Goal: Information Seeking & Learning: Learn about a topic

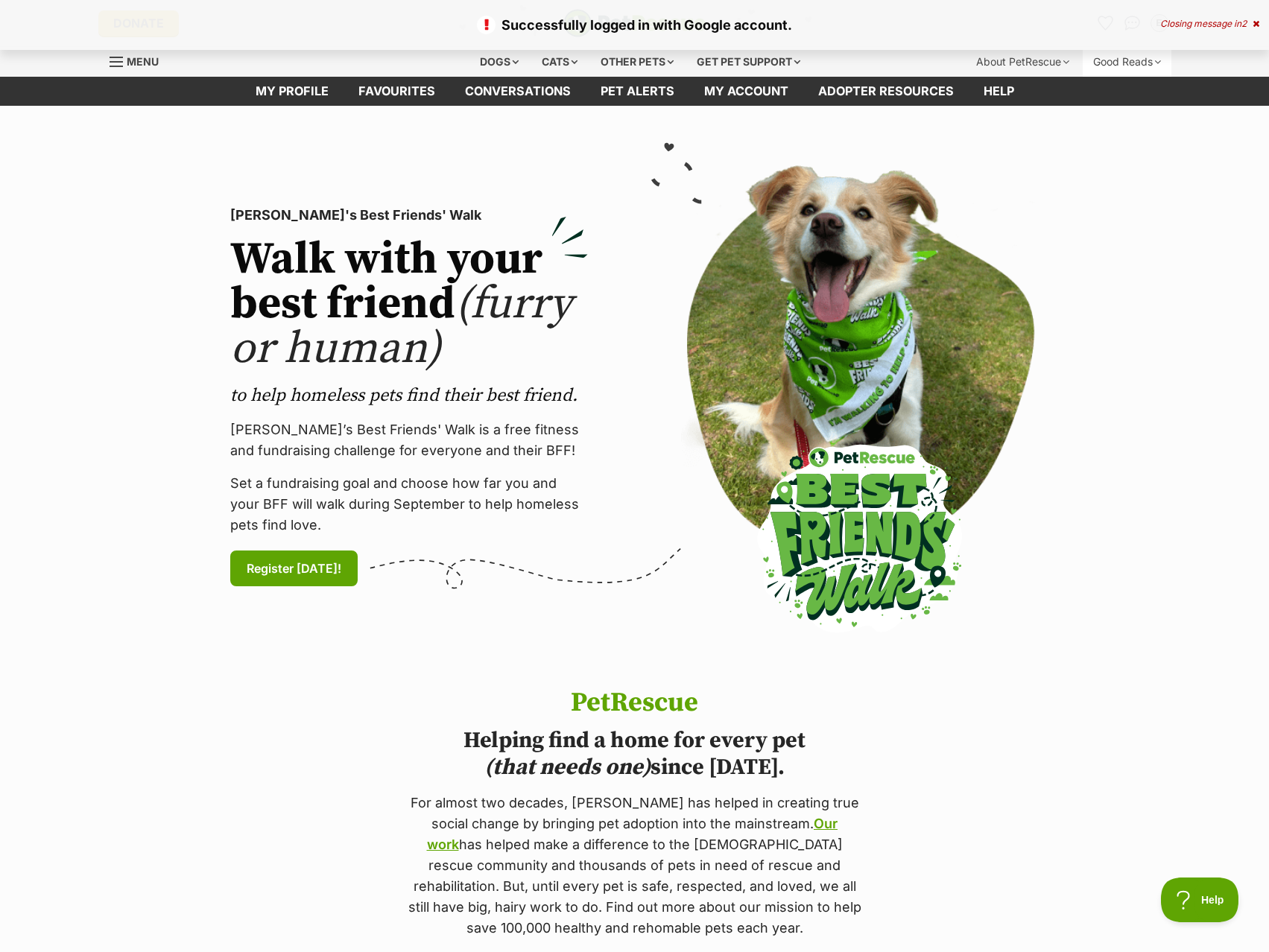
click at [1111, 60] on div "Good Reads" at bounding box center [1127, 61] width 89 height 30
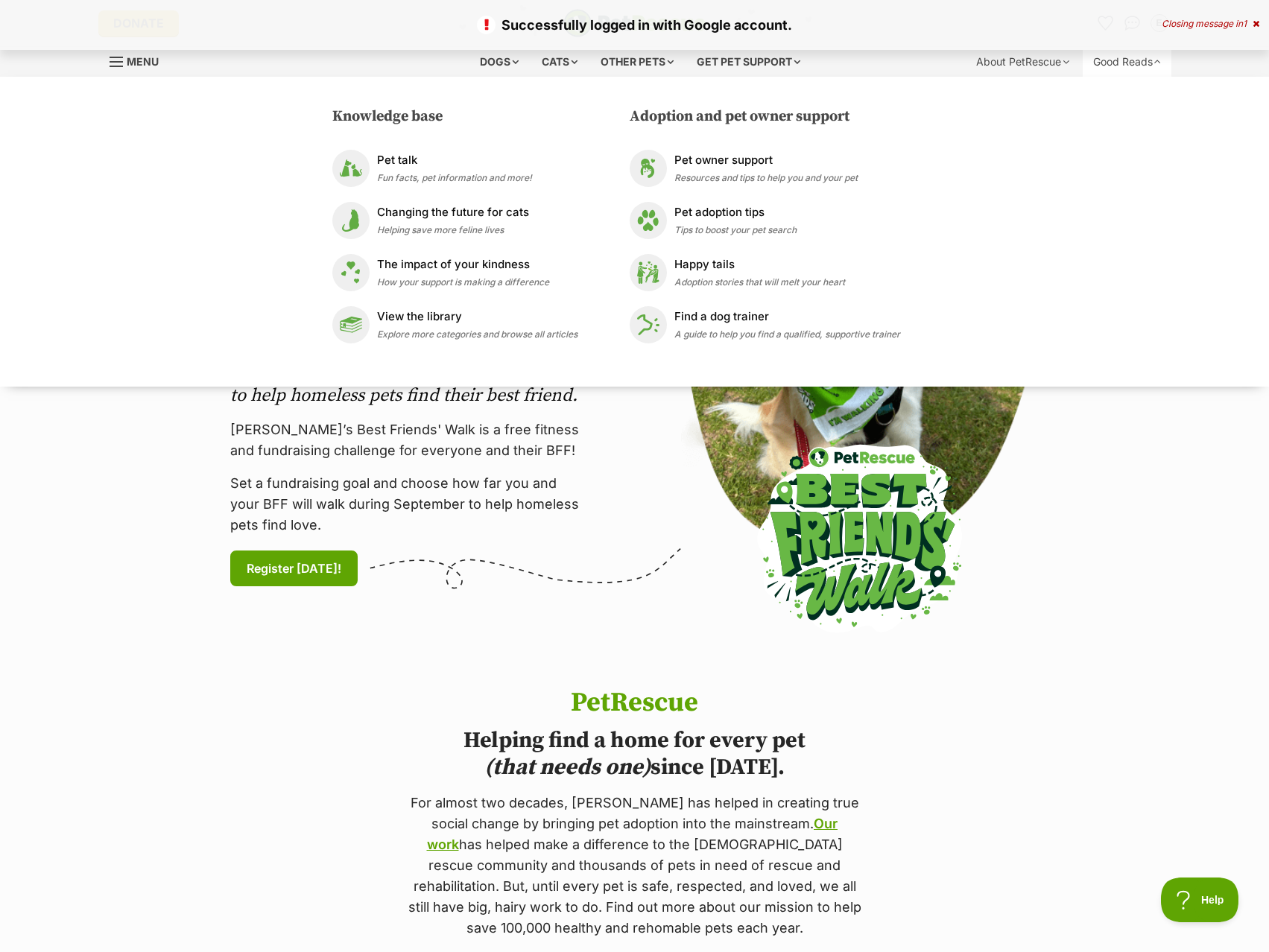
click at [1111, 60] on div "Good Reads" at bounding box center [1127, 61] width 89 height 30
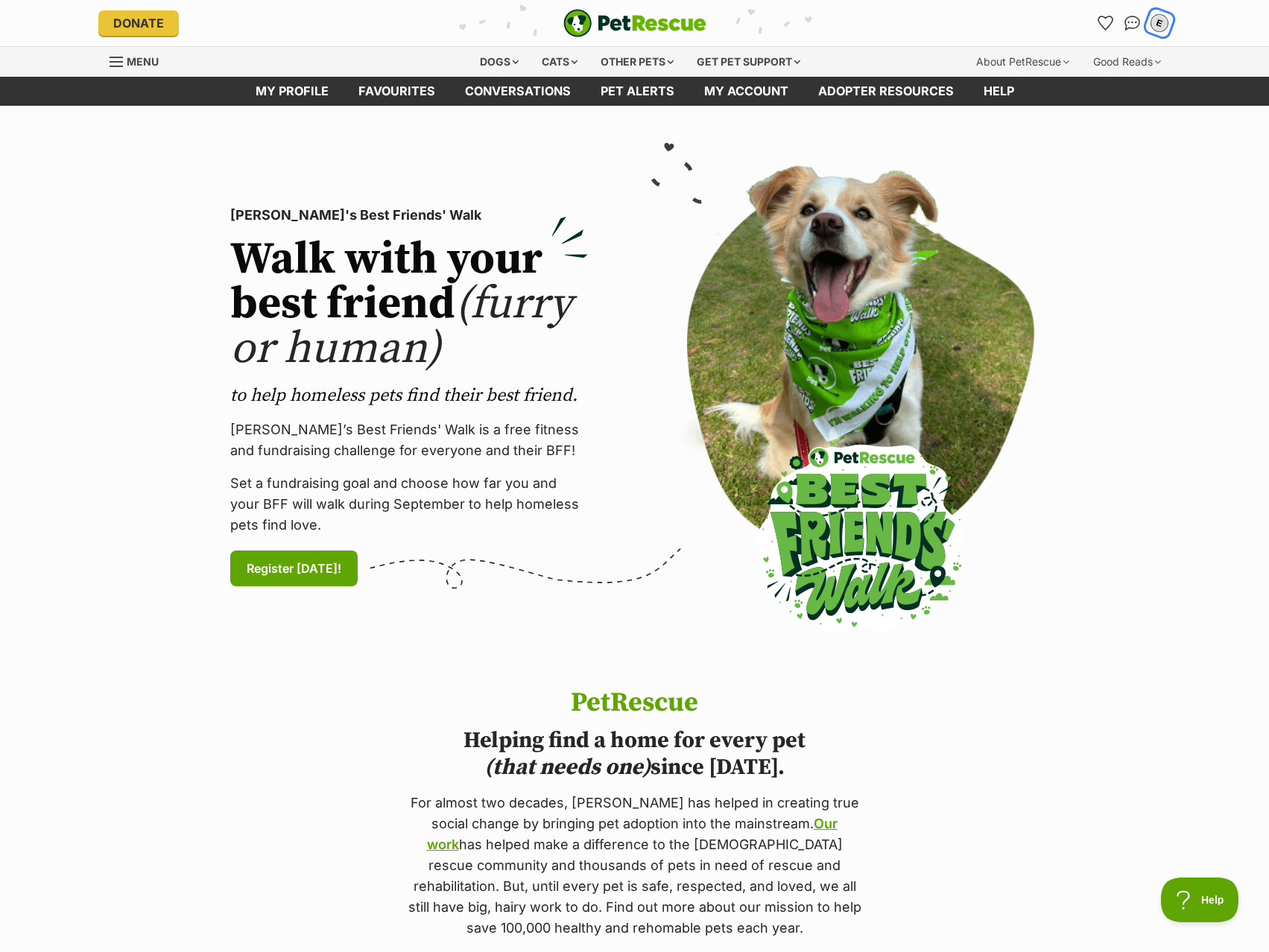
click at [1153, 30] on div "E" at bounding box center [1159, 24] width 23 height 23
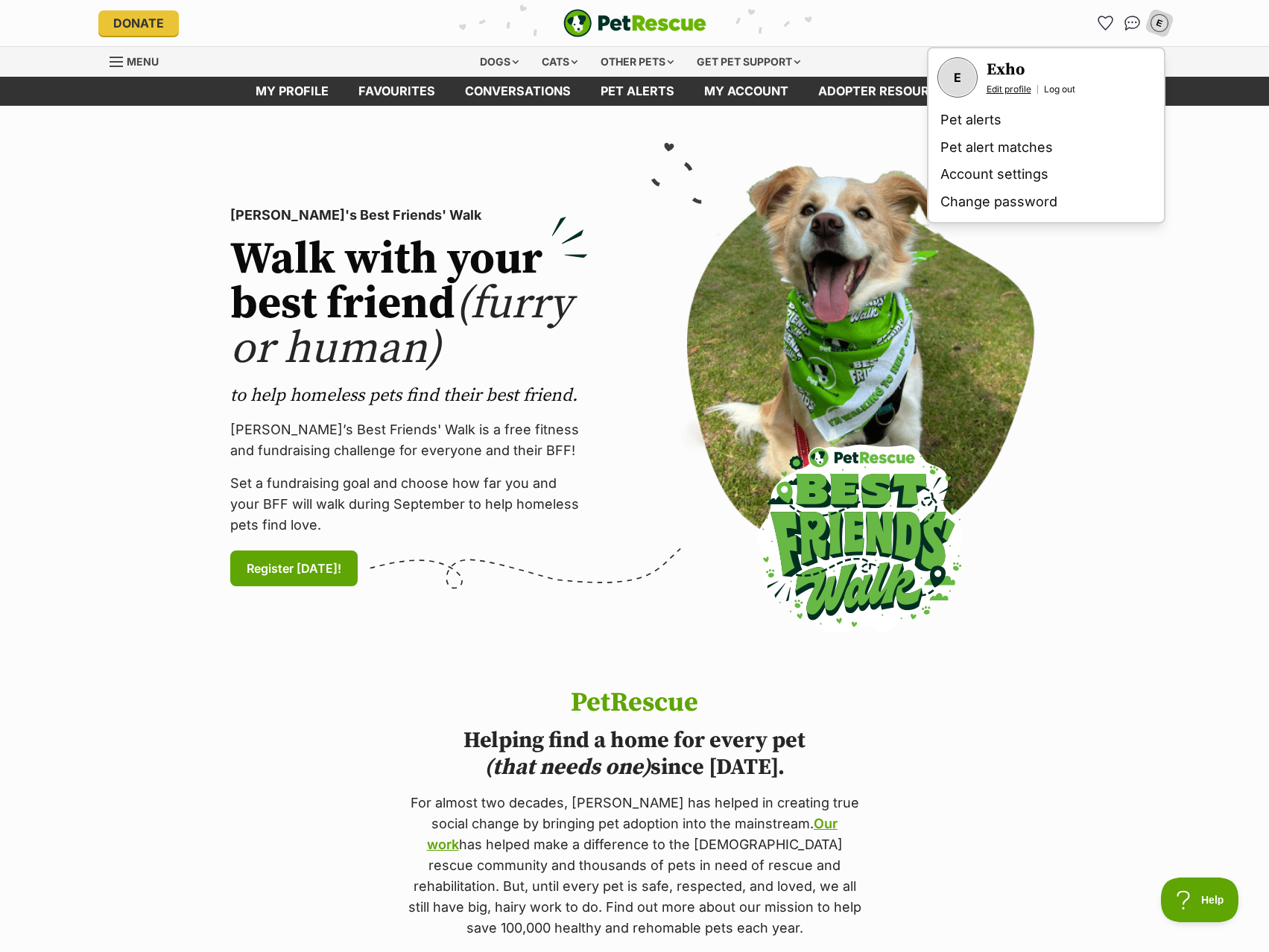
click at [998, 91] on link "Edit profile" at bounding box center [1009, 89] width 45 height 12
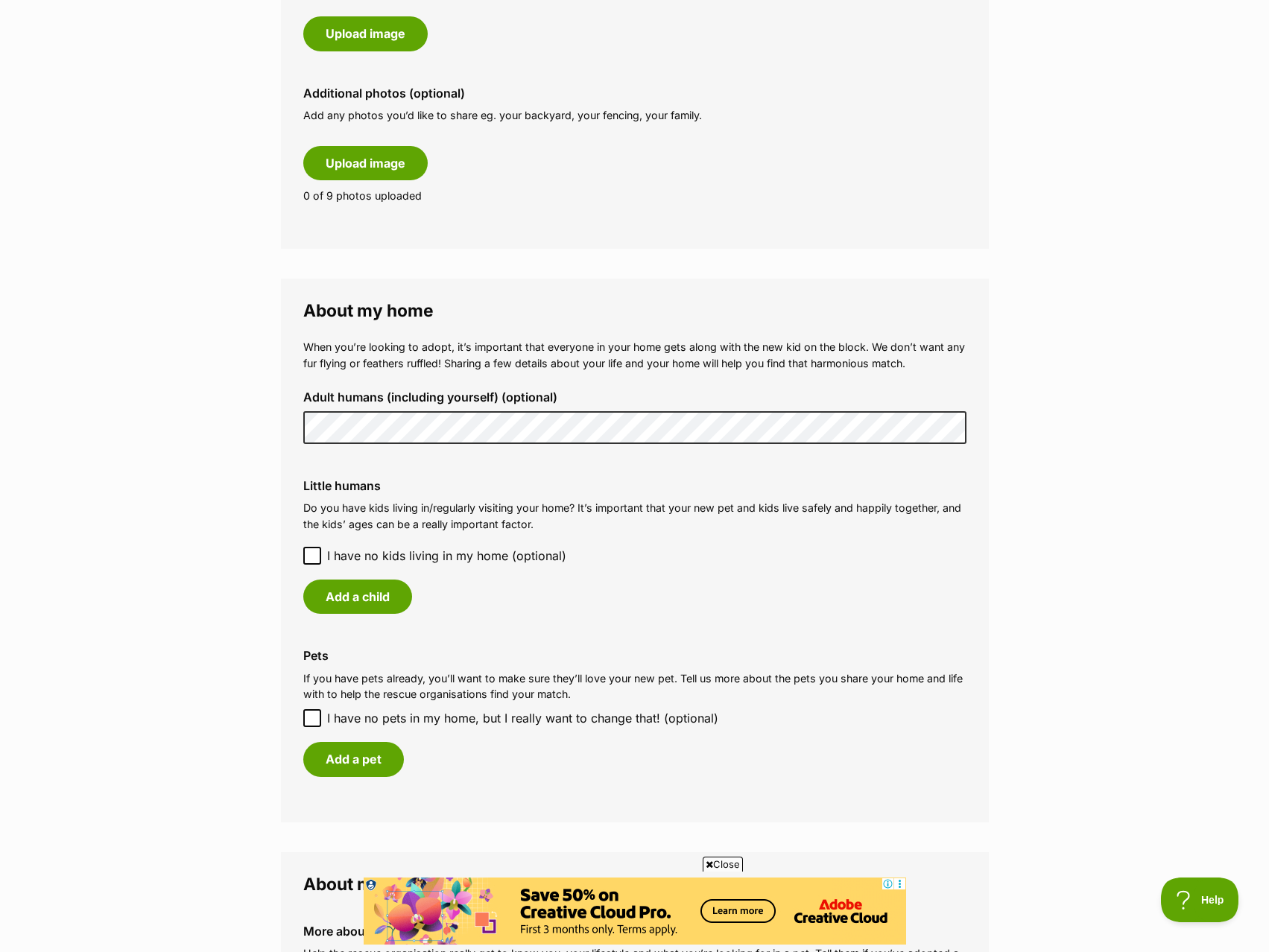
scroll to position [1043, 0]
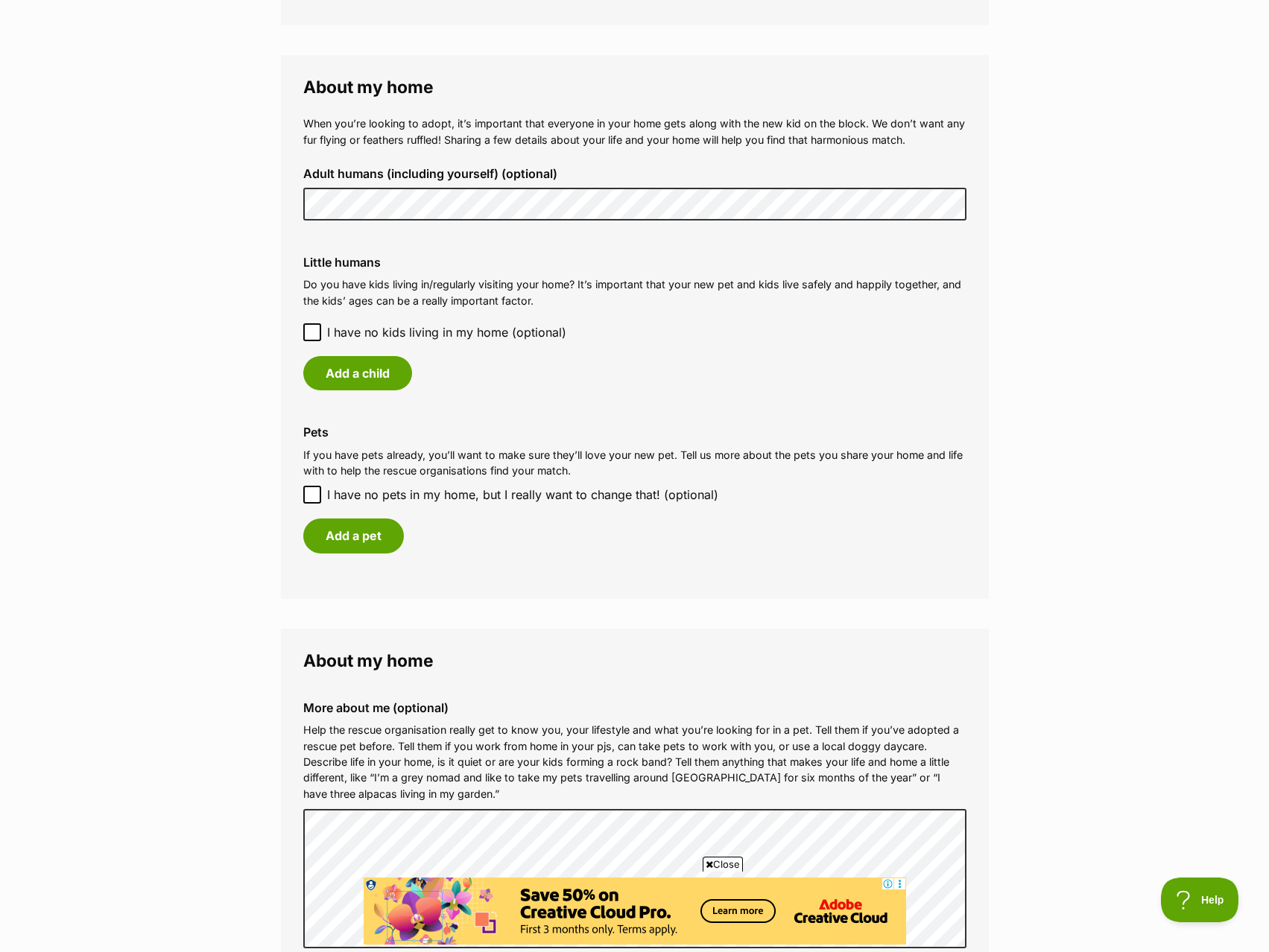
click at [62, 130] on main "My adopter profile Why do I need an adopter profile? Your adopter profile will …" at bounding box center [634, 109] width 1269 height 2093
drag, startPoint x: 126, startPoint y: 286, endPoint x: 140, endPoint y: 294, distance: 16.1
click at [124, 288] on main "My adopter profile Why do I need an adopter profile? Your adopter profile will …" at bounding box center [634, 109] width 1269 height 2093
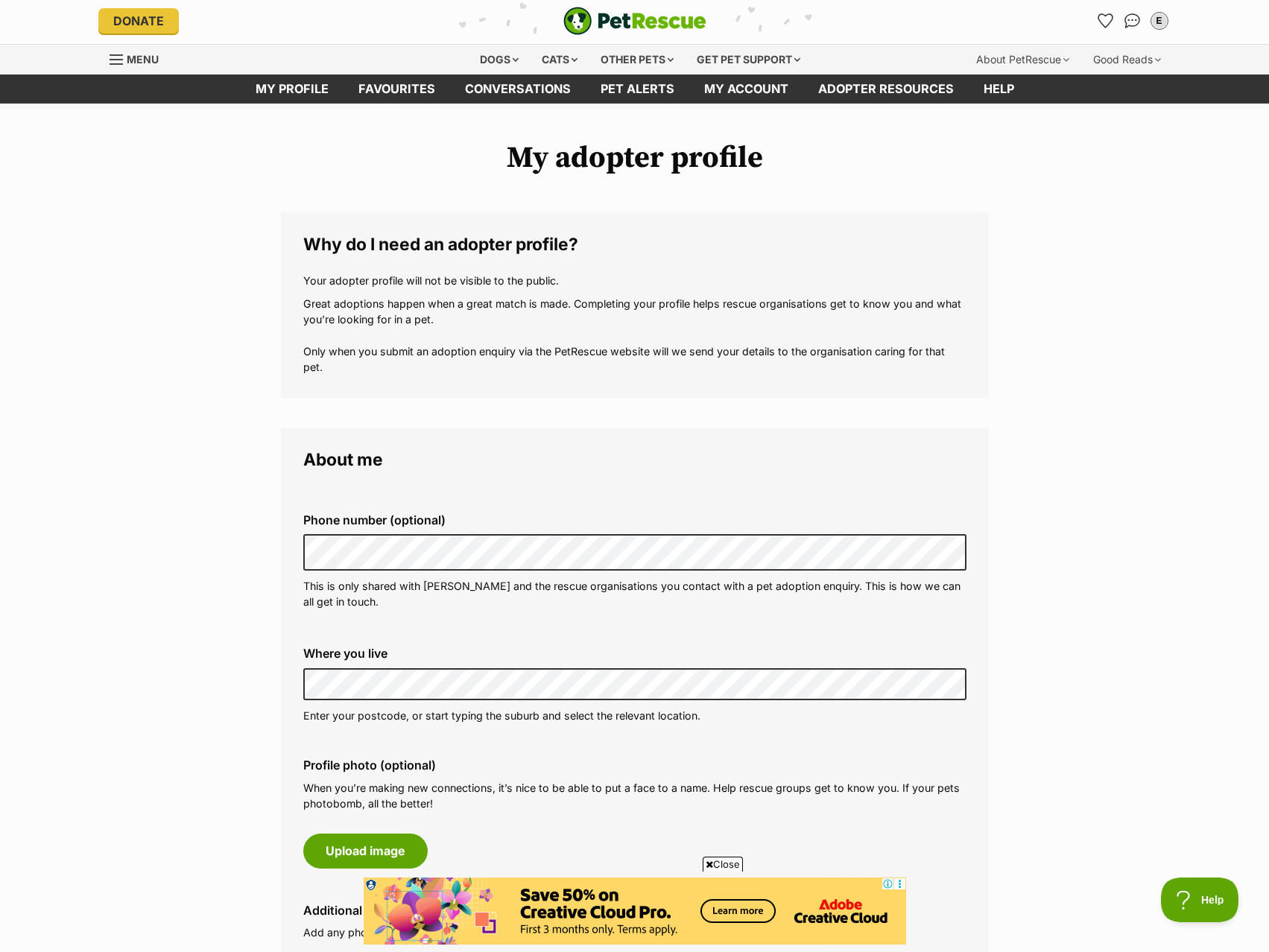
scroll to position [0, 0]
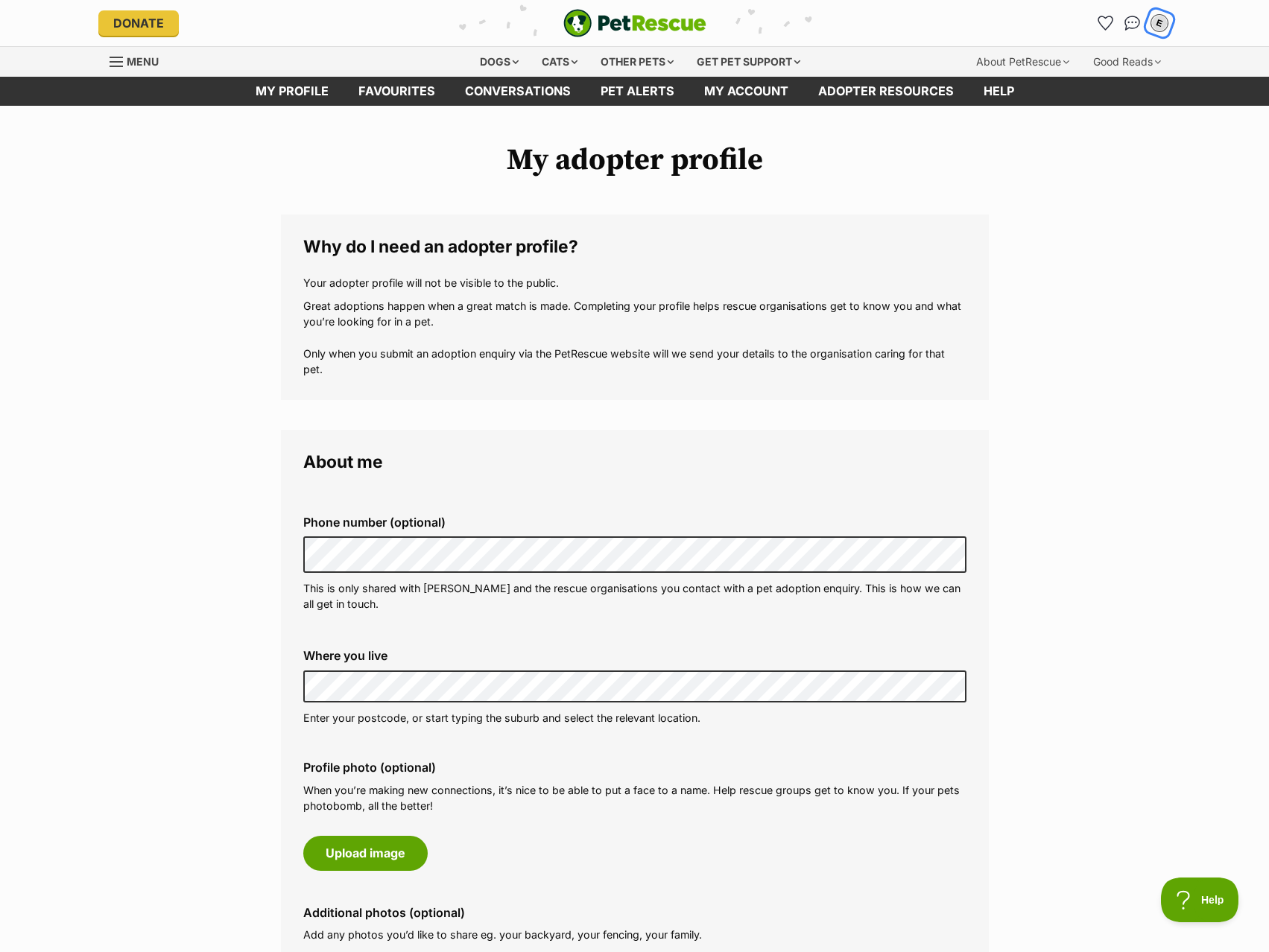
click at [1158, 33] on button "E" at bounding box center [1158, 22] width 30 height 30
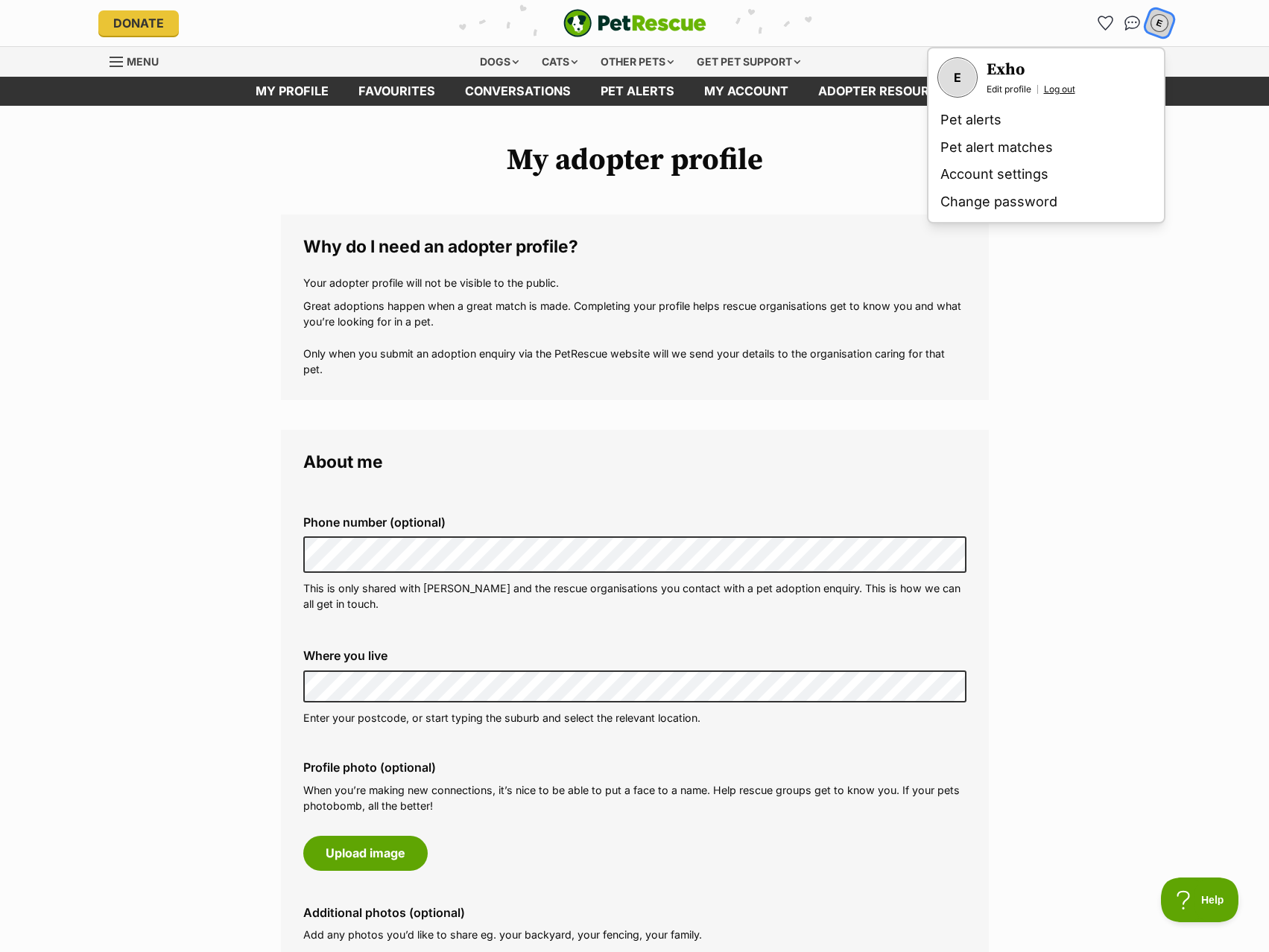
click at [1055, 91] on link "Log out" at bounding box center [1060, 89] width 31 height 12
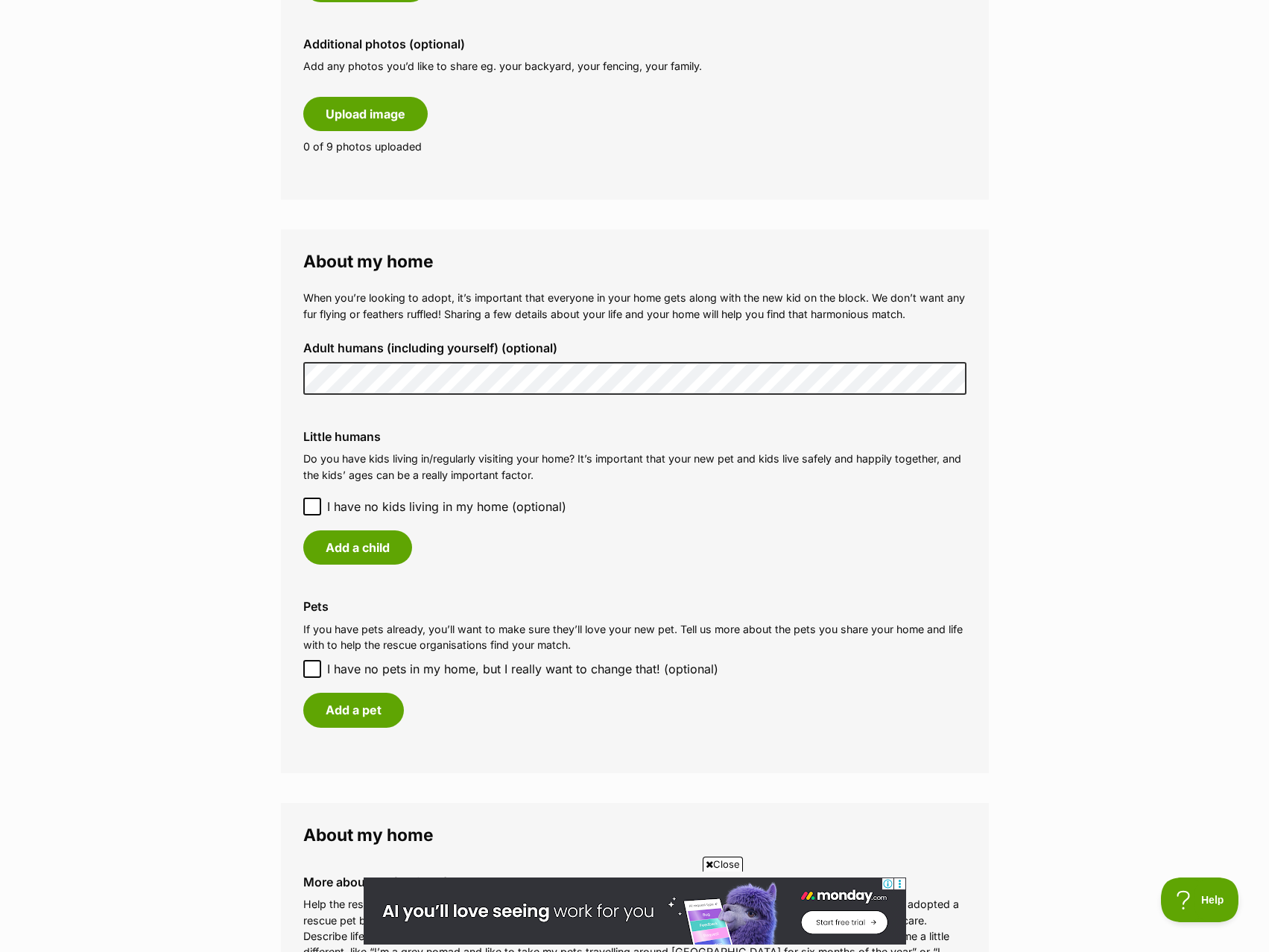
scroll to position [1118, 0]
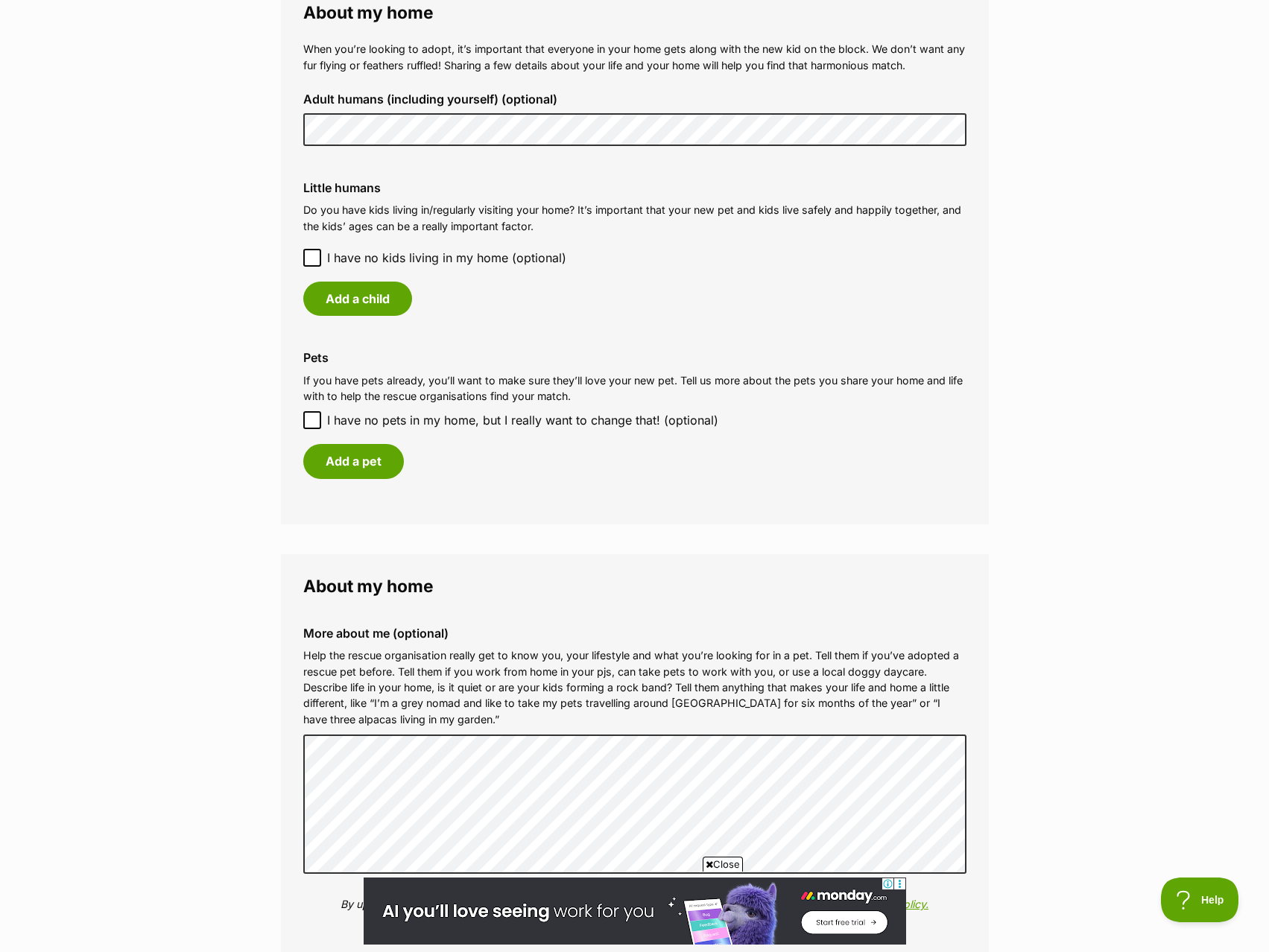
click at [232, 123] on main "My adopter profile Why do I need an adopter profile? Your adopter profile will …" at bounding box center [634, 34] width 1269 height 2093
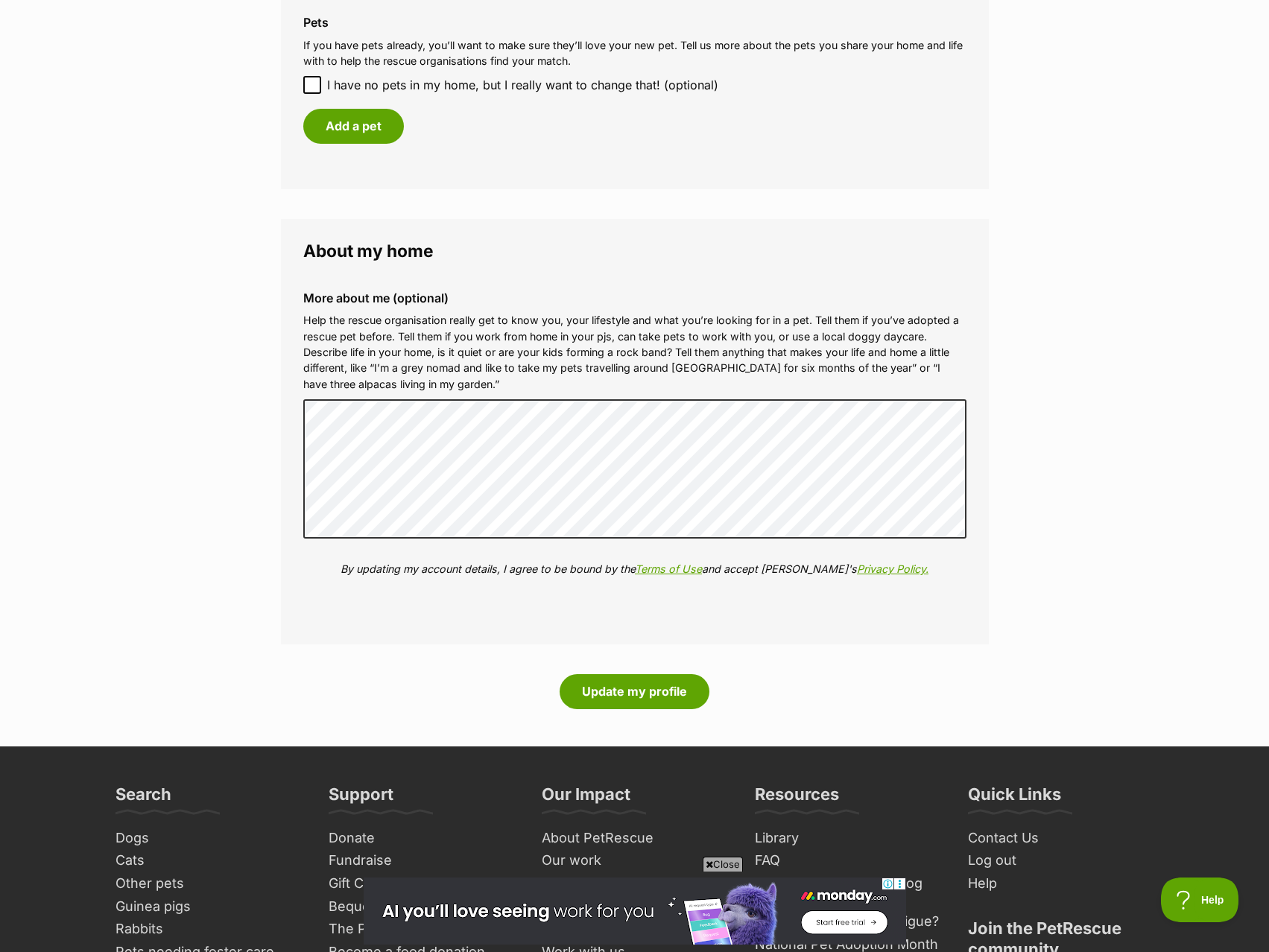
scroll to position [1490, 0]
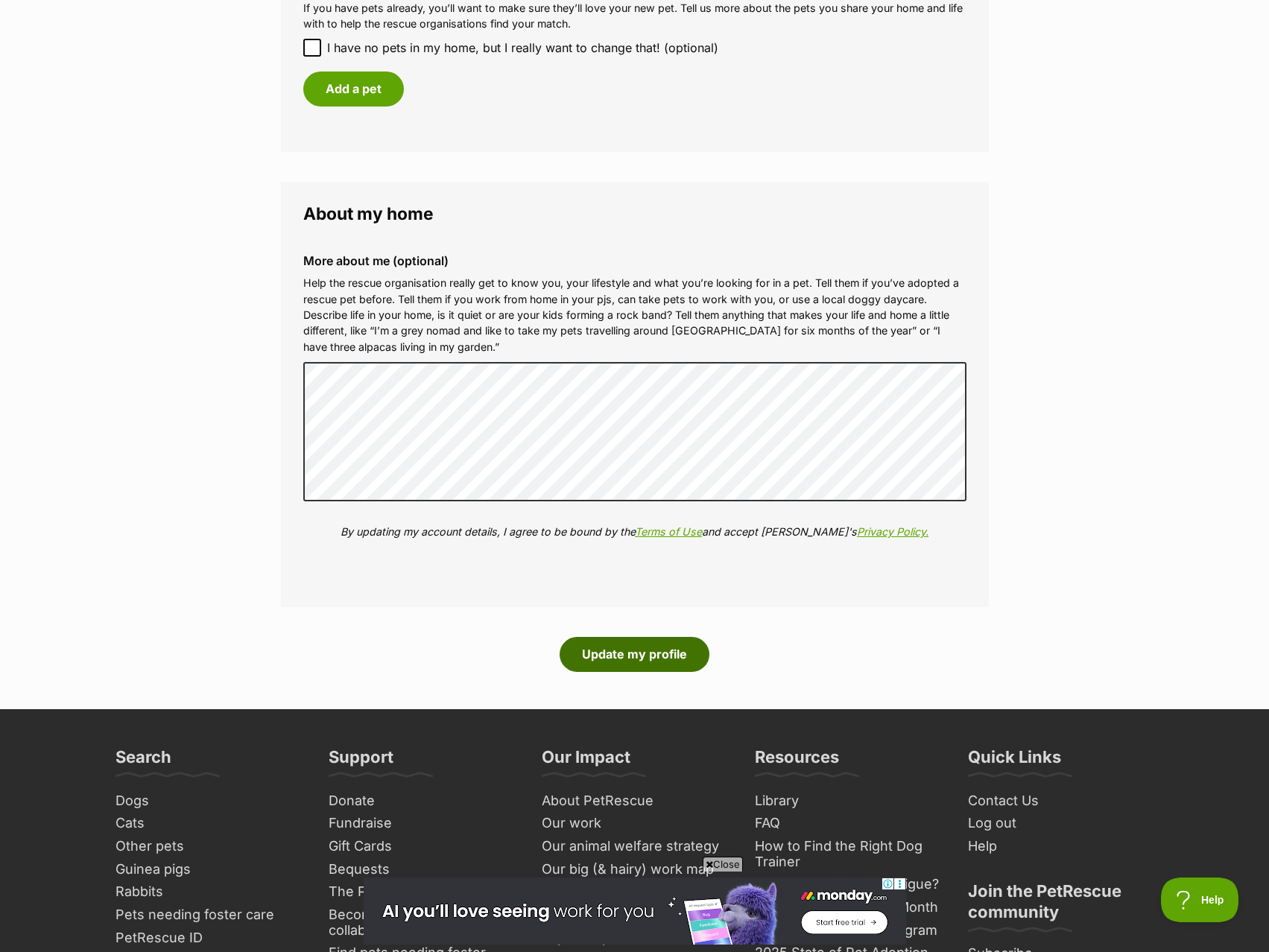
click at [598, 645] on button "Update my profile" at bounding box center [634, 654] width 150 height 34
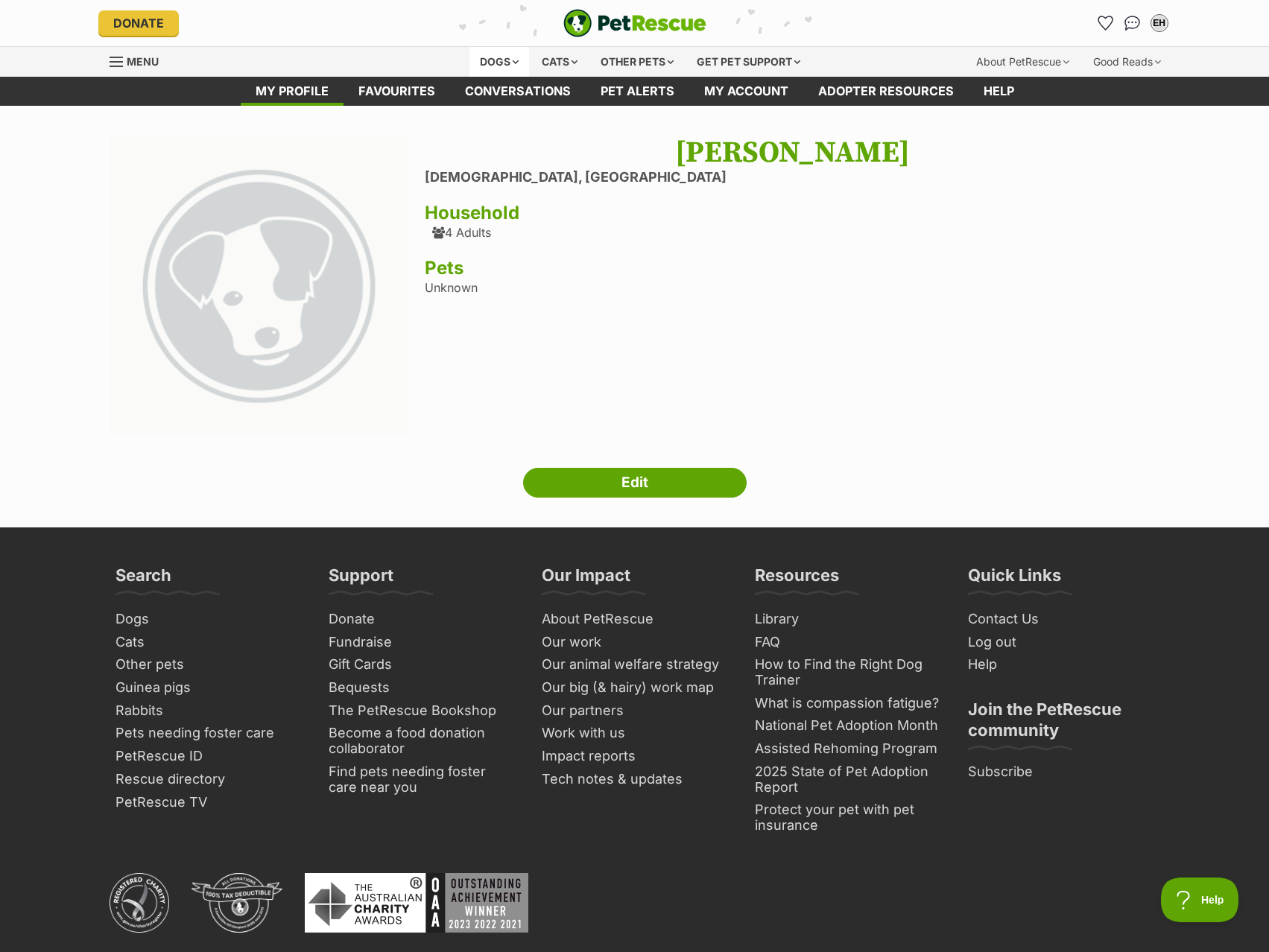
click at [508, 61] on div "Dogs" at bounding box center [499, 61] width 60 height 30
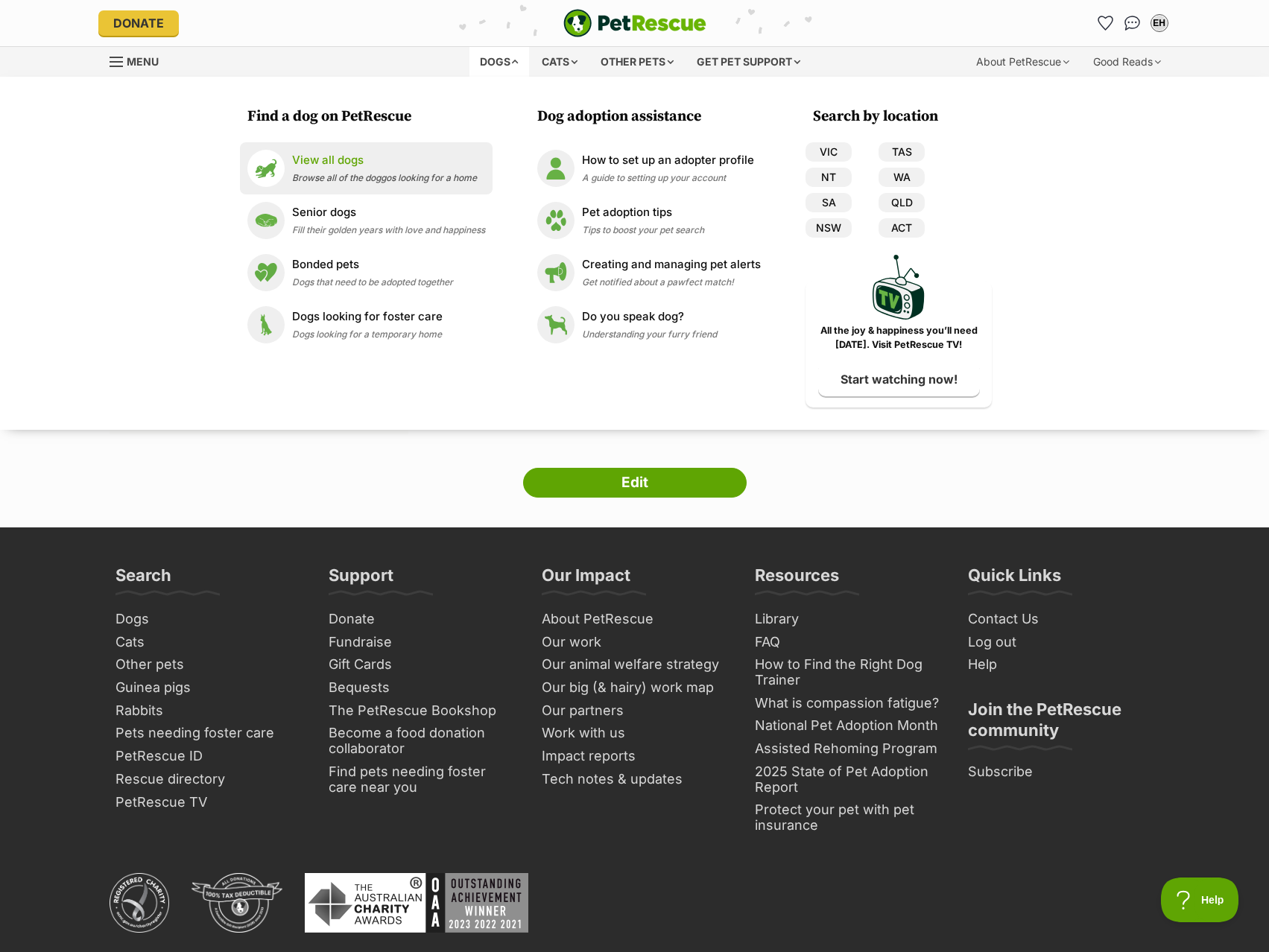
click at [415, 155] on p "View all dogs" at bounding box center [384, 160] width 185 height 17
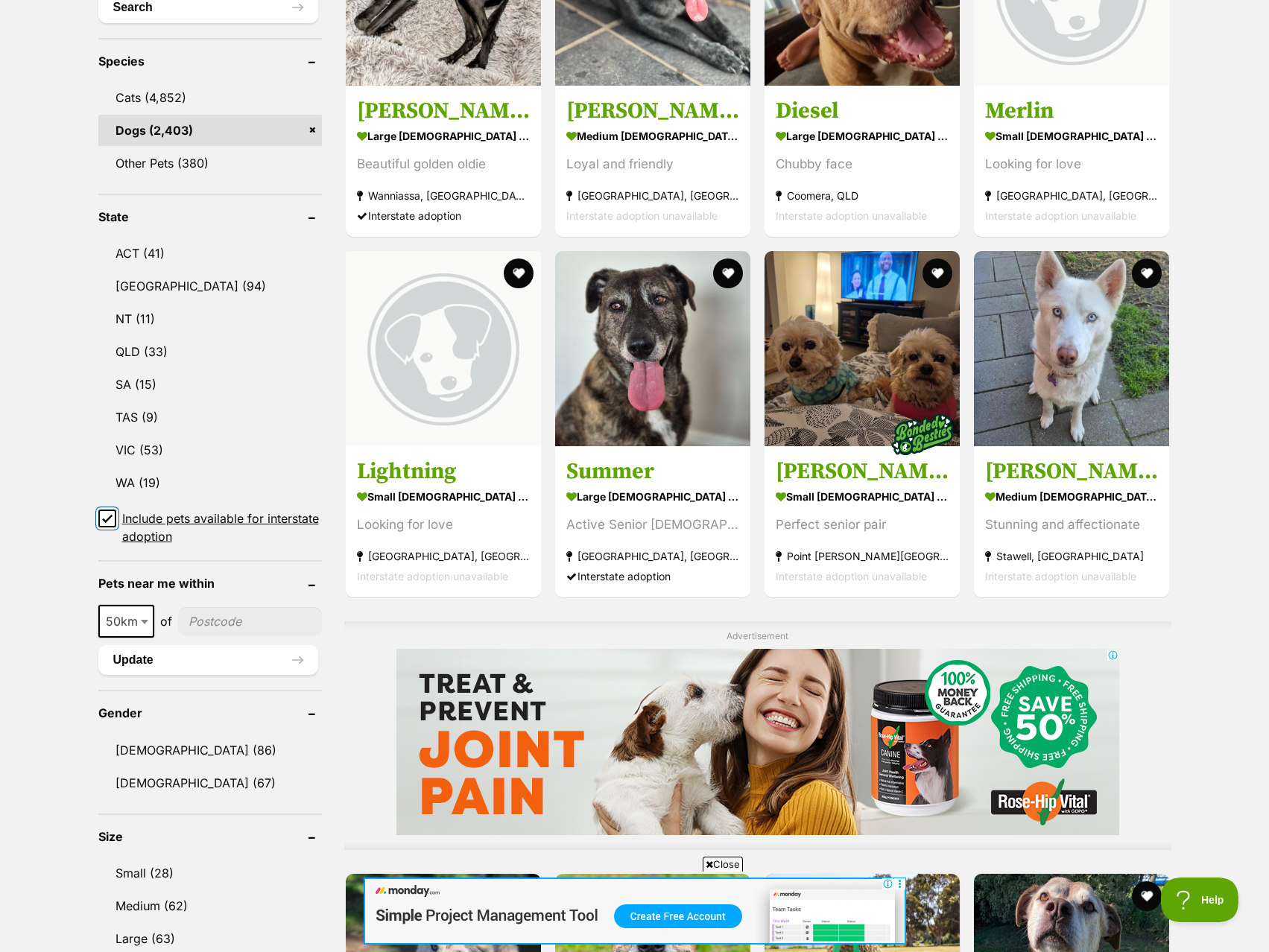
click at [110, 525] on input "Include pets available for interstate adoption" at bounding box center [107, 518] width 18 height 18
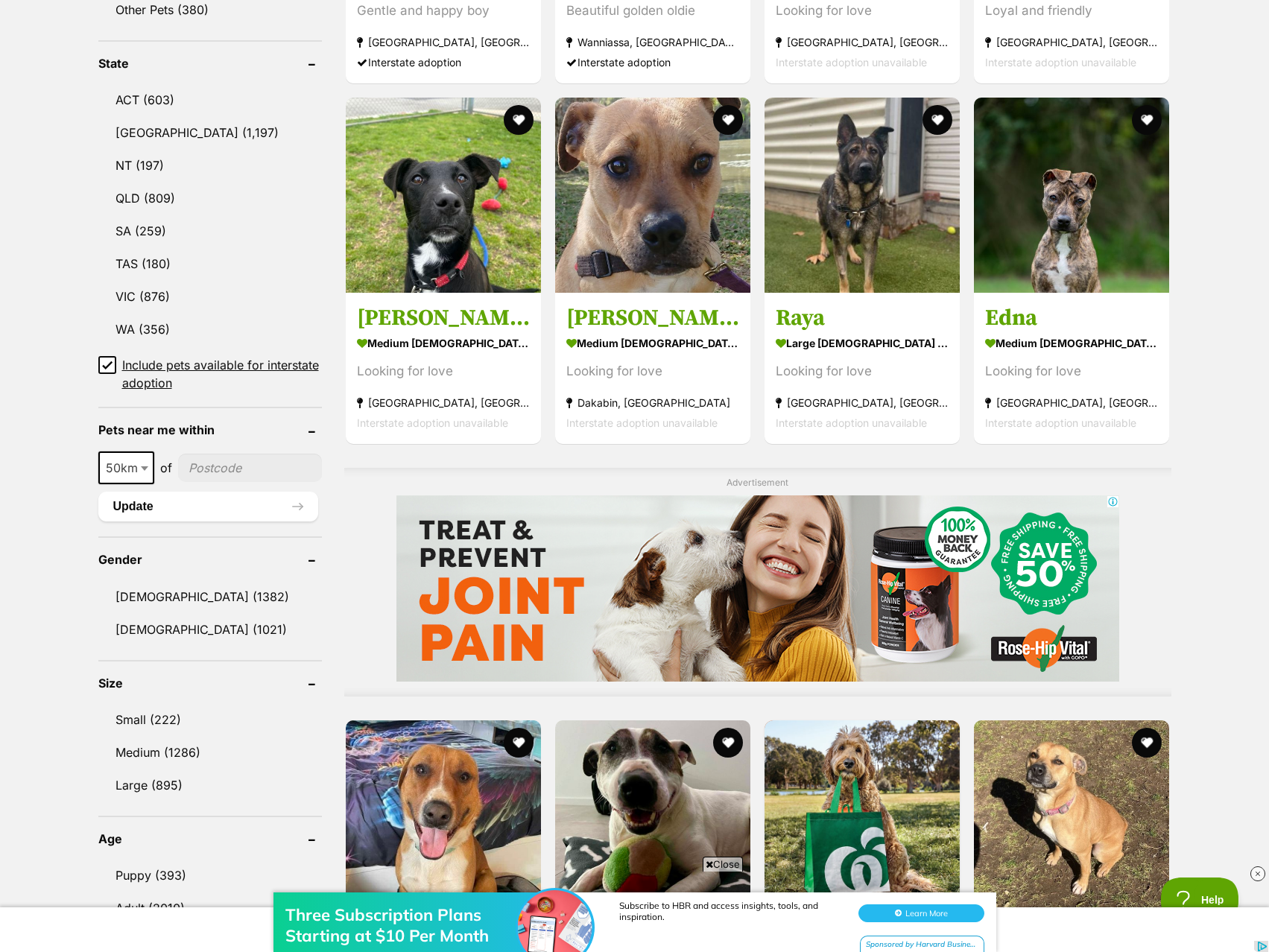
scroll to position [819, 0]
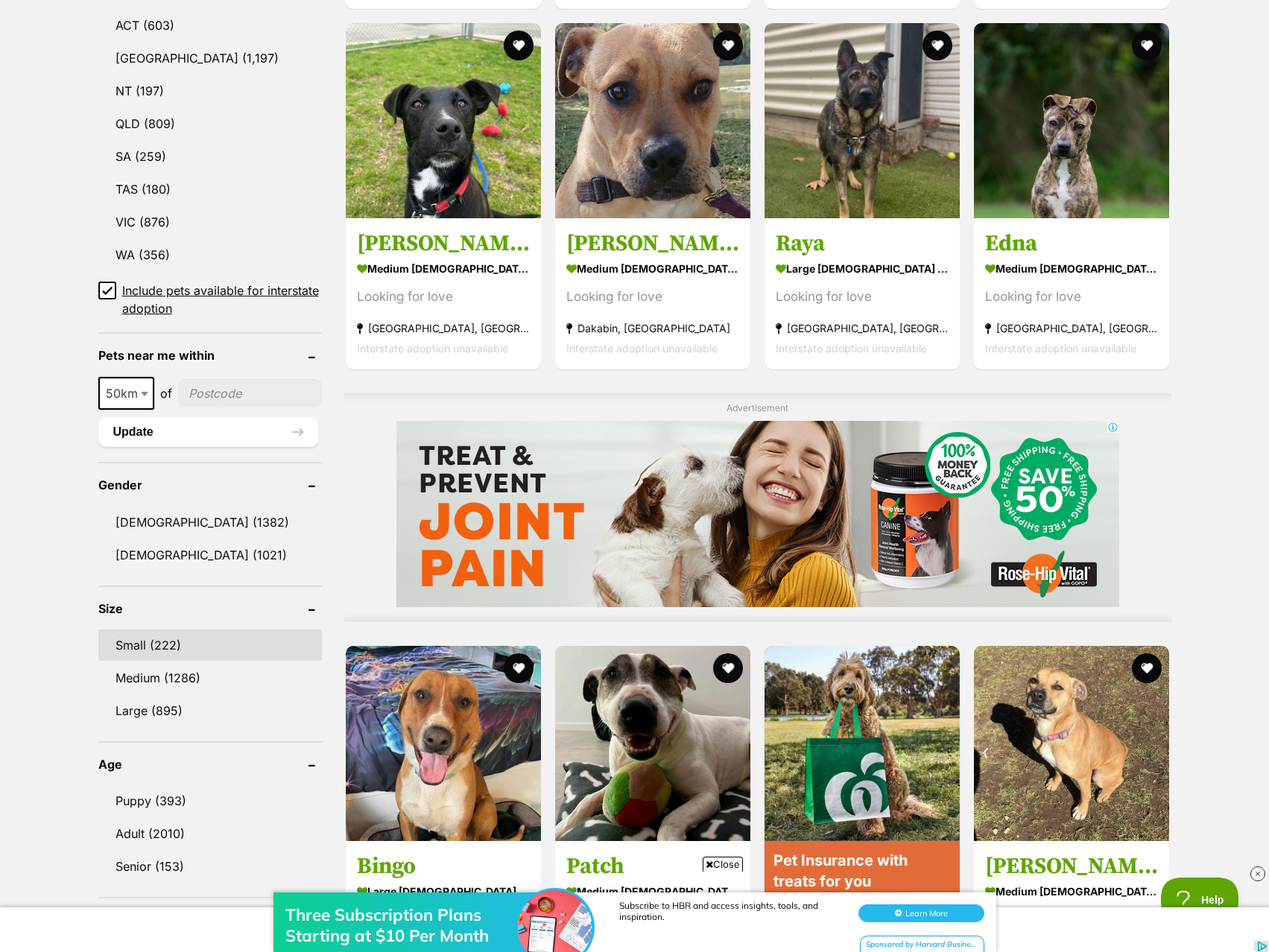
click at [176, 655] on link "Small (222)" at bounding box center [210, 645] width 224 height 31
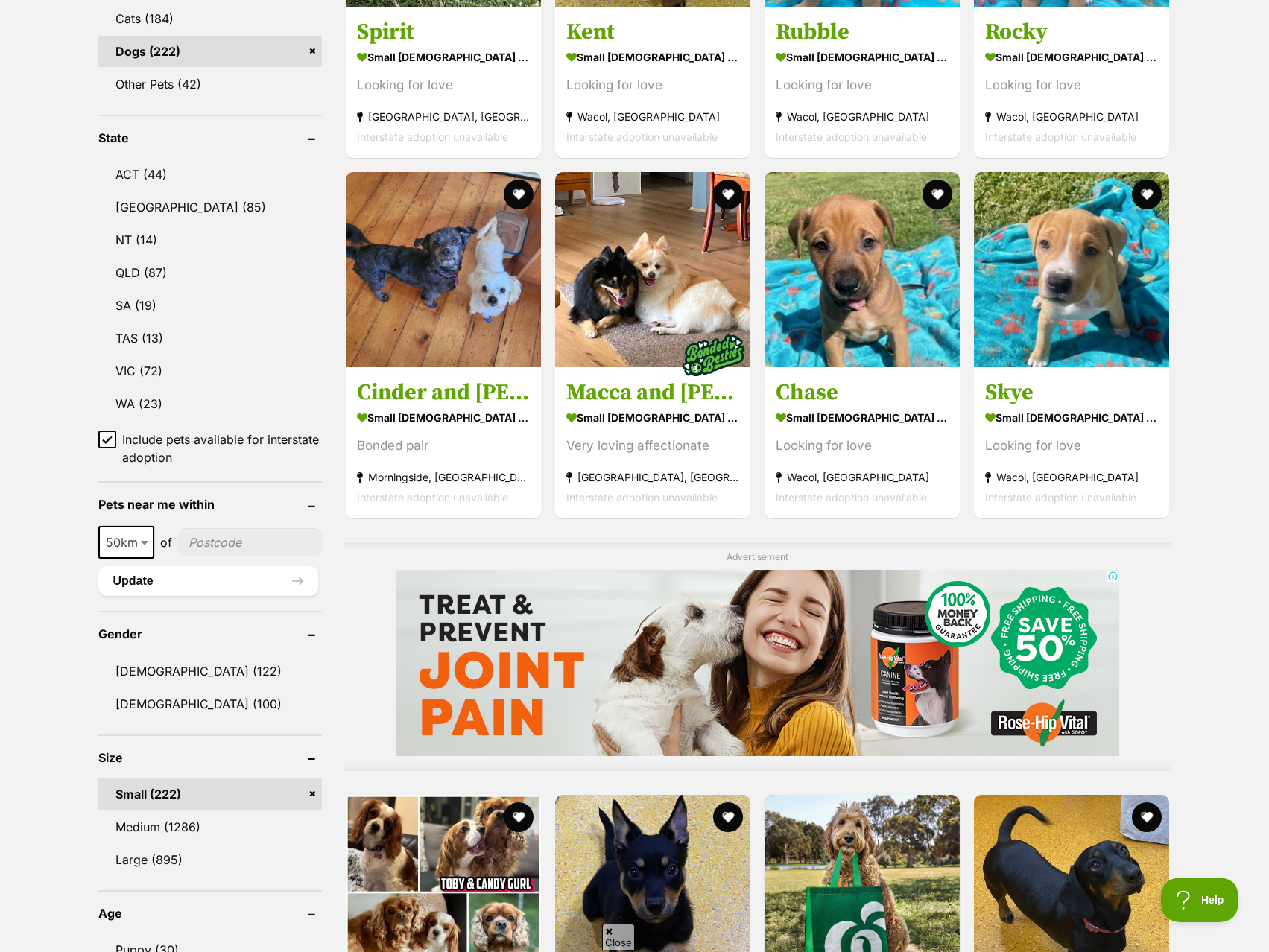
click at [156, 452] on span "Include pets available for interstate adoption" at bounding box center [221, 449] width 199 height 36
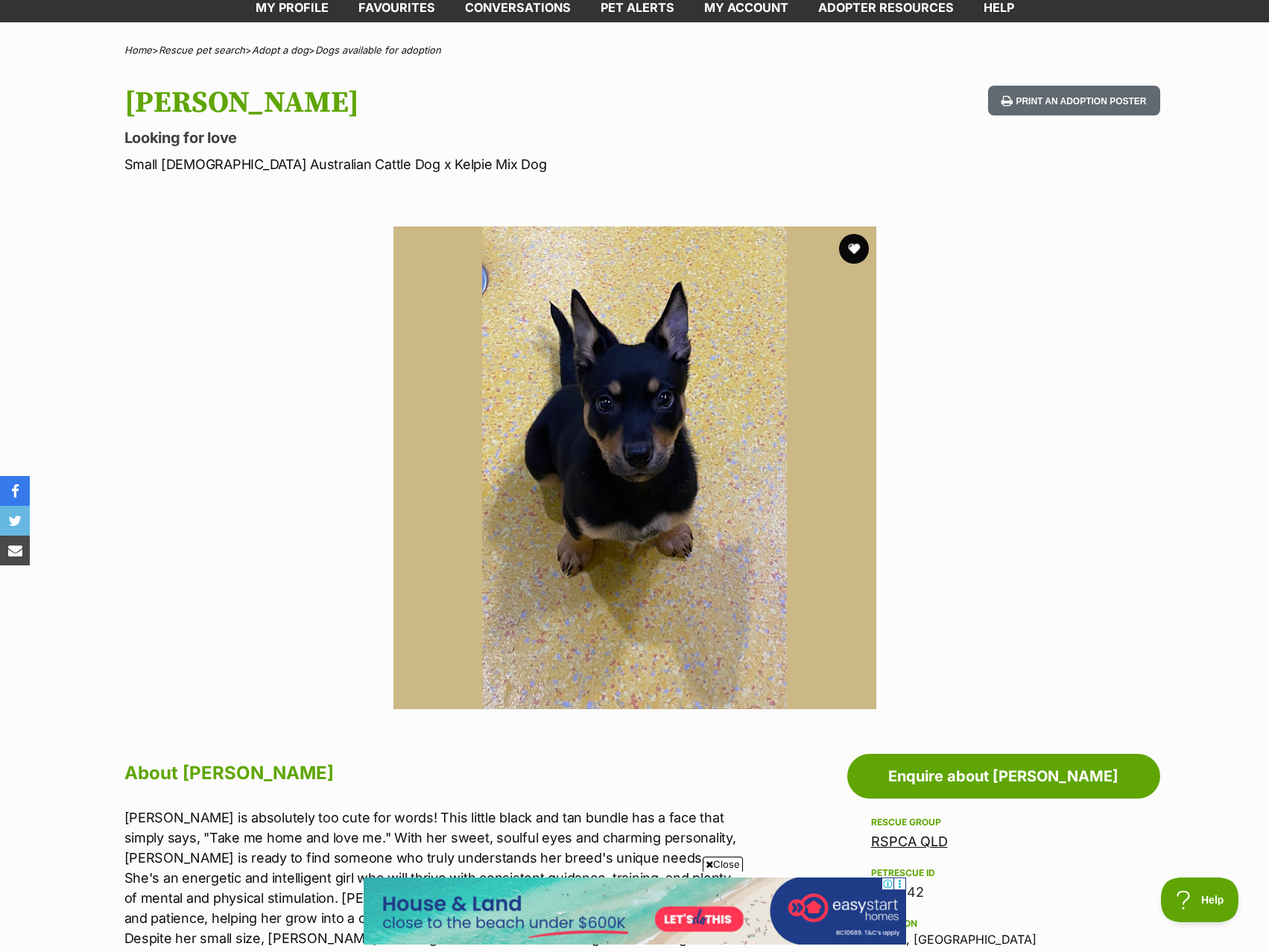
scroll to position [75, 0]
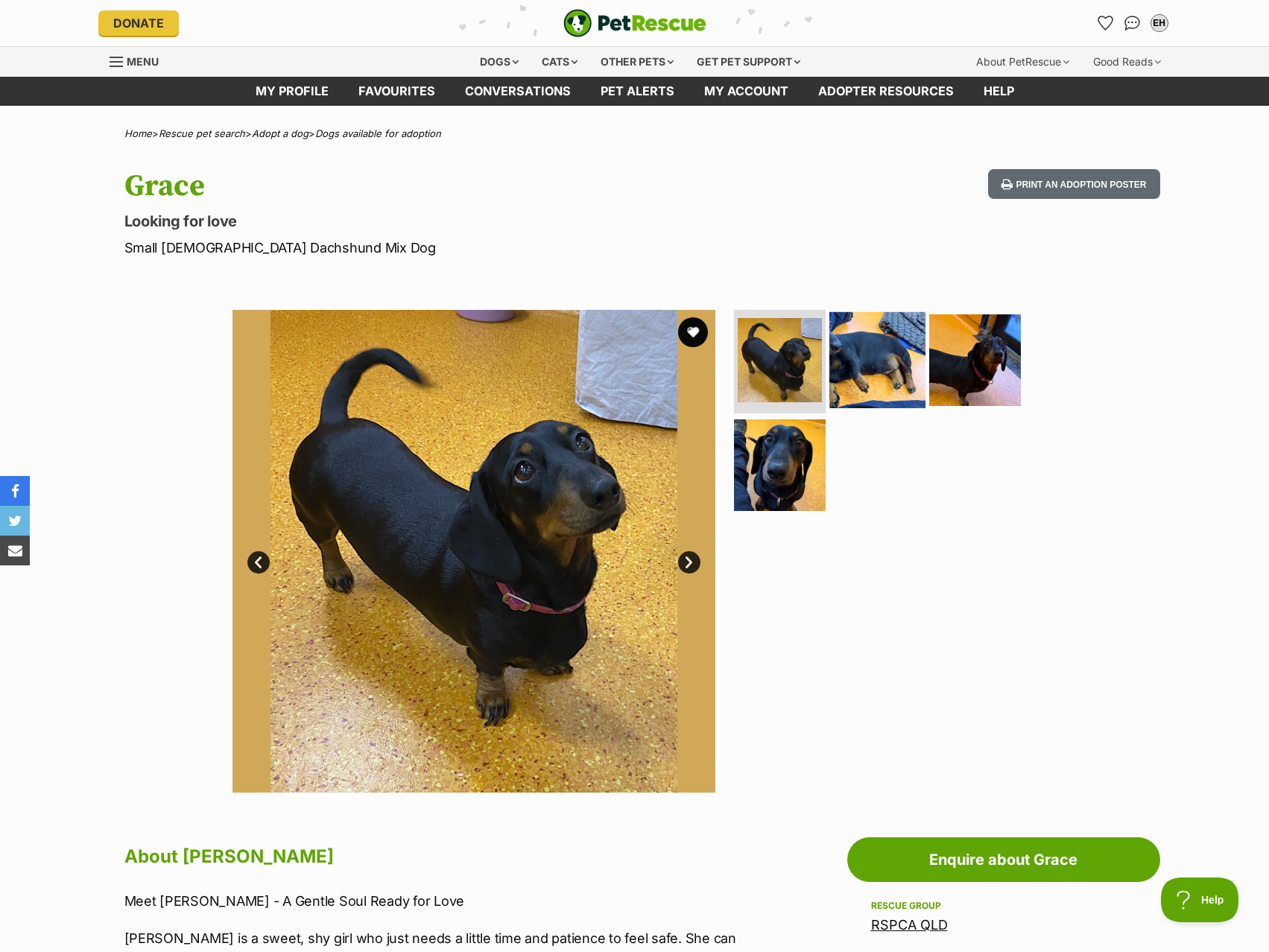
click at [870, 353] on img at bounding box center [877, 359] width 96 height 96
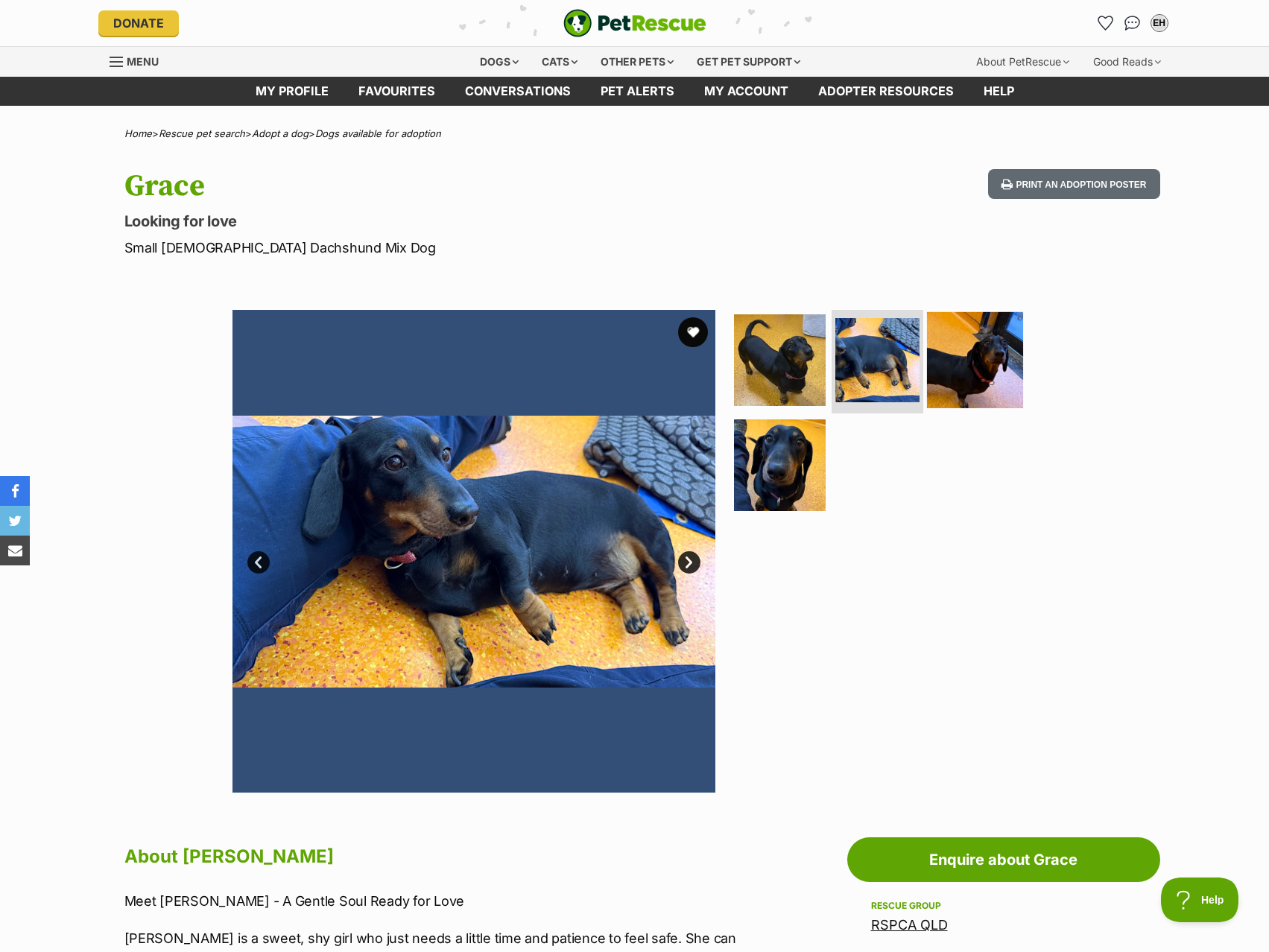
click at [953, 354] on img at bounding box center [975, 359] width 96 height 96
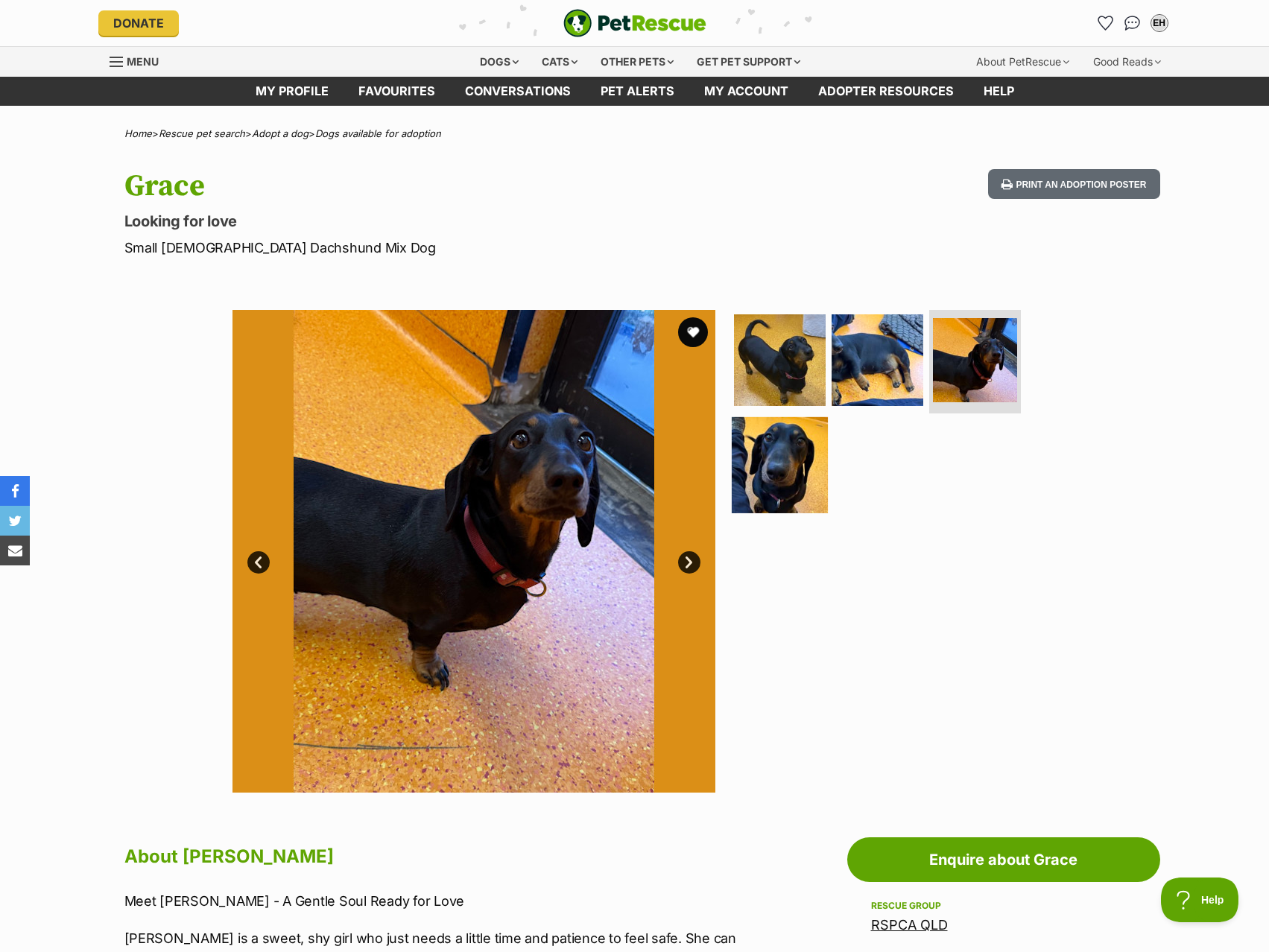
click at [785, 476] on img at bounding box center [779, 465] width 96 height 96
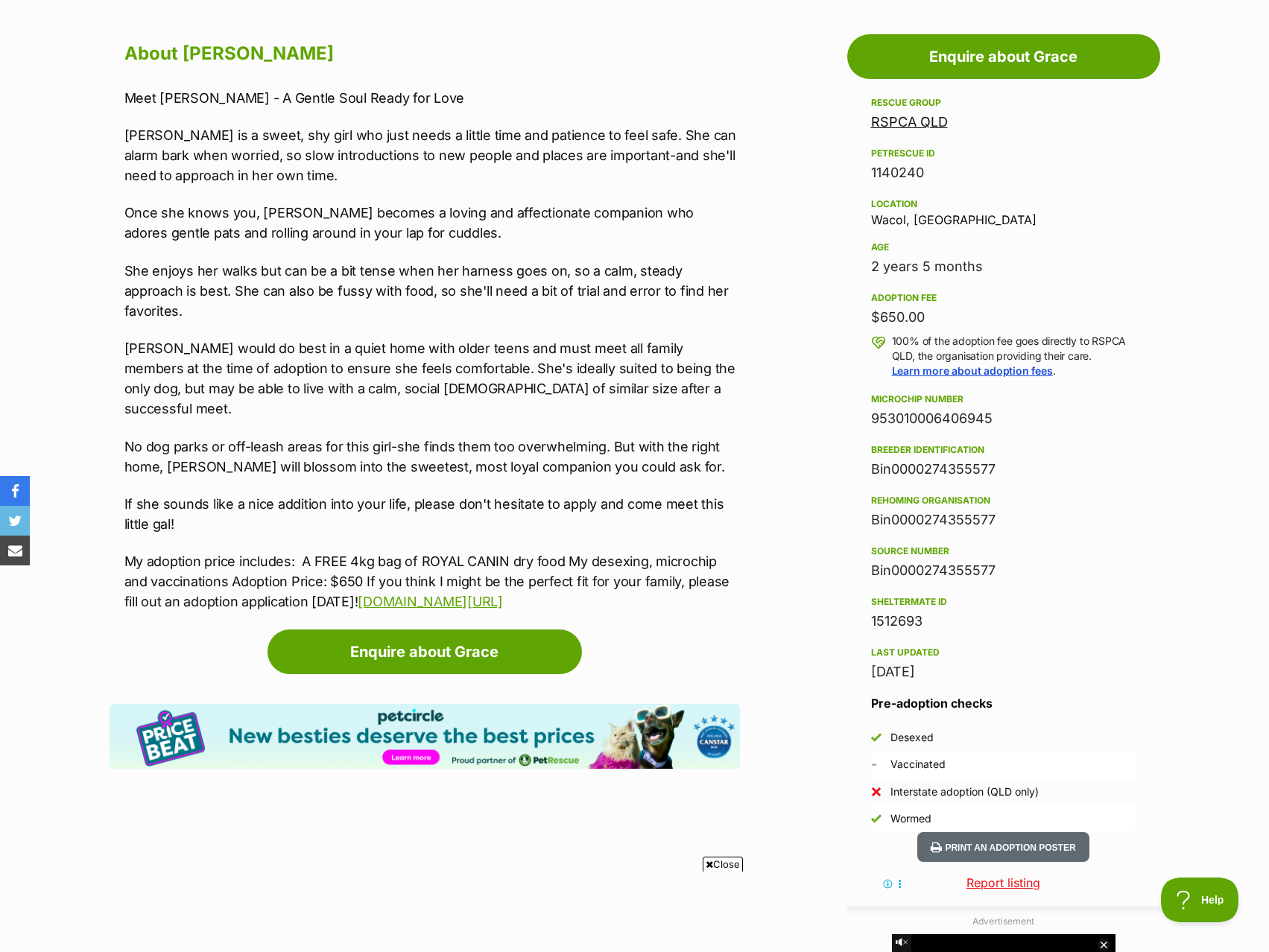
scroll to position [819, 0]
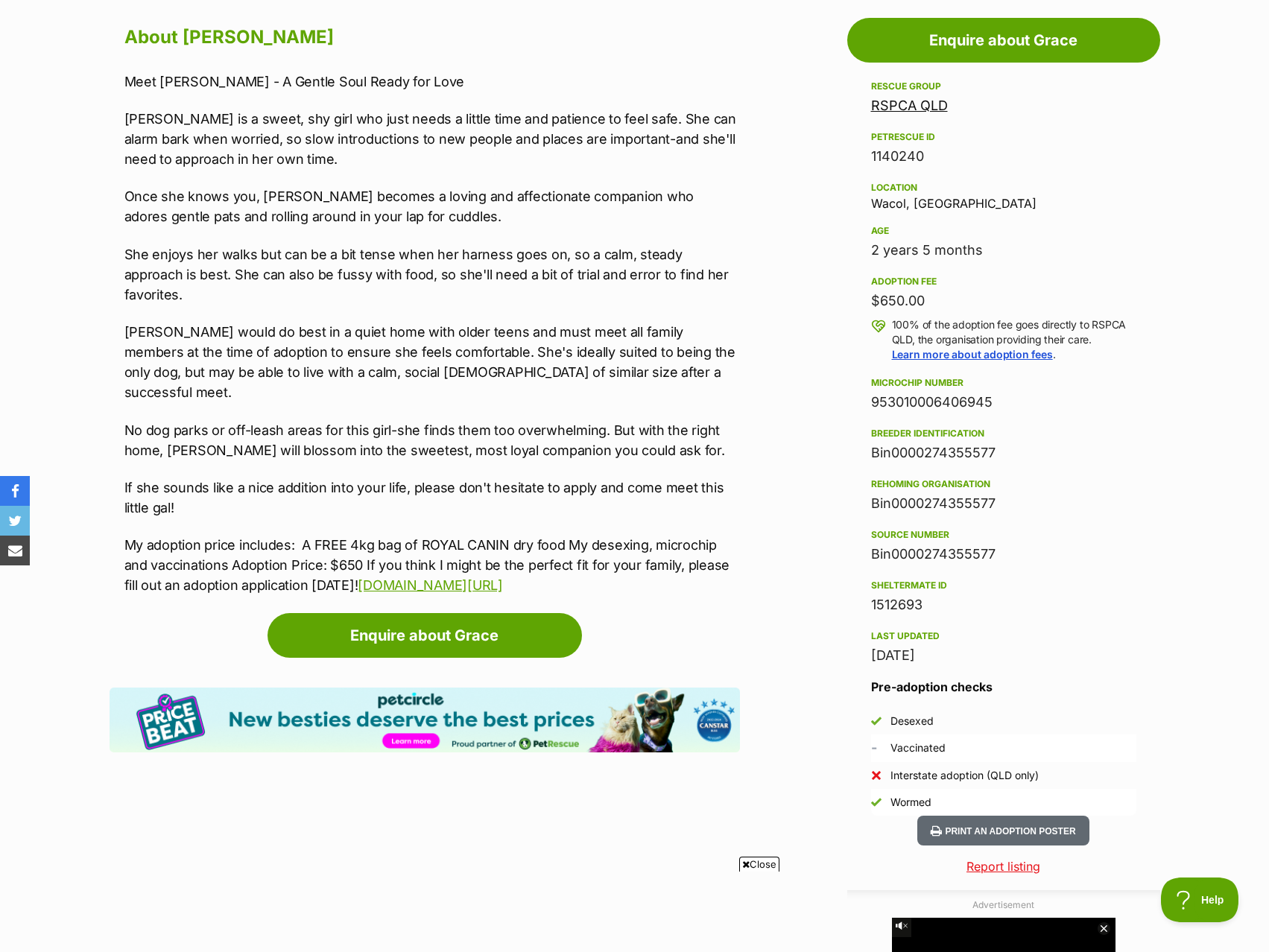
click at [519, 265] on p "She enjoys her walks but can be a bit tense when her harness goes on, so a calm…" at bounding box center [432, 275] width 615 height 61
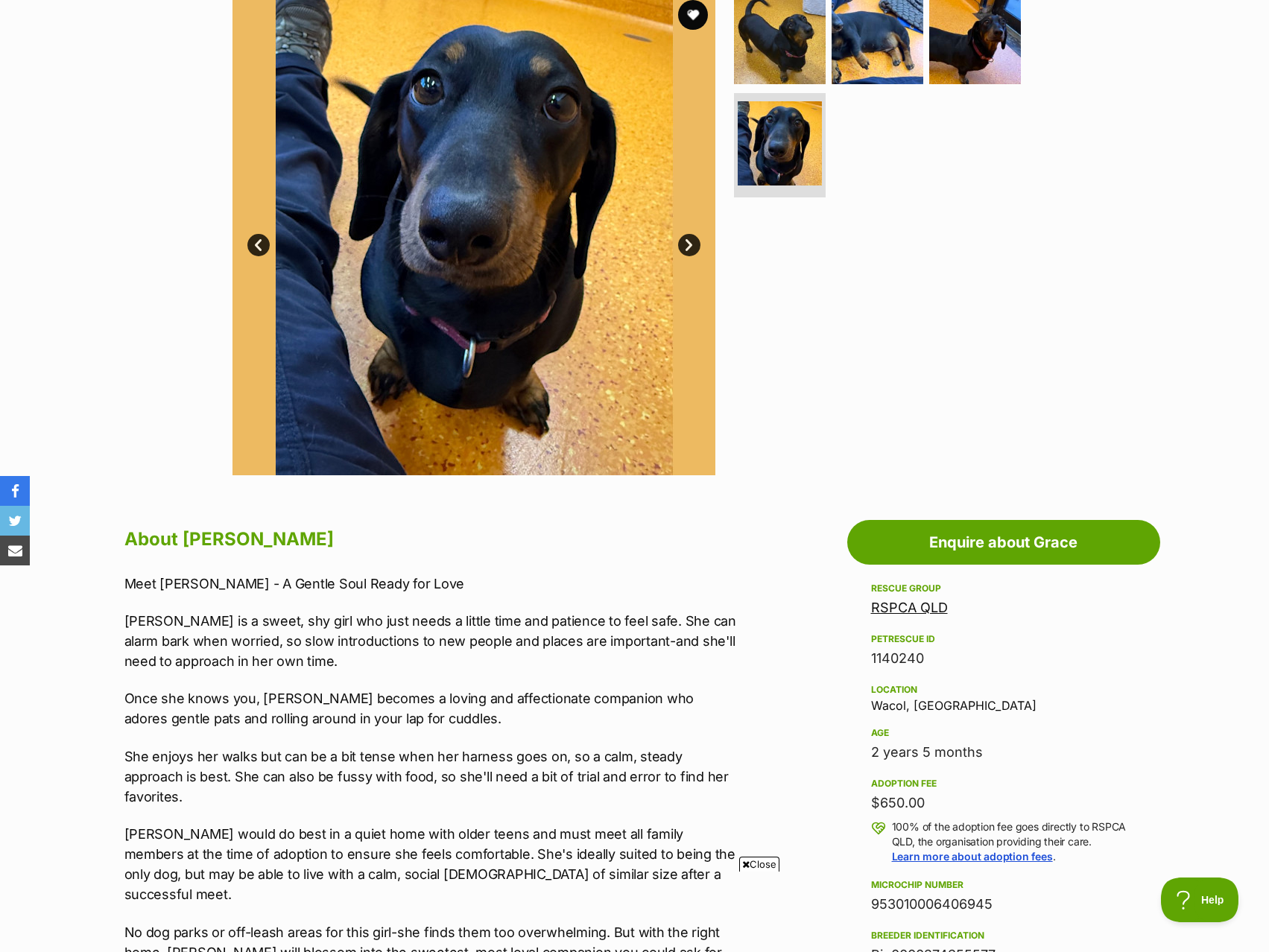
scroll to position [224, 0]
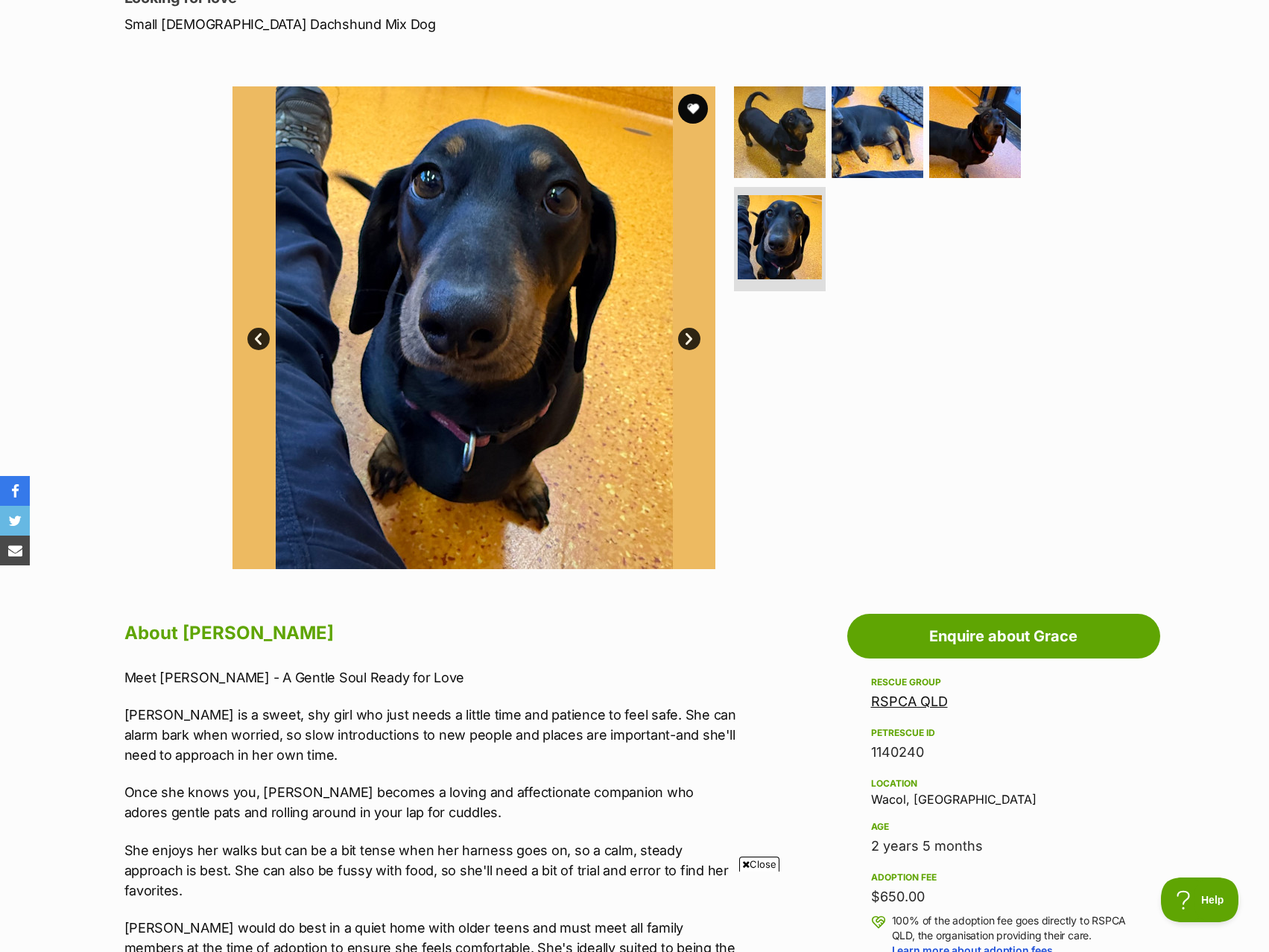
click at [691, 328] on link "Next" at bounding box center [689, 339] width 22 height 22
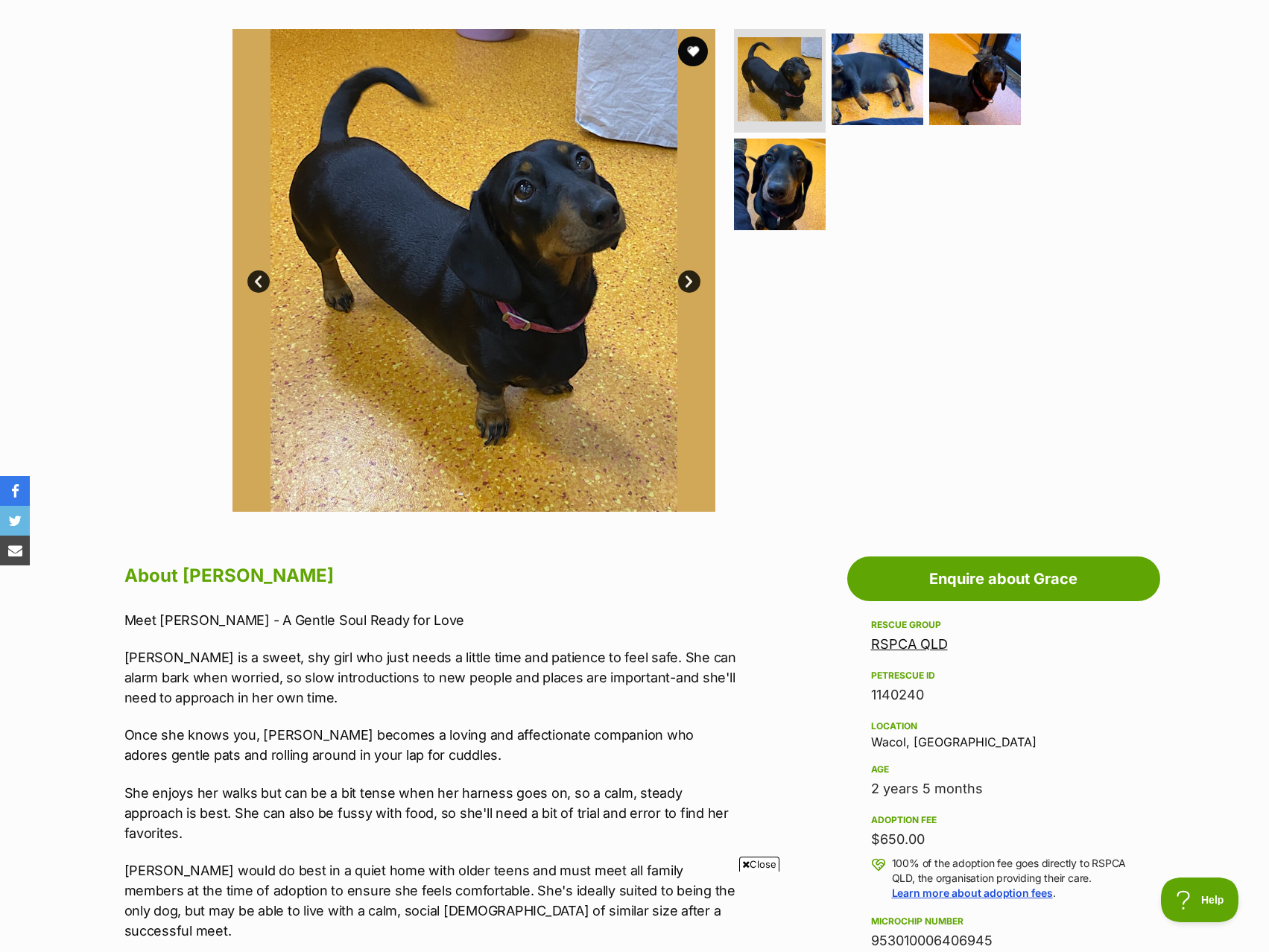
scroll to position [298, 0]
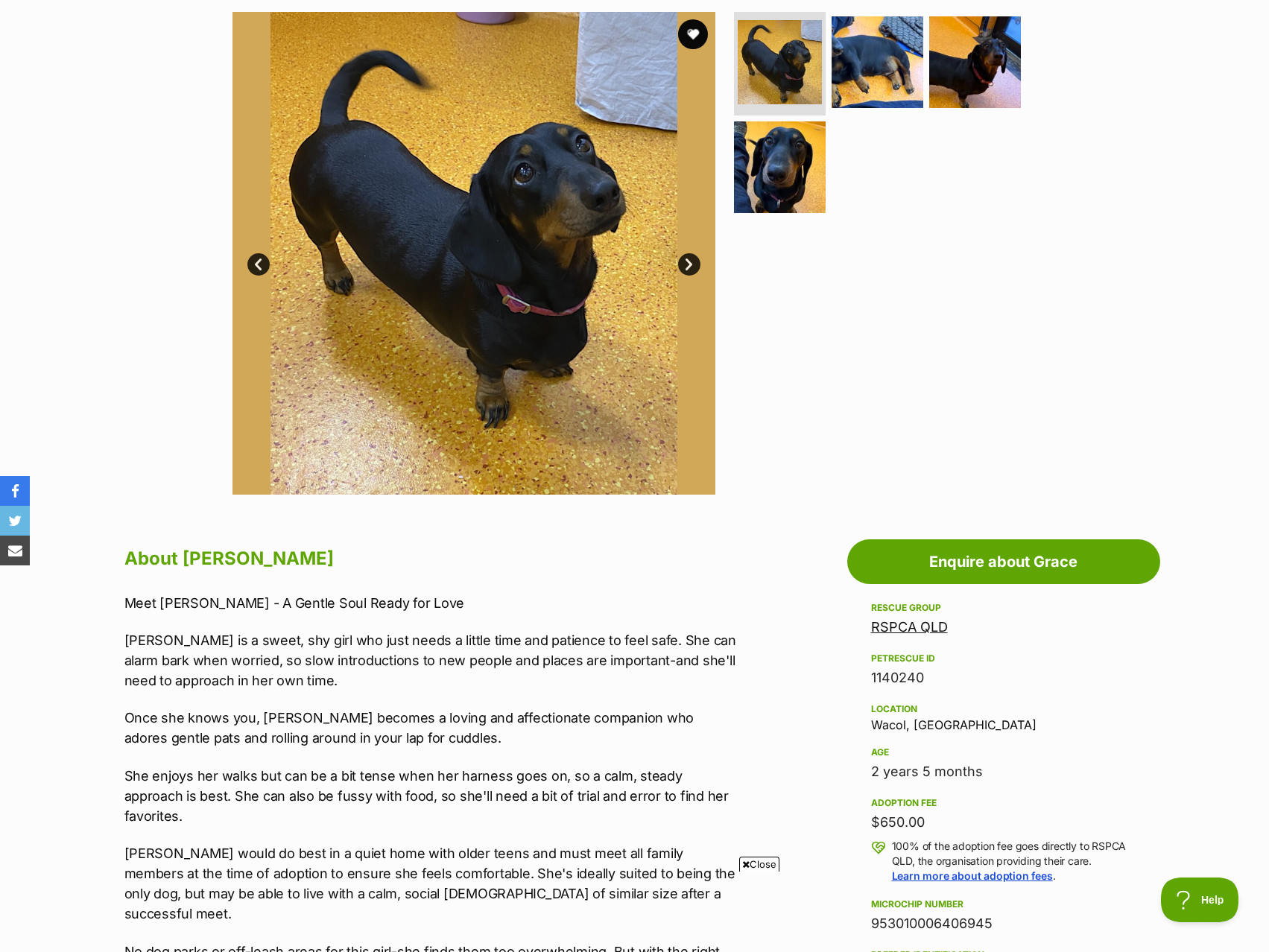
click at [683, 264] on link "Next" at bounding box center [689, 264] width 22 height 22
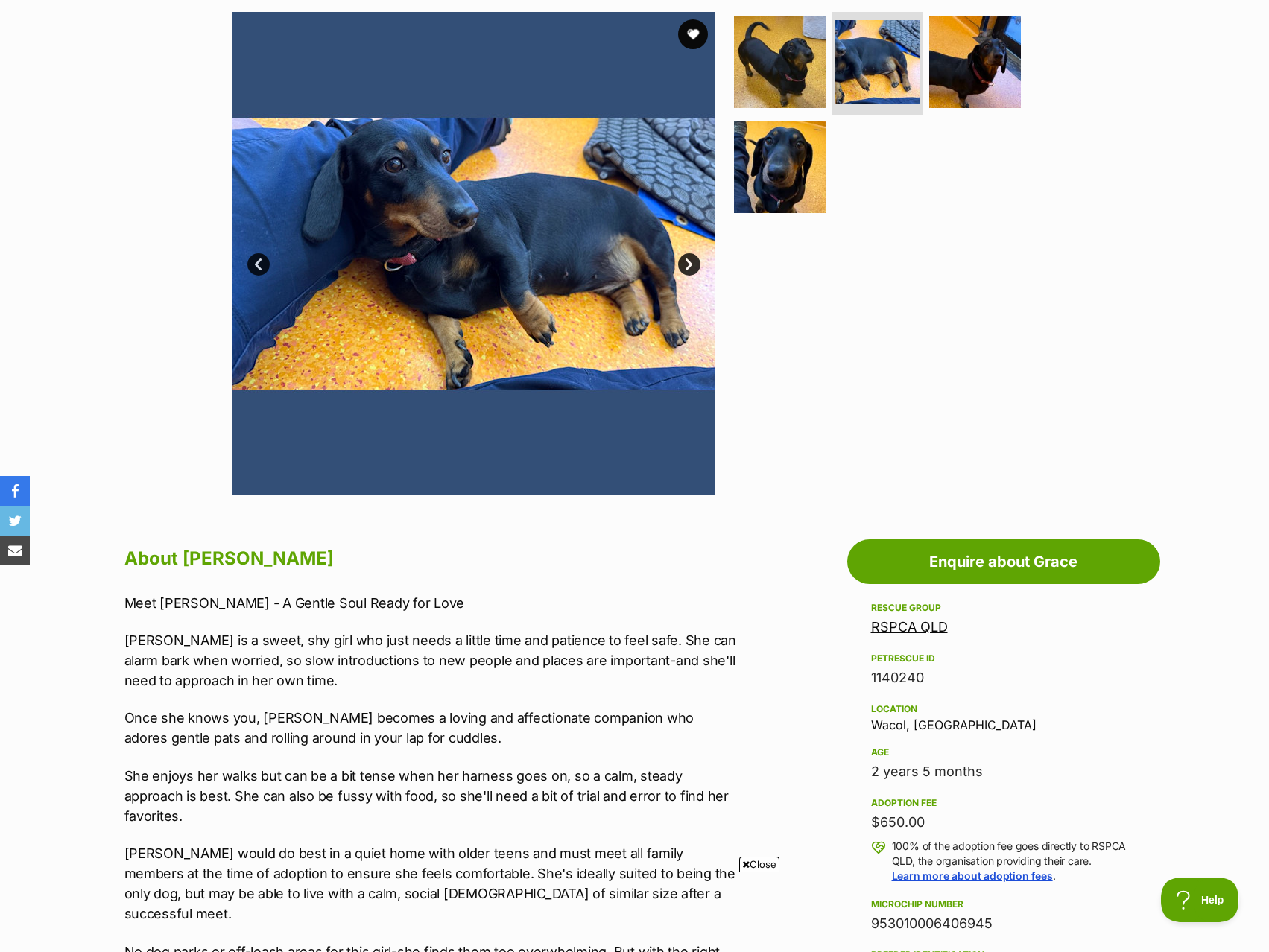
click at [683, 255] on link "Next" at bounding box center [689, 264] width 22 height 22
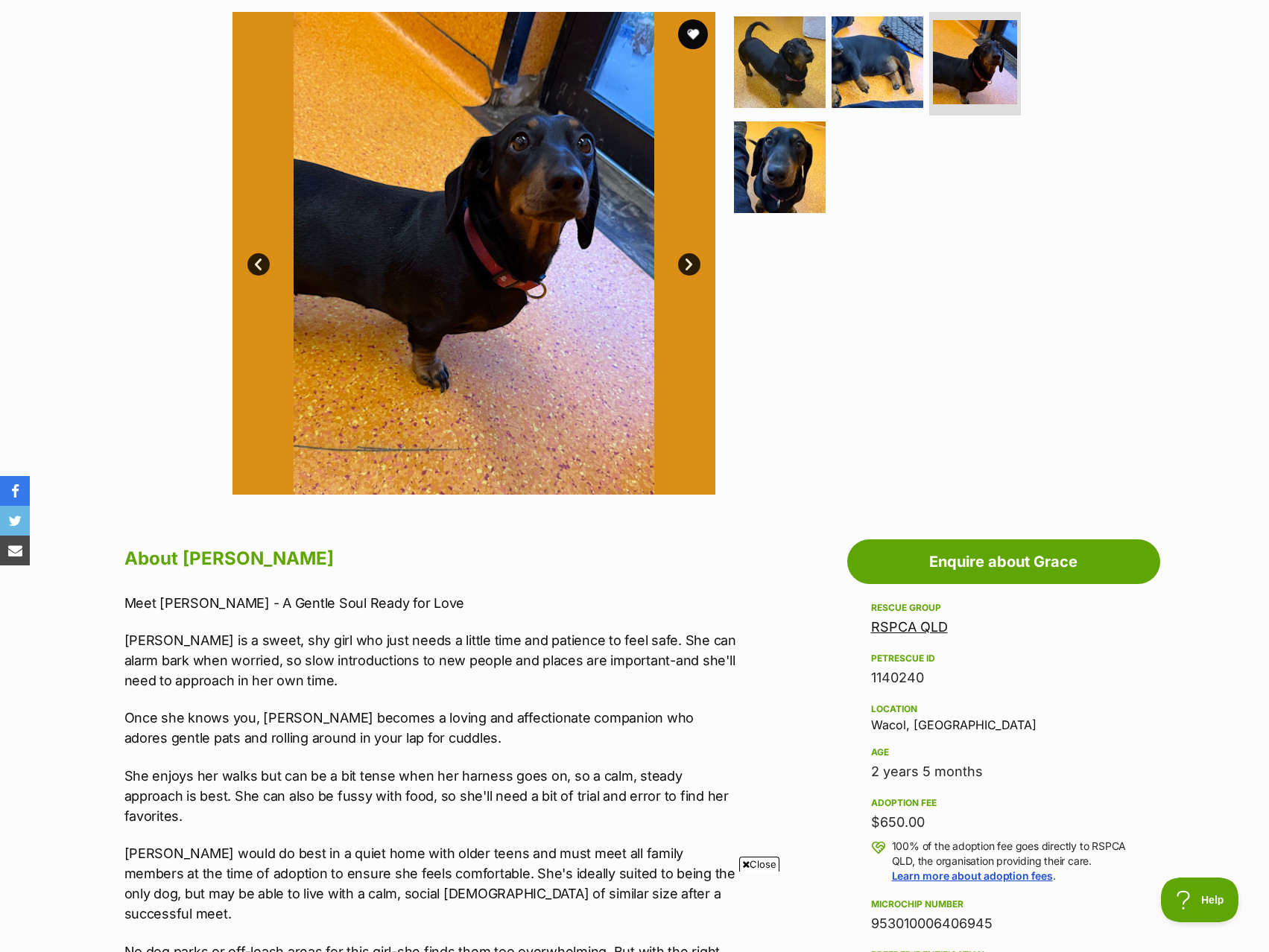
click at [683, 255] on link "Next" at bounding box center [689, 264] width 22 height 22
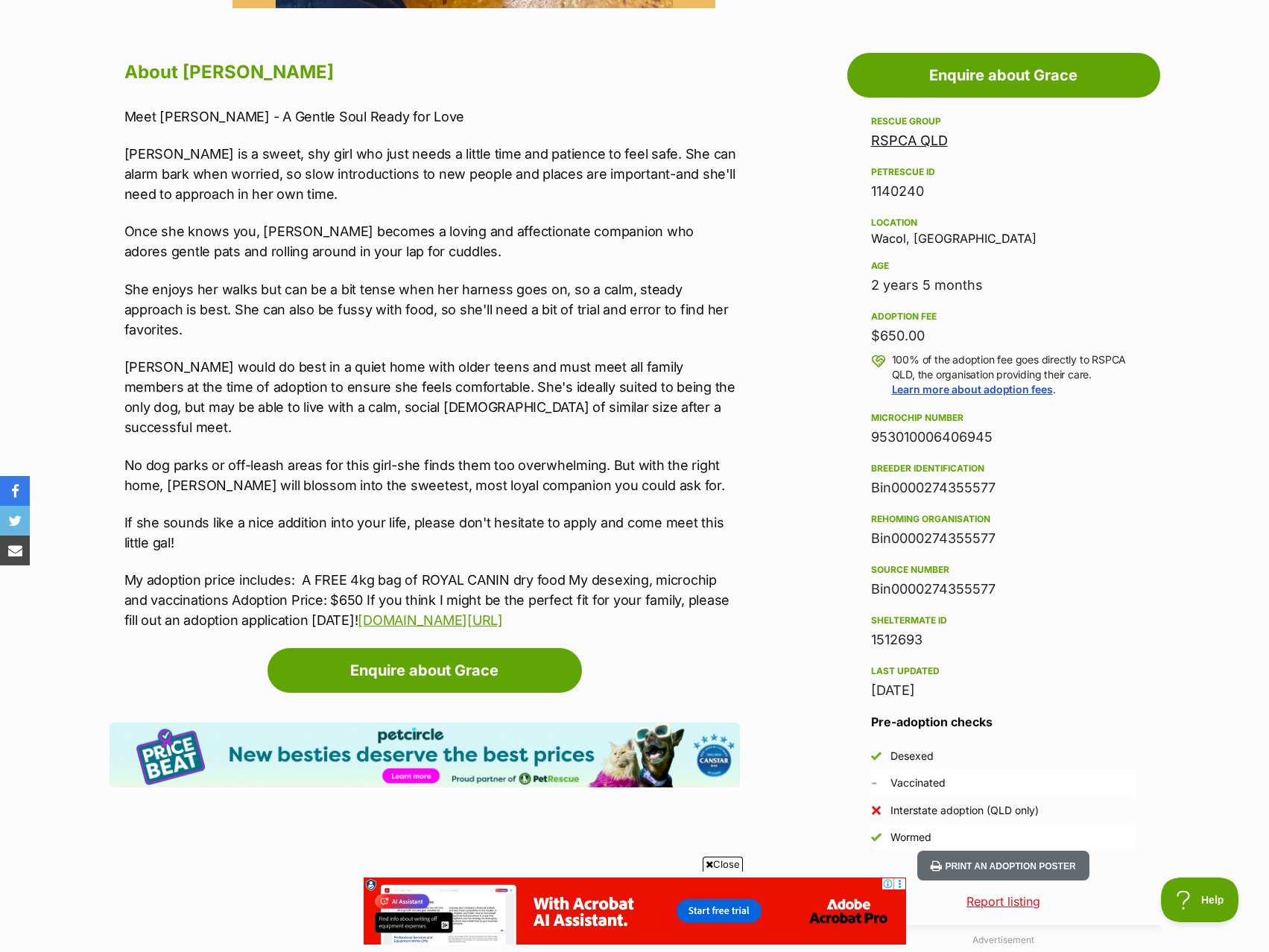
scroll to position [819, 0]
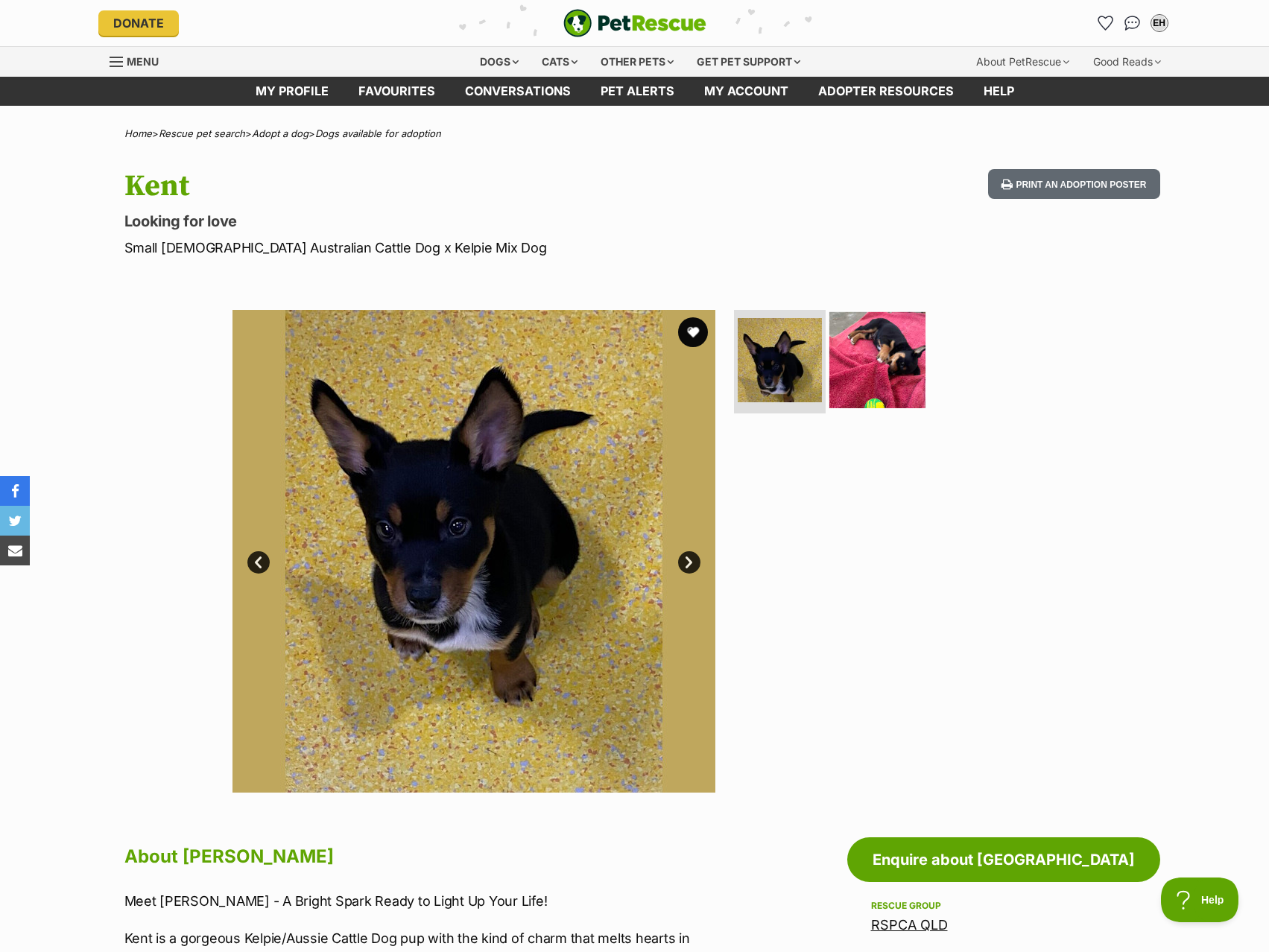
click at [862, 354] on img at bounding box center [877, 359] width 96 height 96
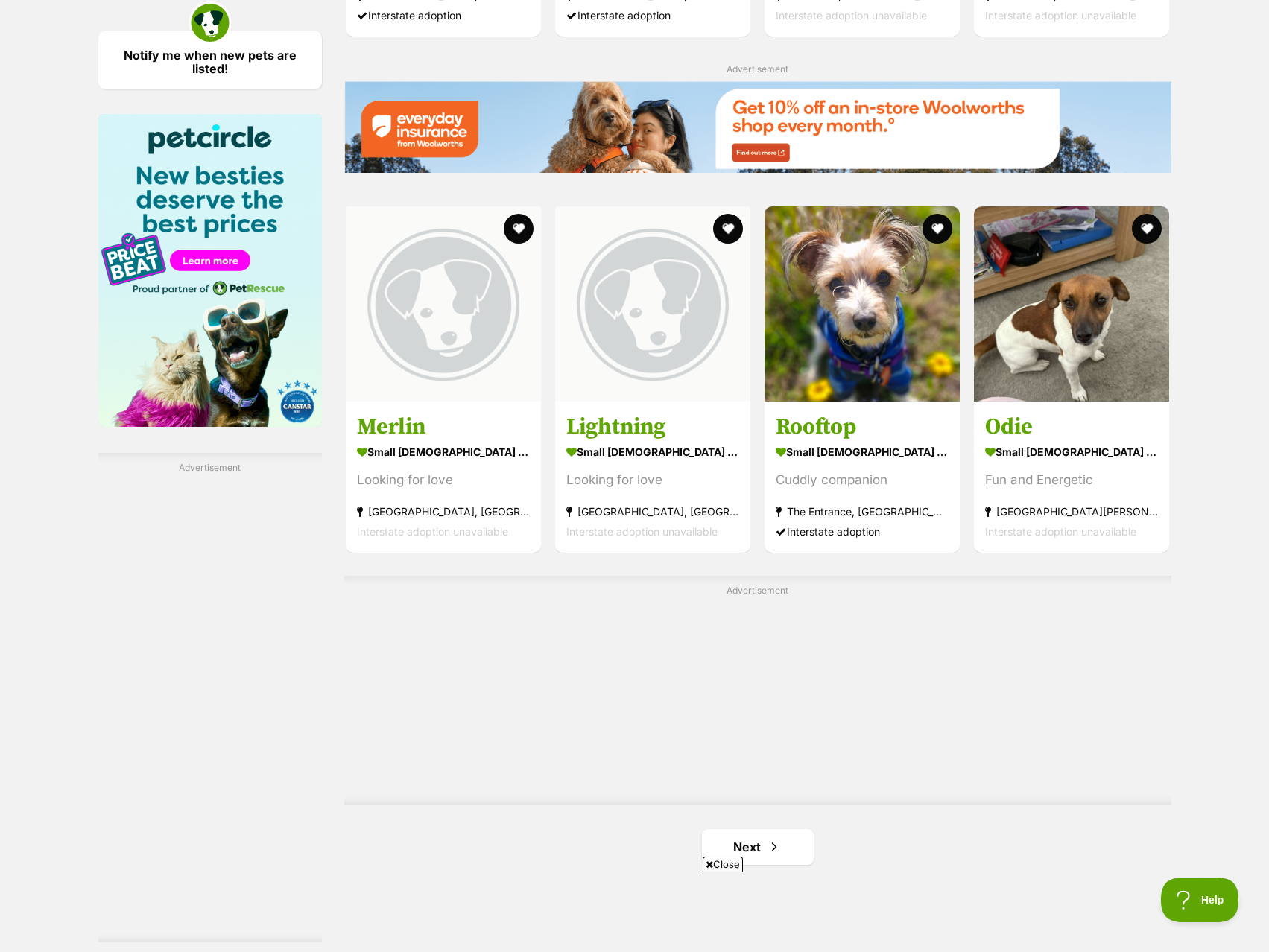
scroll to position [2384, 0]
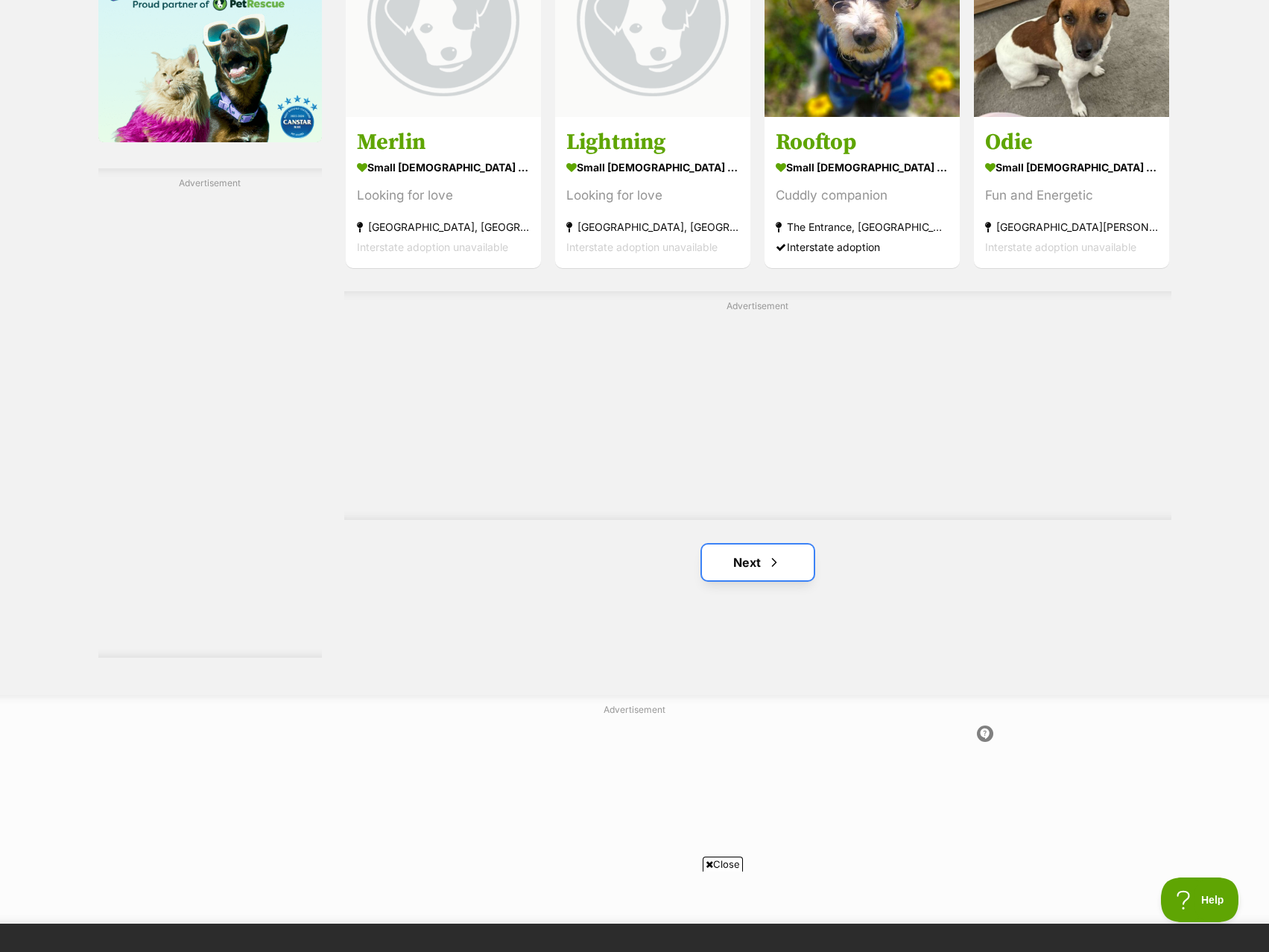
click at [778, 576] on link "Next" at bounding box center [758, 563] width 112 height 36
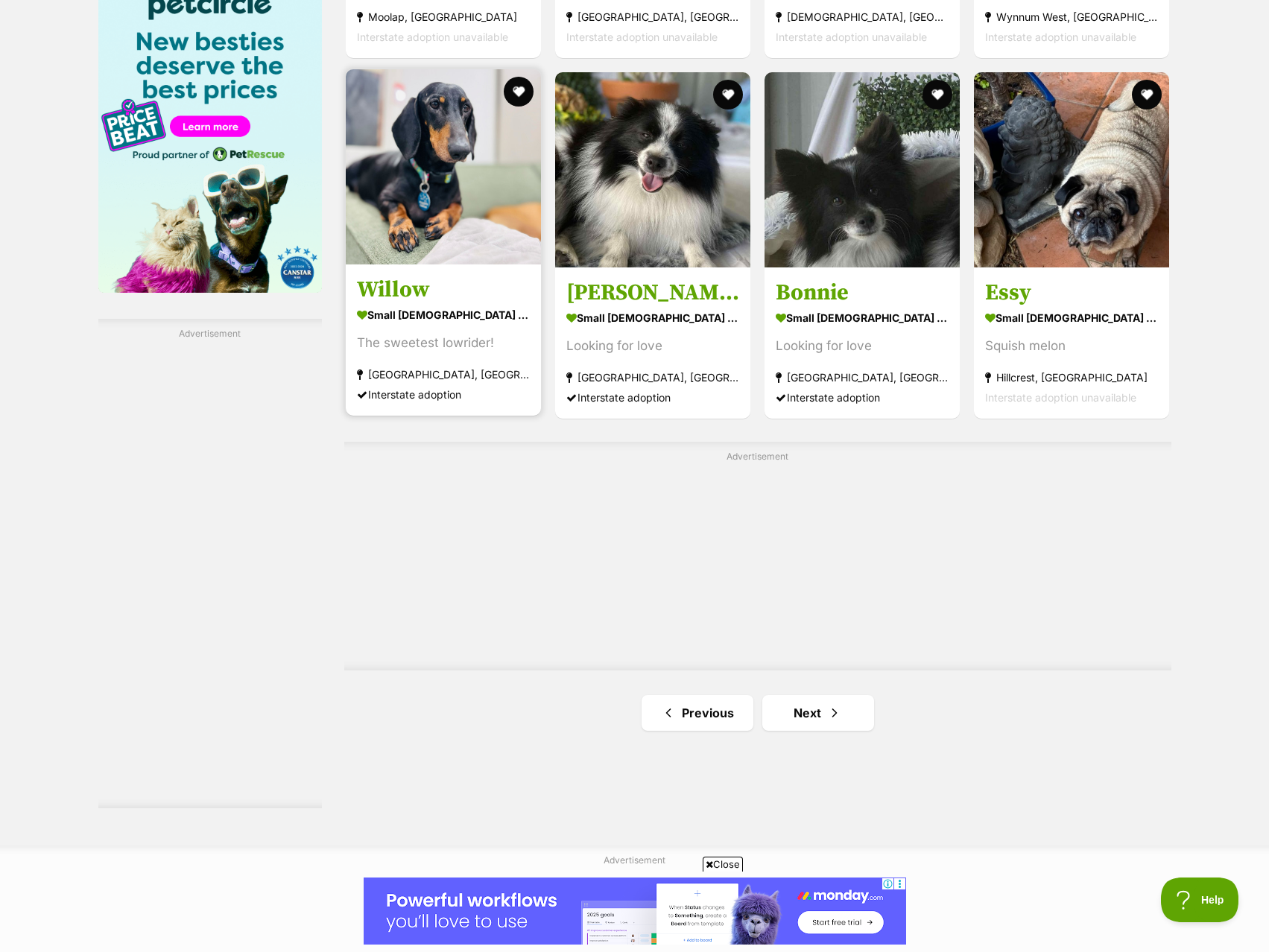
scroll to position [2234, 0]
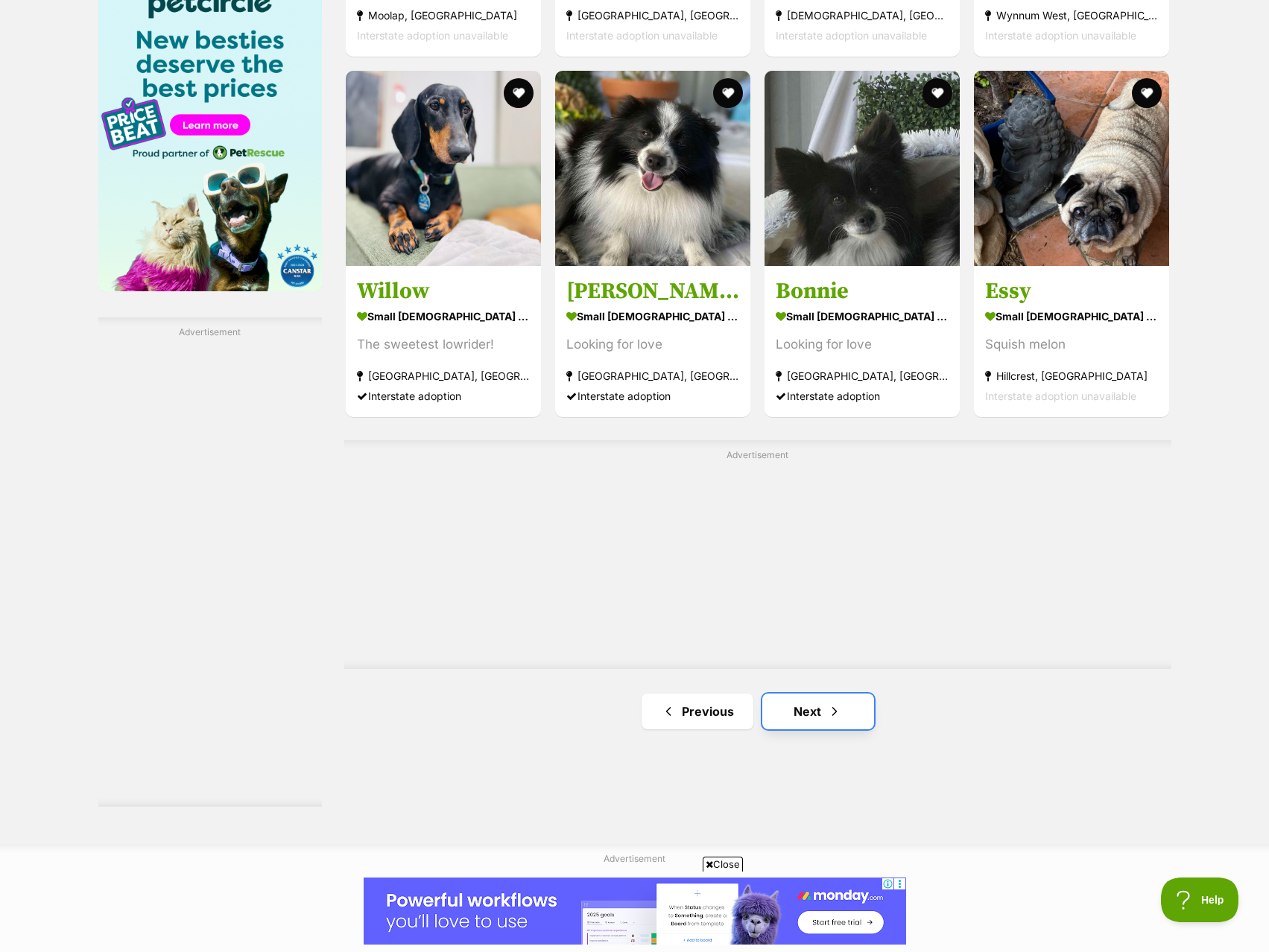
click at [798, 713] on link "Next" at bounding box center [818, 712] width 112 height 36
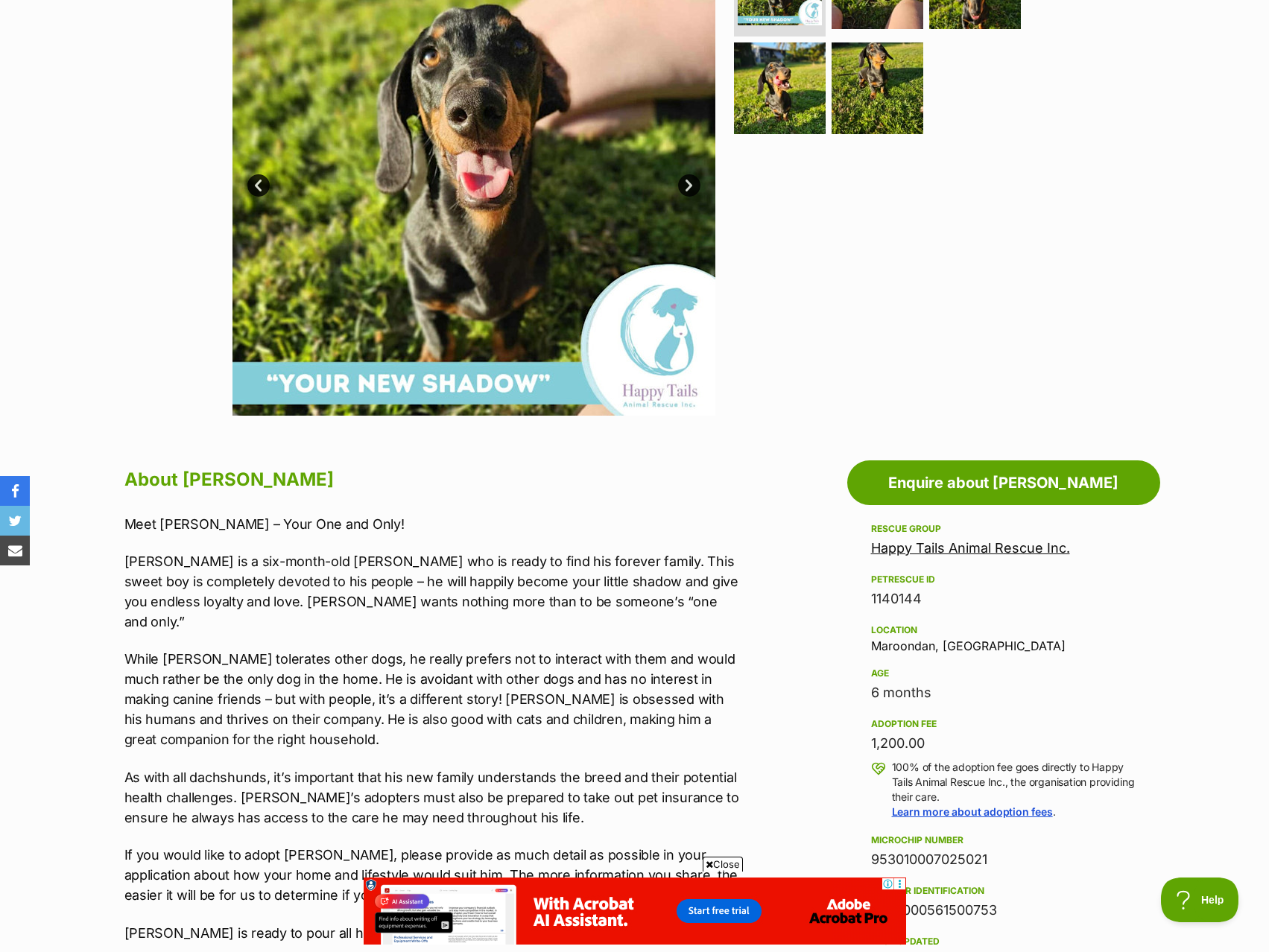
scroll to position [745, 0]
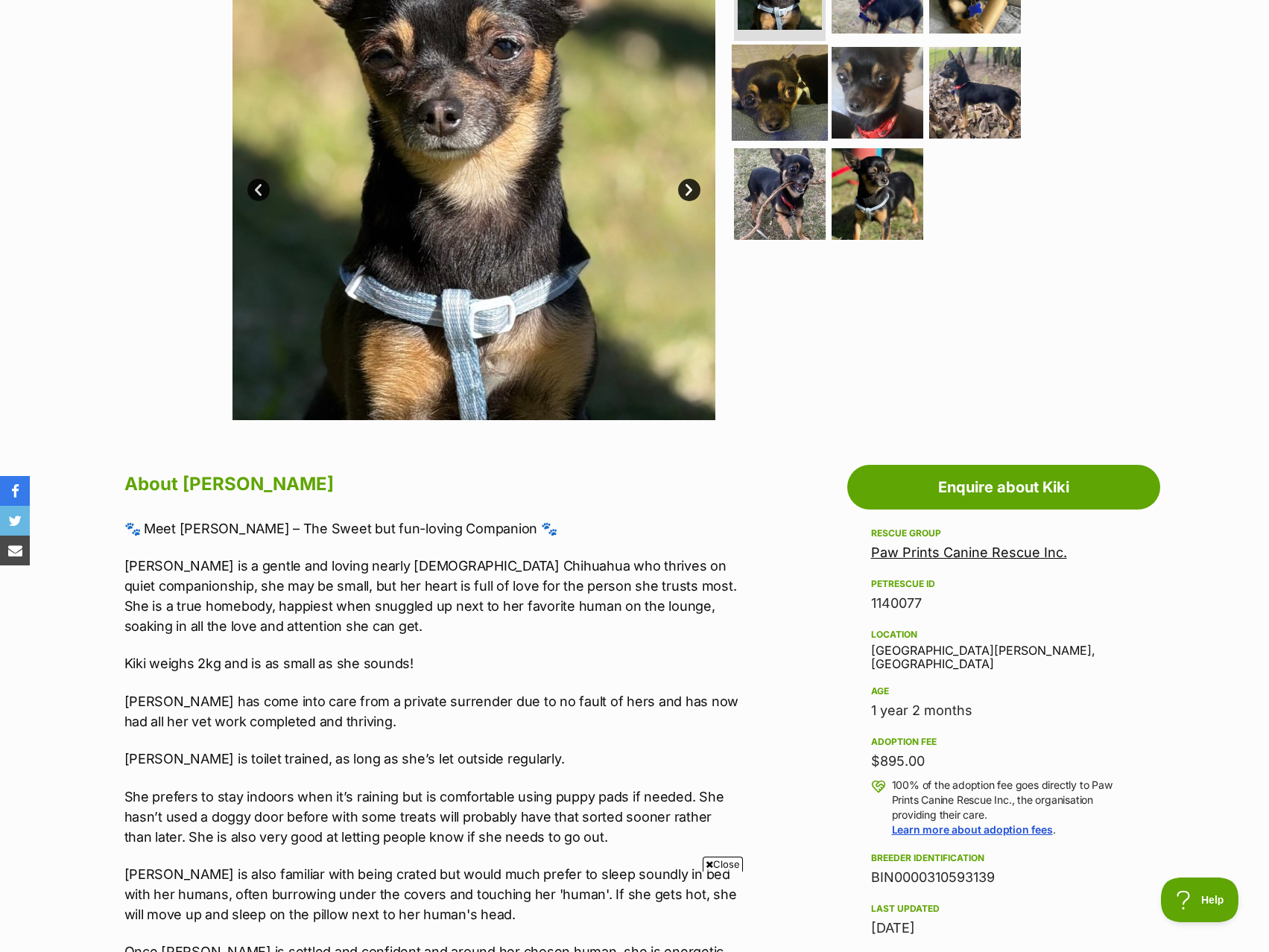
scroll to position [149, 0]
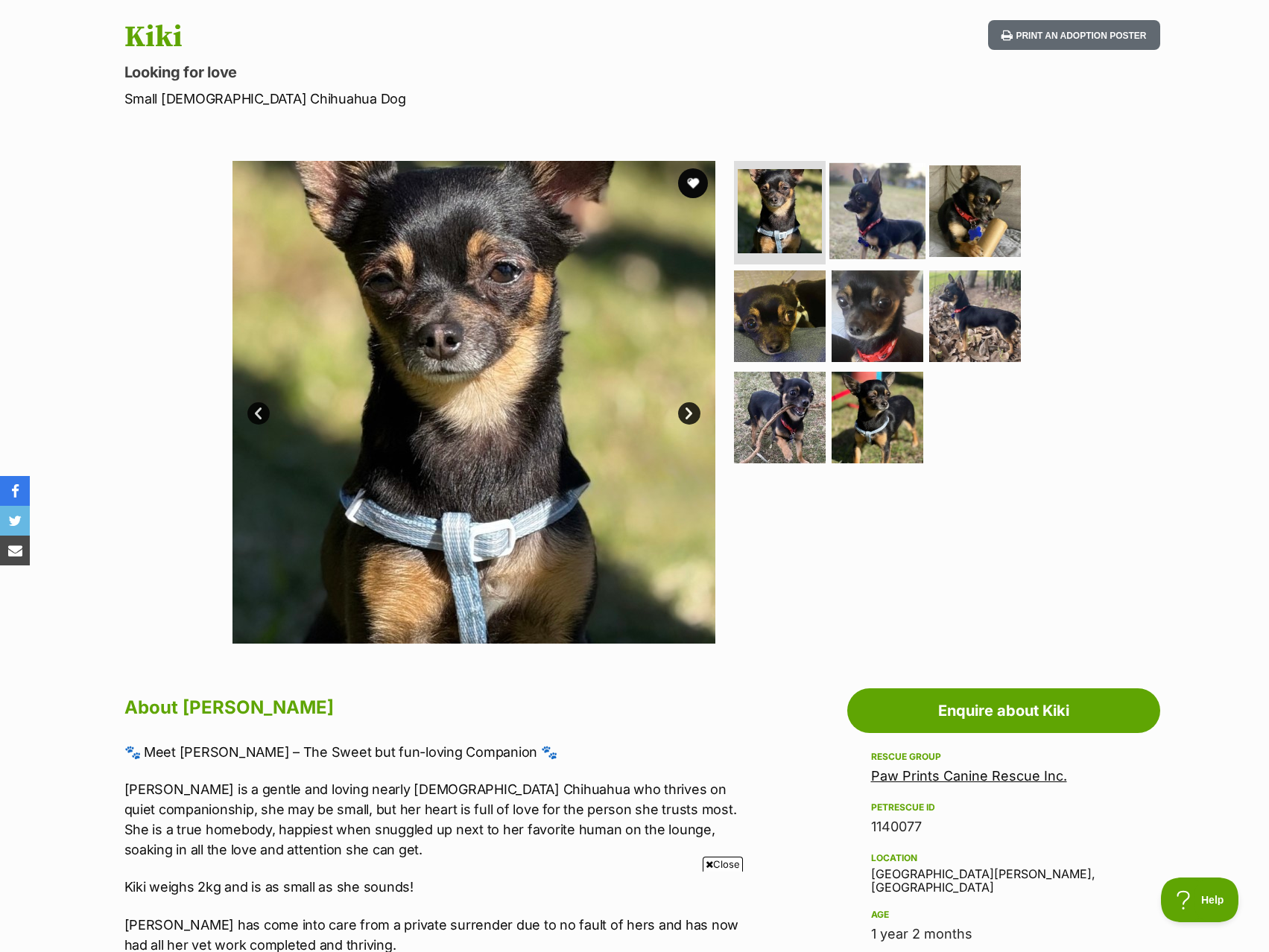
click at [877, 199] on img at bounding box center [877, 210] width 96 height 96
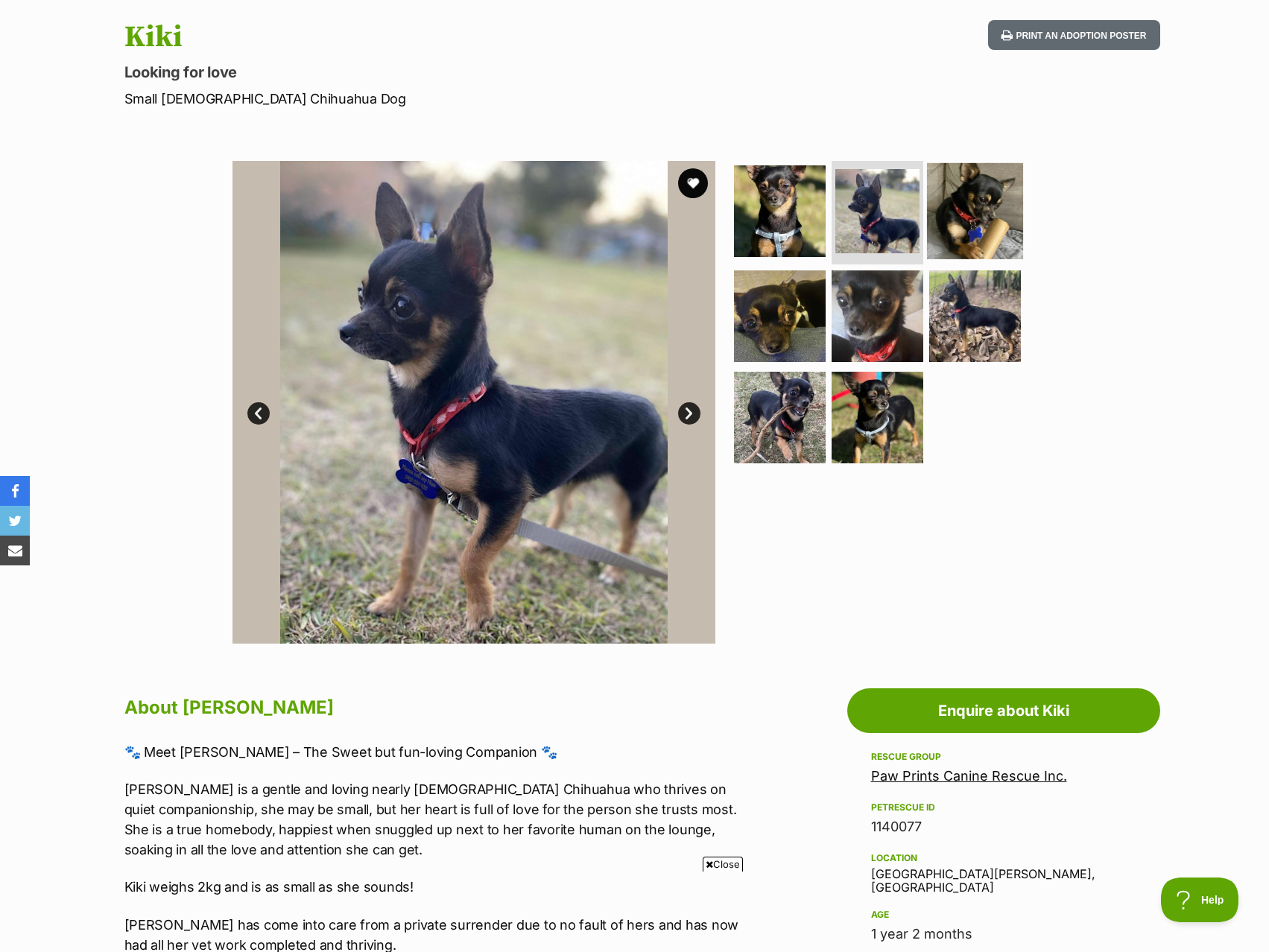
click at [966, 214] on img at bounding box center [975, 210] width 96 height 96
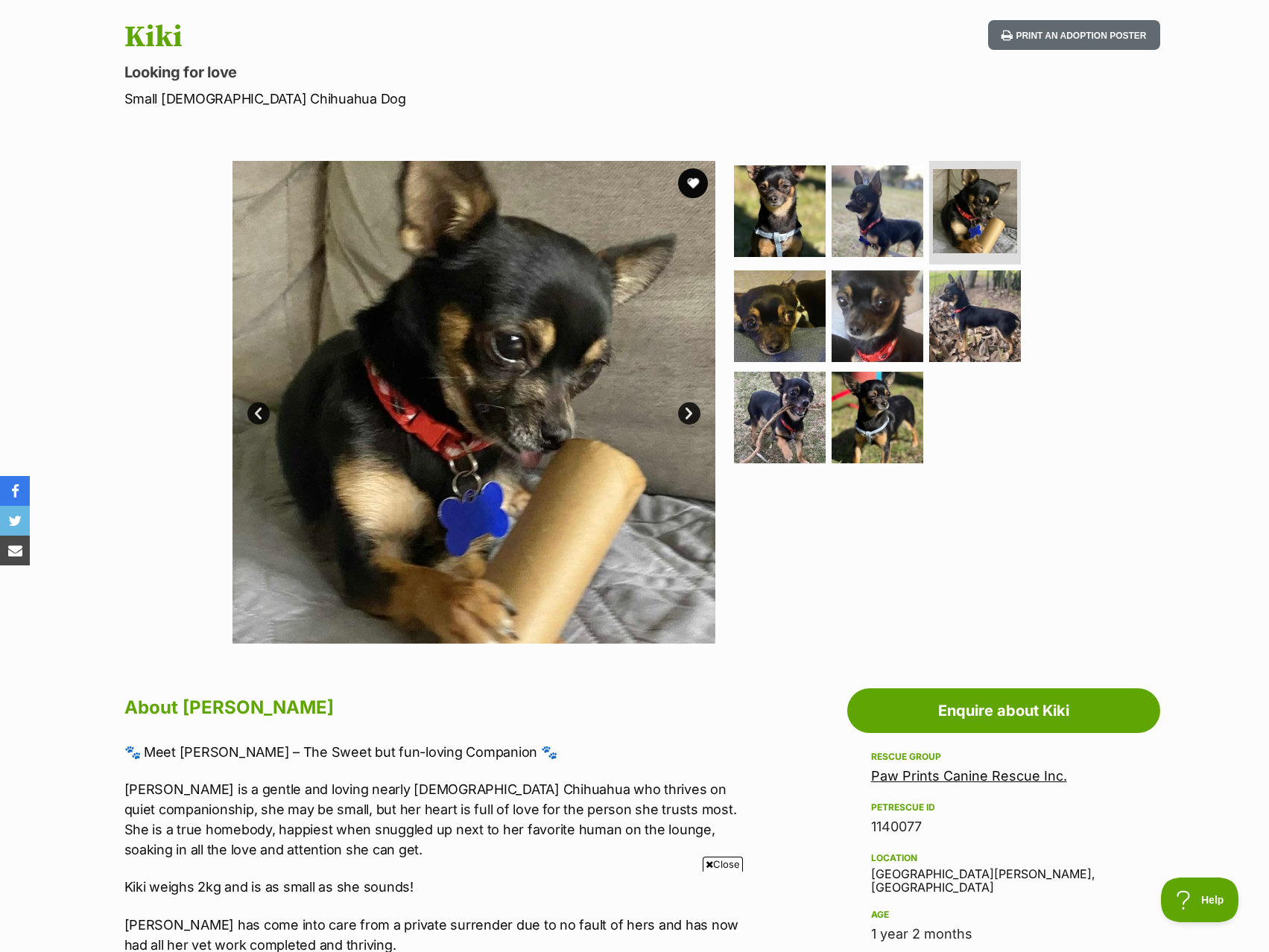
click at [733, 351] on ul at bounding box center [883, 317] width 305 height 312
click at [853, 296] on img at bounding box center [877, 316] width 96 height 96
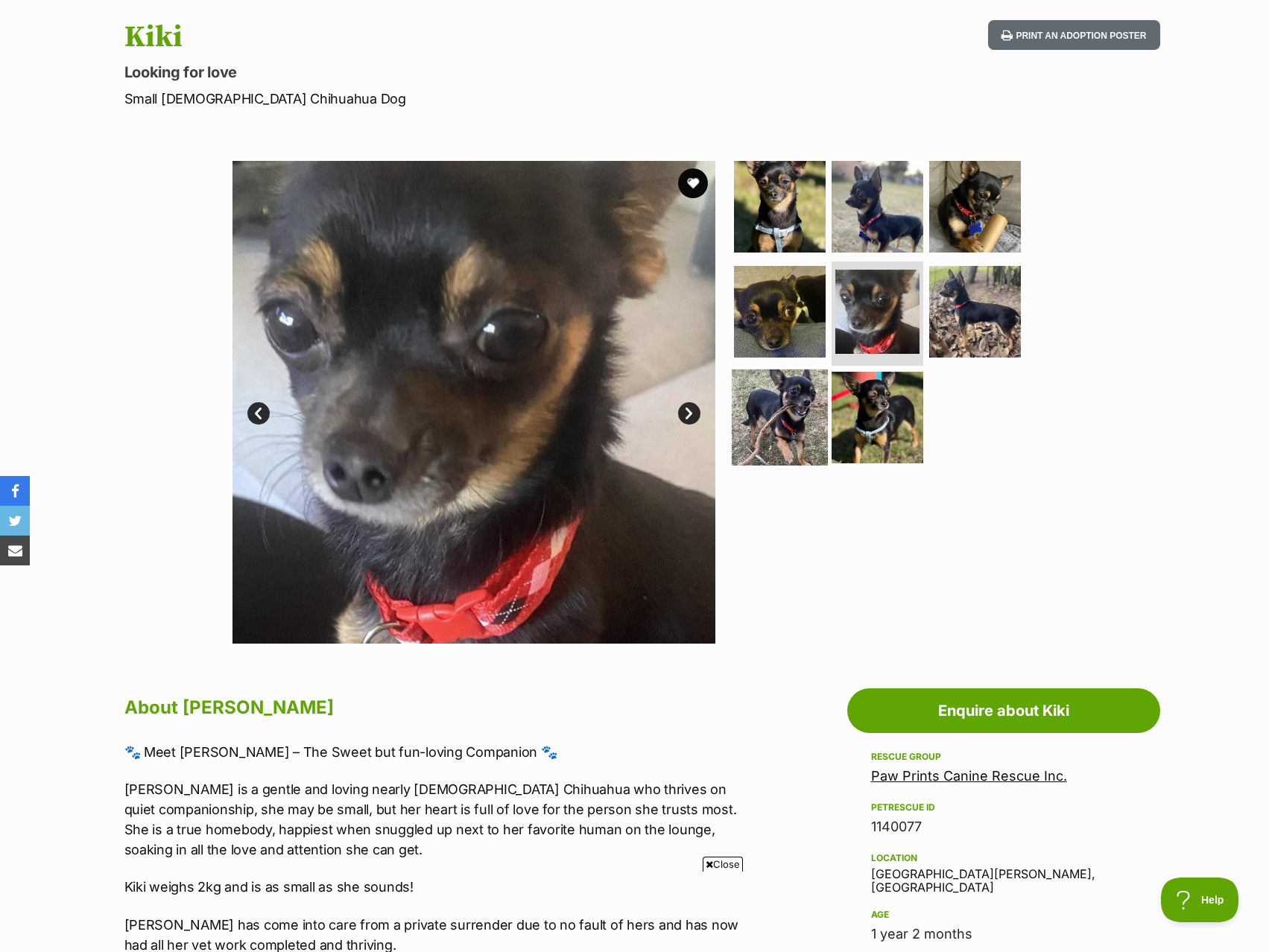
click at [801, 402] on img at bounding box center [779, 417] width 96 height 96
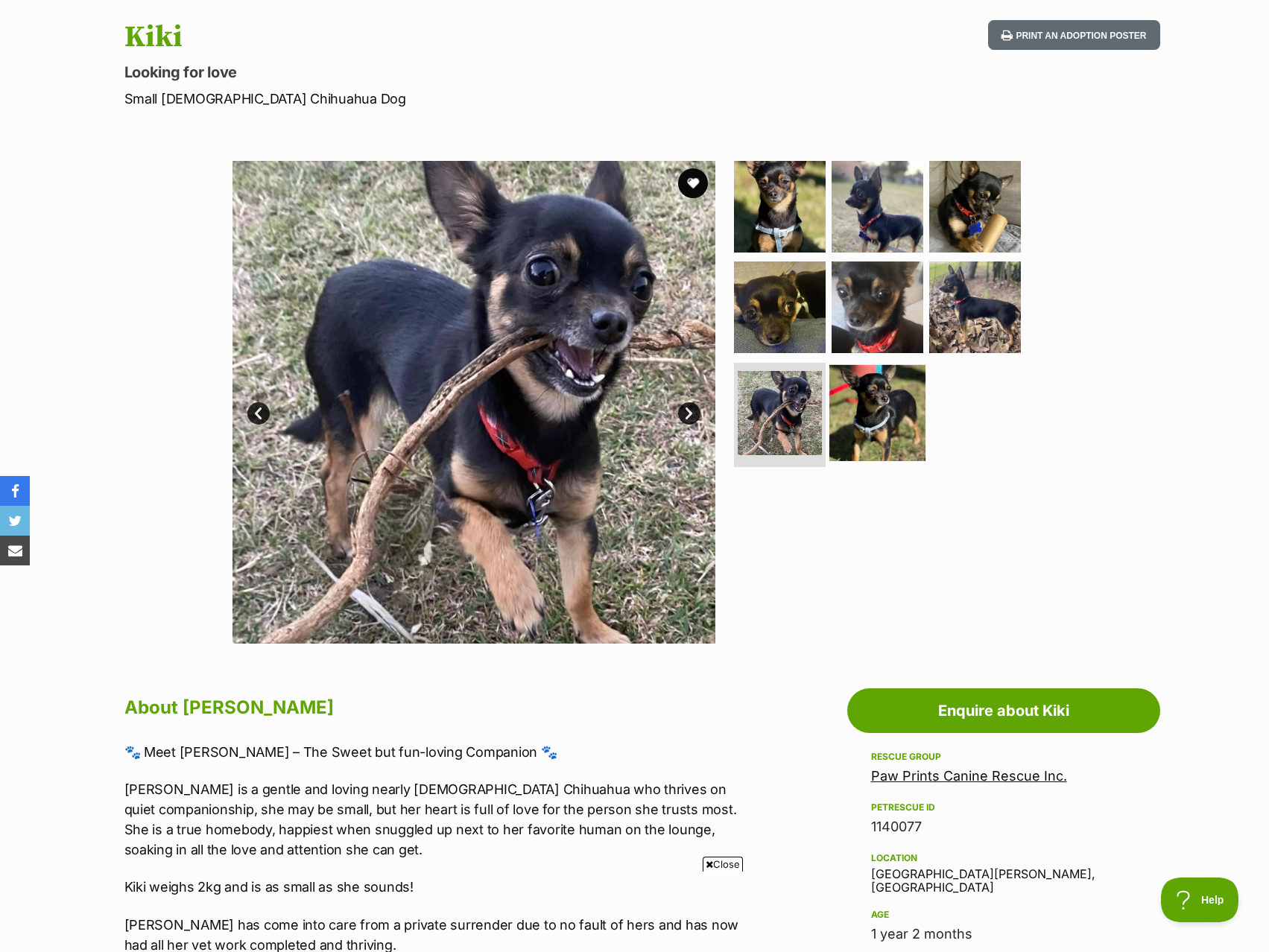
click at [898, 403] on img at bounding box center [877, 412] width 96 height 96
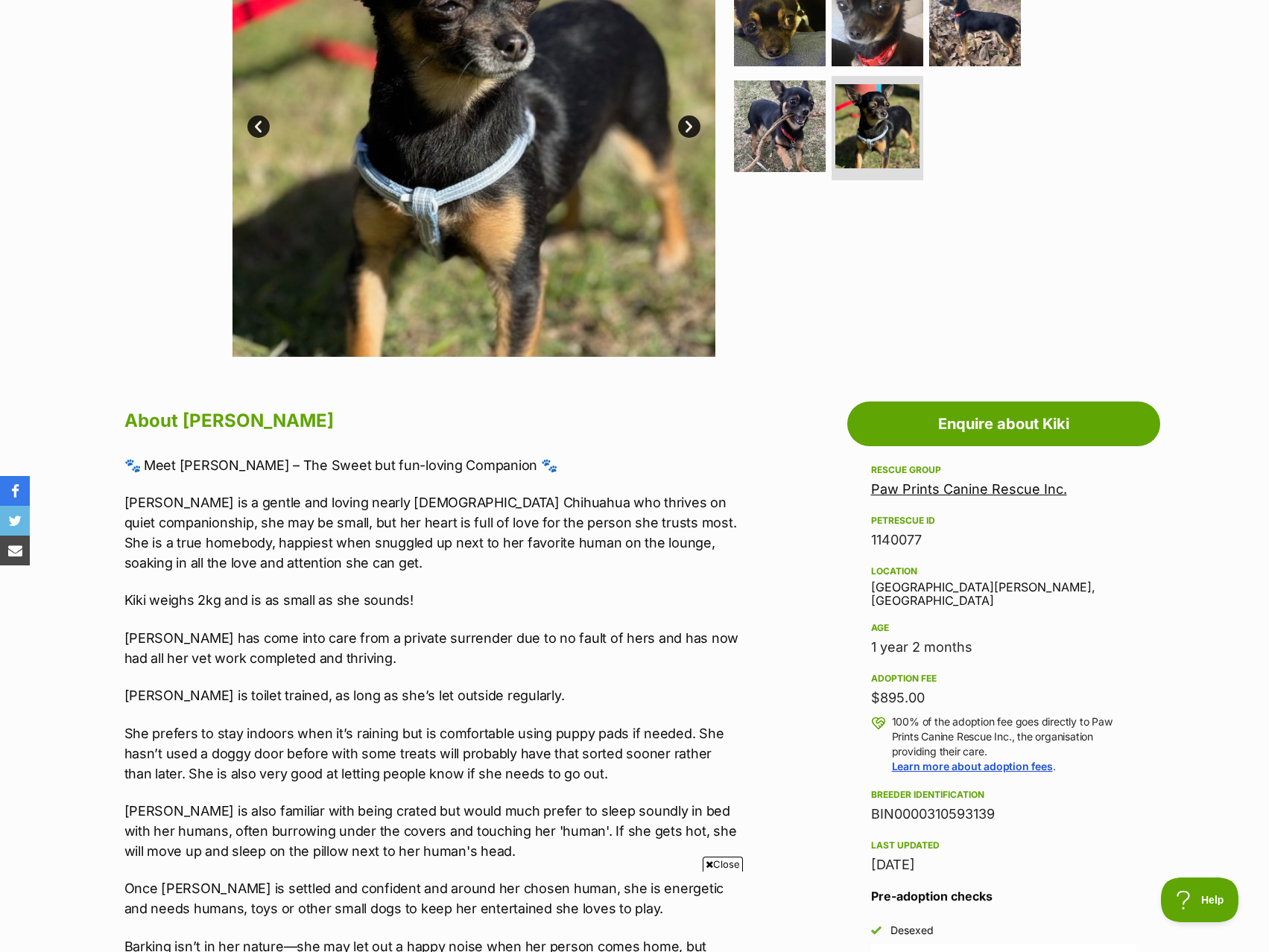
scroll to position [522, 0]
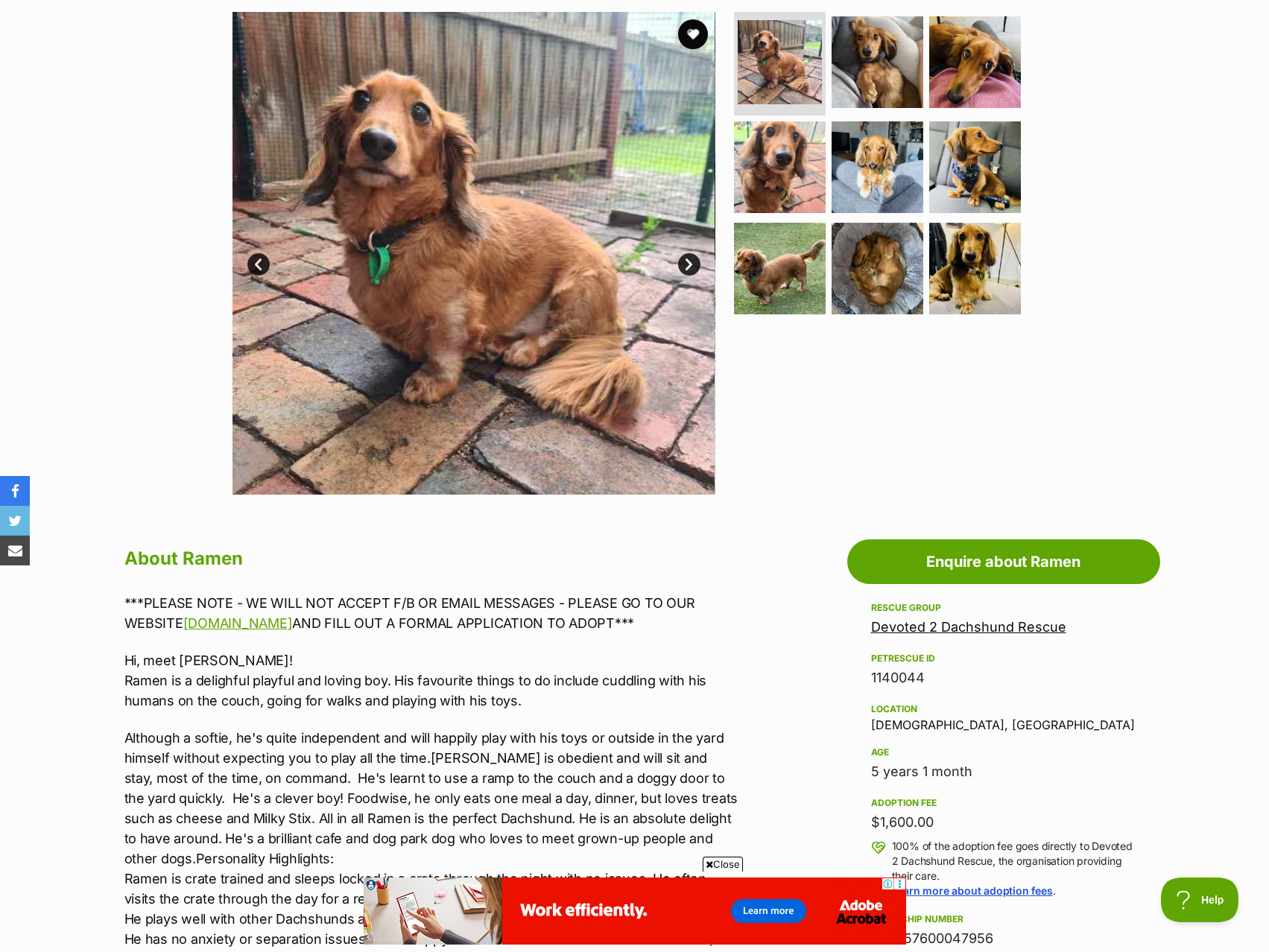
click at [689, 256] on link "Next" at bounding box center [689, 264] width 22 height 22
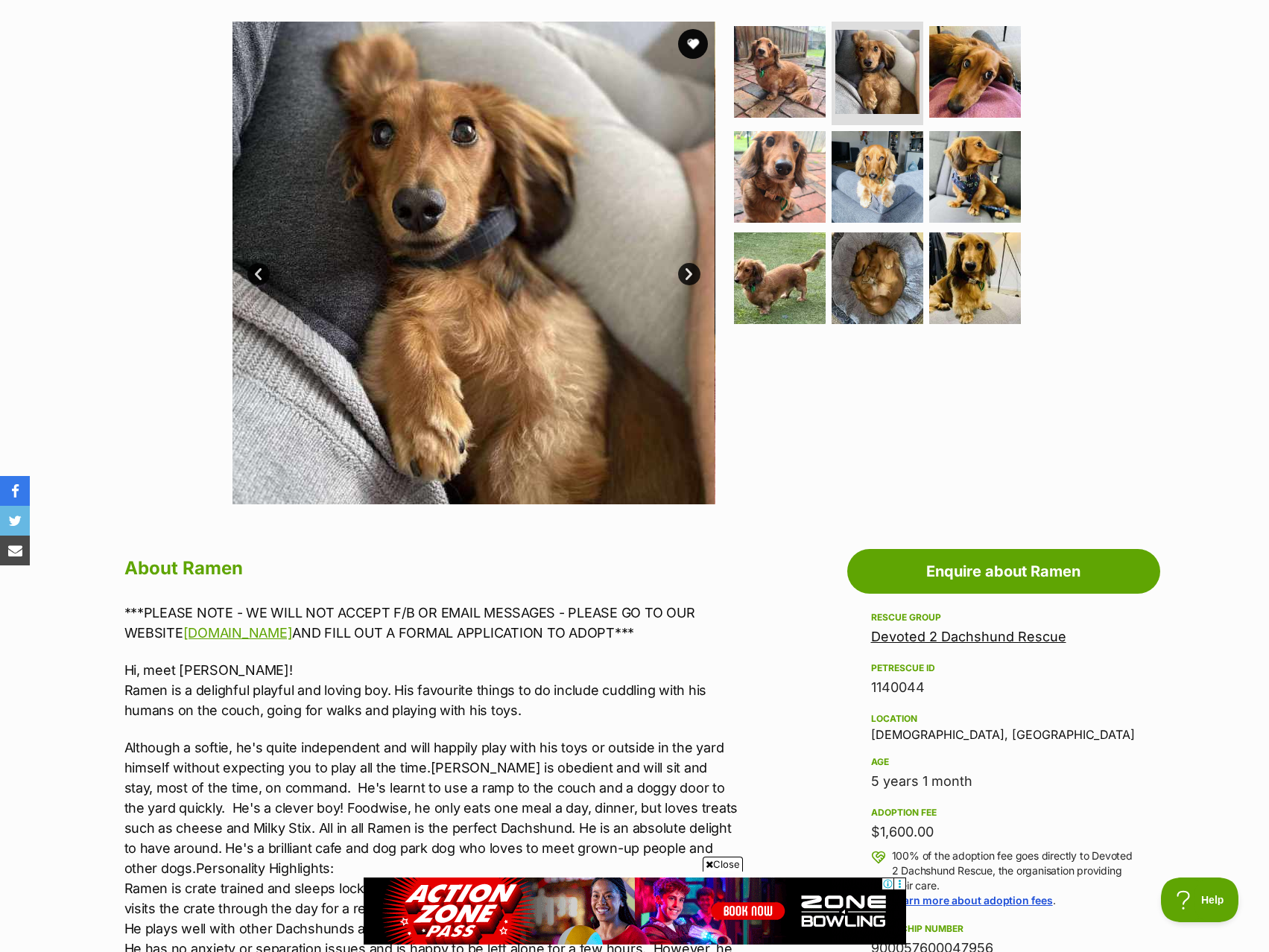
scroll to position [149, 0]
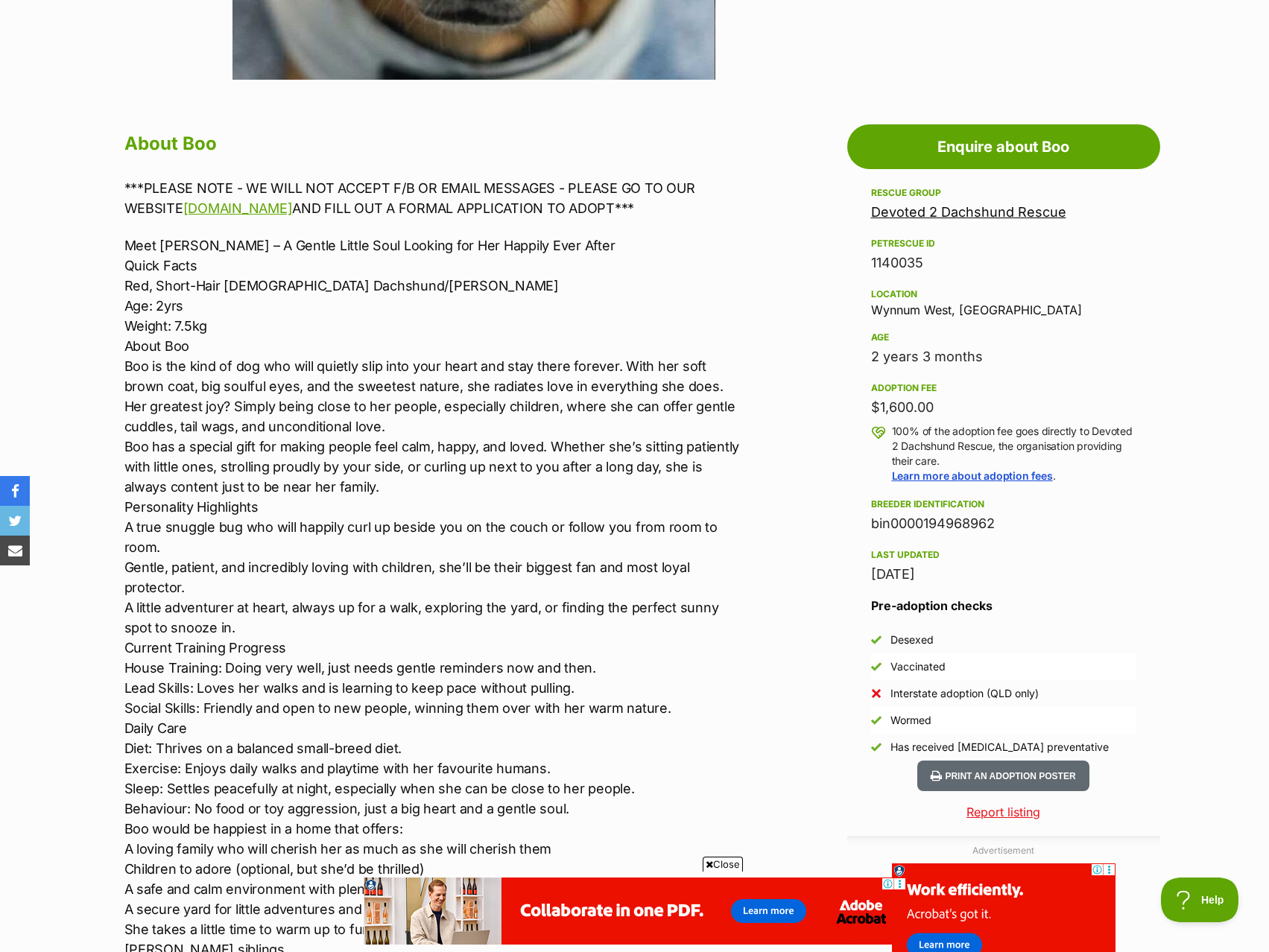
scroll to position [745, 0]
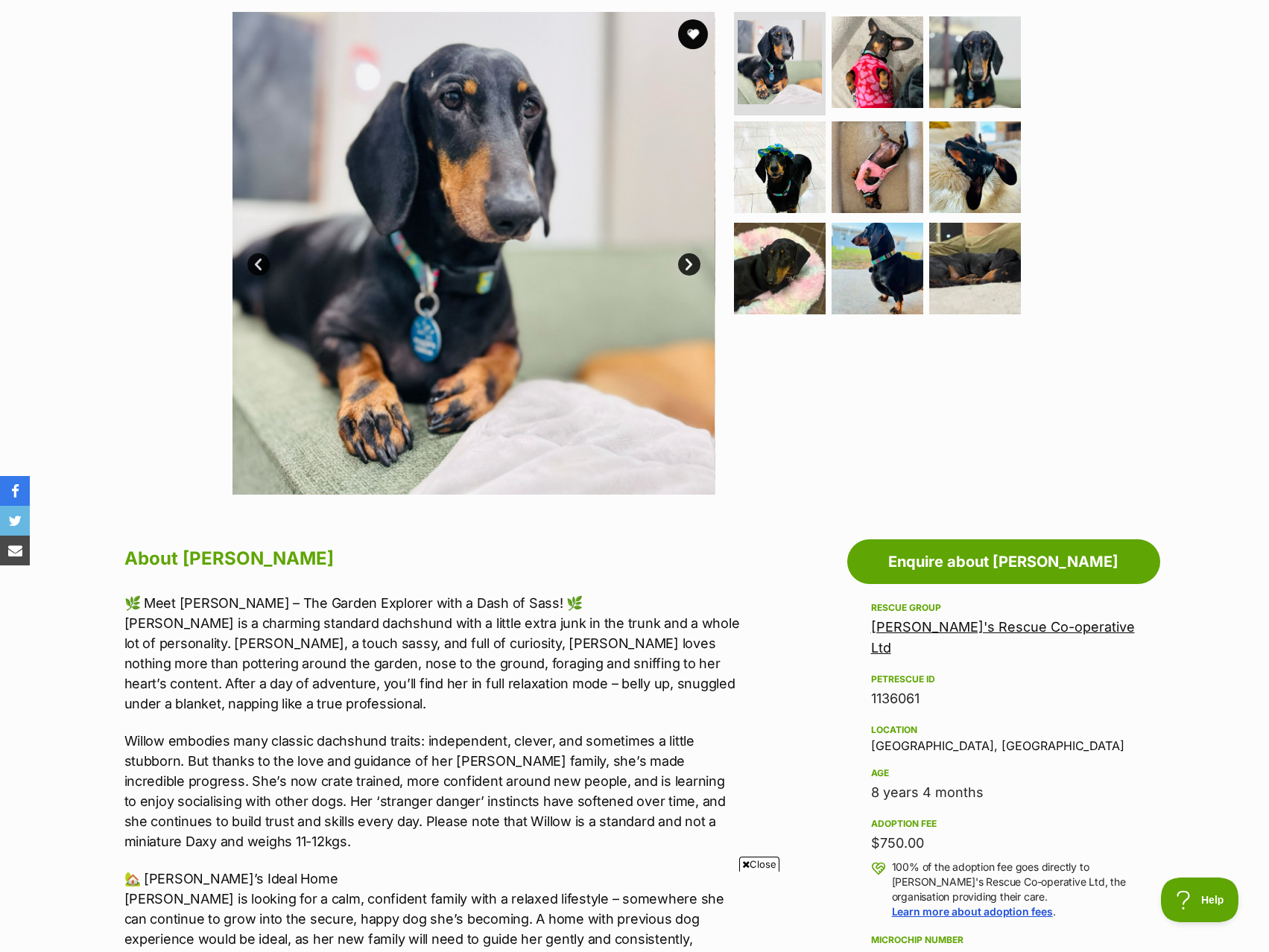
scroll to position [149, 0]
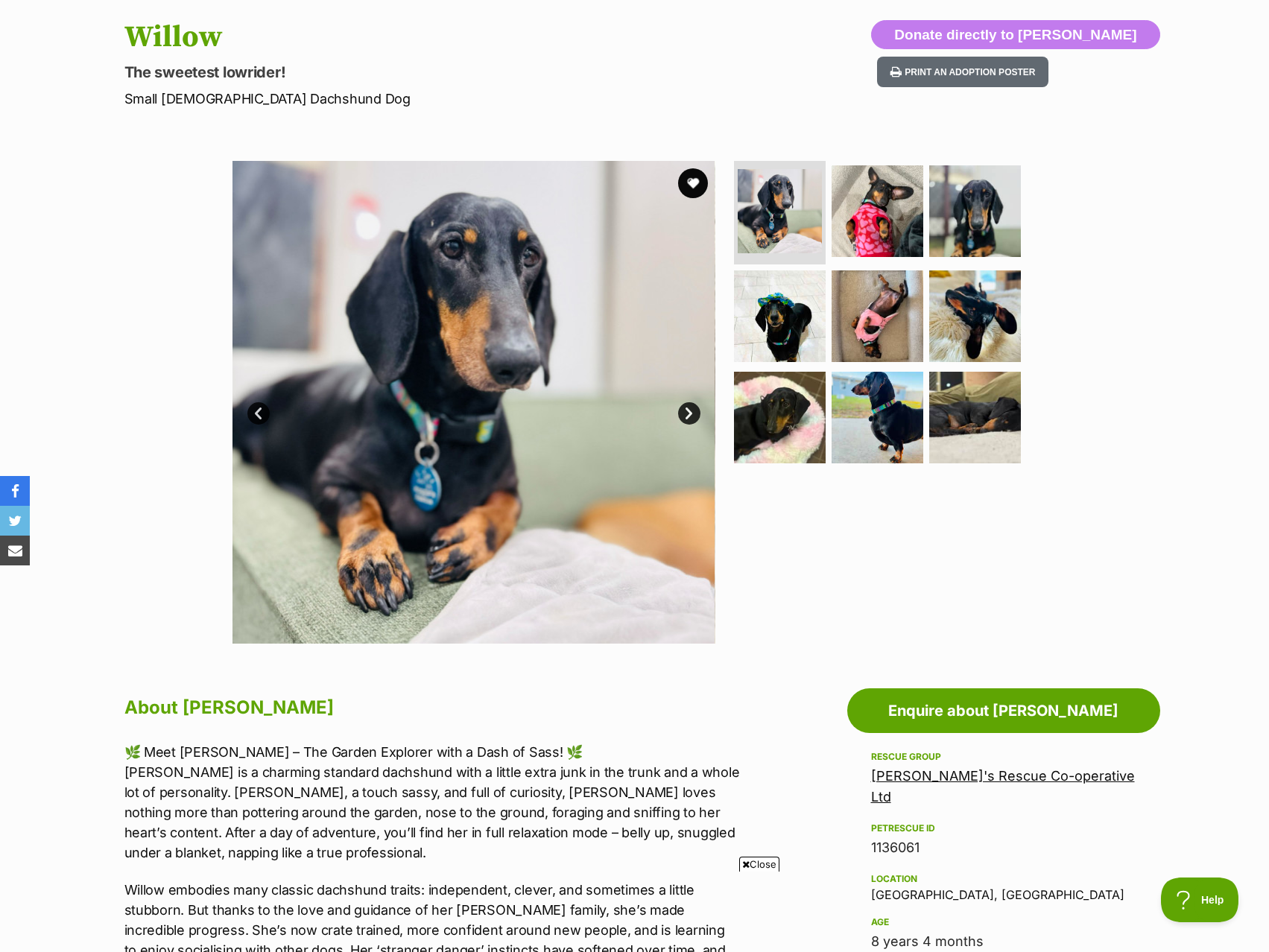
click at [683, 411] on link "Next" at bounding box center [689, 413] width 22 height 22
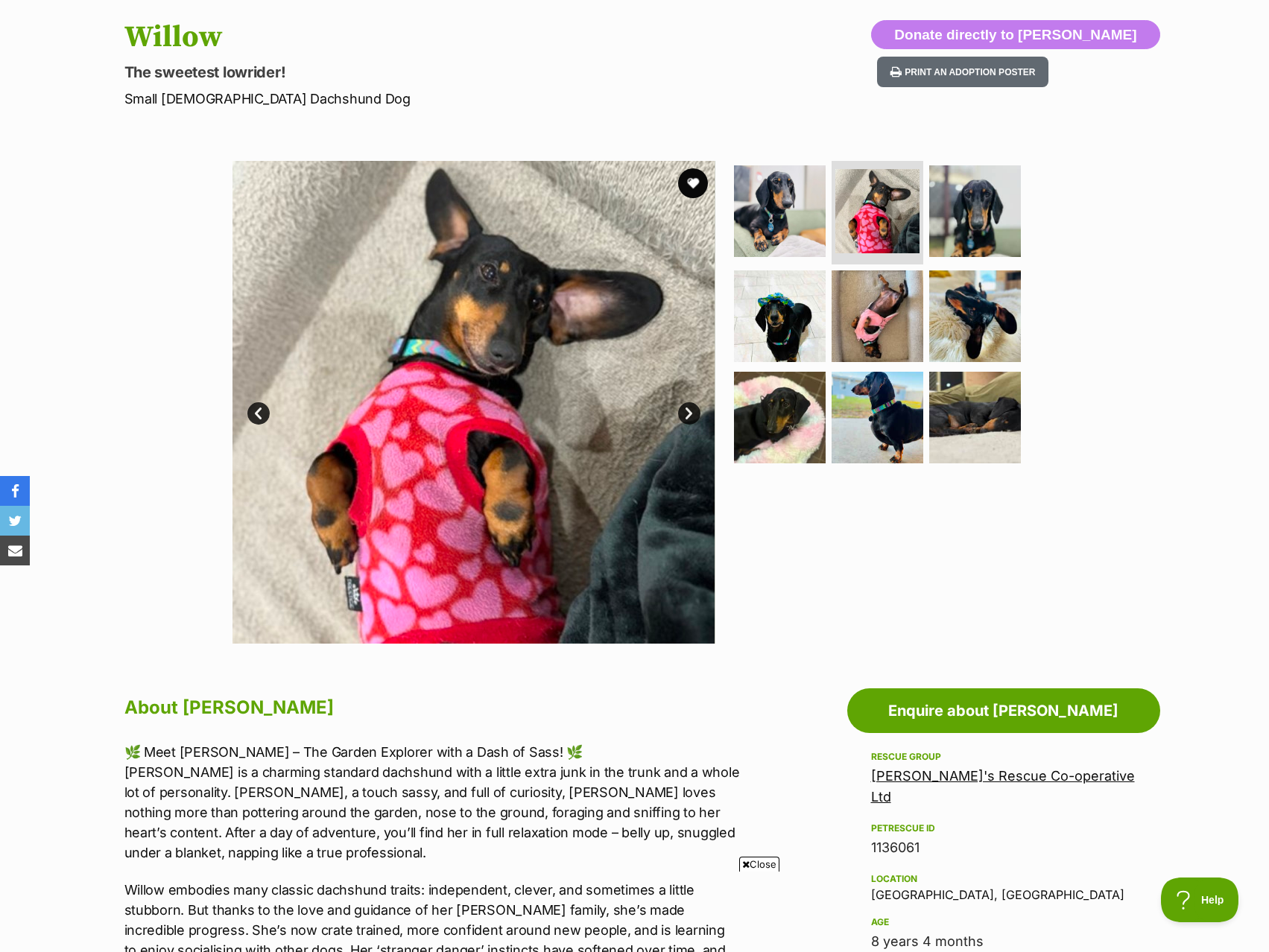
click at [257, 419] on link "Prev" at bounding box center [258, 413] width 22 height 22
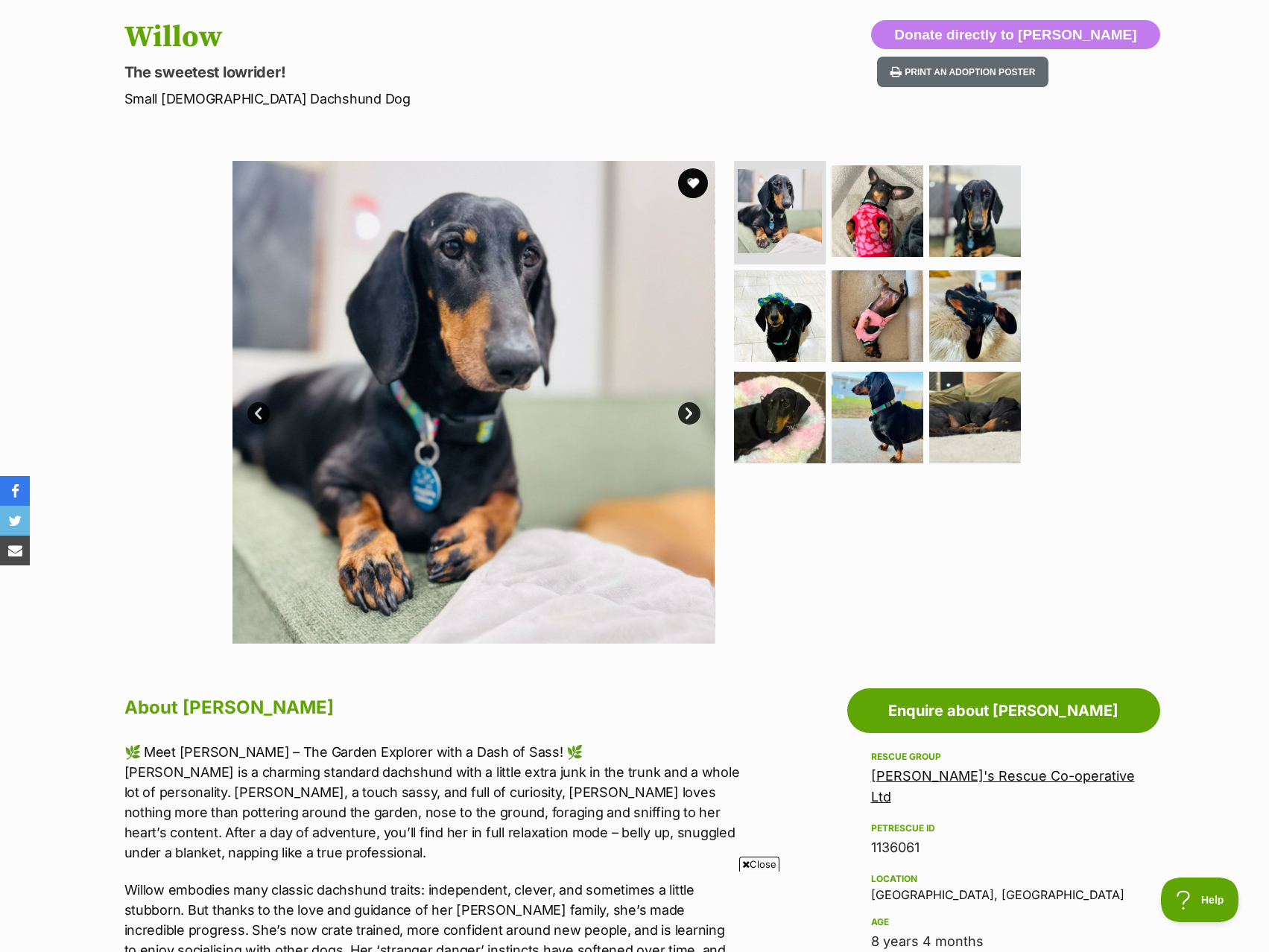
click at [437, 595] on img at bounding box center [473, 402] width 483 height 483
click at [687, 413] on link "Next" at bounding box center [689, 413] width 22 height 22
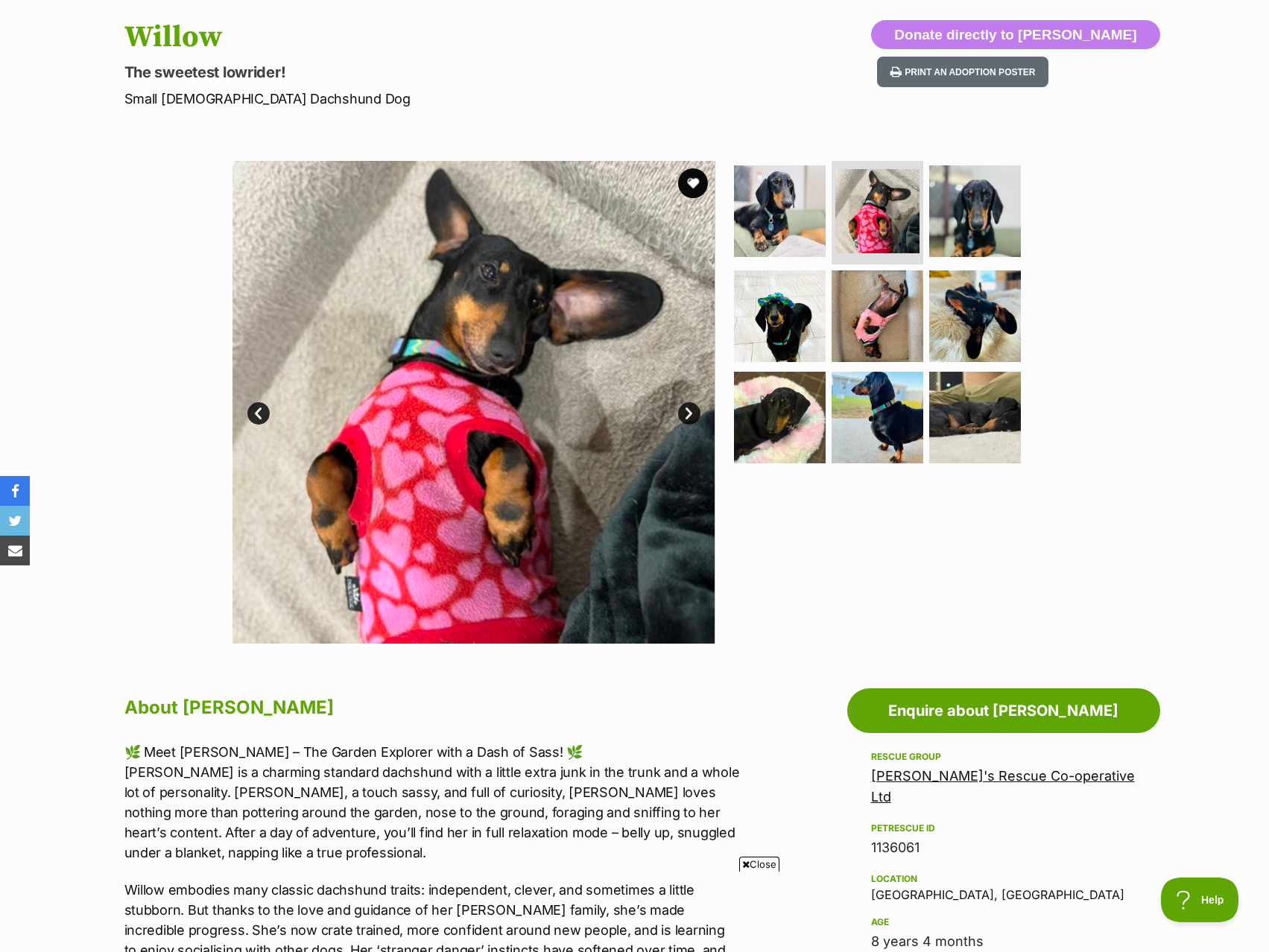
click at [687, 413] on link "Next" at bounding box center [689, 413] width 22 height 22
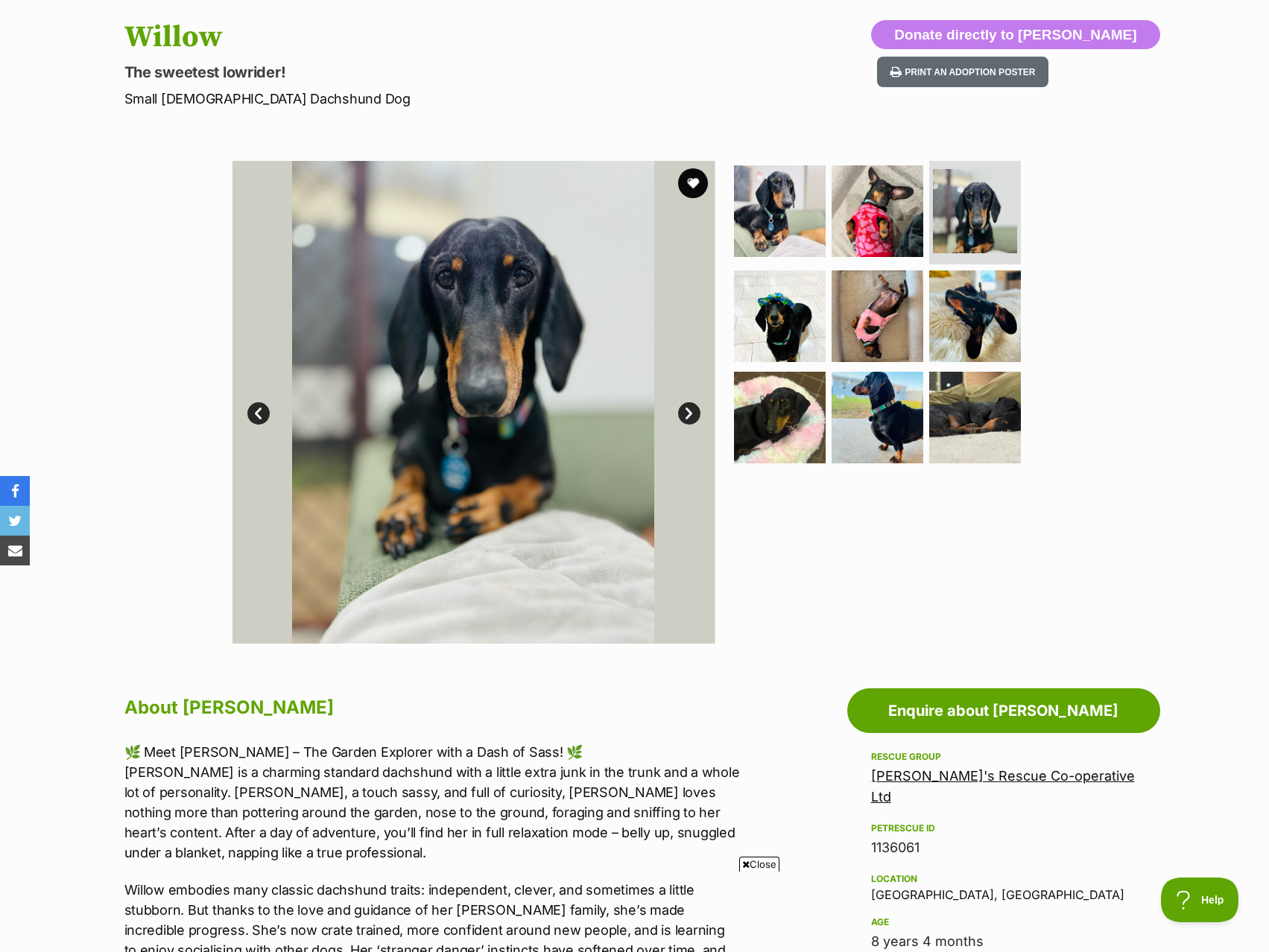
click at [687, 413] on link "Next" at bounding box center [689, 413] width 22 height 22
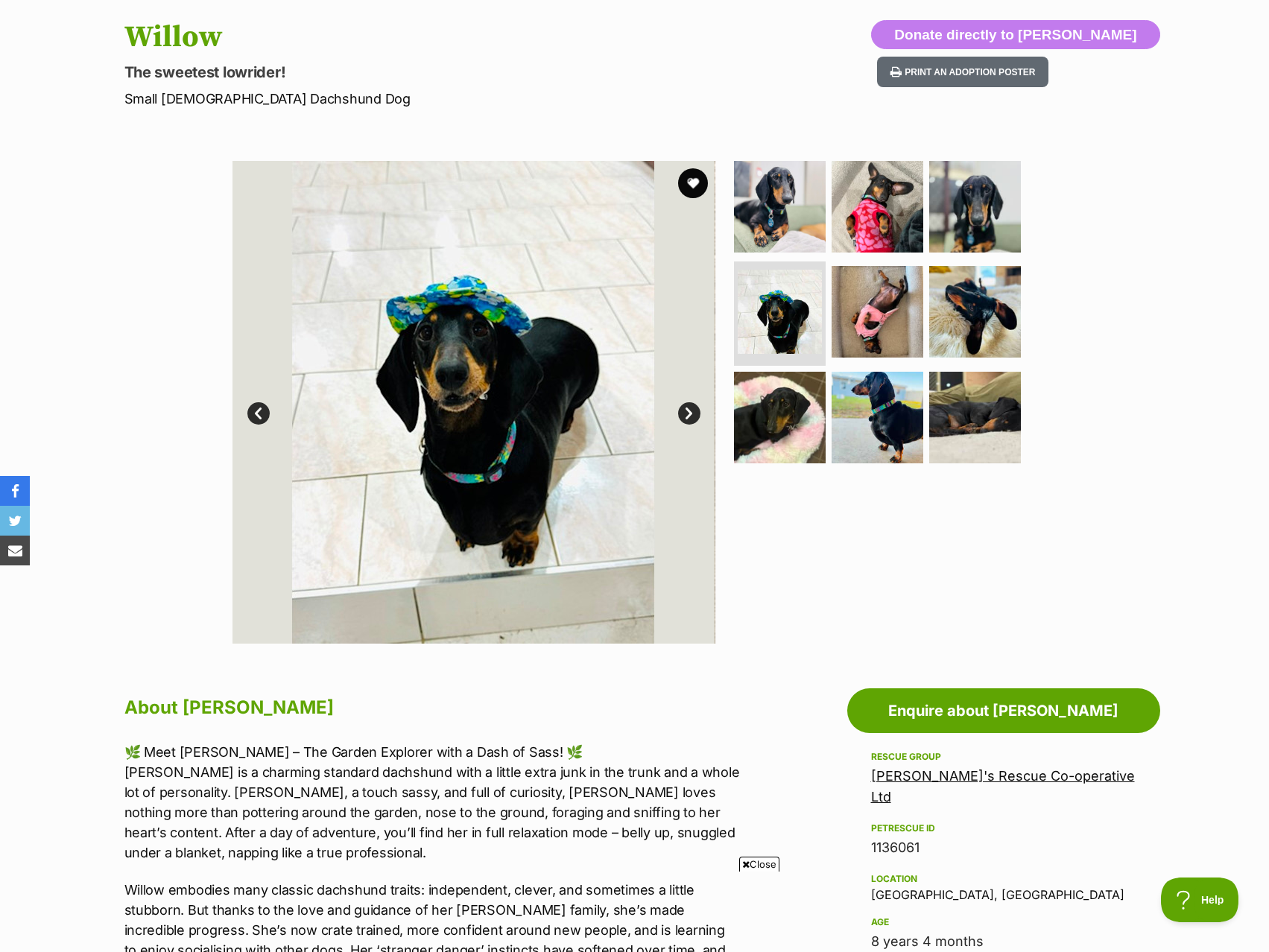
click at [687, 413] on link "Next" at bounding box center [689, 413] width 22 height 22
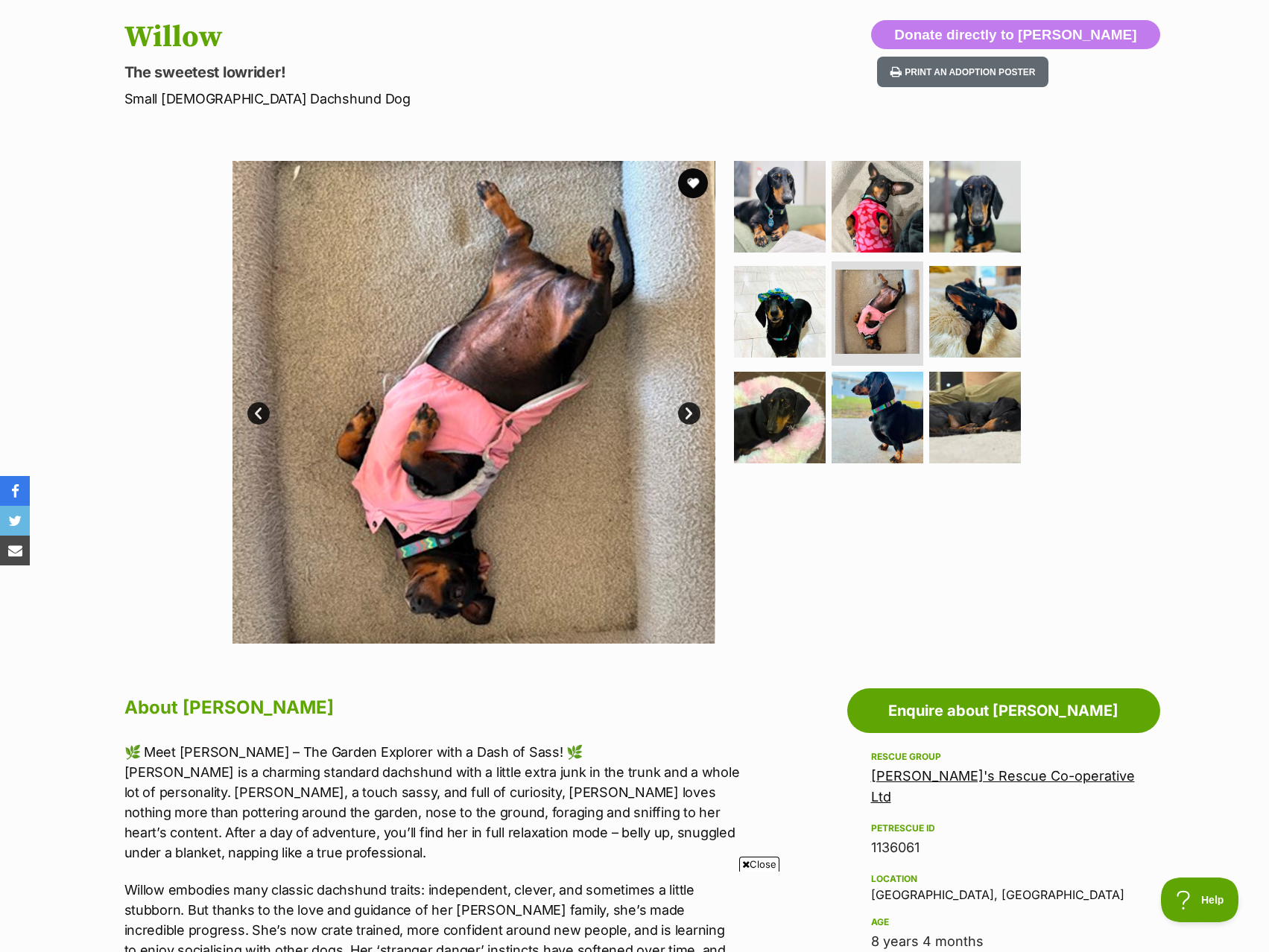
click at [687, 413] on link "Next" at bounding box center [689, 413] width 22 height 22
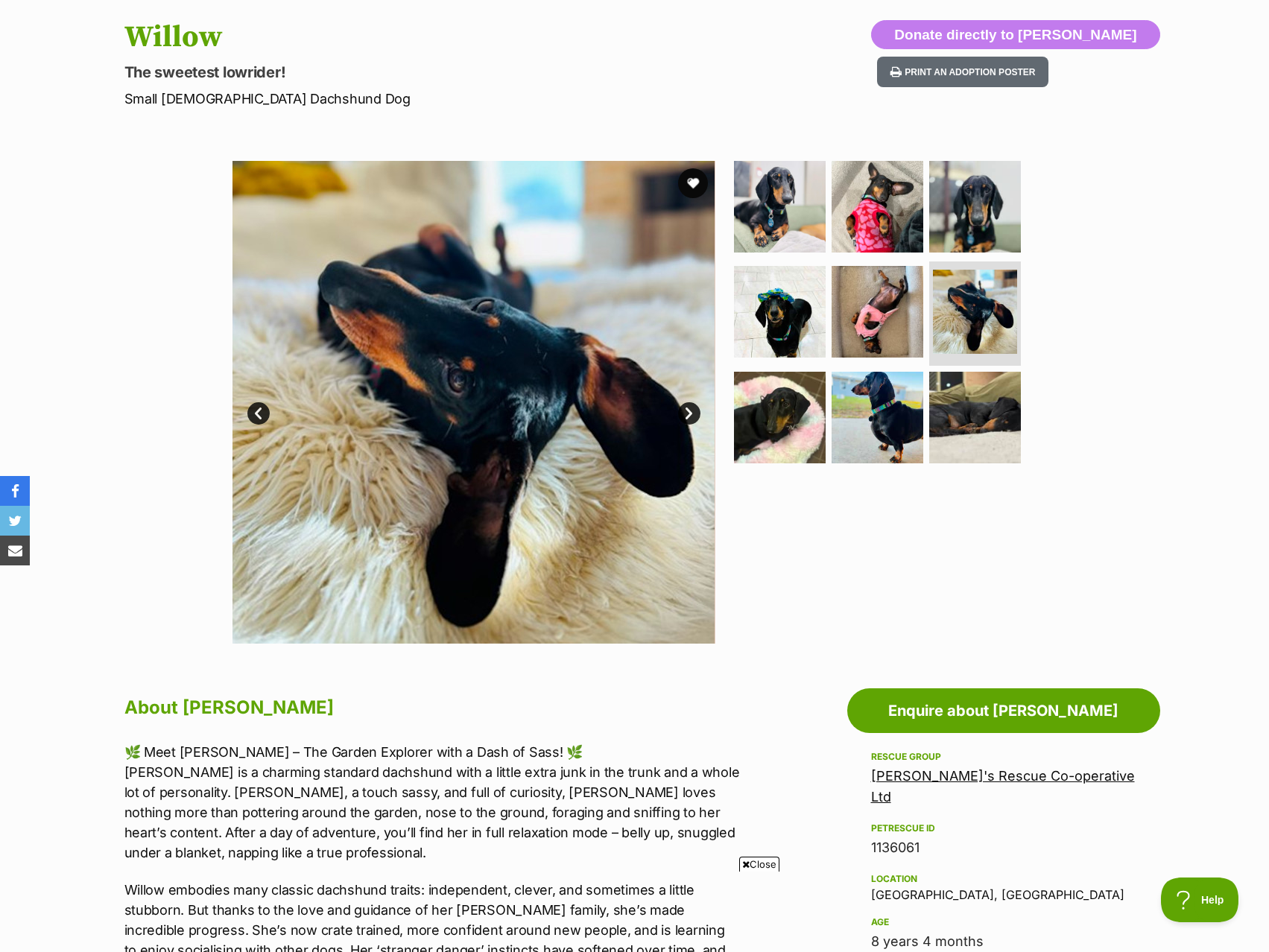
click at [687, 413] on link "Next" at bounding box center [689, 413] width 22 height 22
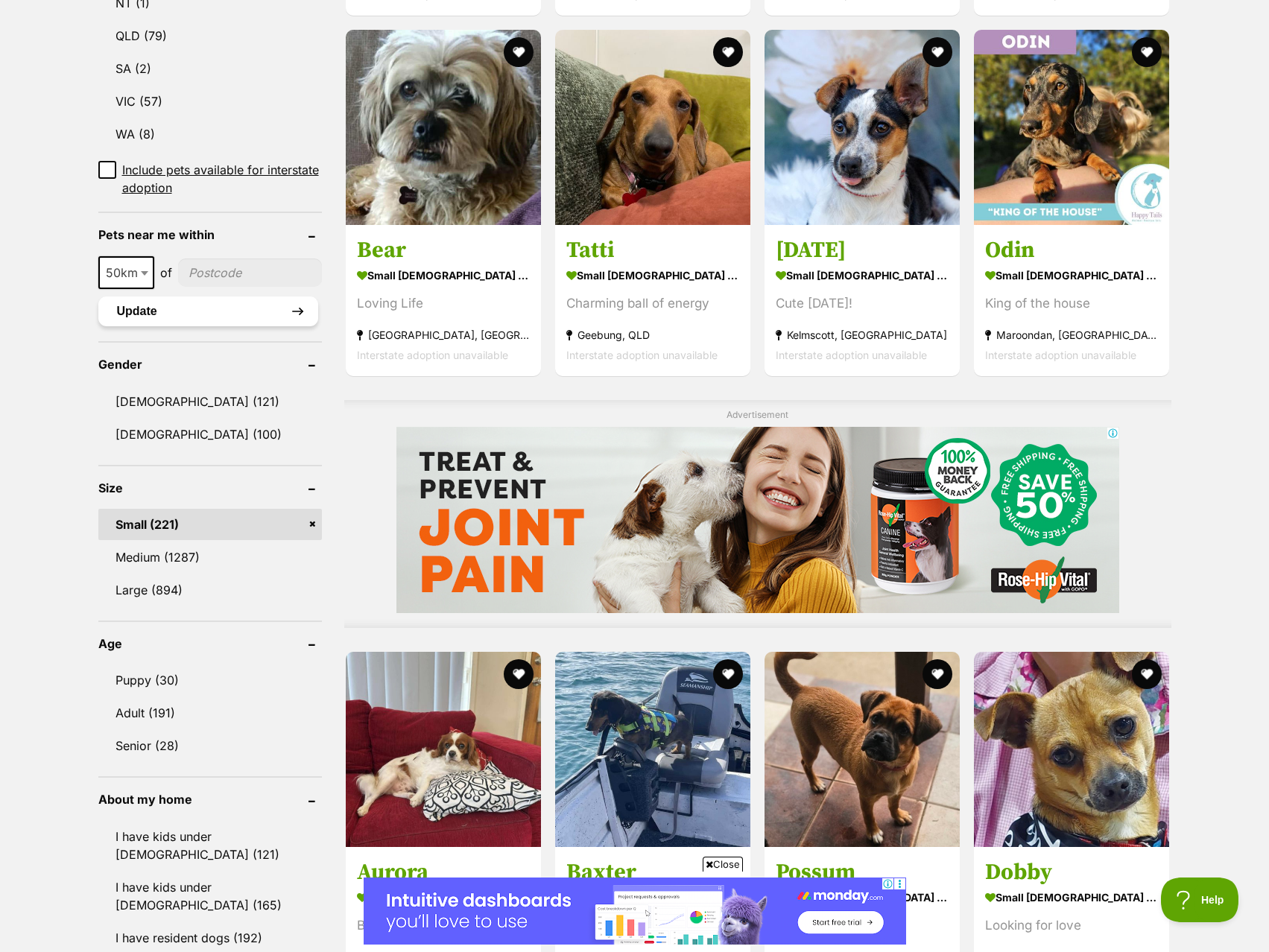
scroll to position [894, 0]
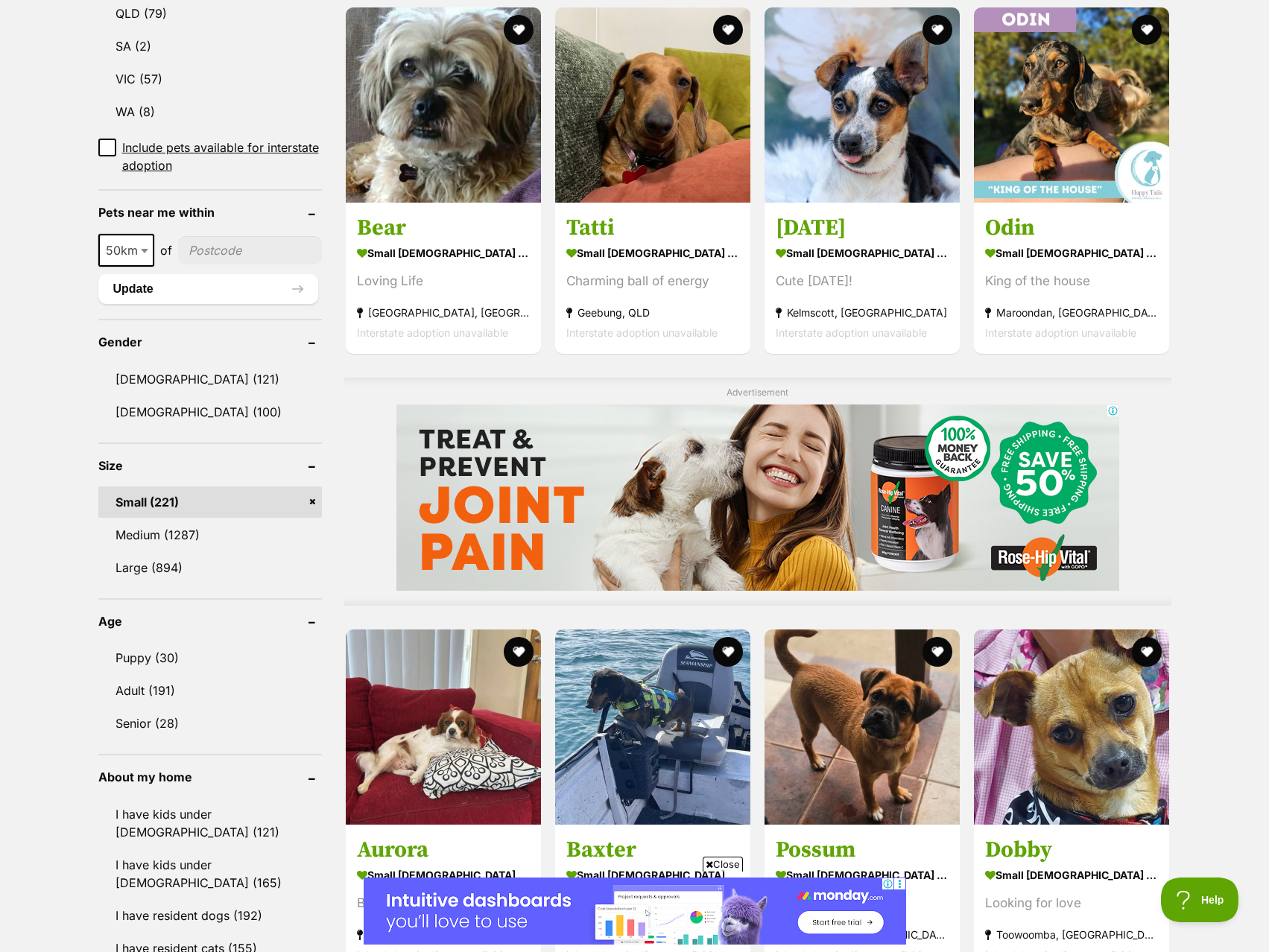
click at [111, 147] on icon at bounding box center [107, 148] width 11 height 11
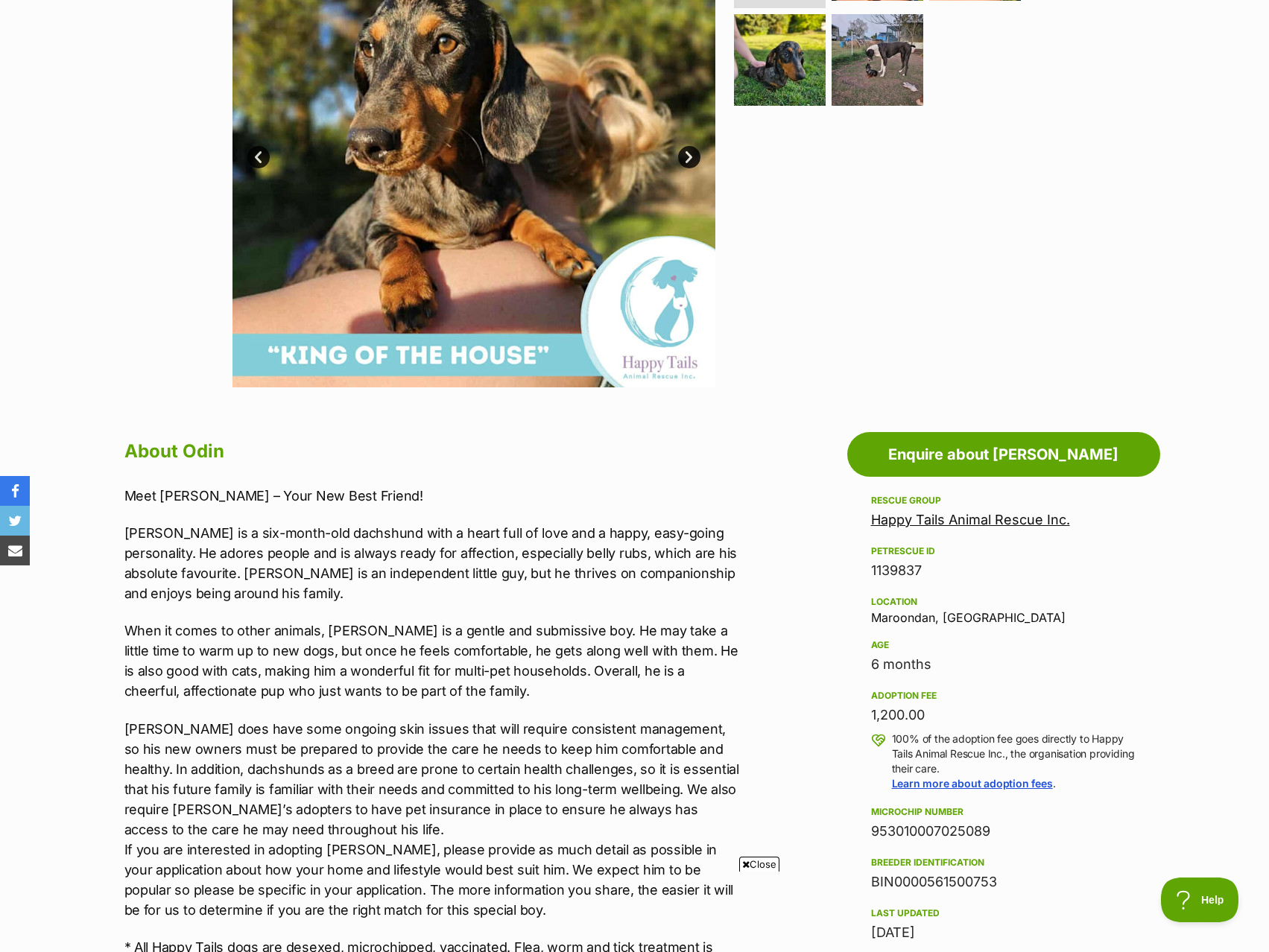
scroll to position [298, 0]
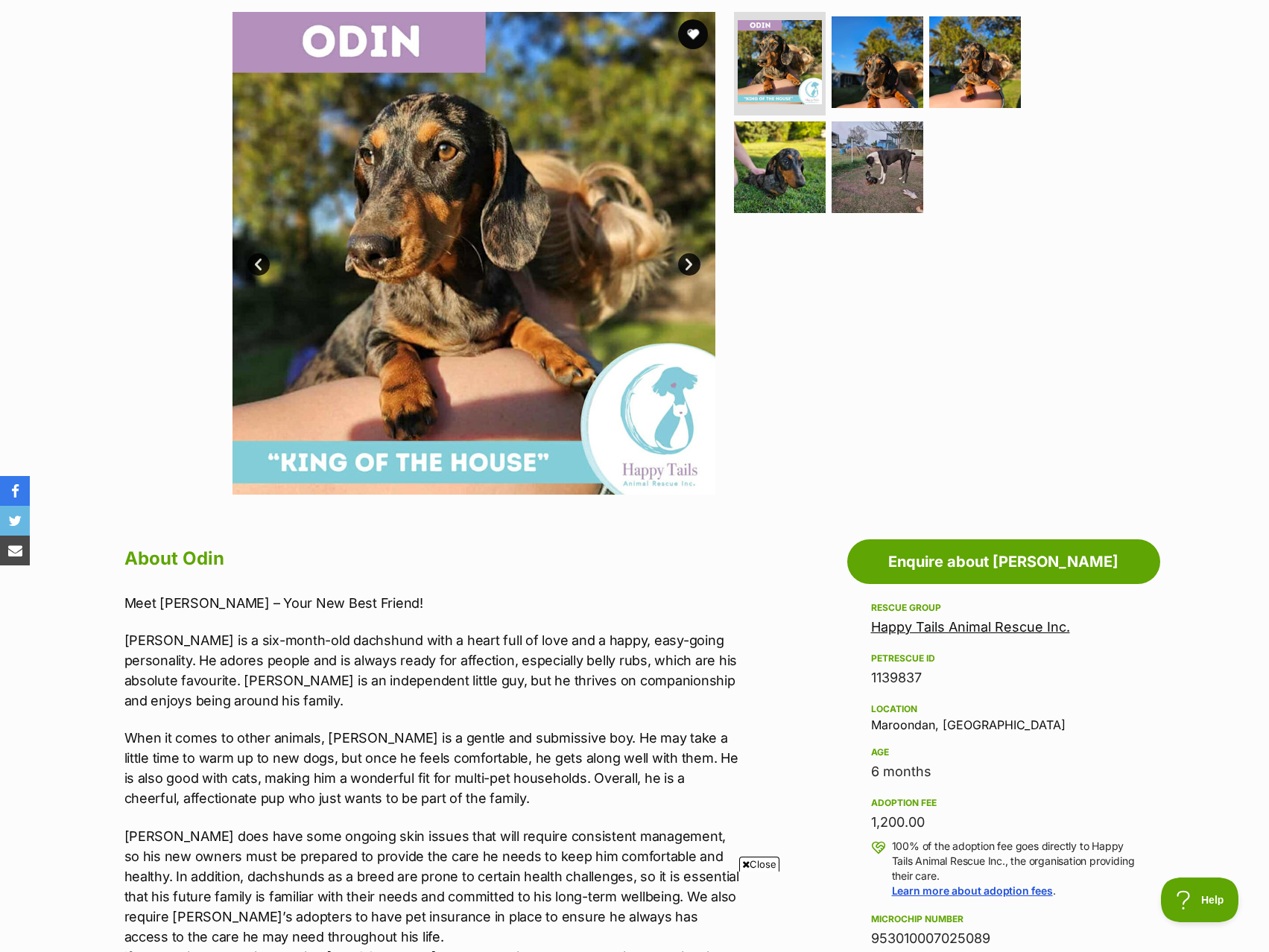
click at [688, 271] on link "Next" at bounding box center [689, 264] width 22 height 22
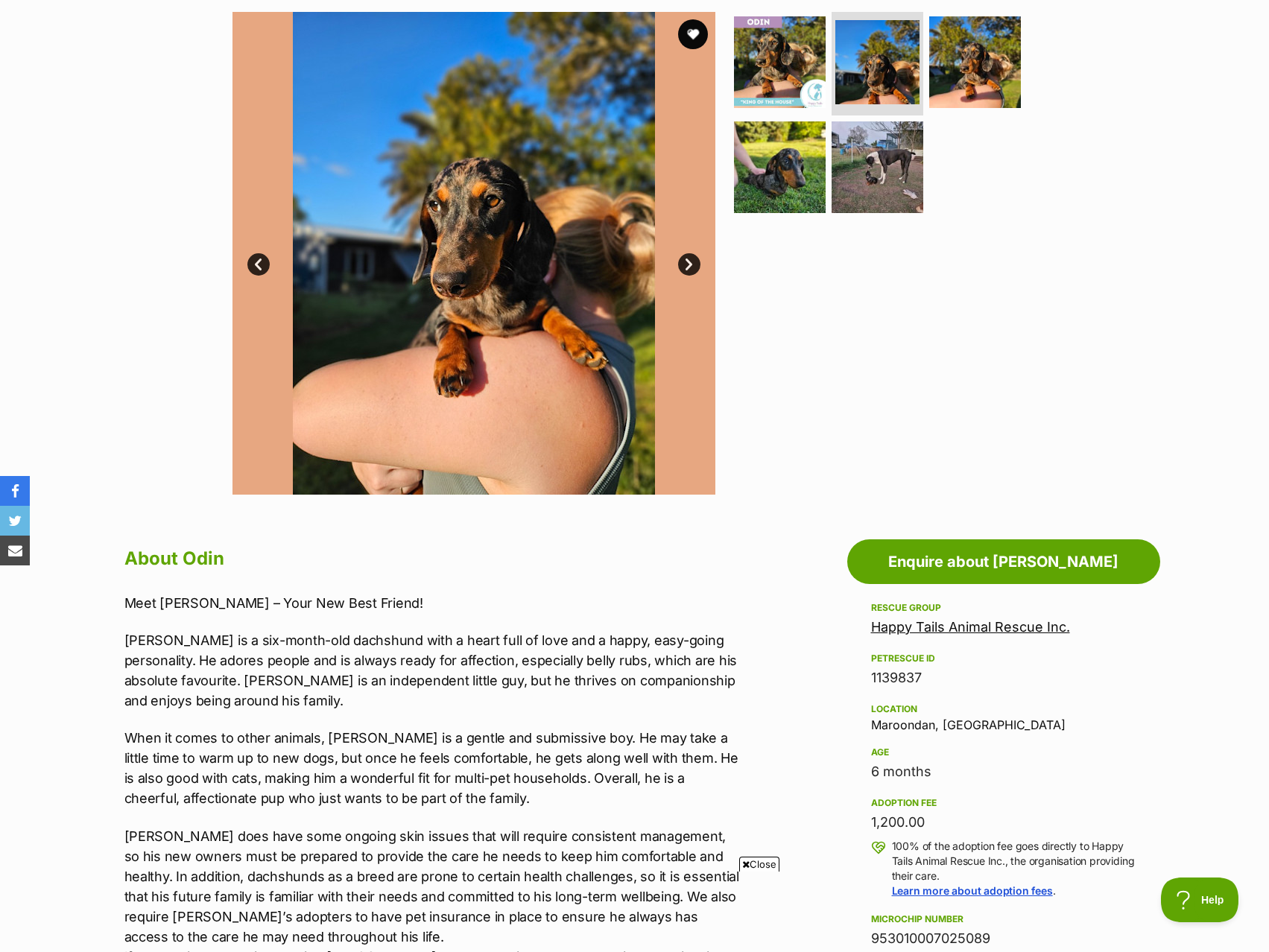
click at [688, 271] on link "Next" at bounding box center [689, 264] width 22 height 22
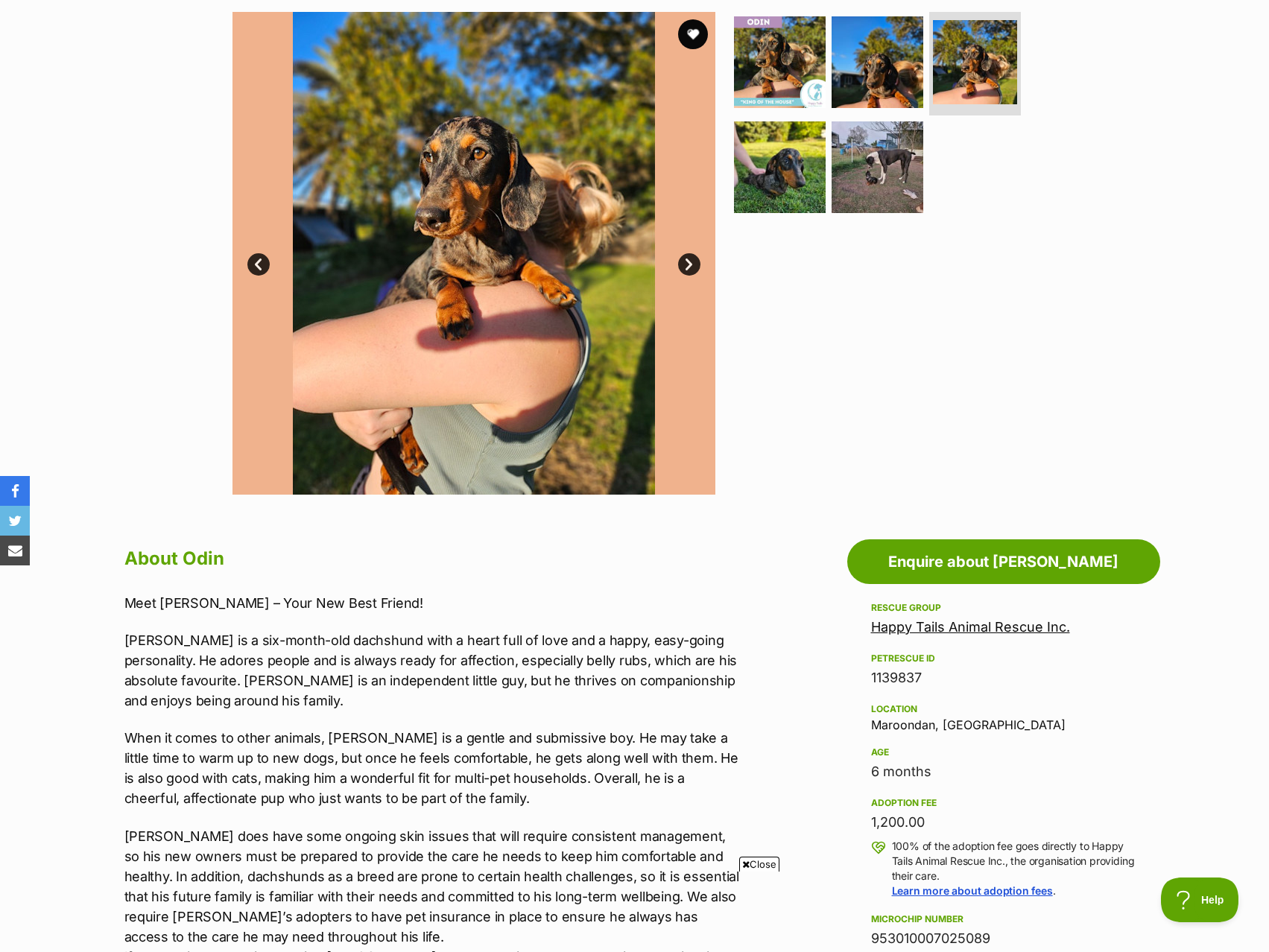
click at [688, 271] on link "Next" at bounding box center [689, 264] width 22 height 22
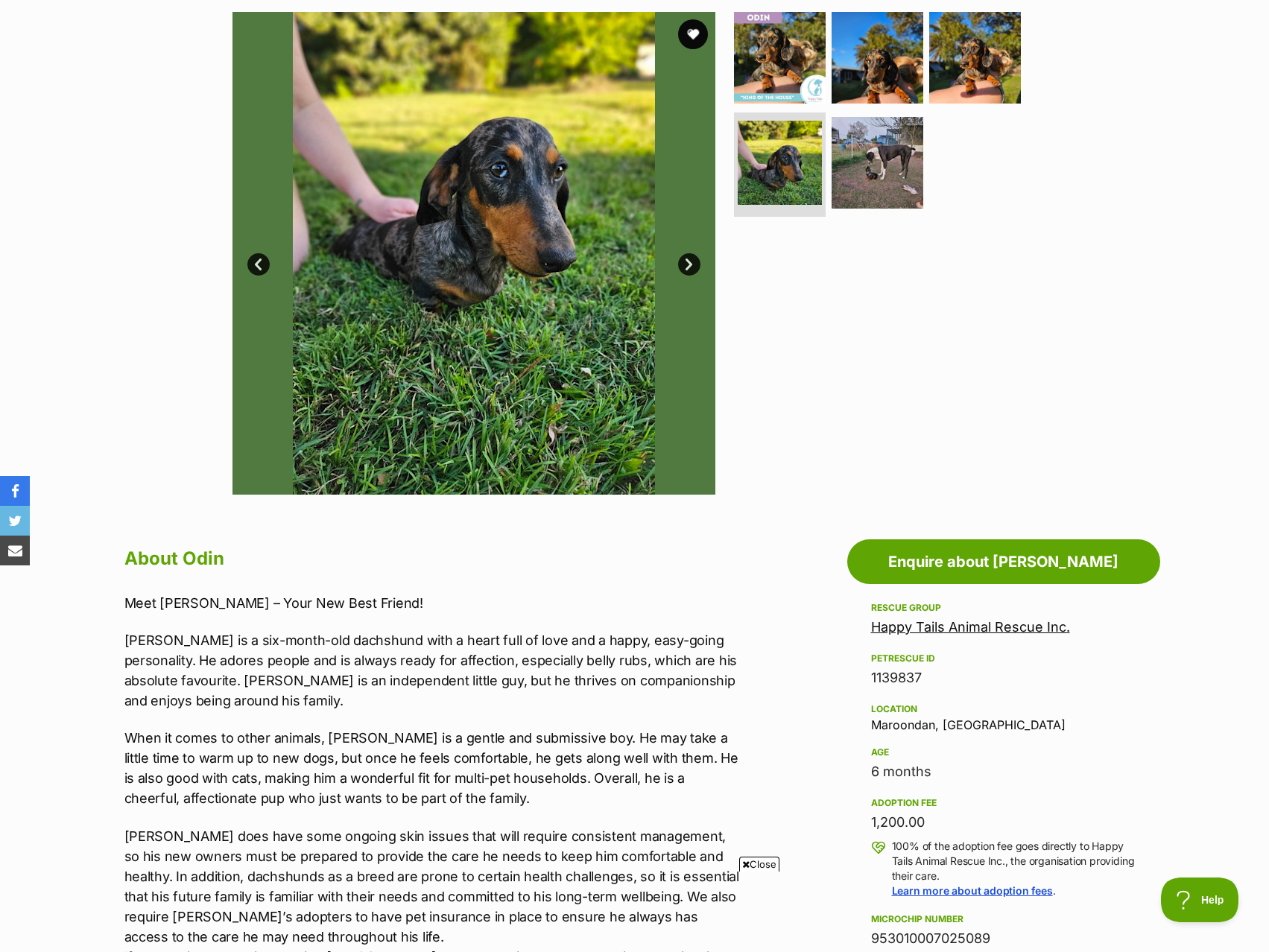
click at [688, 271] on link "Next" at bounding box center [689, 264] width 22 height 22
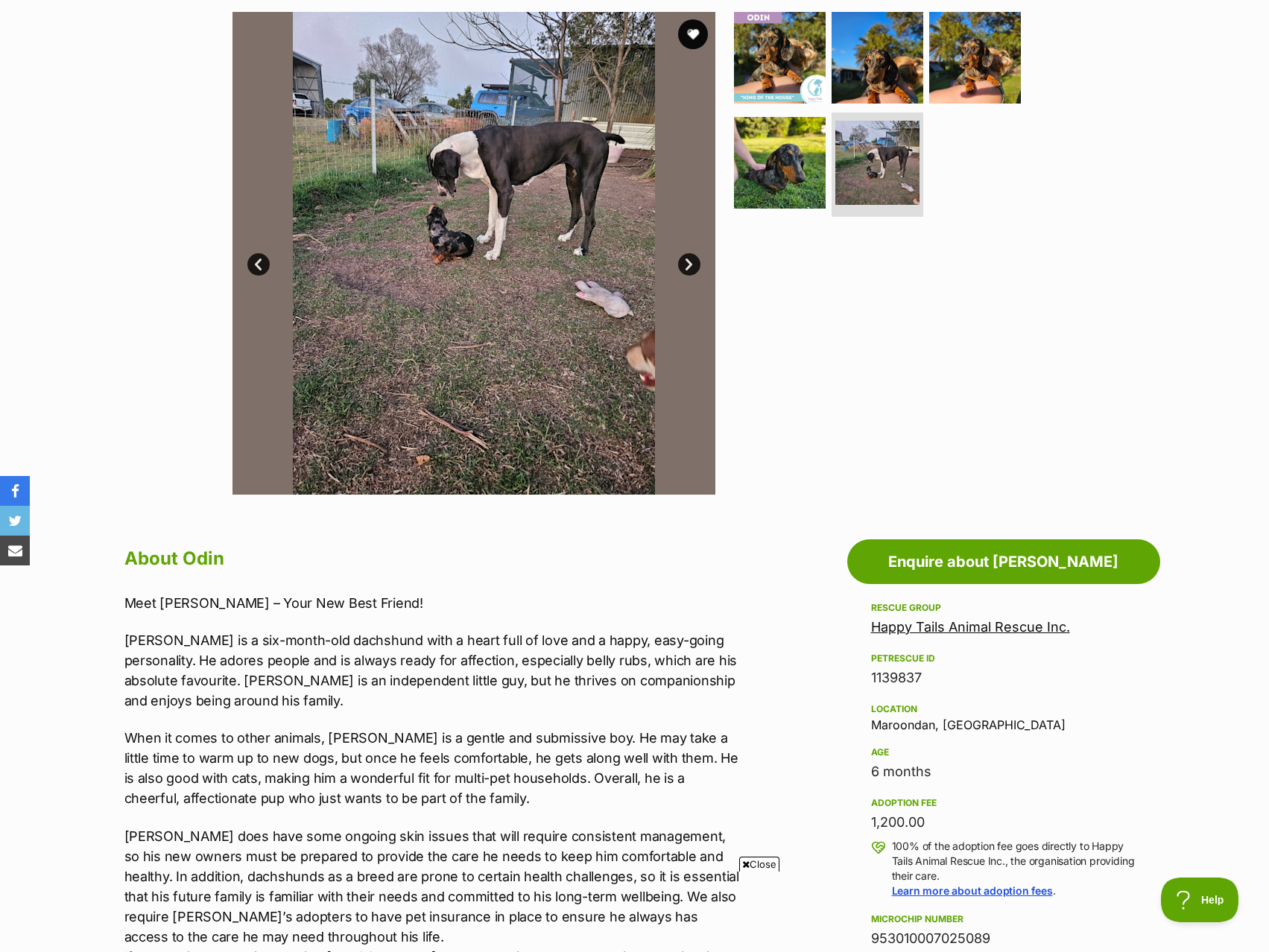
scroll to position [671, 0]
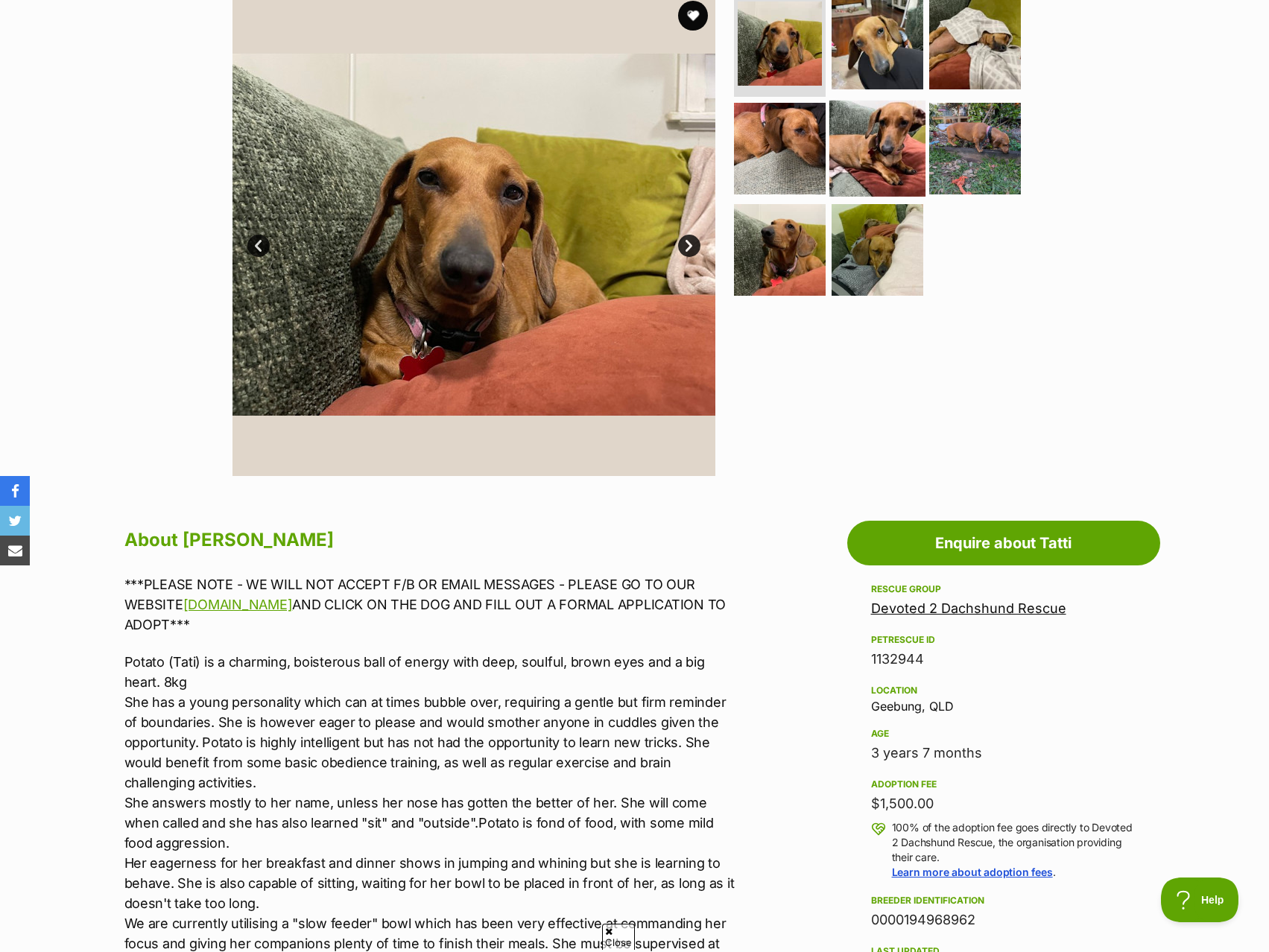
scroll to position [298, 0]
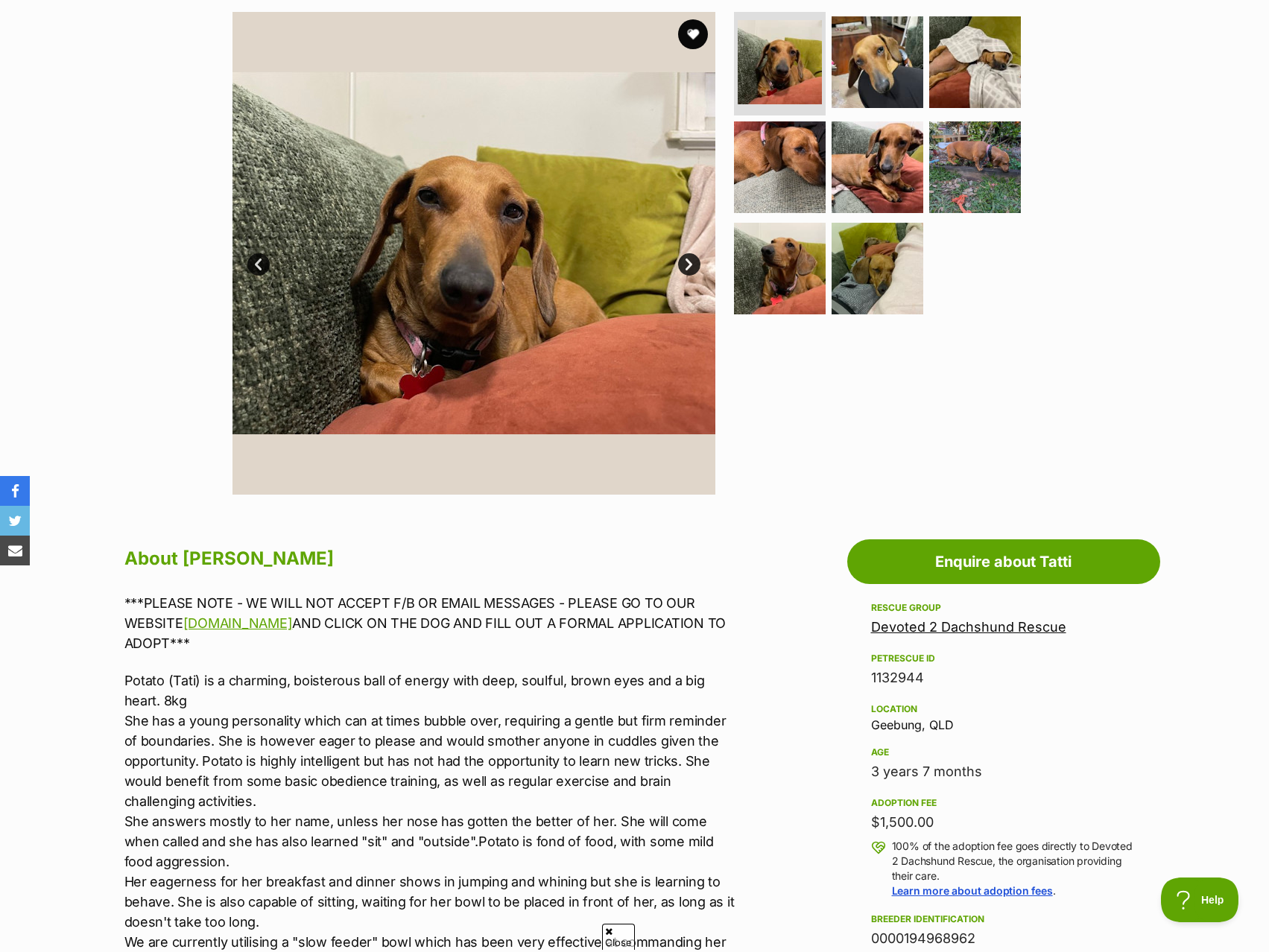
click at [683, 257] on link "Next" at bounding box center [689, 264] width 22 height 22
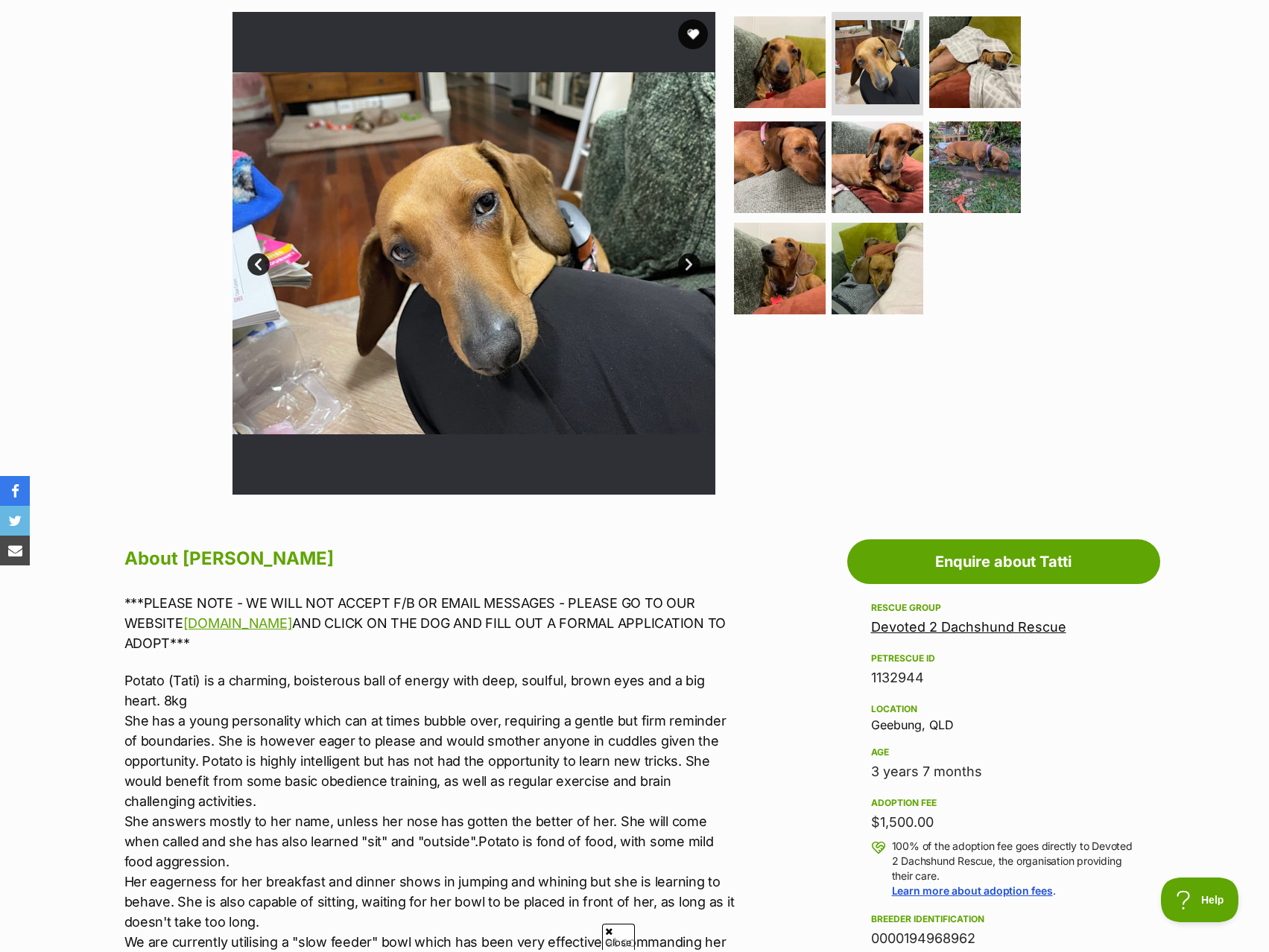
click at [683, 257] on link "Next" at bounding box center [689, 264] width 22 height 22
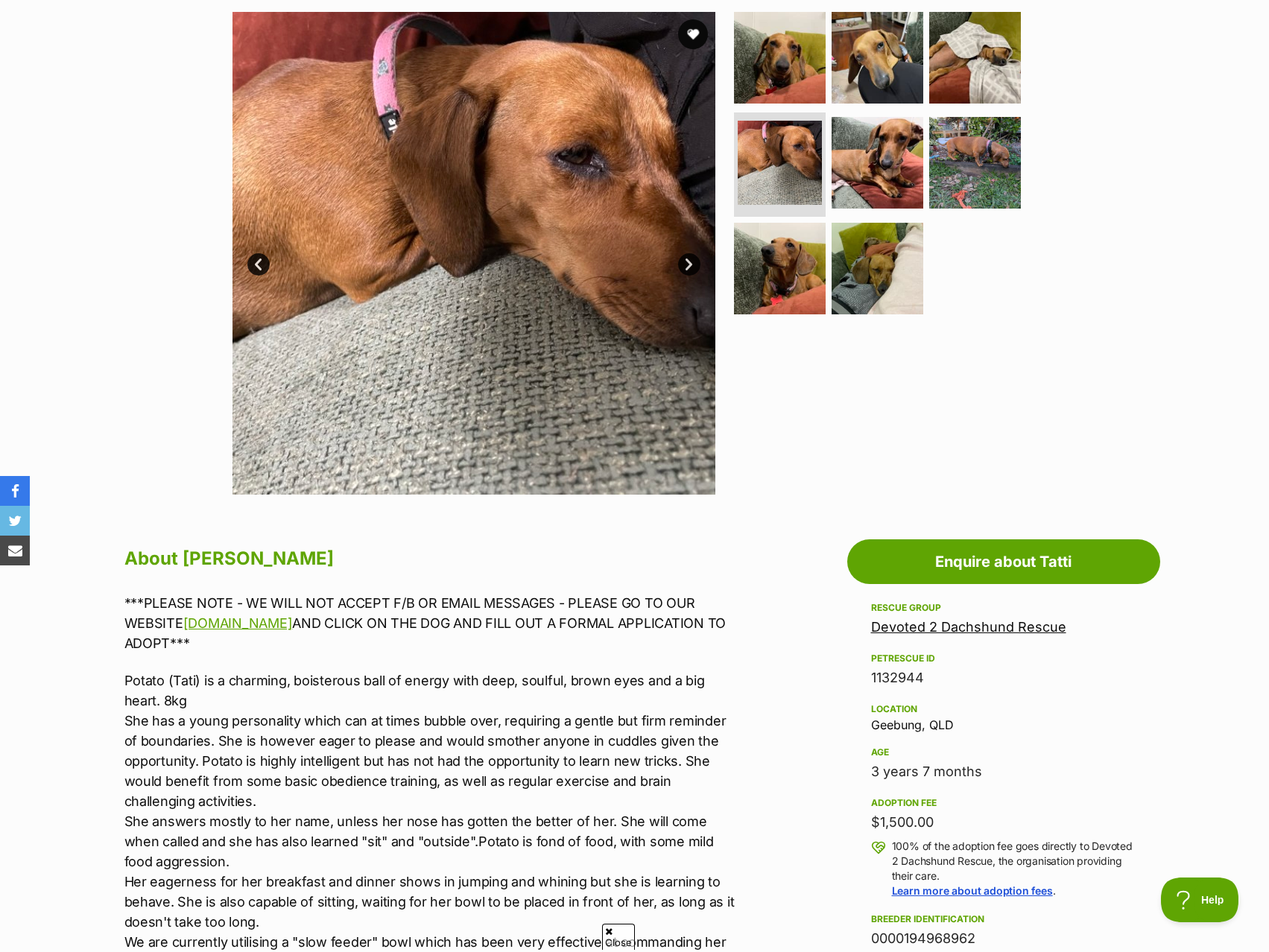
click at [685, 257] on link "Next" at bounding box center [689, 264] width 22 height 22
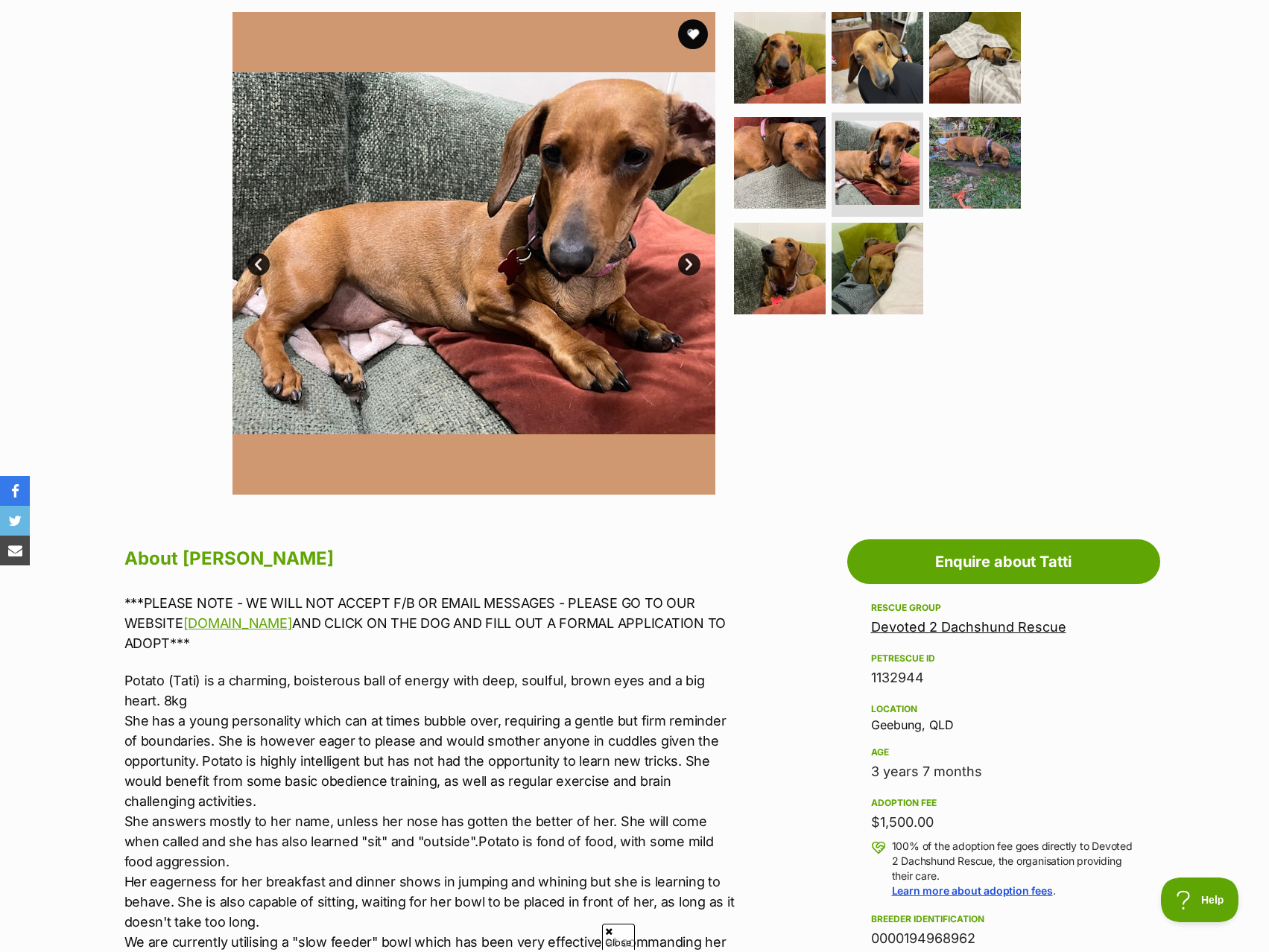
click at [687, 257] on link "Next" at bounding box center [689, 264] width 22 height 22
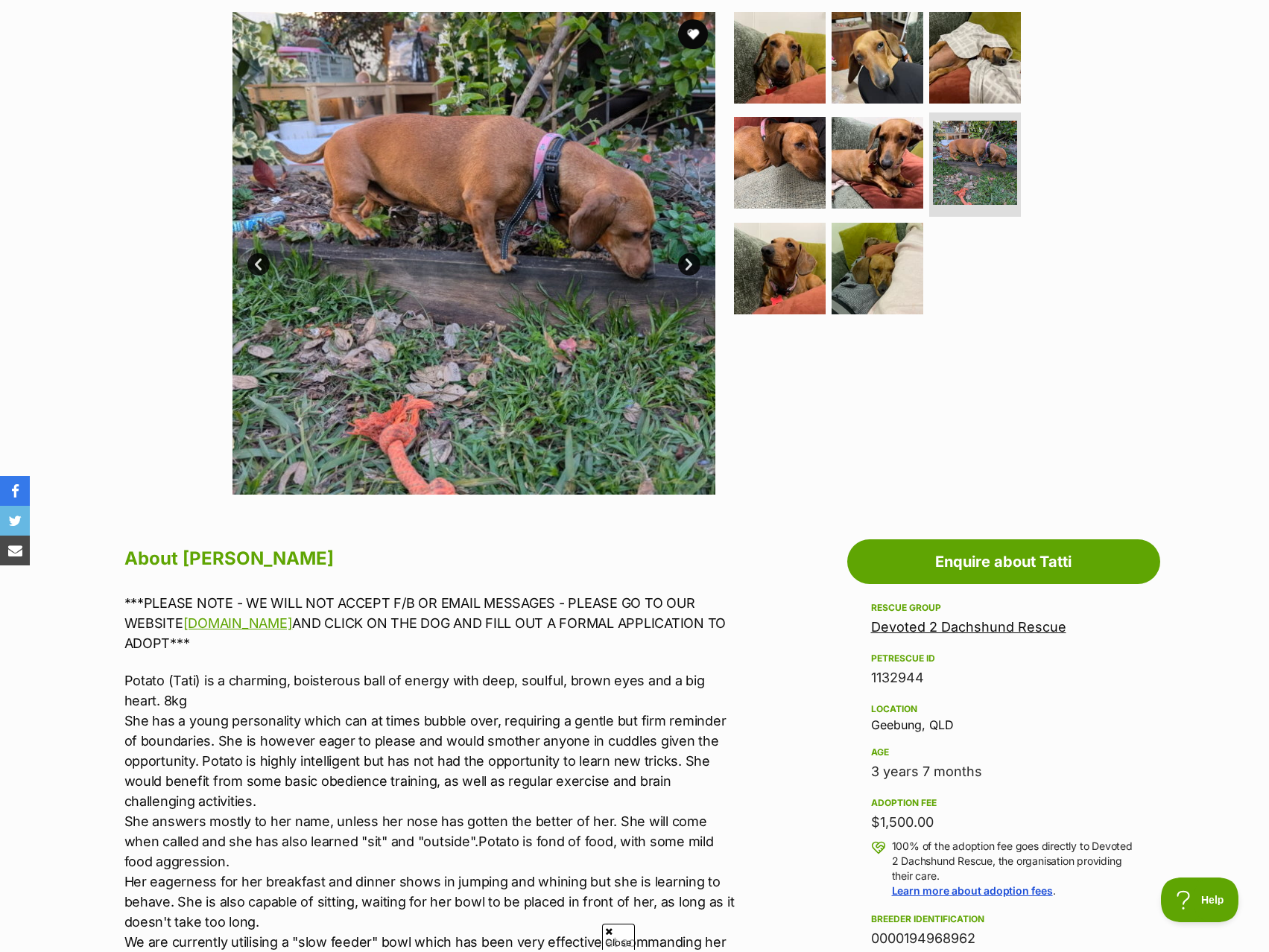
click at [687, 257] on link "Next" at bounding box center [689, 264] width 22 height 22
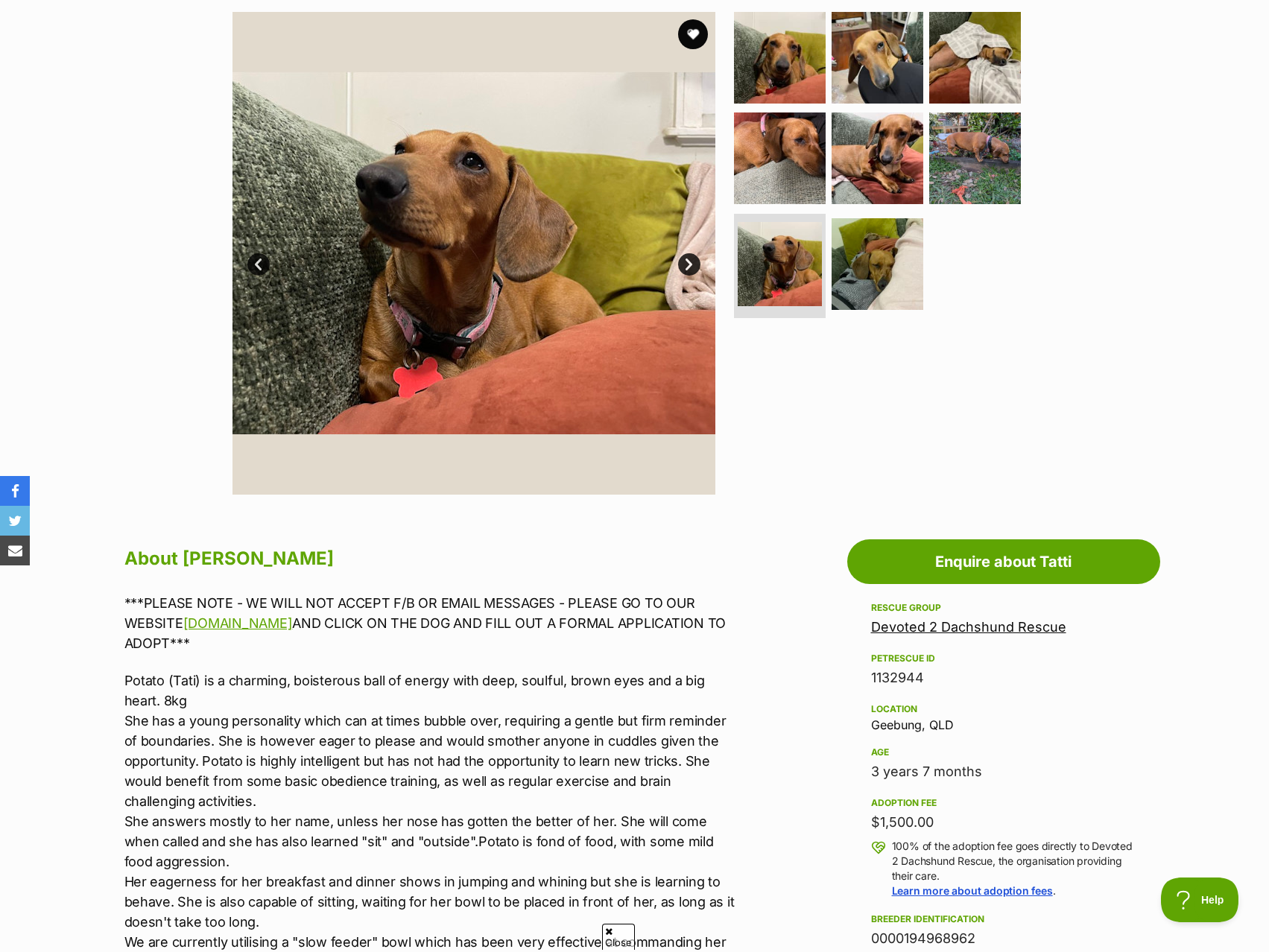
click at [687, 257] on link "Next" at bounding box center [689, 264] width 22 height 22
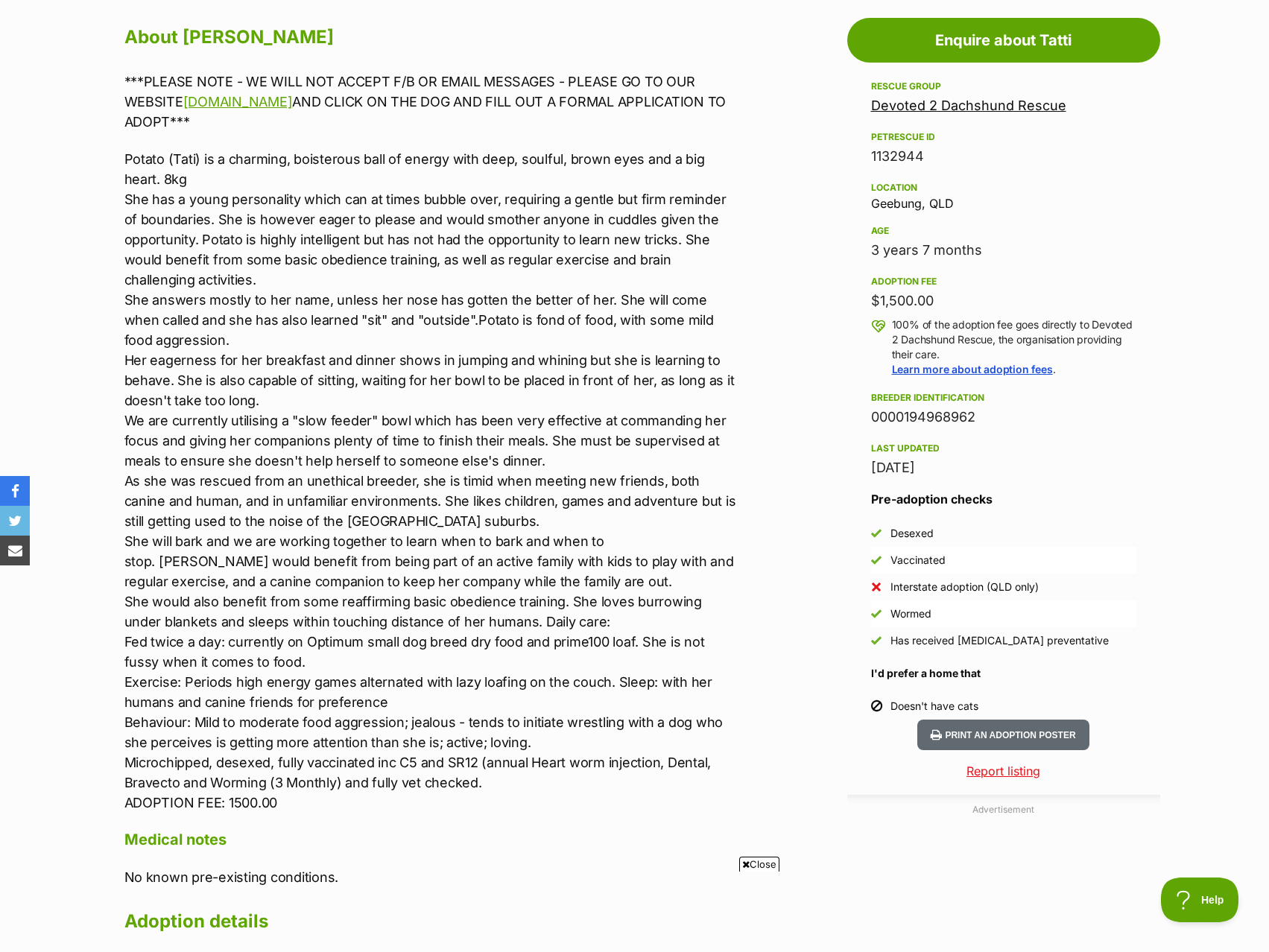
scroll to position [1043, 0]
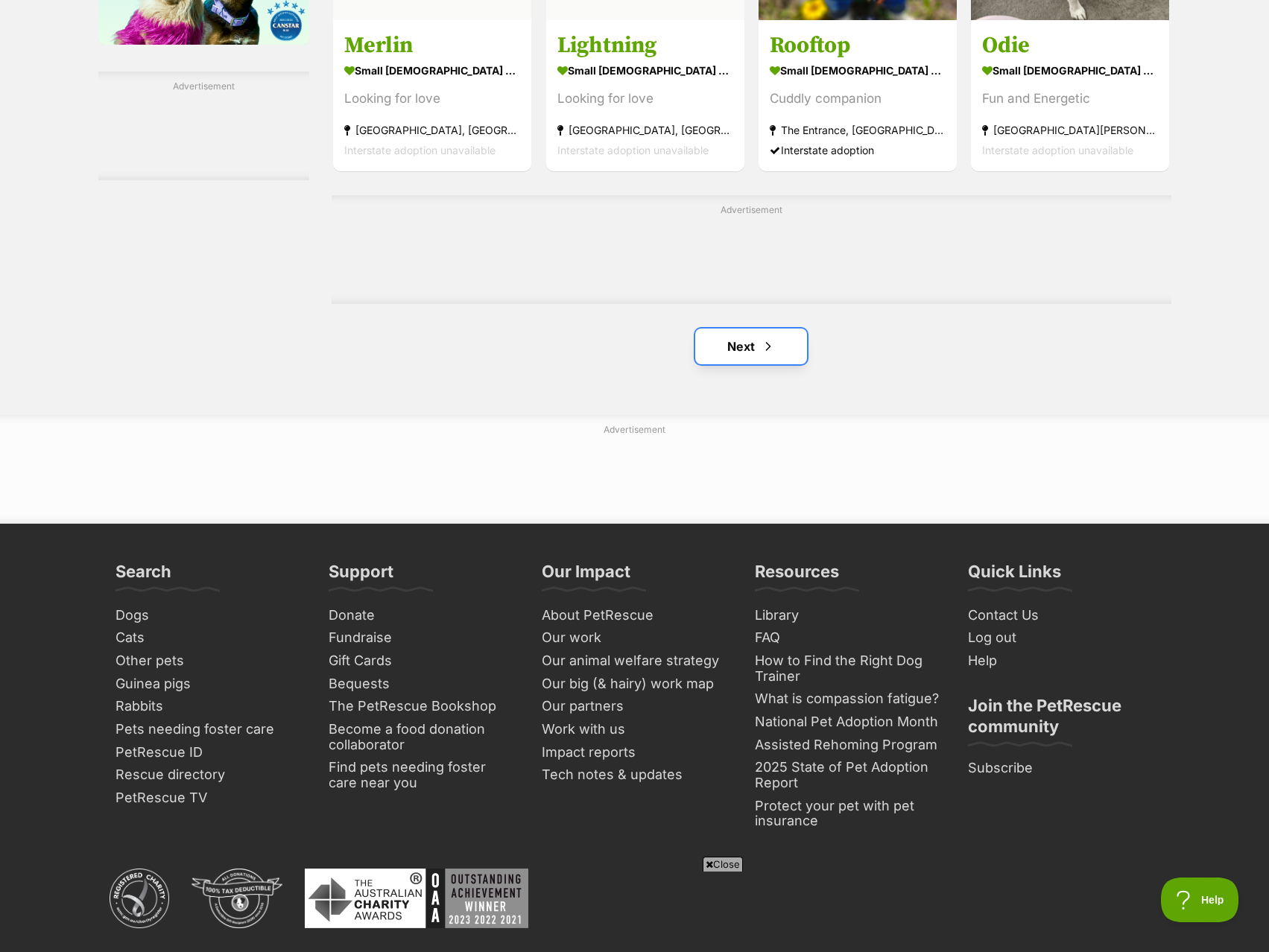
click at [776, 342] on link "Next" at bounding box center [751, 347] width 112 height 36
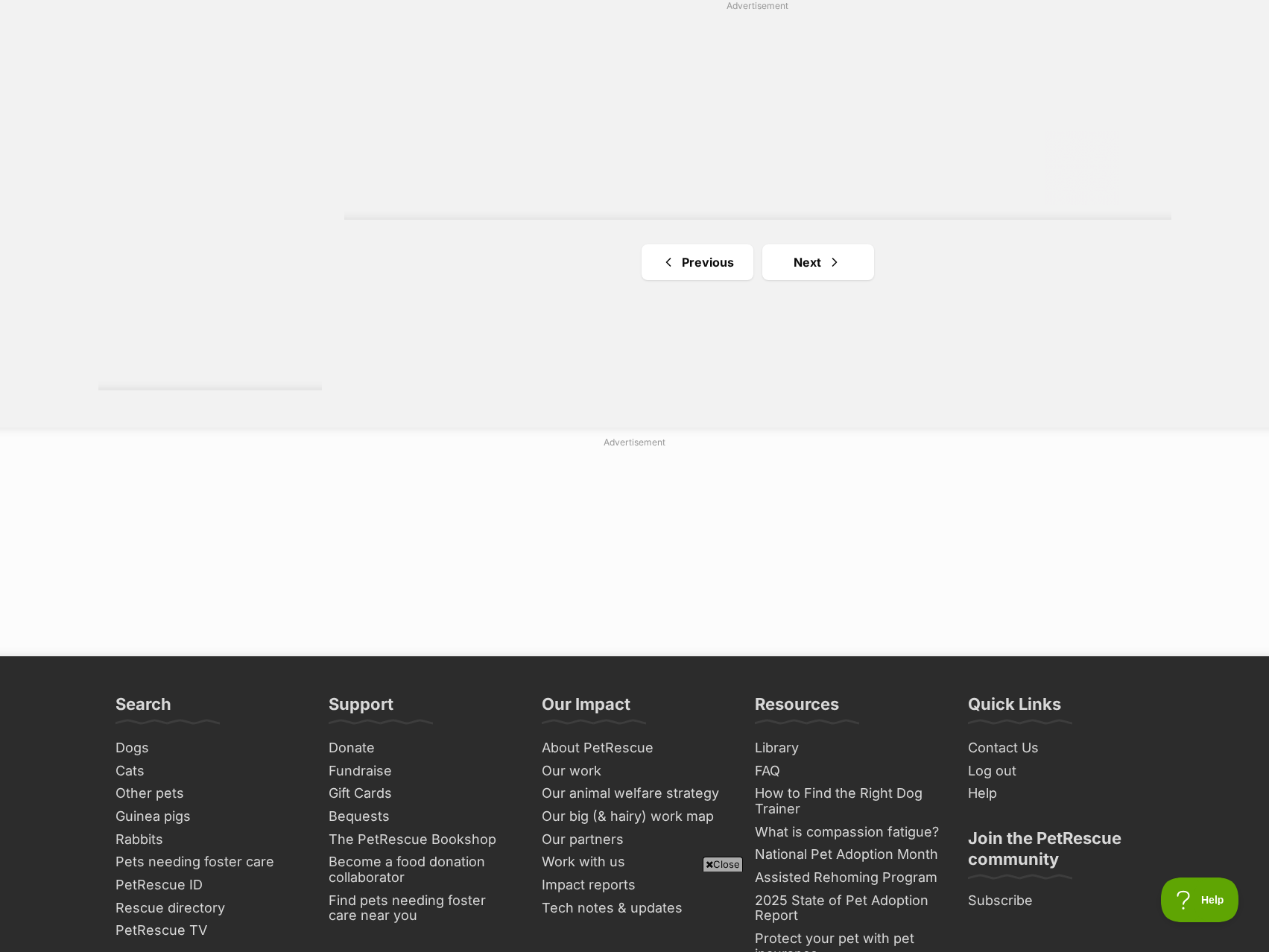
scroll to position [2756, 0]
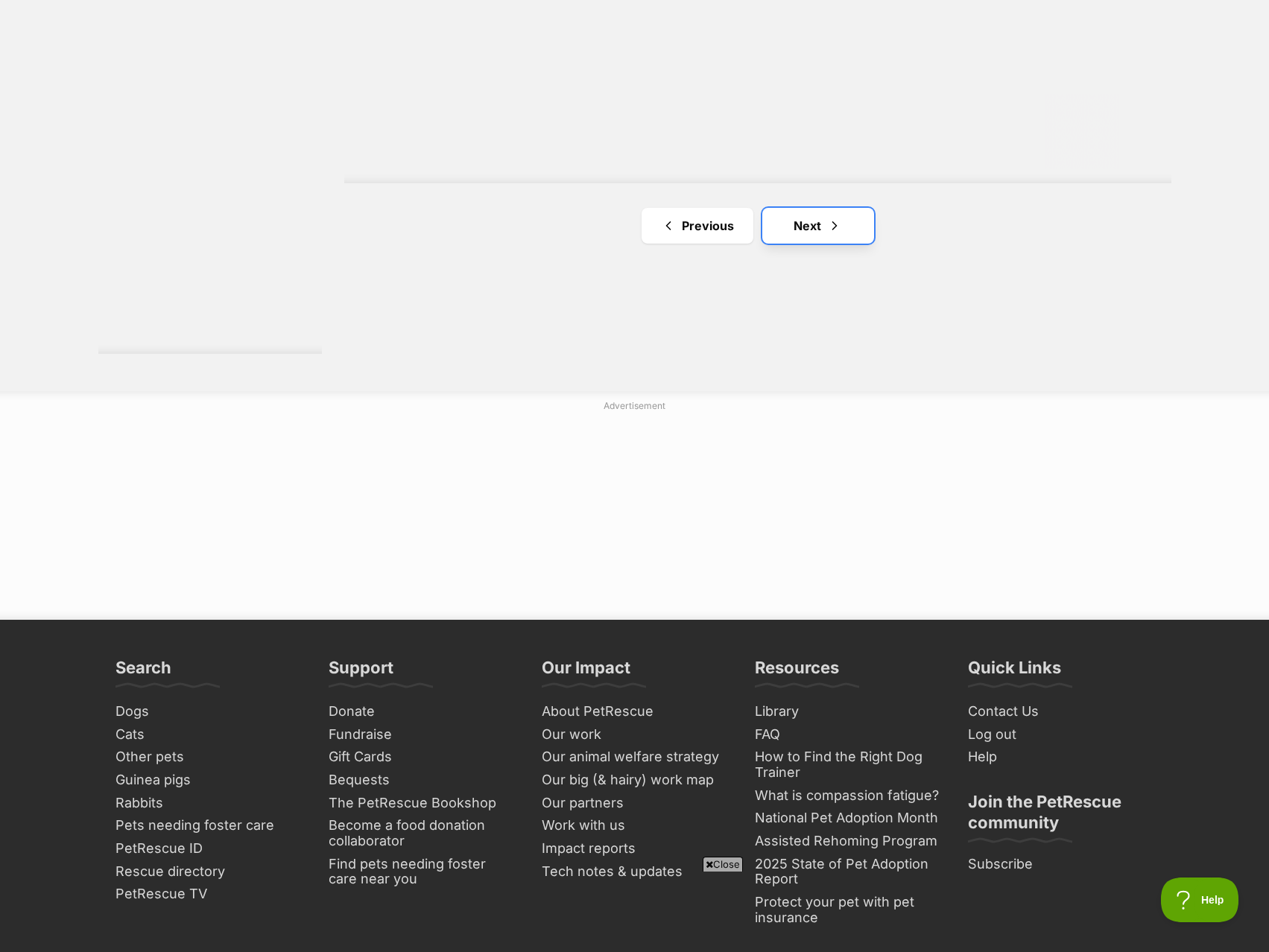
click at [806, 244] on link "Next" at bounding box center [818, 225] width 112 height 36
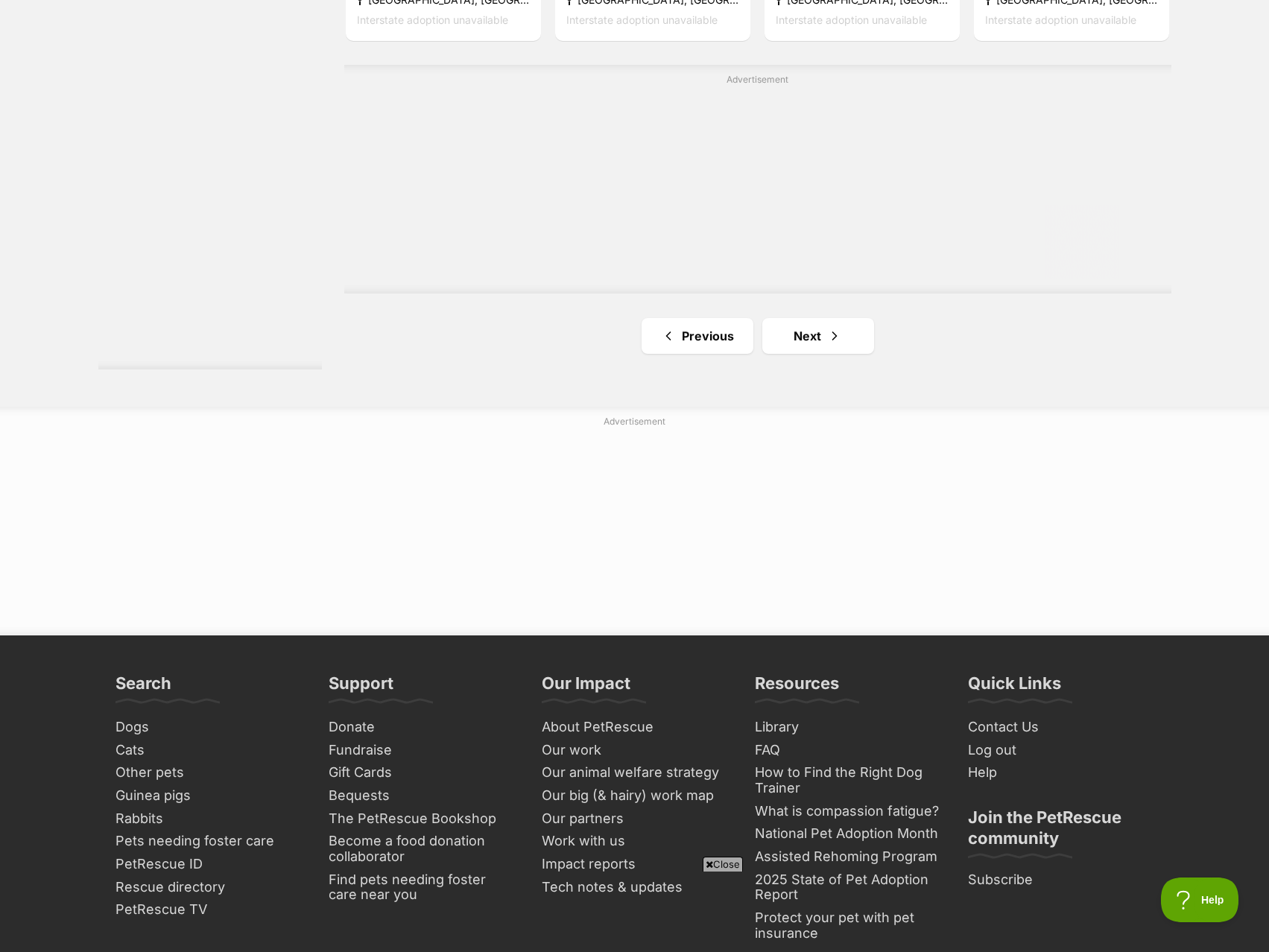
scroll to position [2756, 0]
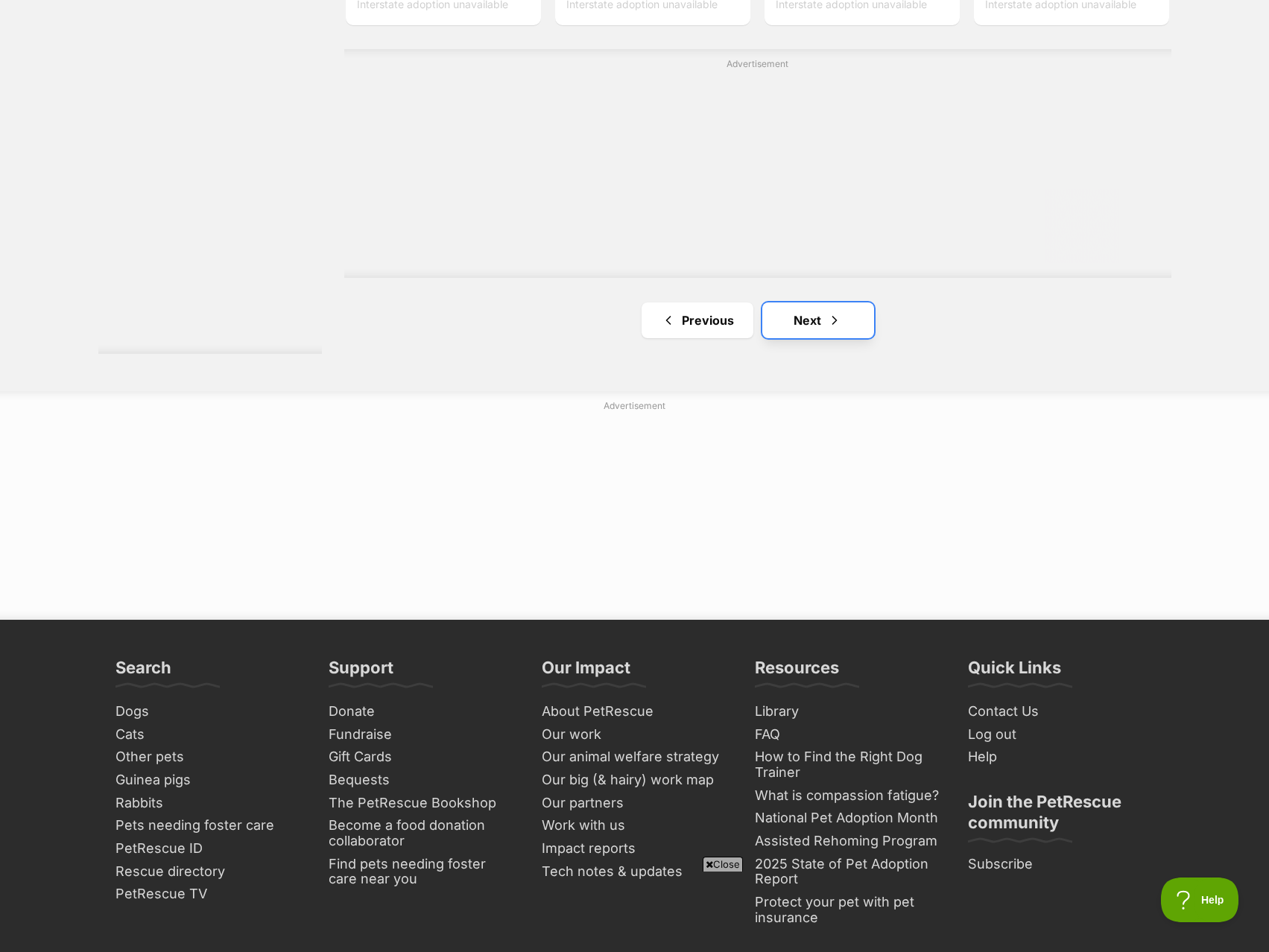
click at [802, 312] on link "Next" at bounding box center [818, 321] width 112 height 36
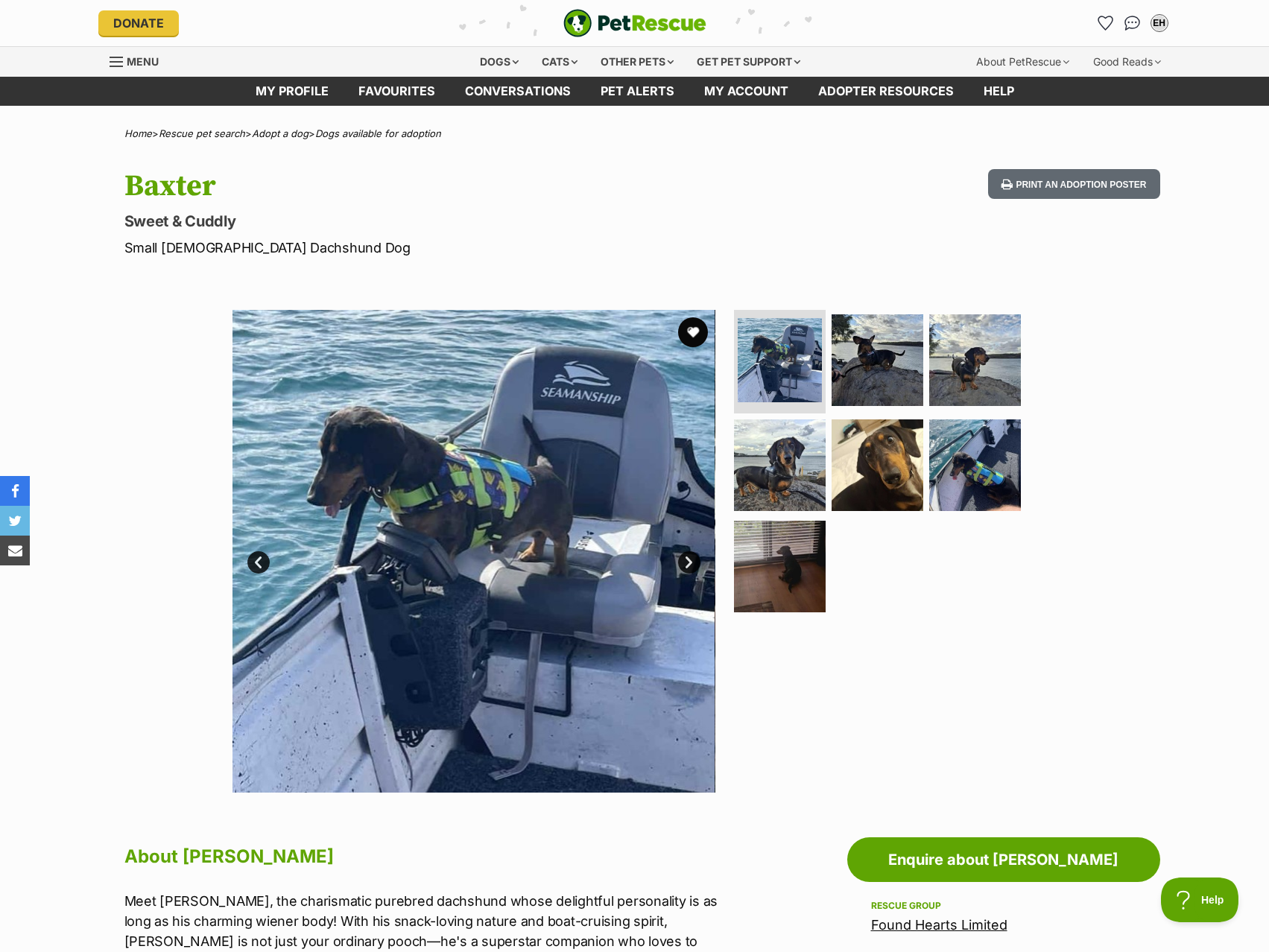
click at [693, 561] on link "Next" at bounding box center [689, 562] width 22 height 22
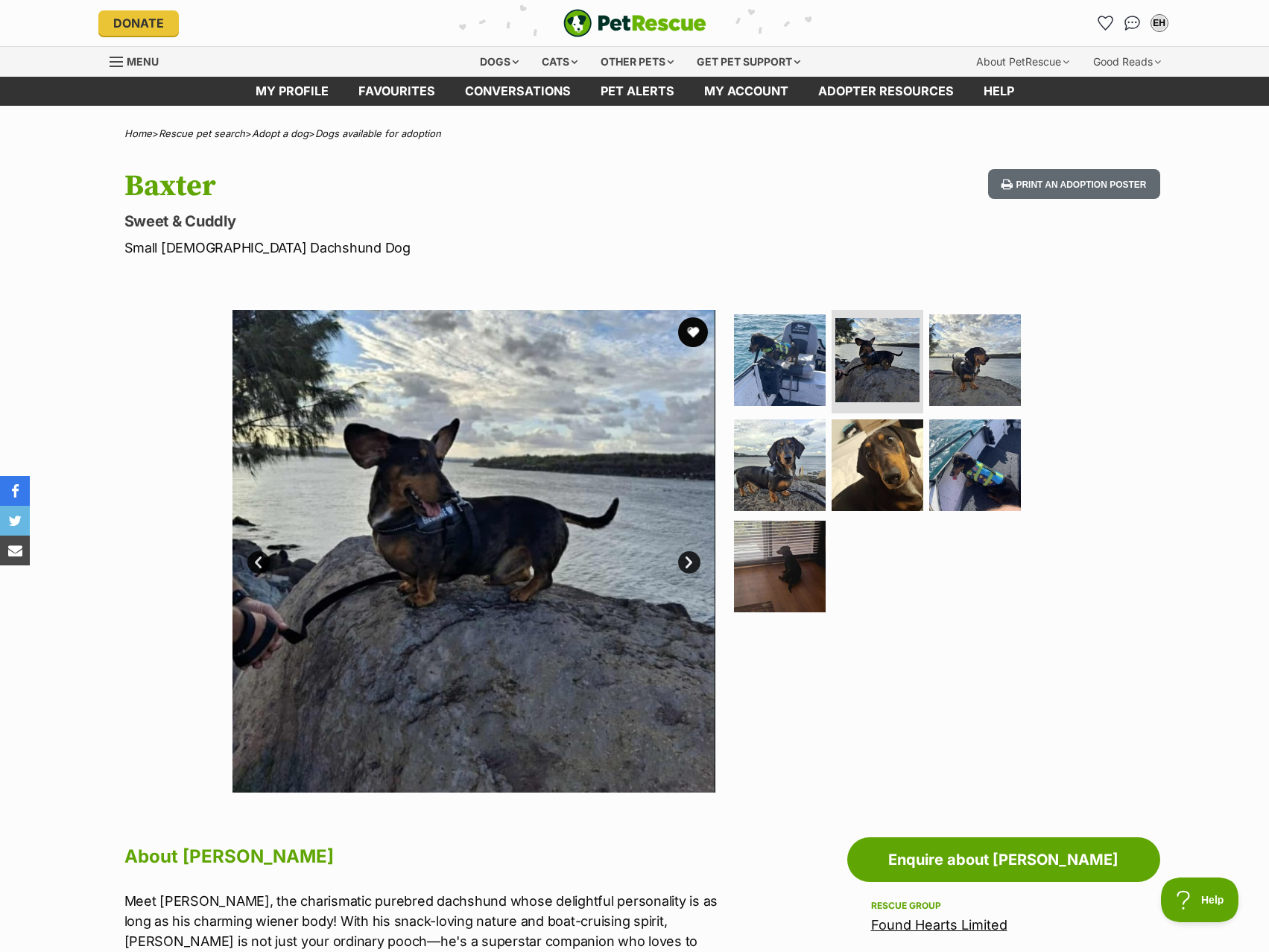
click at [693, 558] on link "Next" at bounding box center [689, 562] width 22 height 22
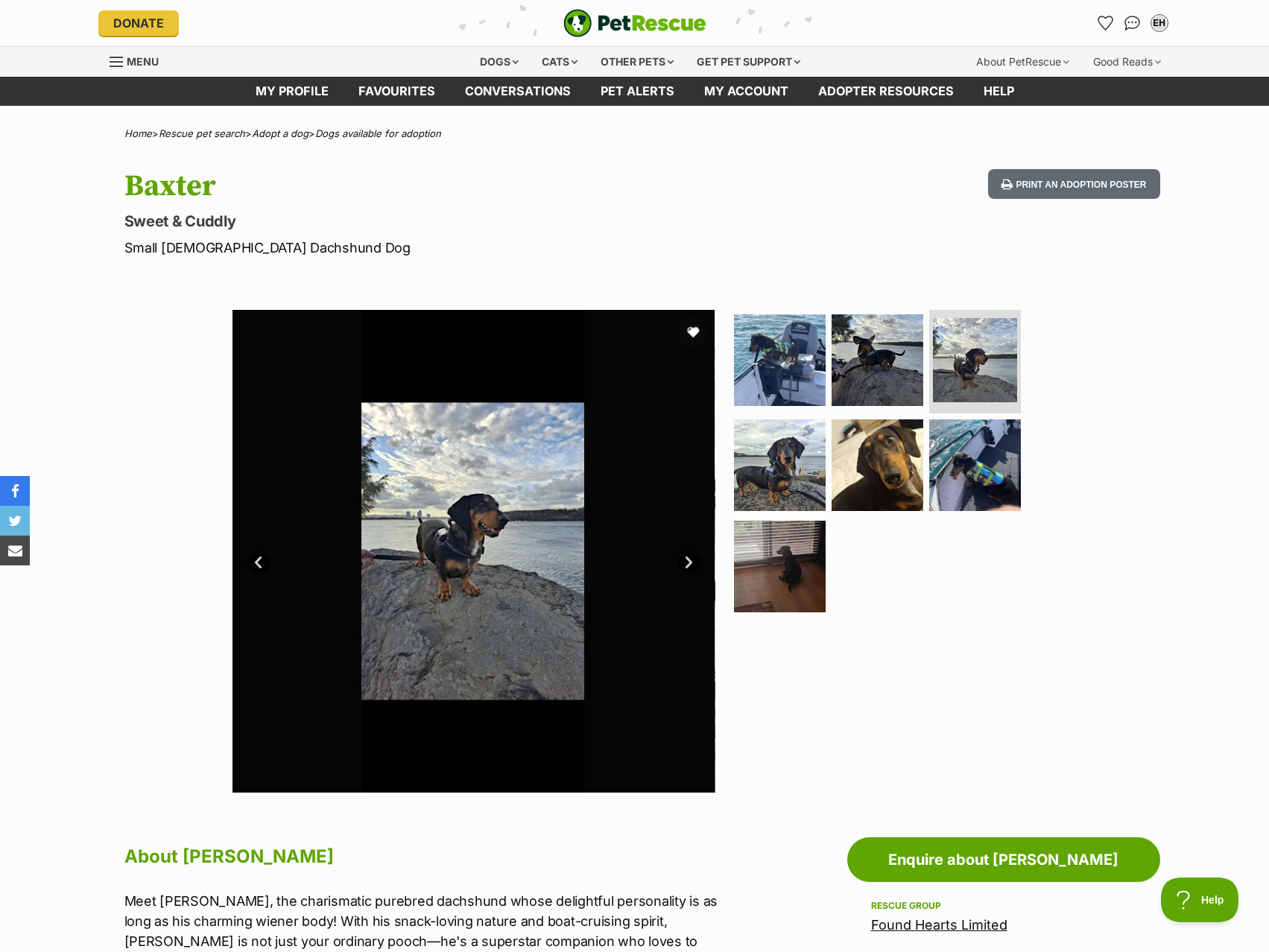
click at [693, 558] on link "Next" at bounding box center [689, 562] width 22 height 22
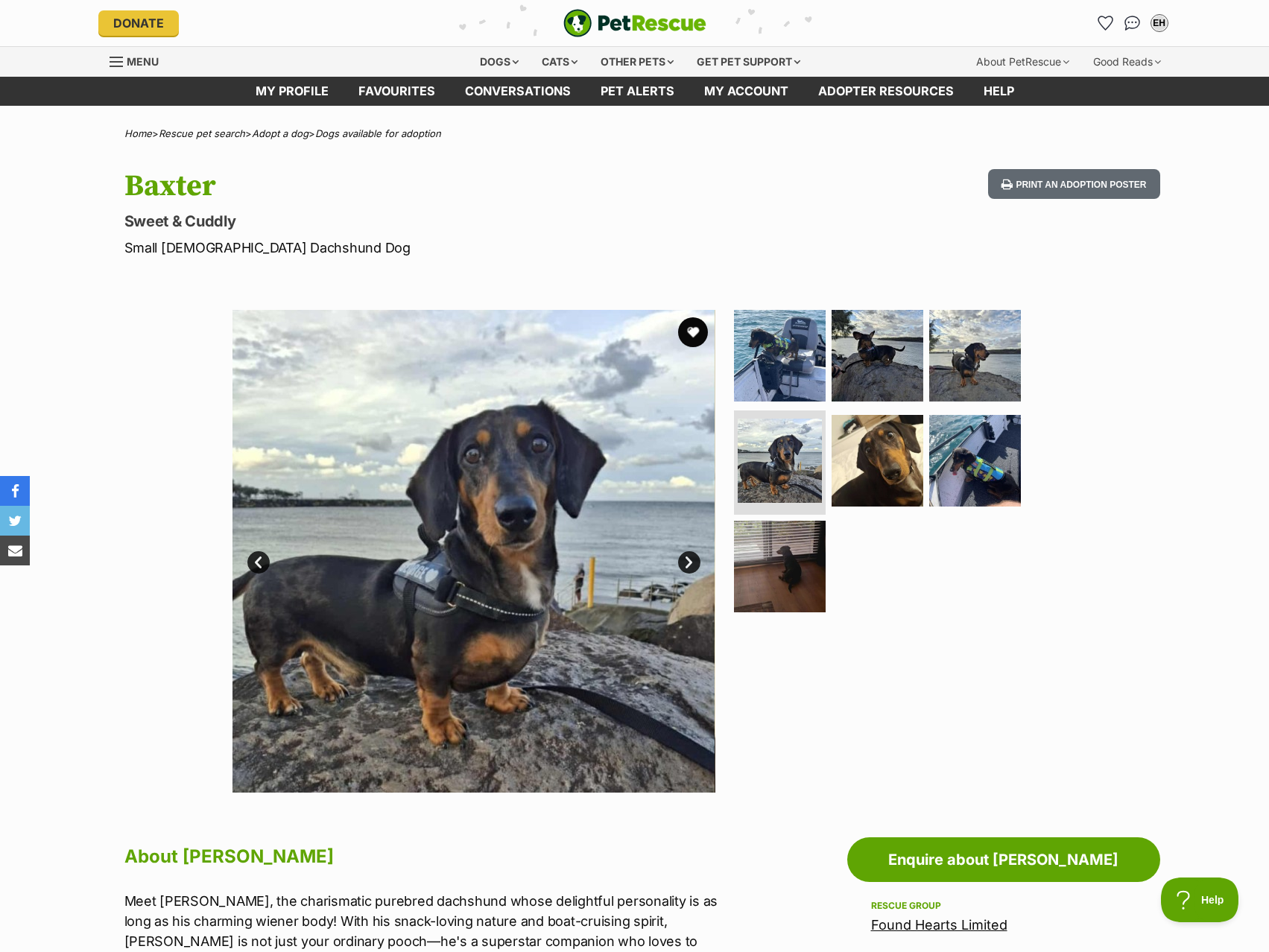
click at [693, 558] on link "Next" at bounding box center [689, 562] width 22 height 22
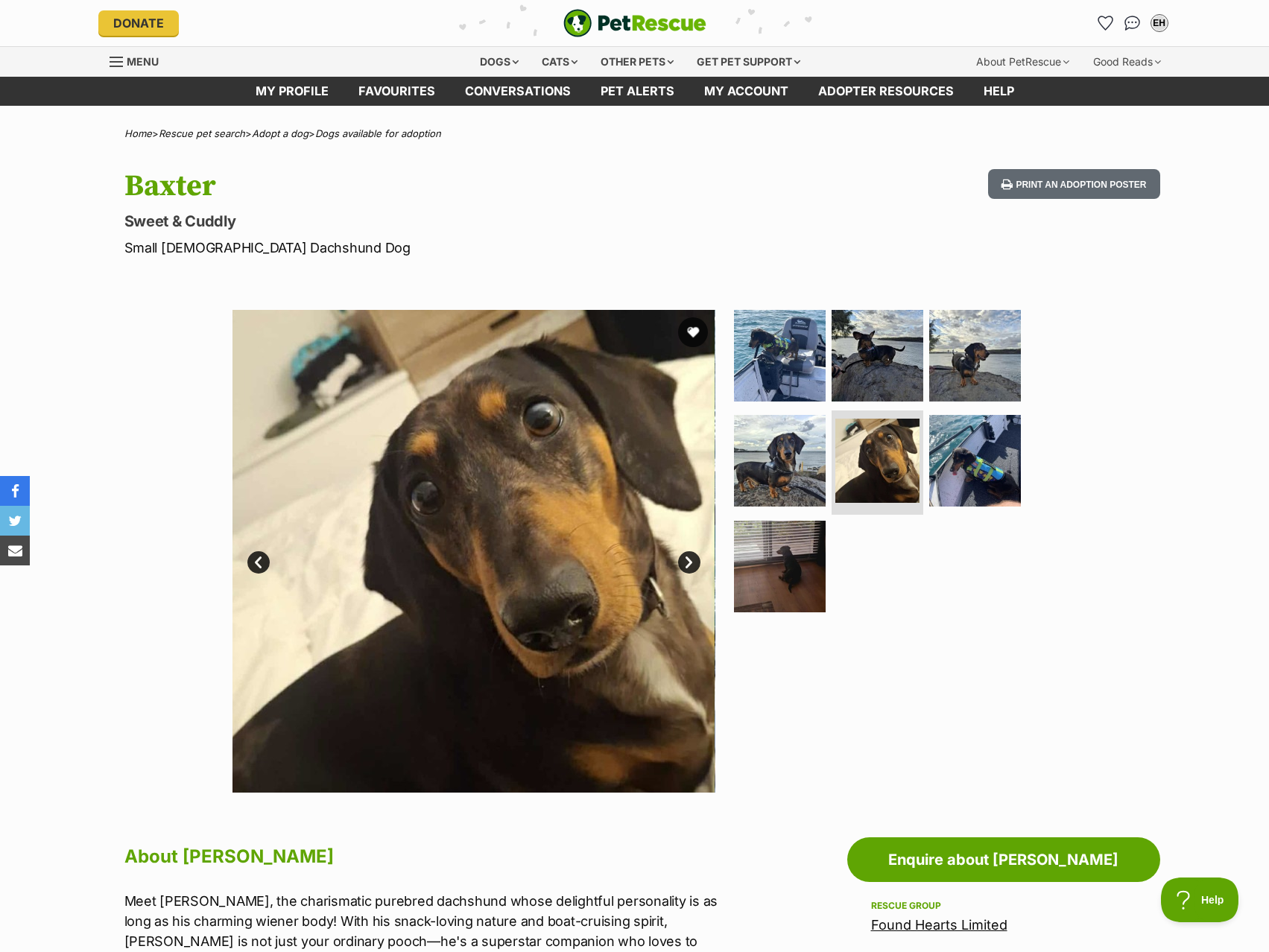
click at [693, 558] on link "Next" at bounding box center [689, 562] width 22 height 22
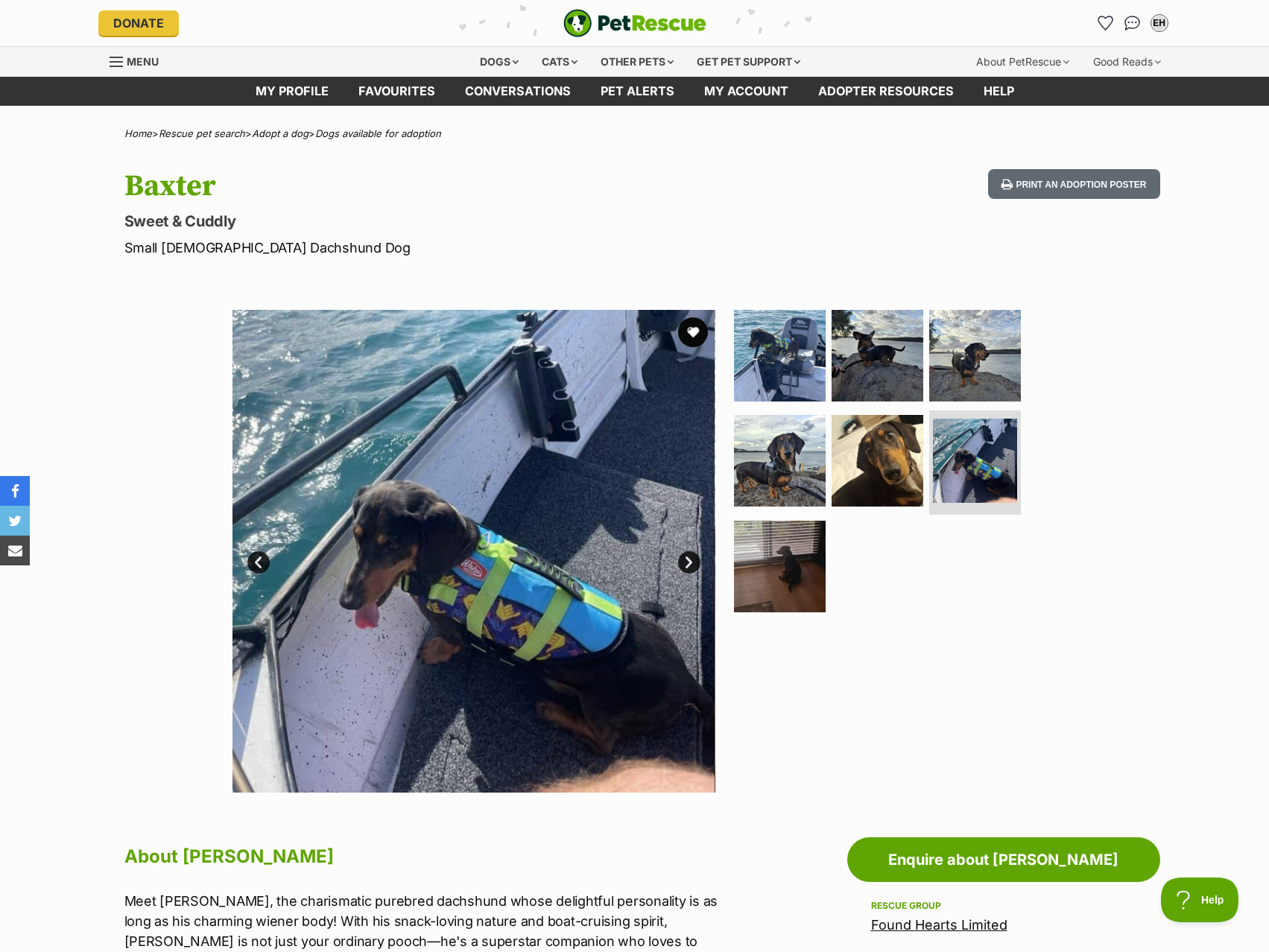
click at [695, 550] on img at bounding box center [473, 551] width 483 height 483
click at [692, 561] on link "Next" at bounding box center [689, 562] width 22 height 22
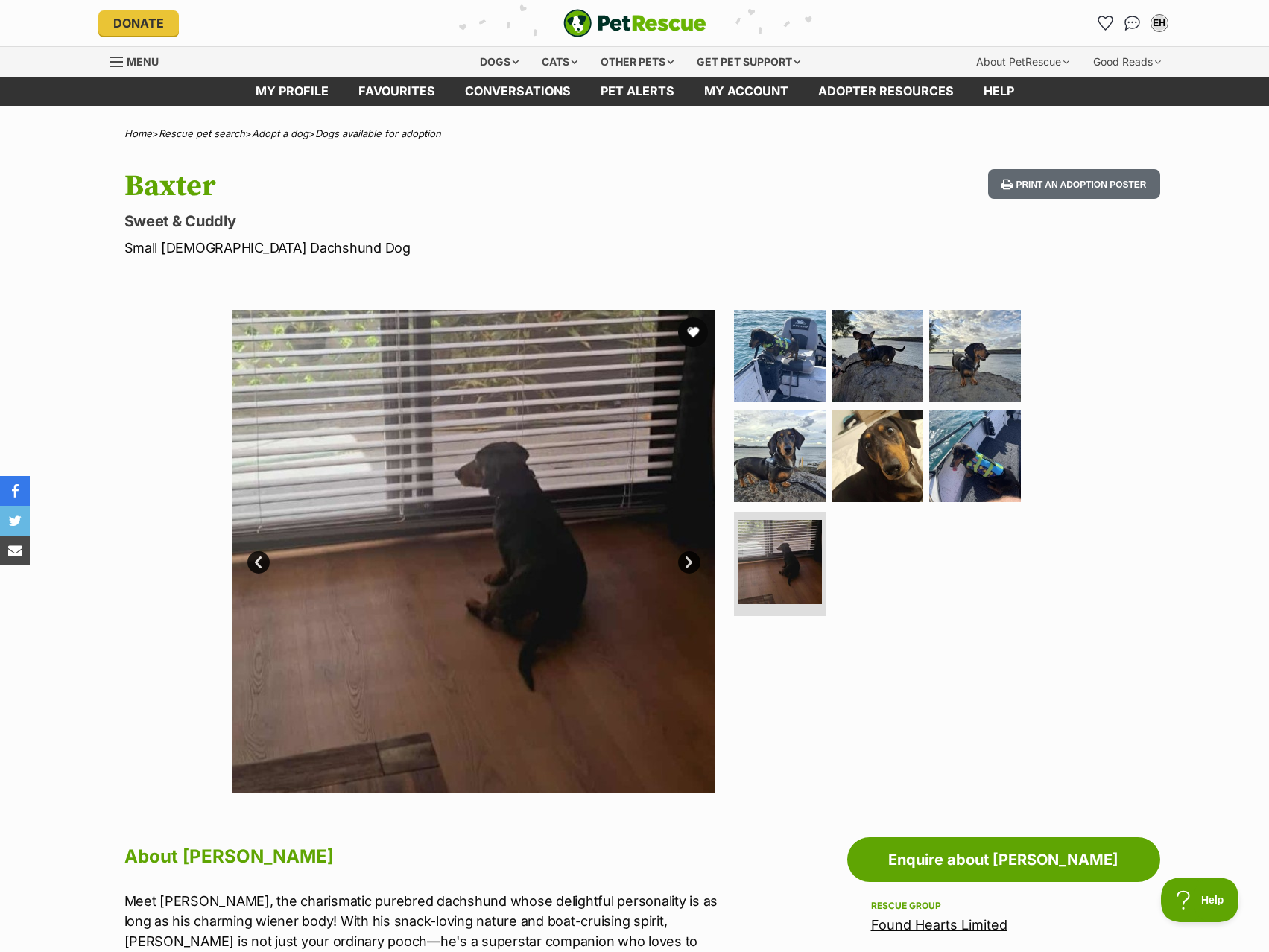
click at [692, 561] on link "Next" at bounding box center [689, 562] width 22 height 22
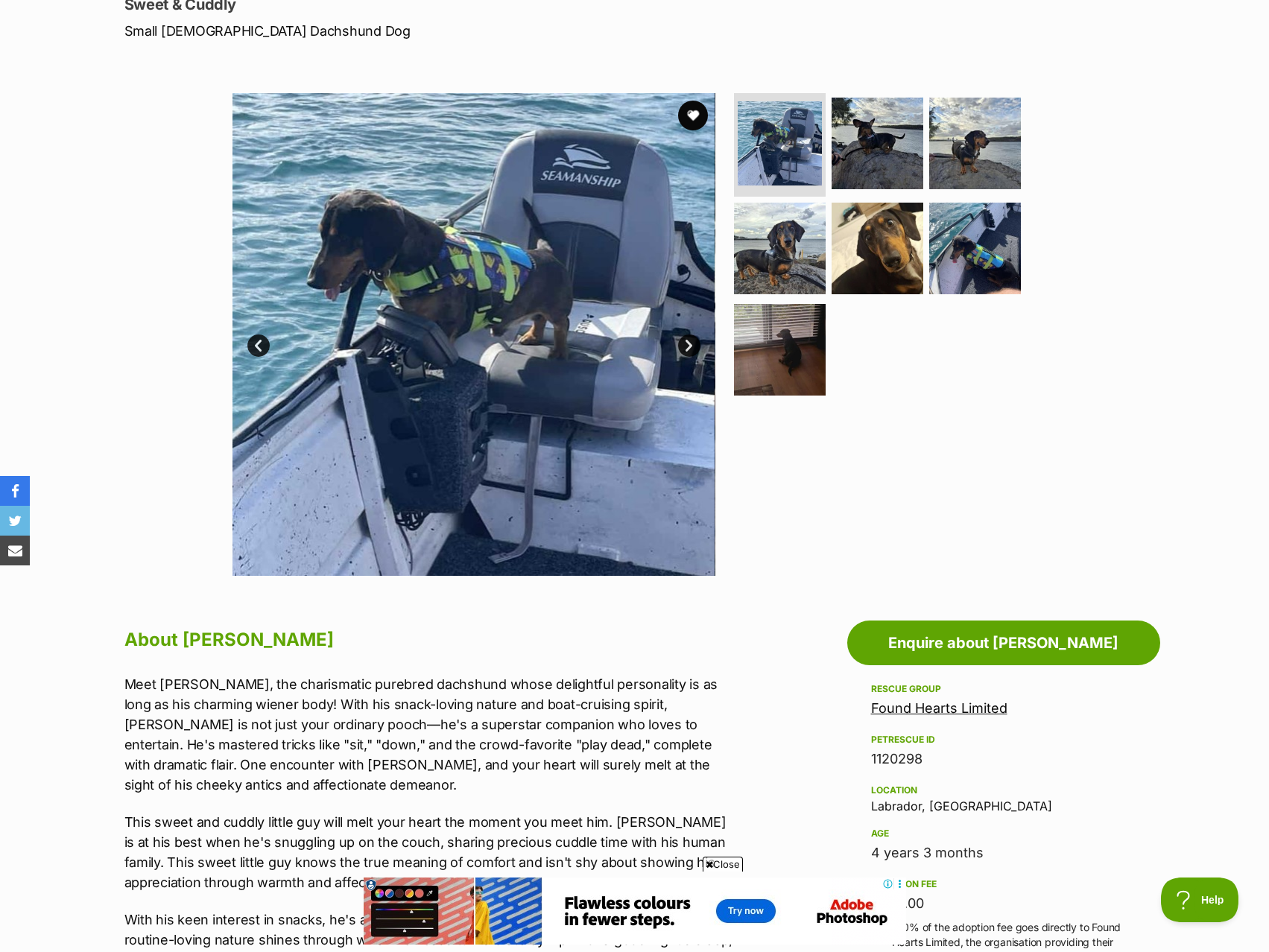
scroll to position [149, 0]
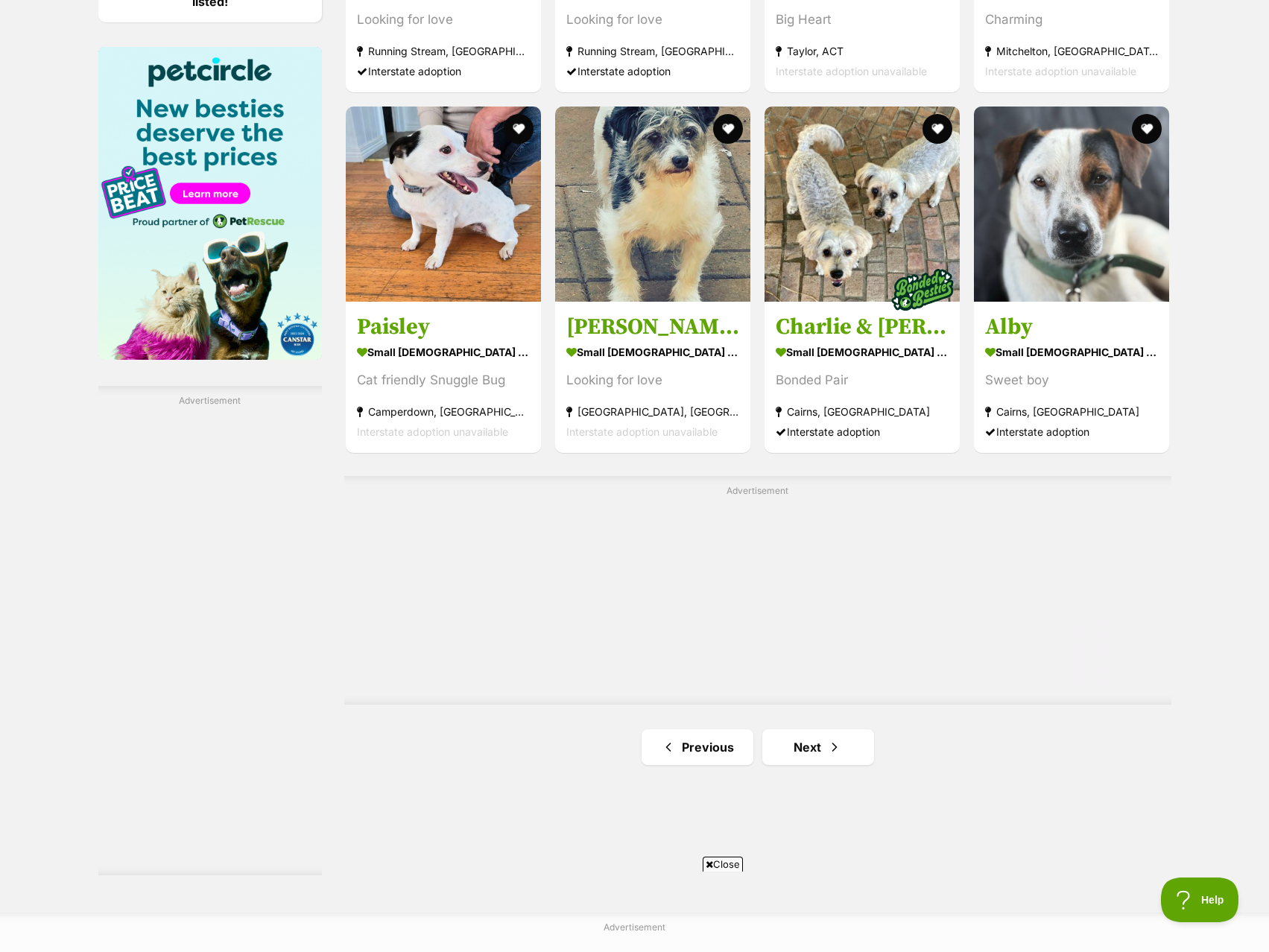
scroll to position [2384, 0]
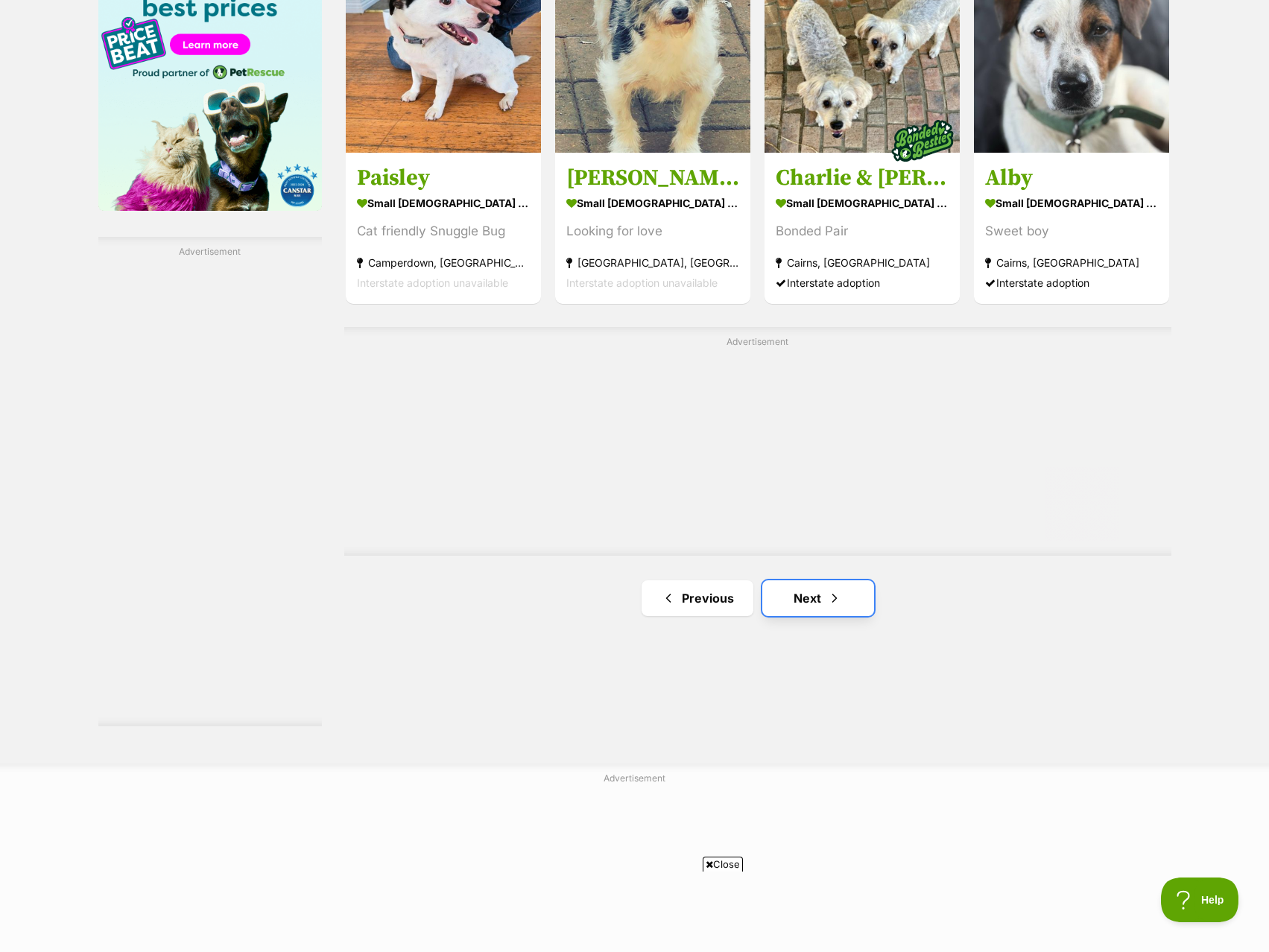
click at [785, 607] on link "Next" at bounding box center [818, 599] width 112 height 36
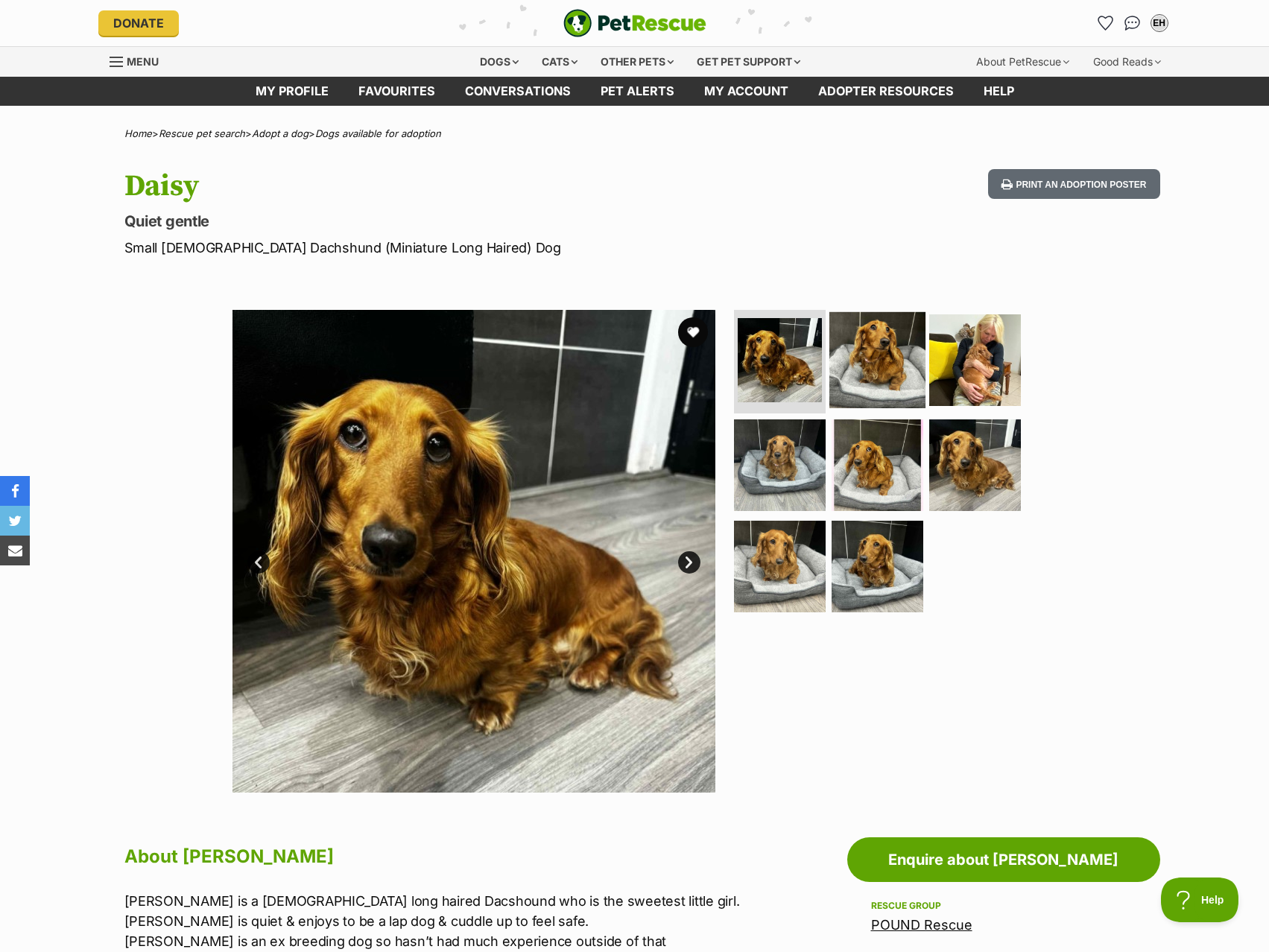
click at [836, 354] on img at bounding box center [877, 359] width 96 height 96
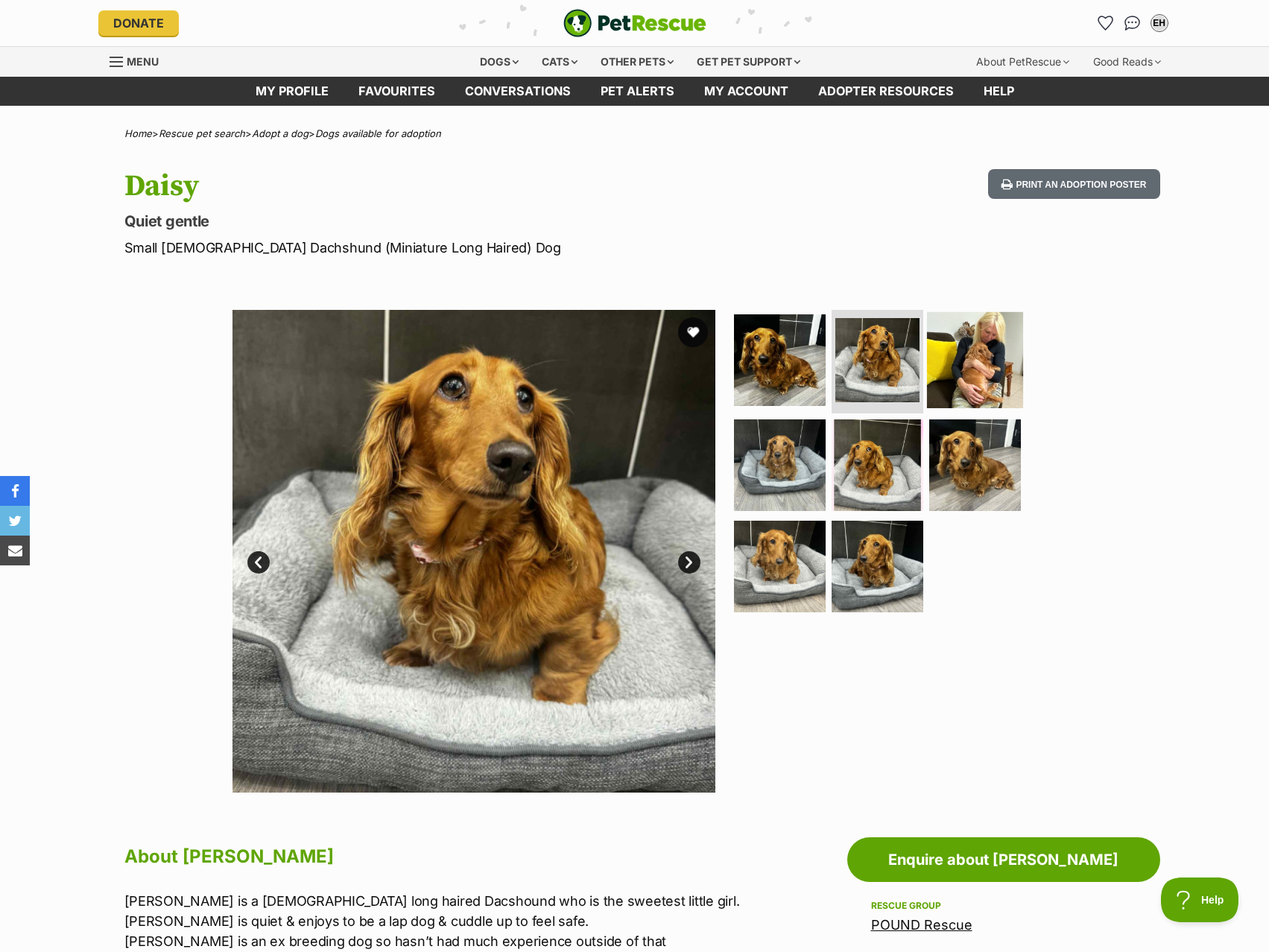
click at [991, 360] on img at bounding box center [975, 359] width 96 height 96
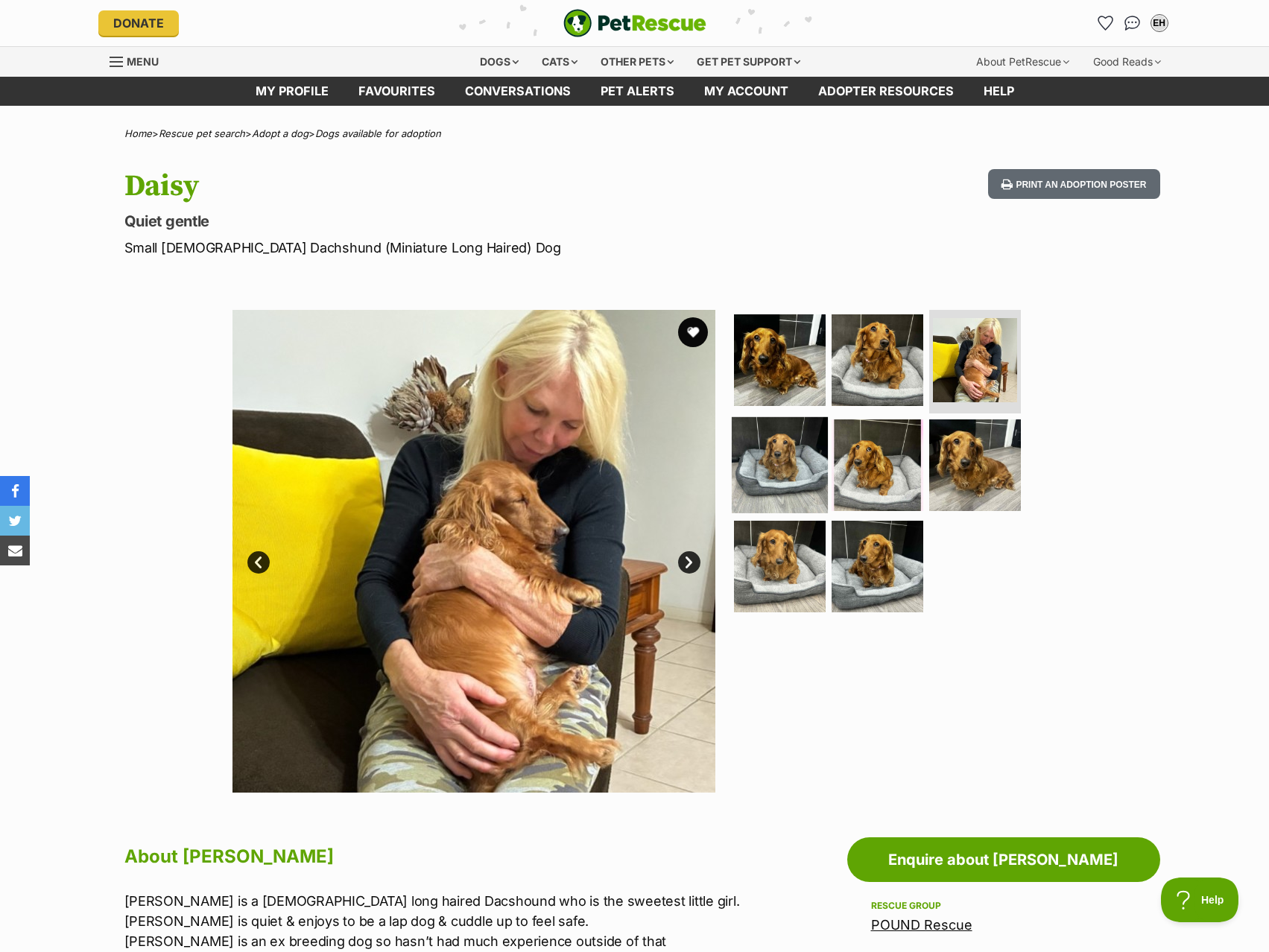
click at [810, 453] on img at bounding box center [779, 465] width 96 height 96
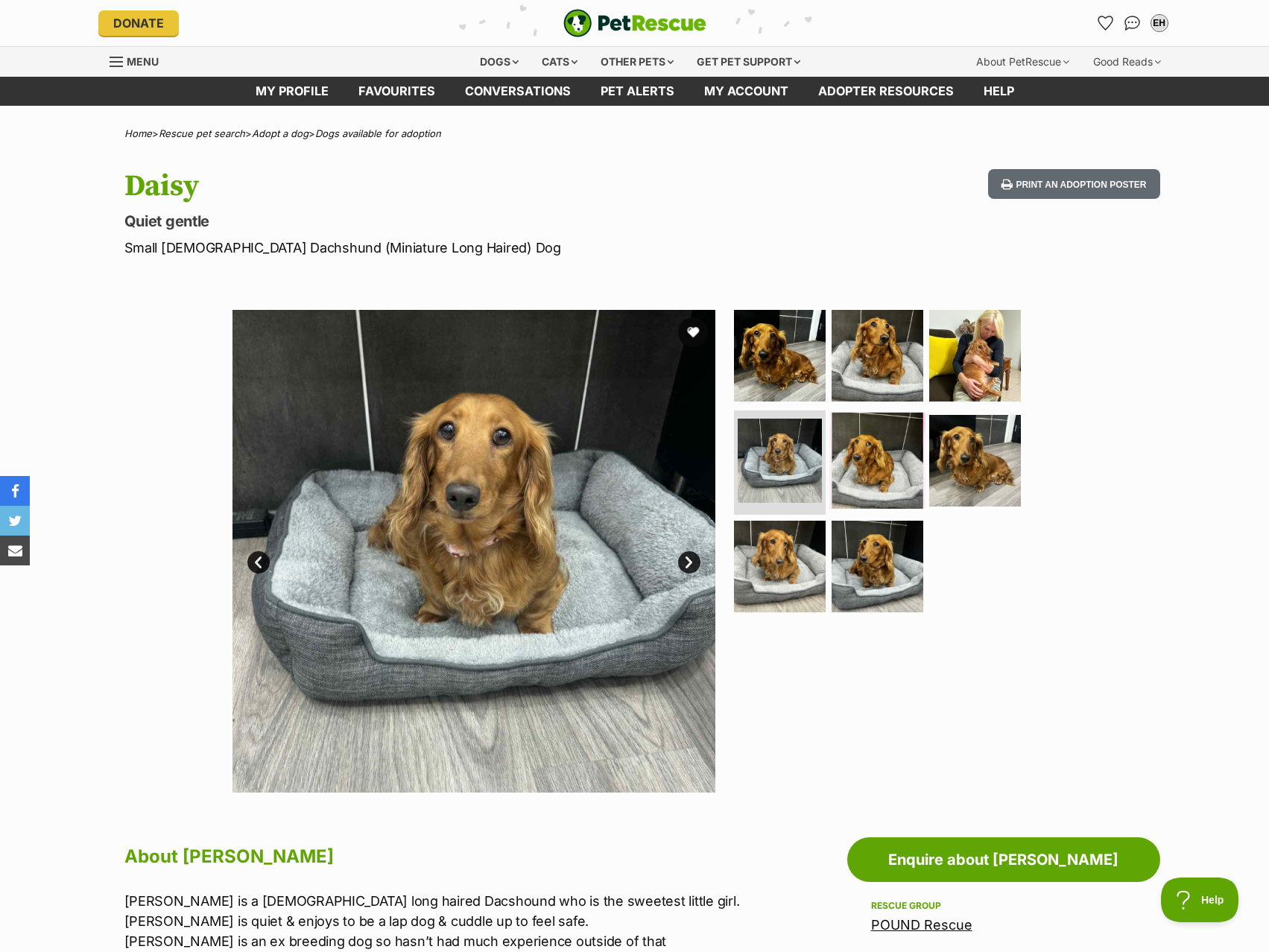
click at [890, 446] on img at bounding box center [877, 460] width 96 height 96
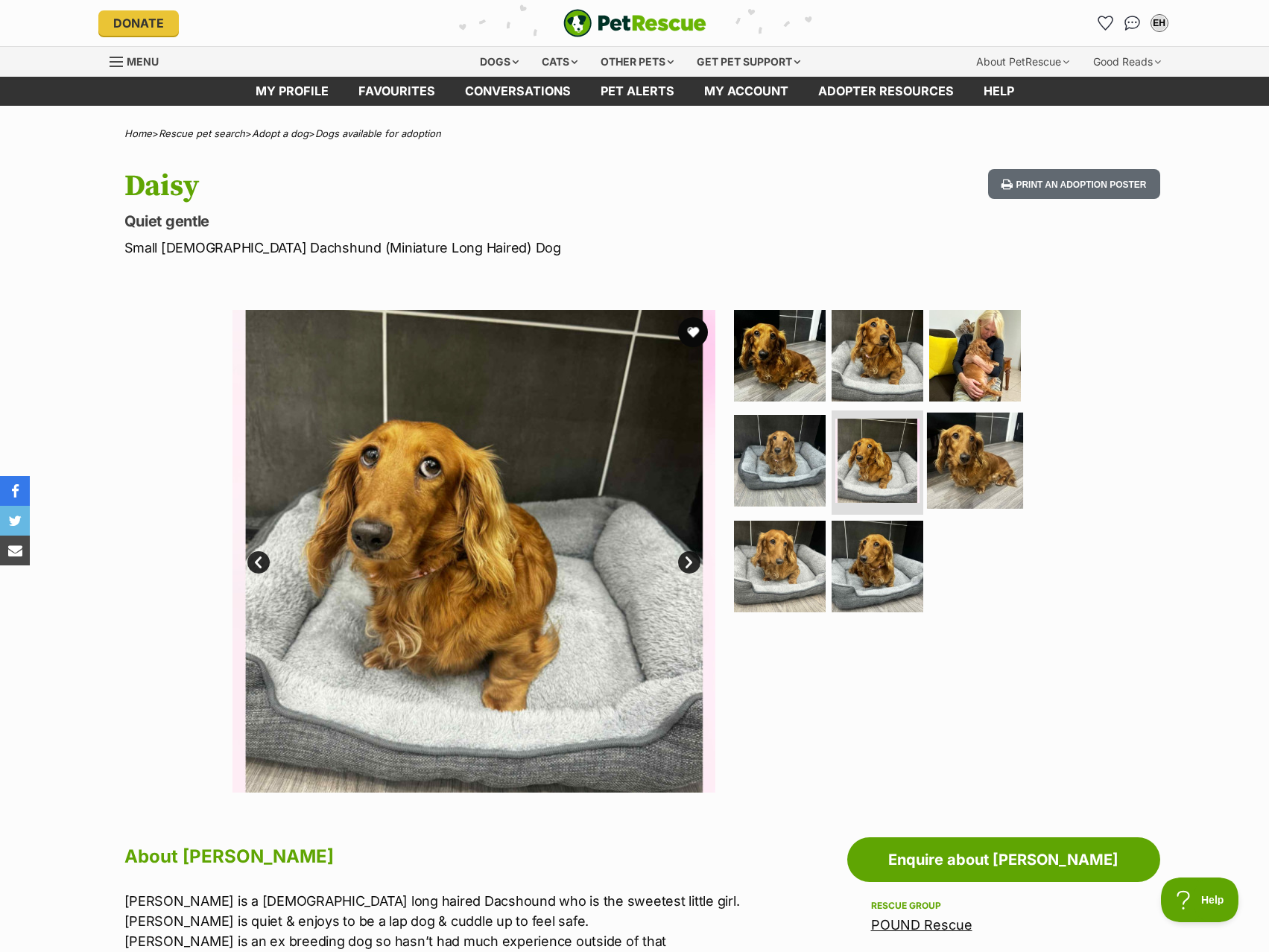
click at [973, 453] on img at bounding box center [975, 460] width 96 height 96
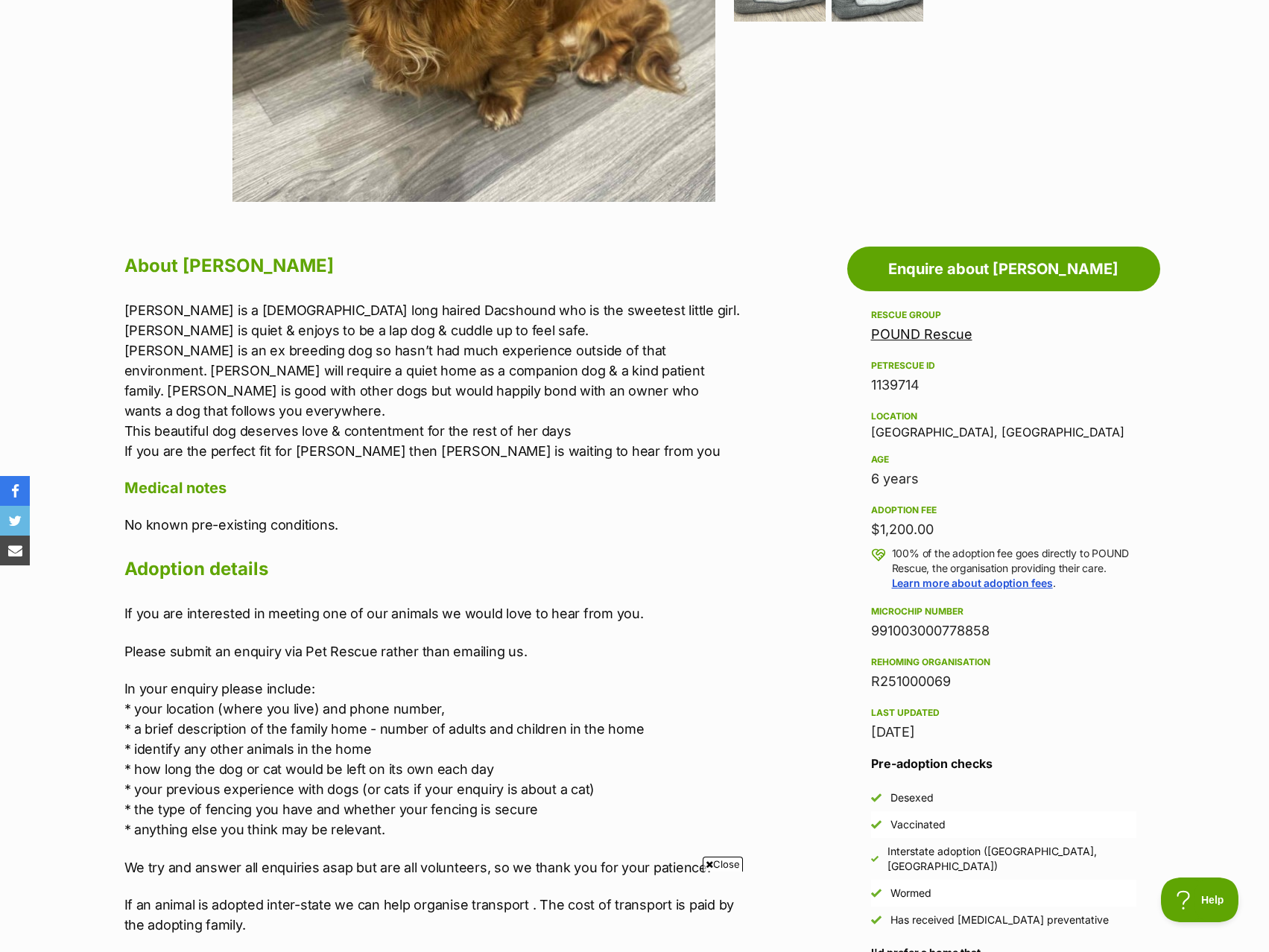
scroll to position [596, 0]
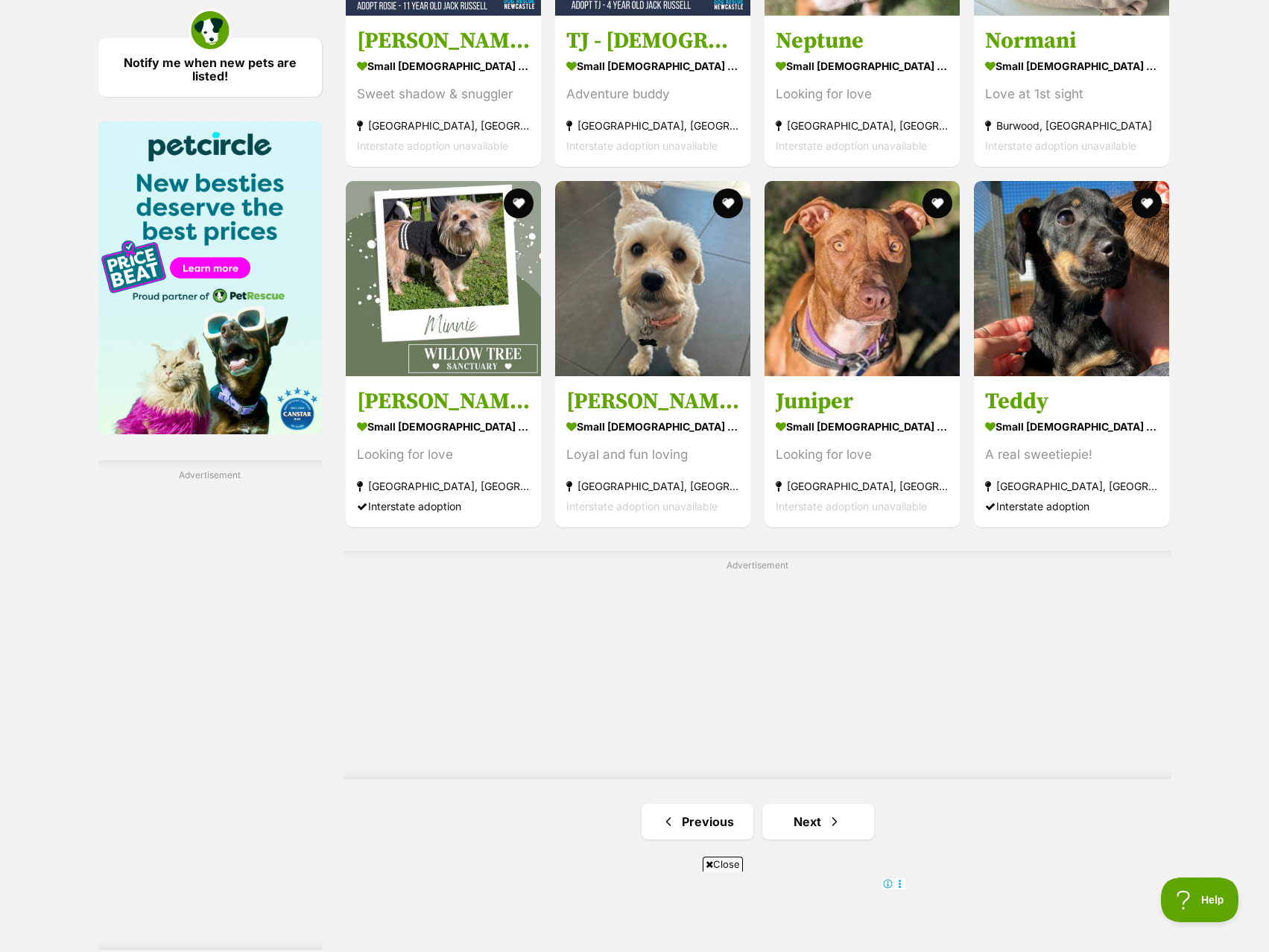
scroll to position [2384, 0]
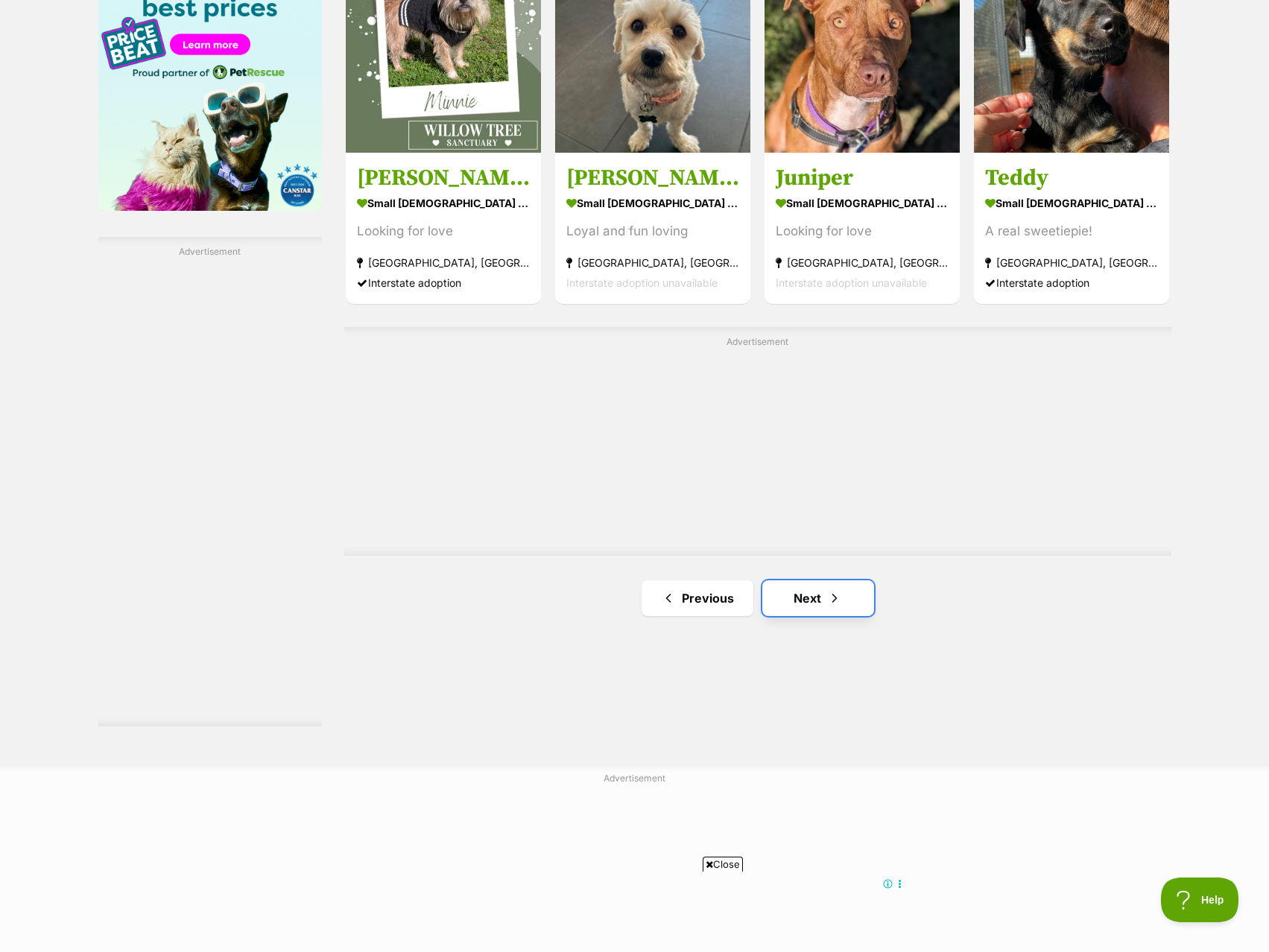
click at [824, 595] on link "Next" at bounding box center [818, 599] width 112 height 36
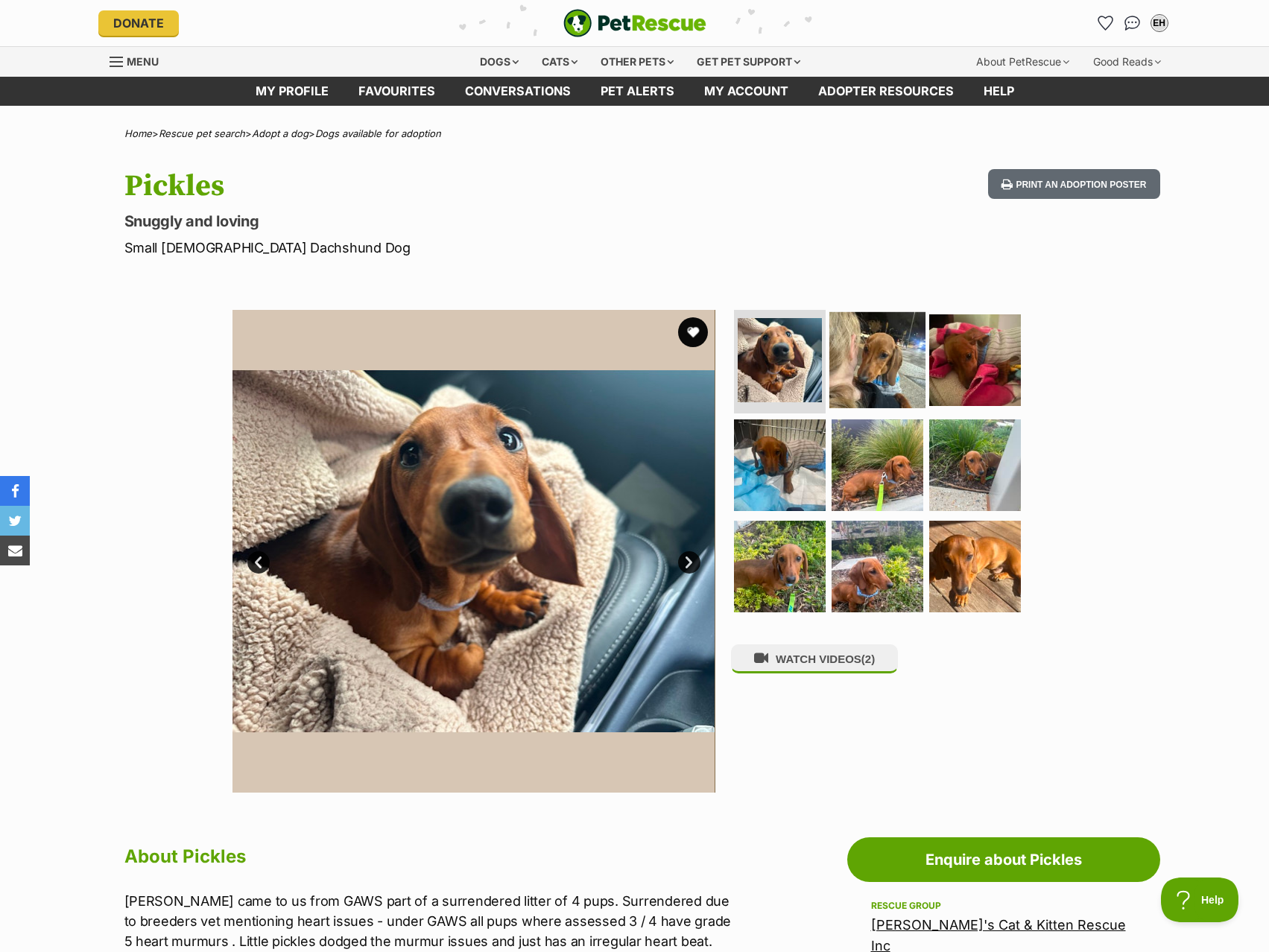
click at [872, 315] on img at bounding box center [877, 359] width 96 height 96
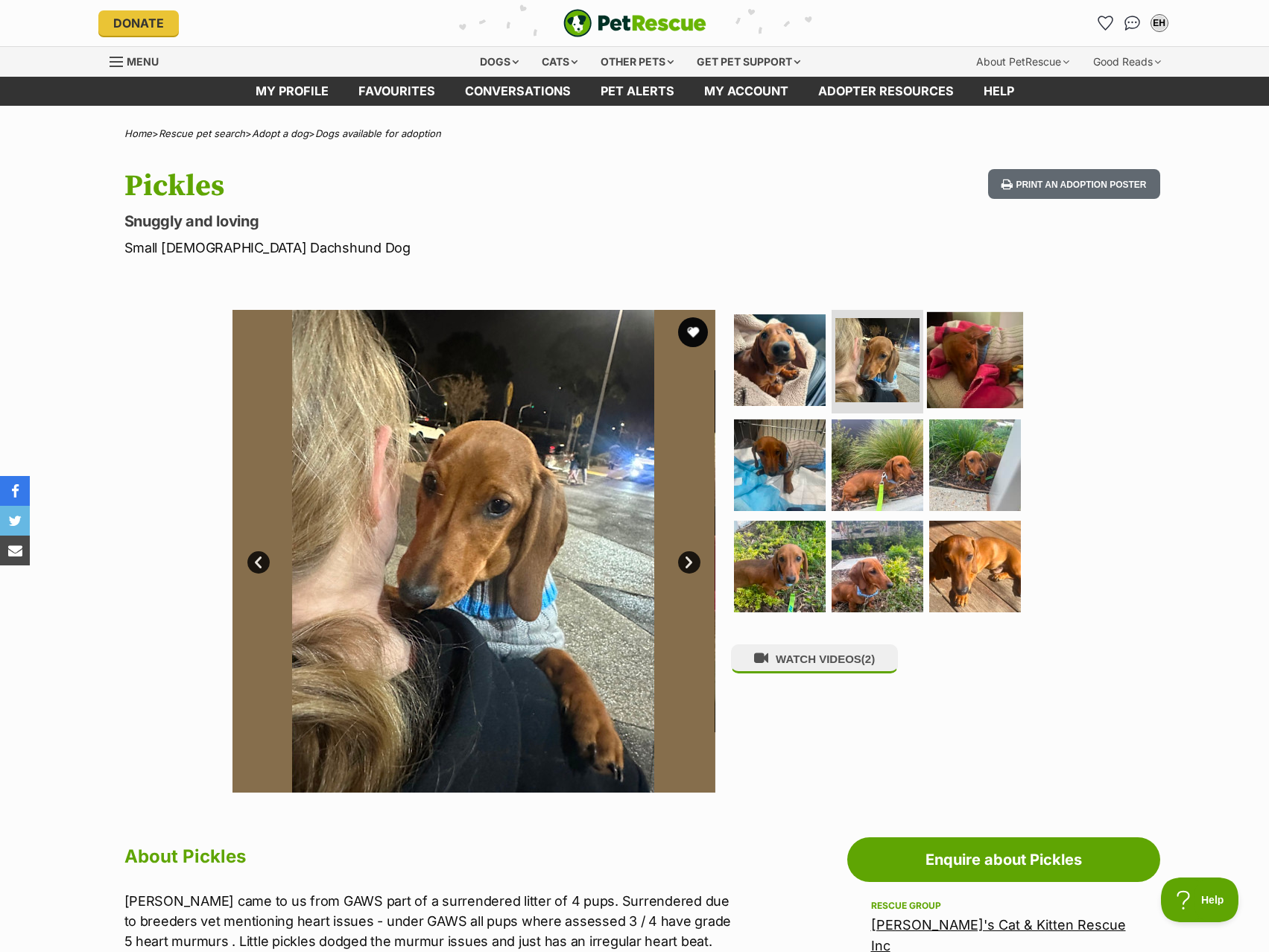
click at [933, 362] on img at bounding box center [975, 359] width 96 height 96
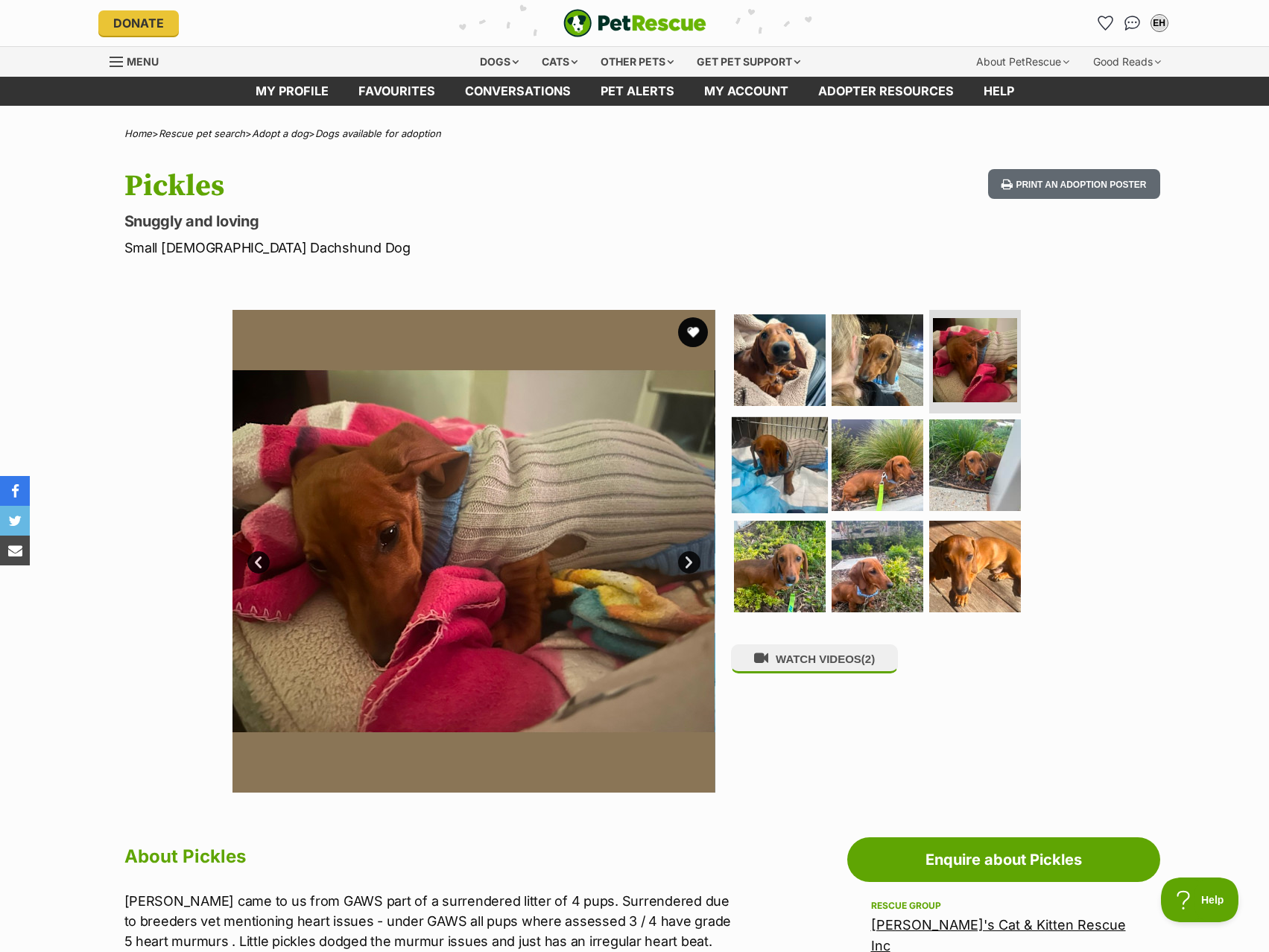
click at [788, 467] on img at bounding box center [779, 465] width 96 height 96
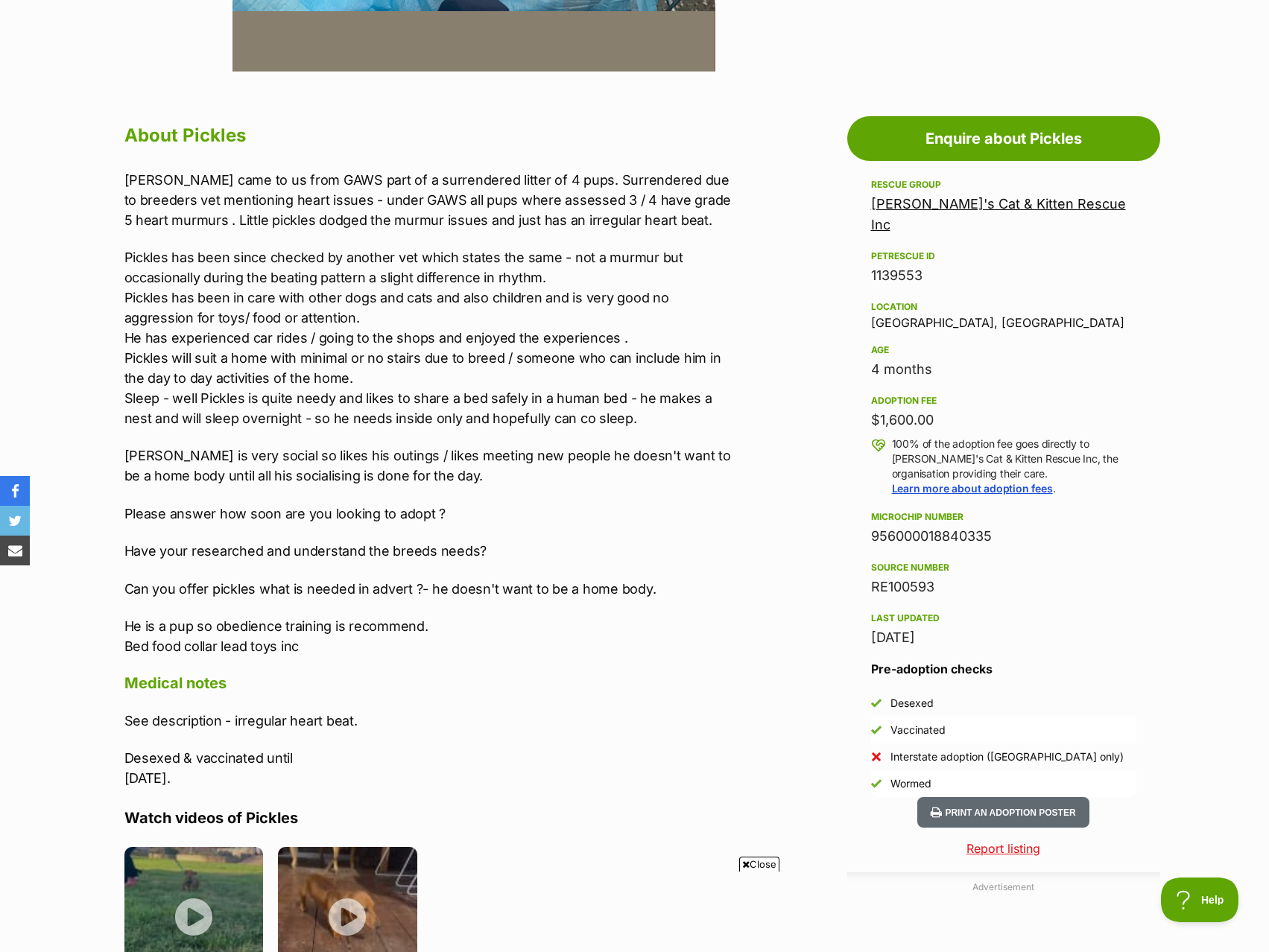
scroll to position [745, 0]
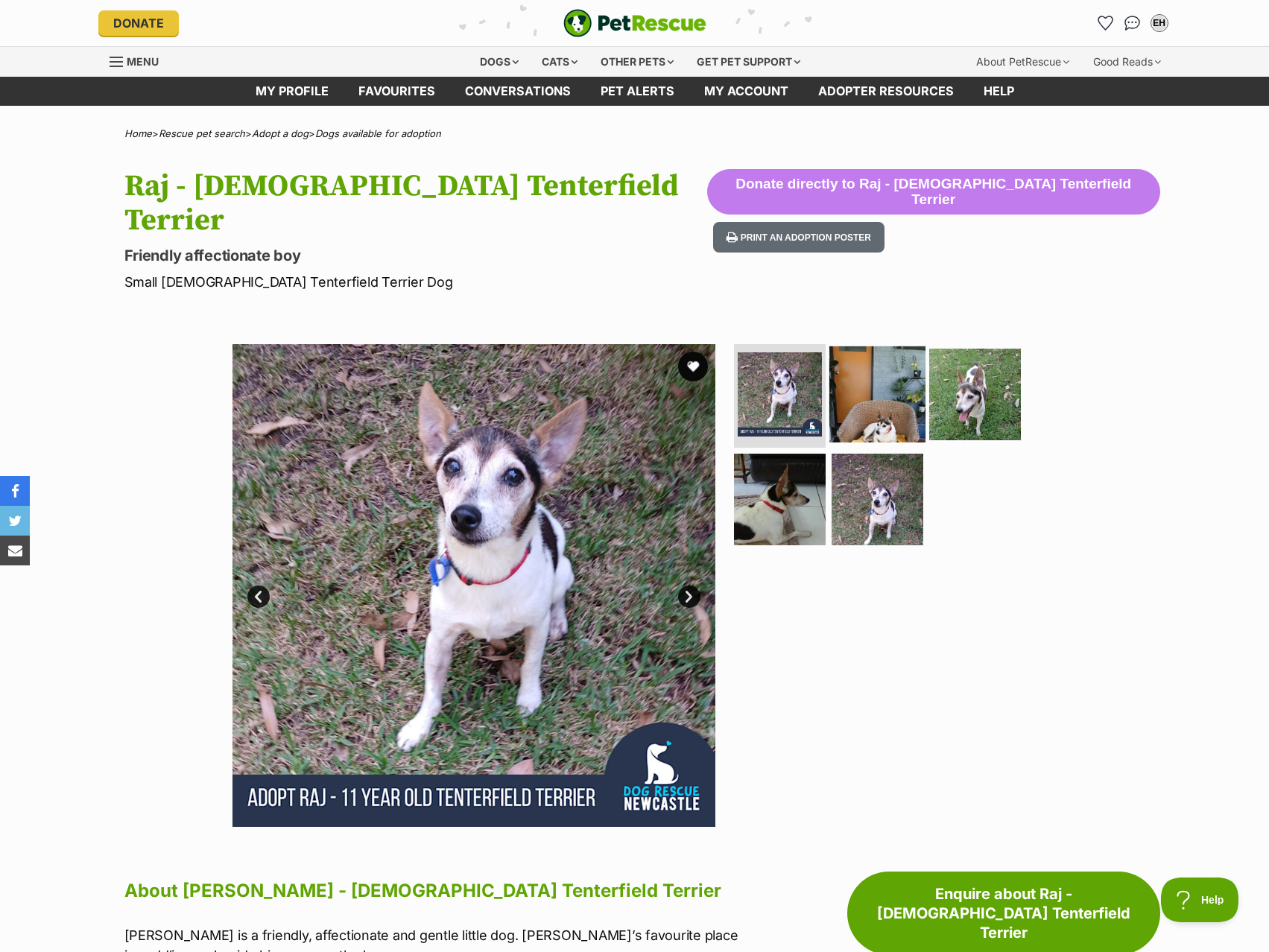
click at [863, 353] on img at bounding box center [877, 394] width 96 height 96
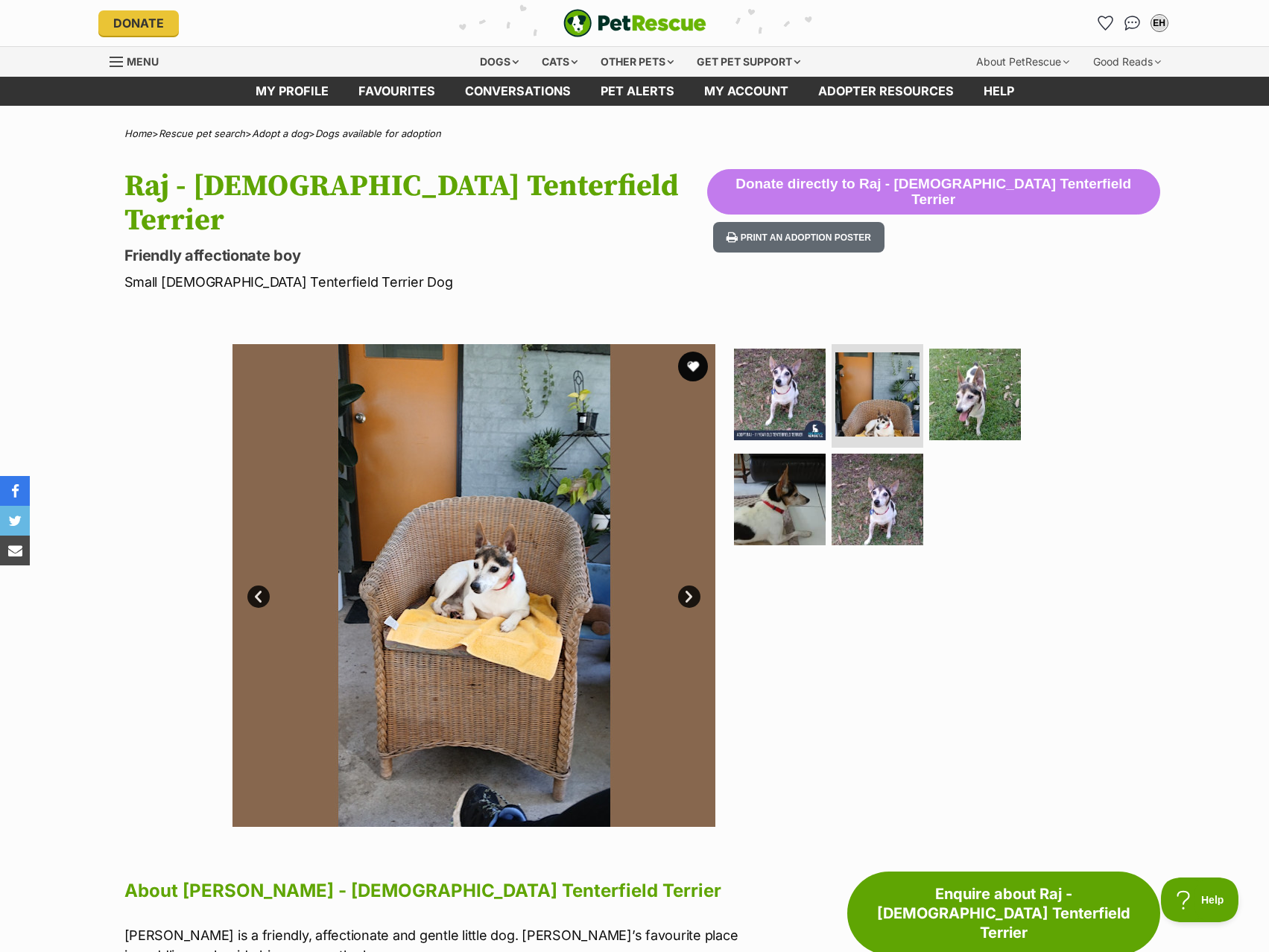
click at [690, 585] on link "Next" at bounding box center [689, 596] width 22 height 22
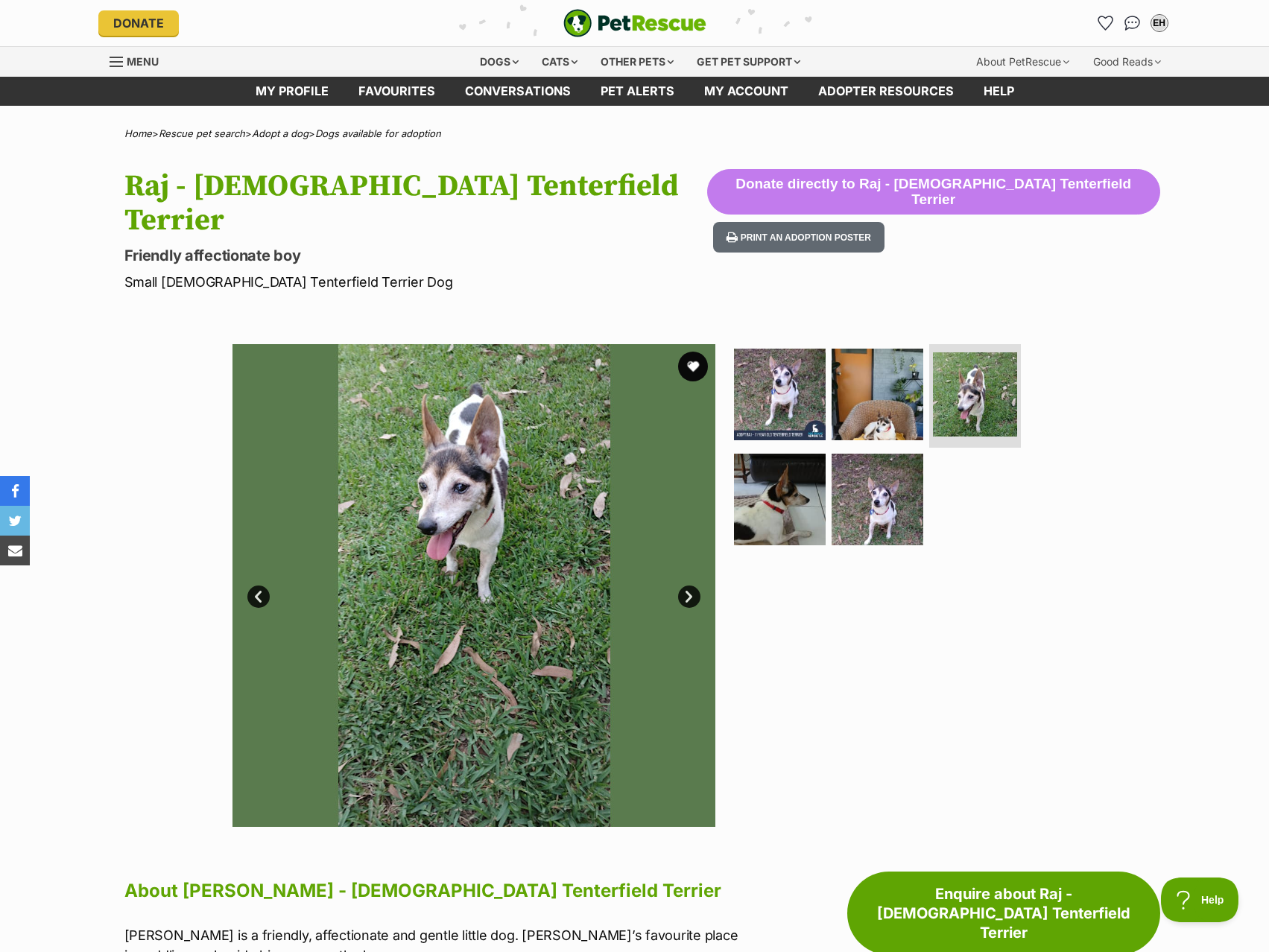
click at [690, 585] on link "Next" at bounding box center [689, 596] width 22 height 22
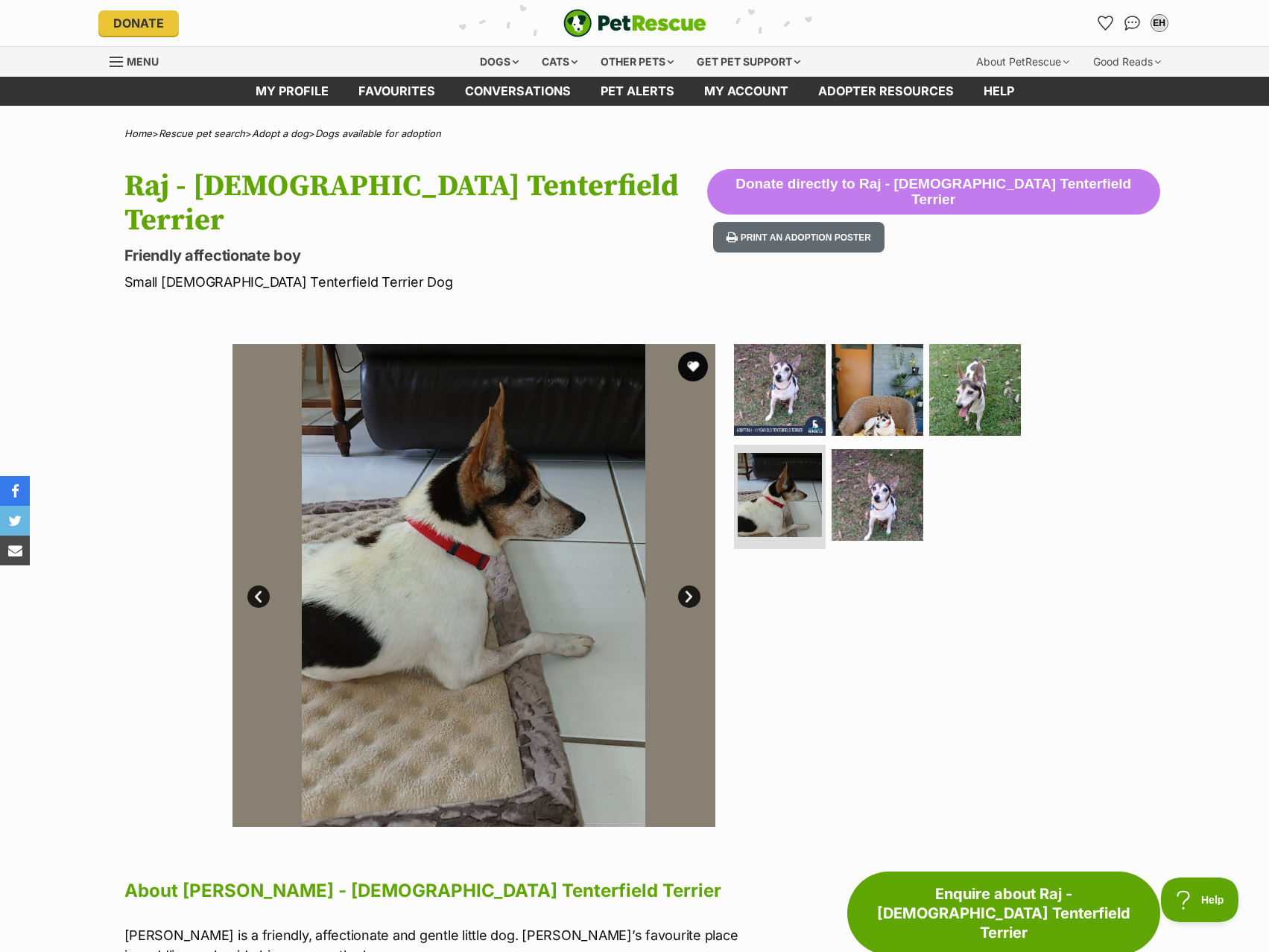
click at [690, 585] on link "Next" at bounding box center [689, 596] width 22 height 22
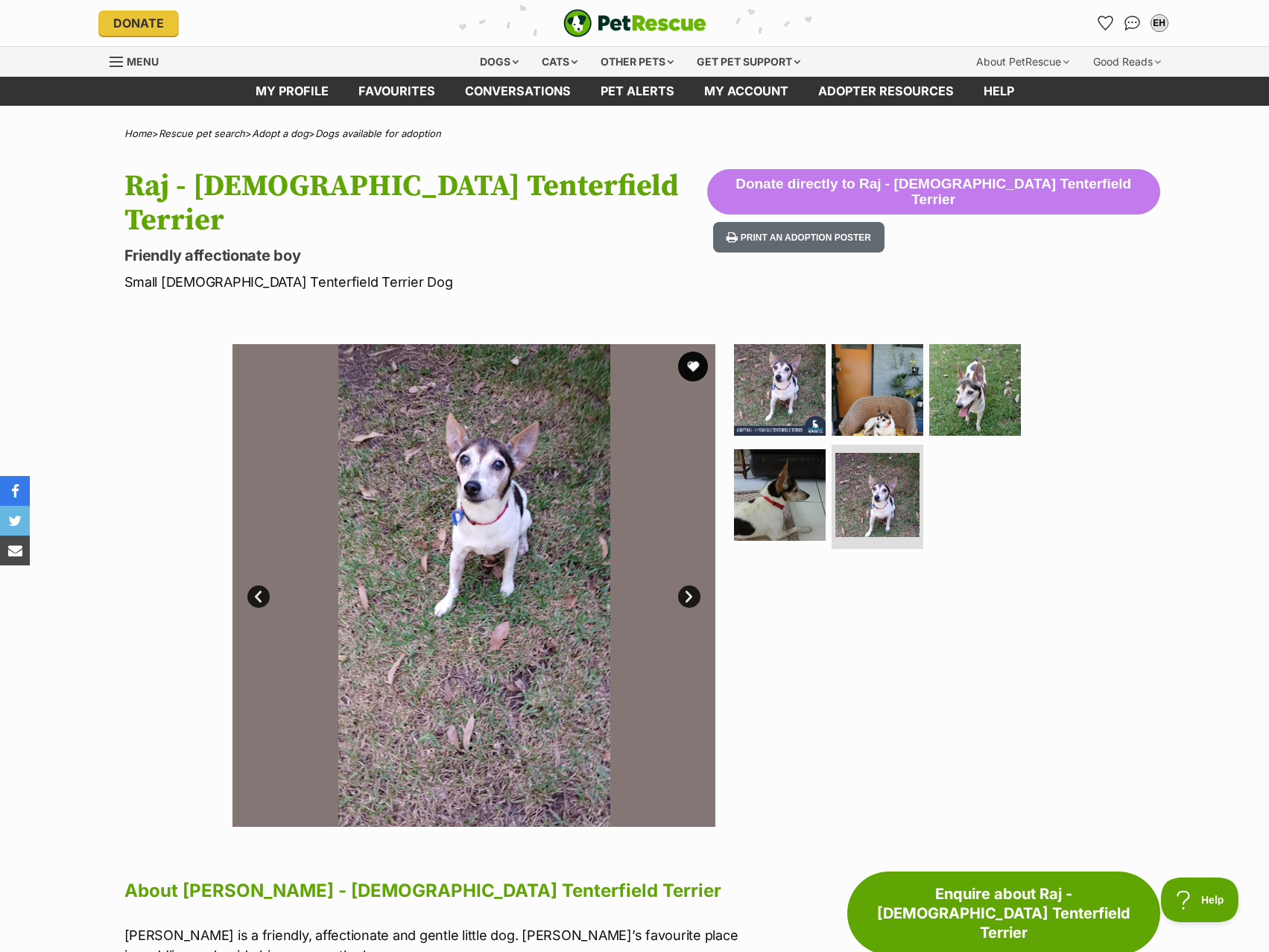
click at [690, 585] on link "Next" at bounding box center [689, 596] width 22 height 22
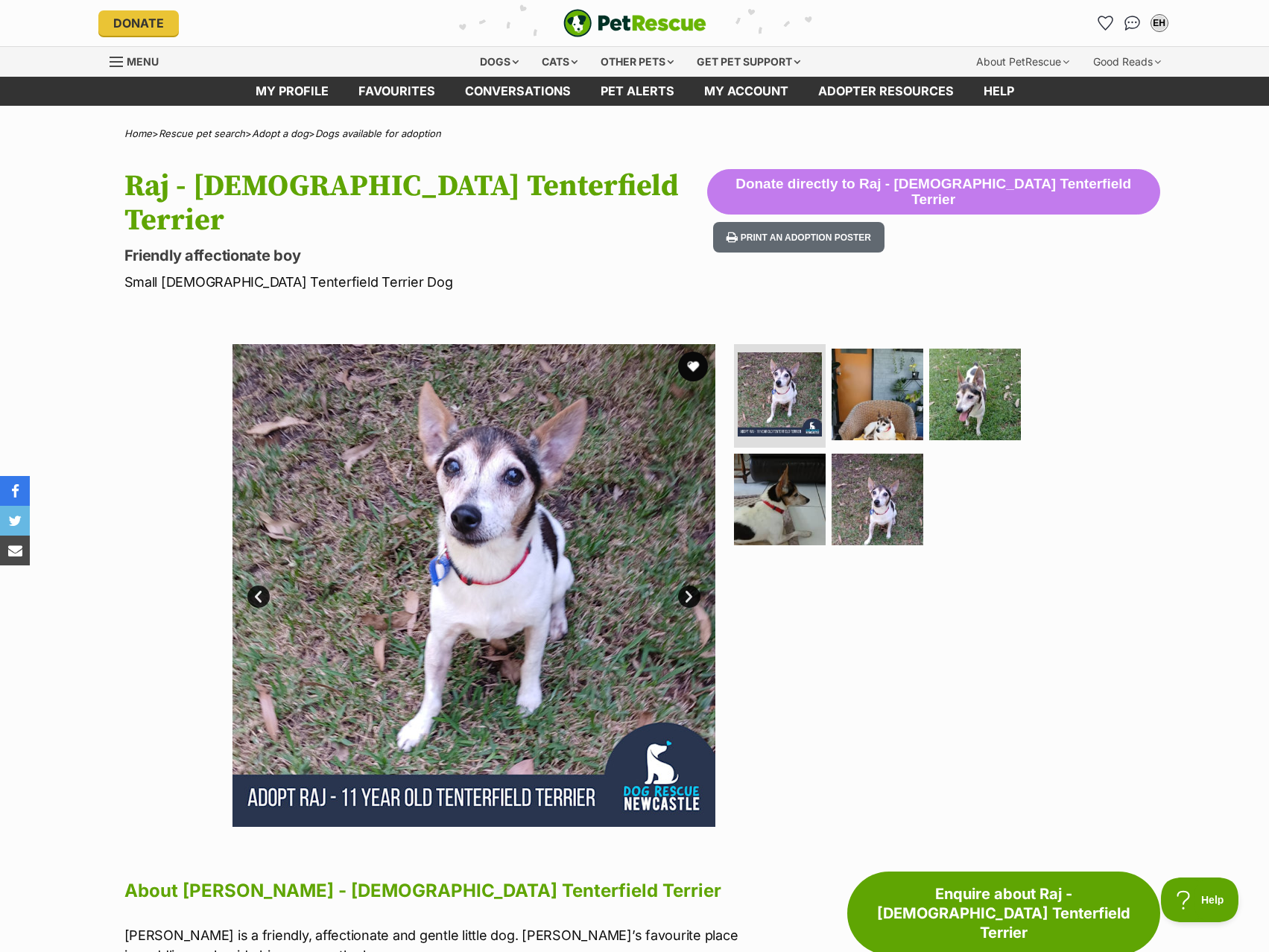
click at [692, 585] on link "Next" at bounding box center [689, 596] width 22 height 22
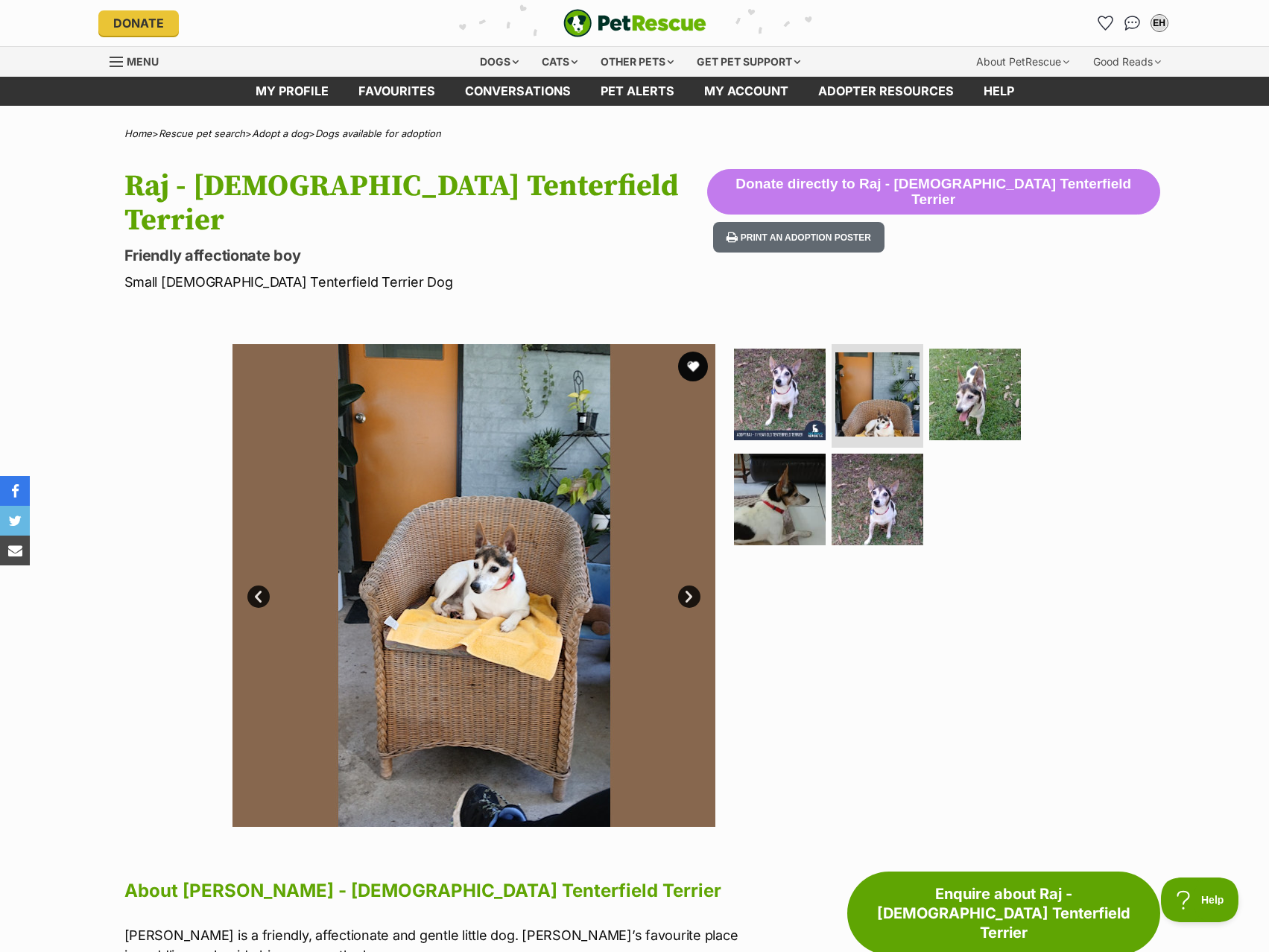
click at [692, 585] on link "Next" at bounding box center [689, 596] width 22 height 22
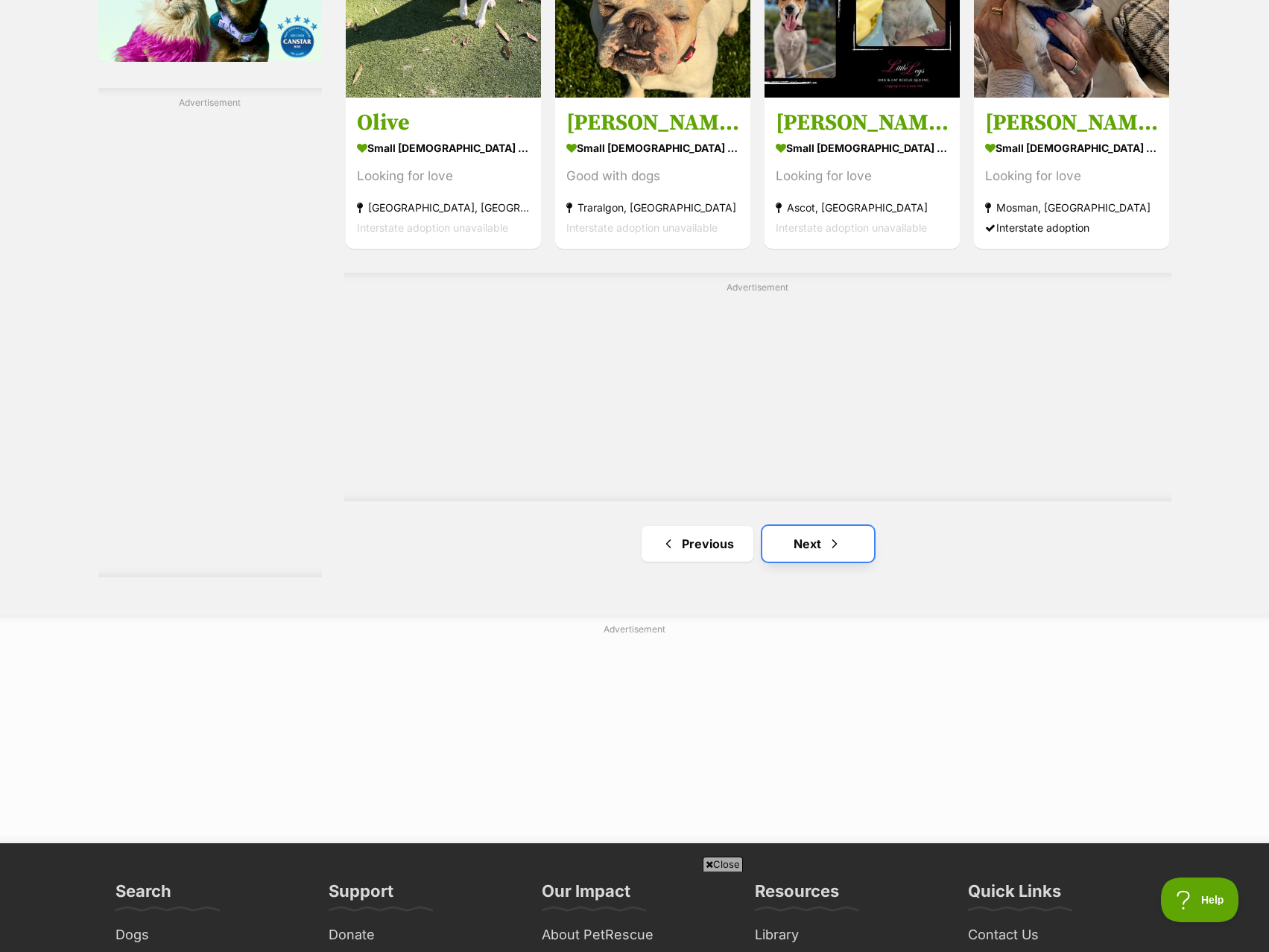
click at [818, 544] on link "Next" at bounding box center [818, 544] width 112 height 36
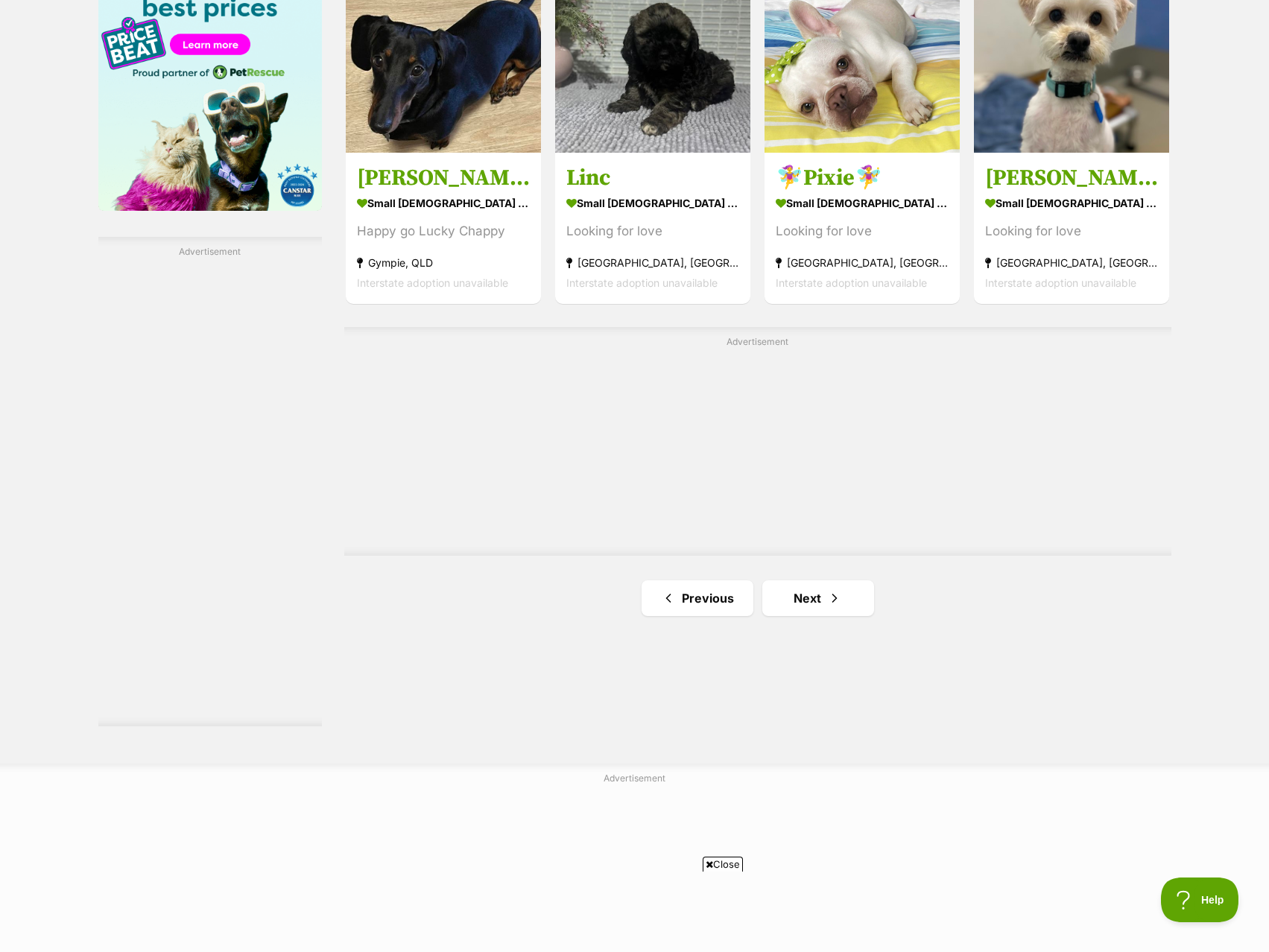
scroll to position [2681, 0]
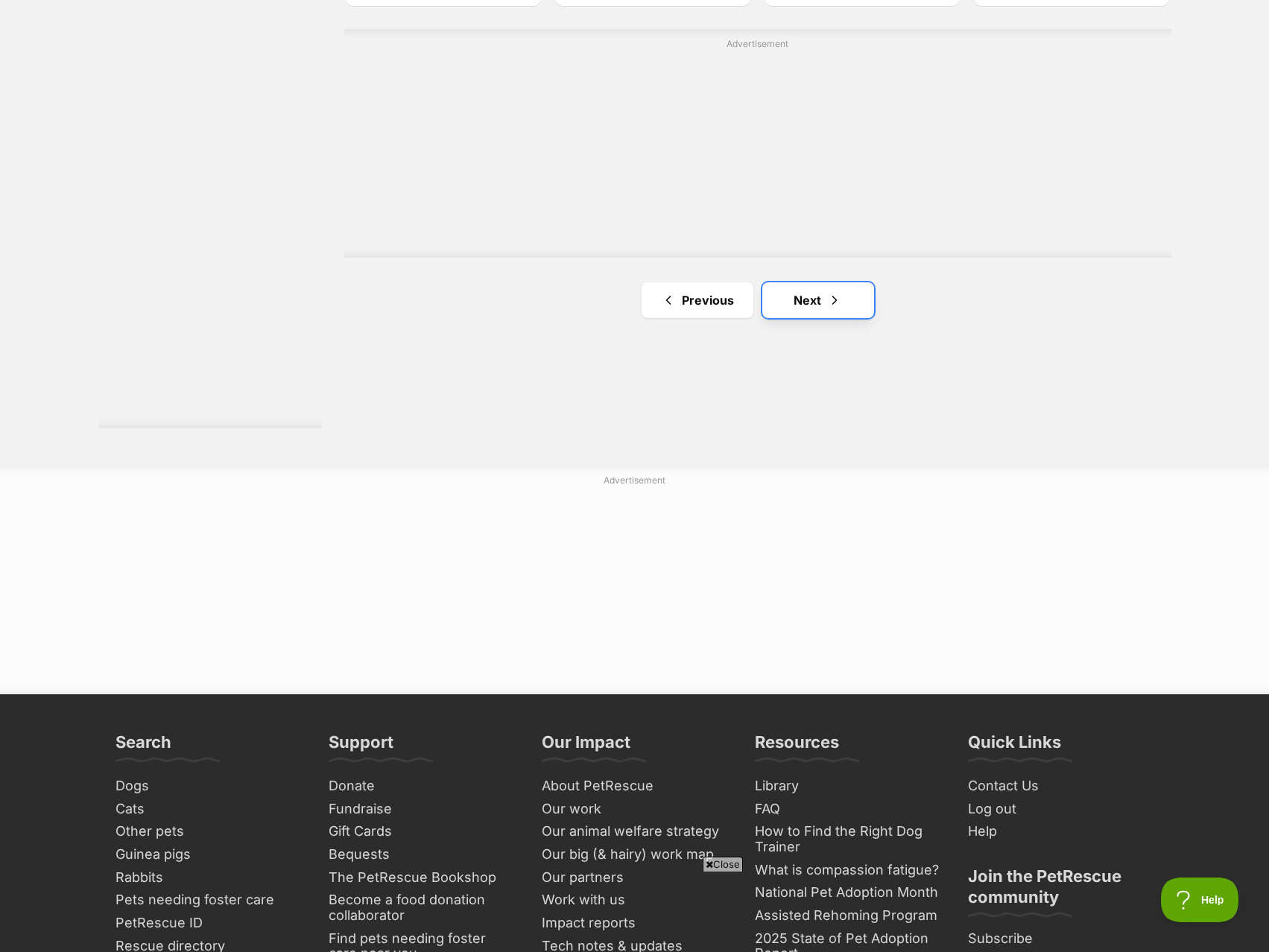
click at [810, 313] on link "Next" at bounding box center [818, 300] width 112 height 36
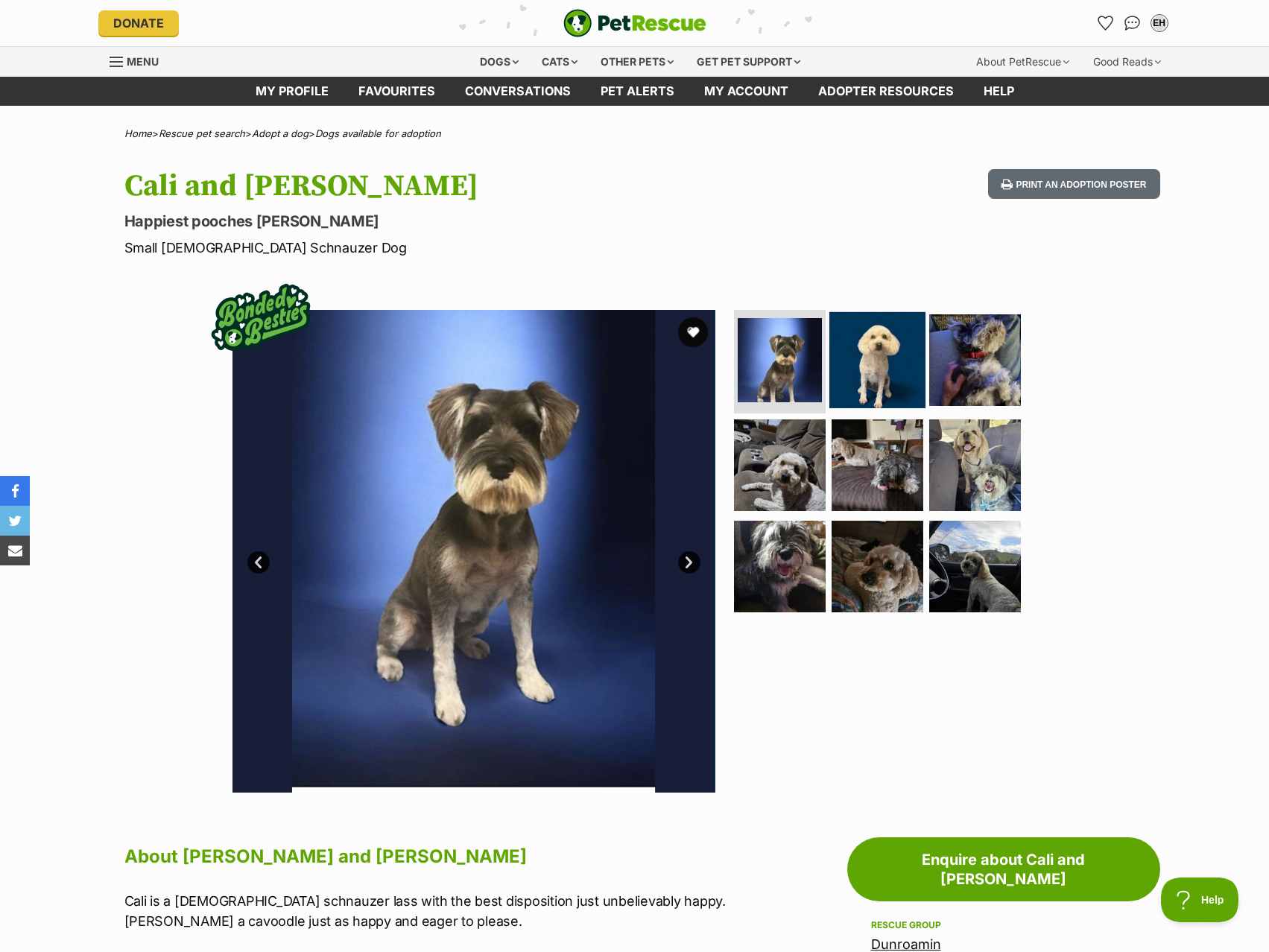
click at [900, 349] on img at bounding box center [877, 359] width 96 height 96
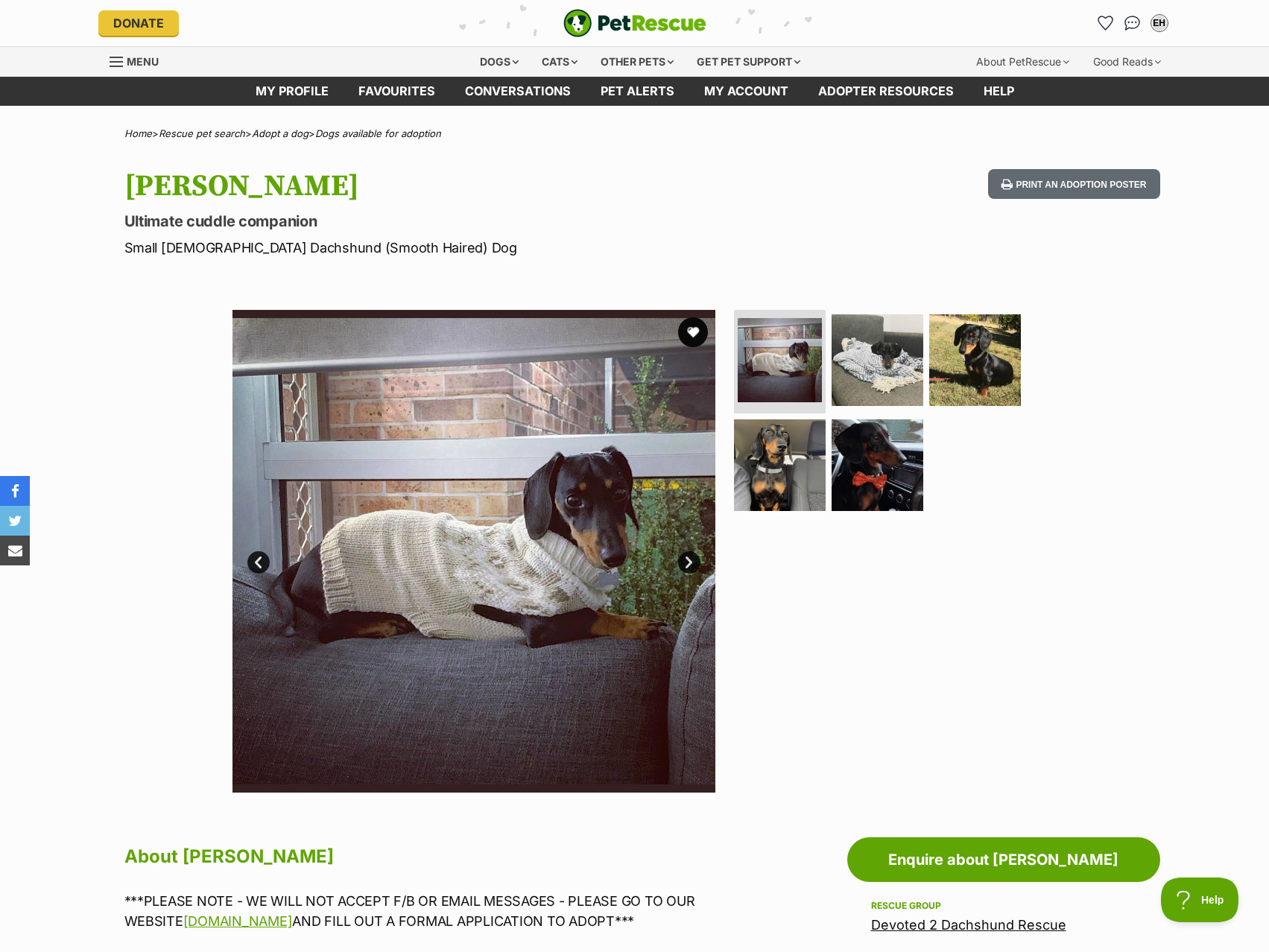
click at [692, 544] on img at bounding box center [473, 551] width 483 height 483
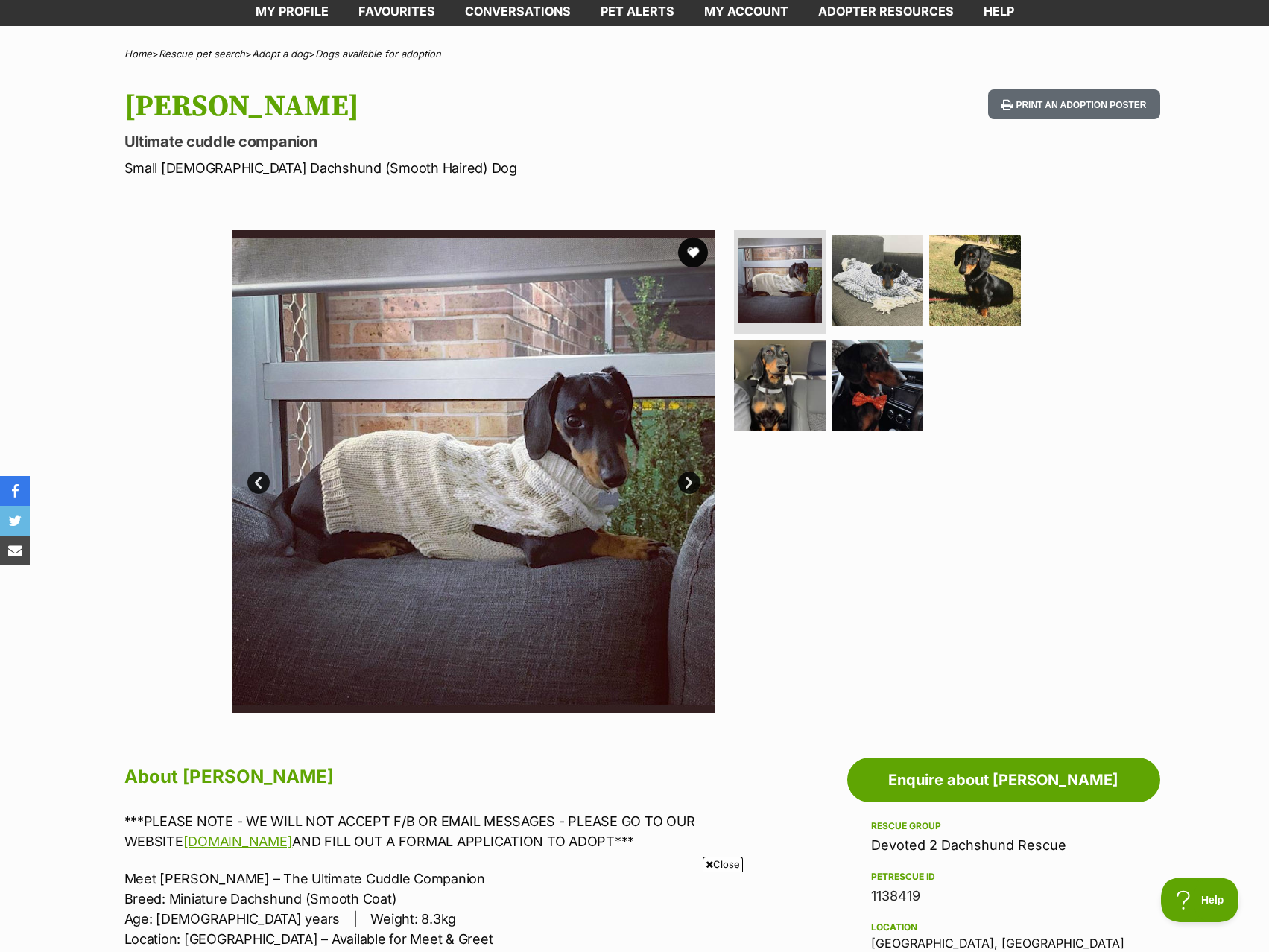
scroll to position [75, 0]
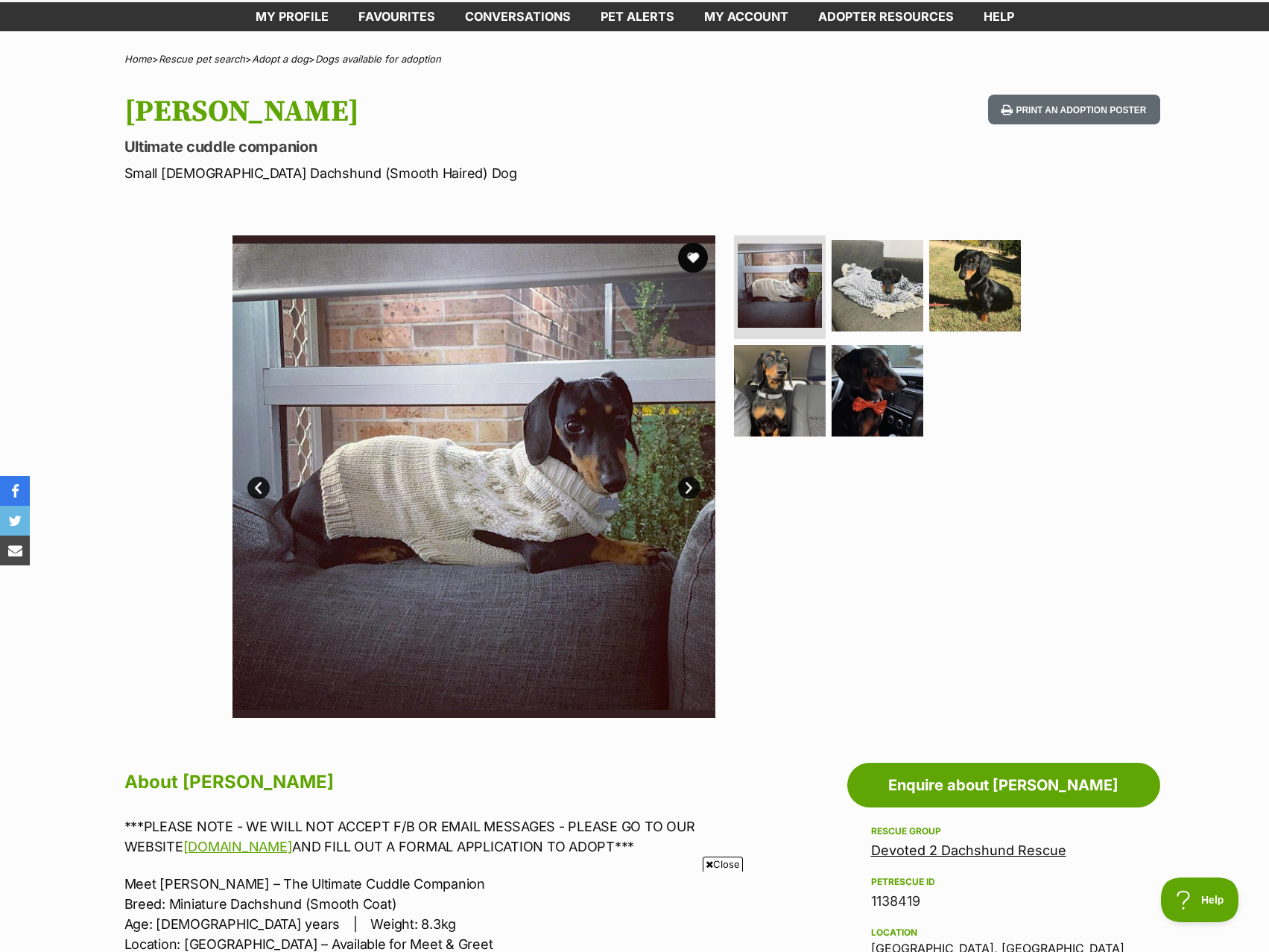
click at [686, 485] on link "Next" at bounding box center [689, 487] width 22 height 22
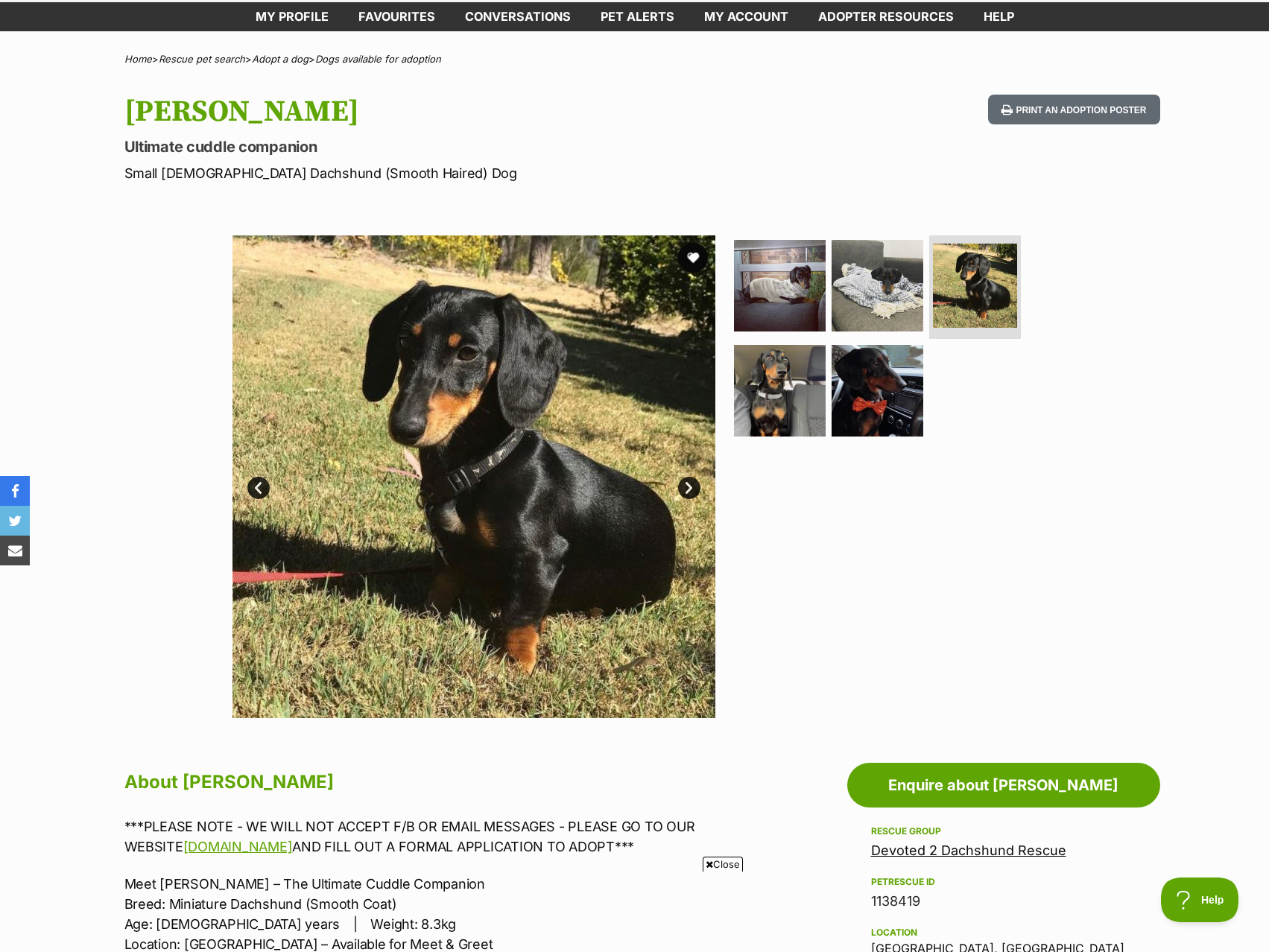
click at [686, 485] on link "Next" at bounding box center [689, 487] width 22 height 22
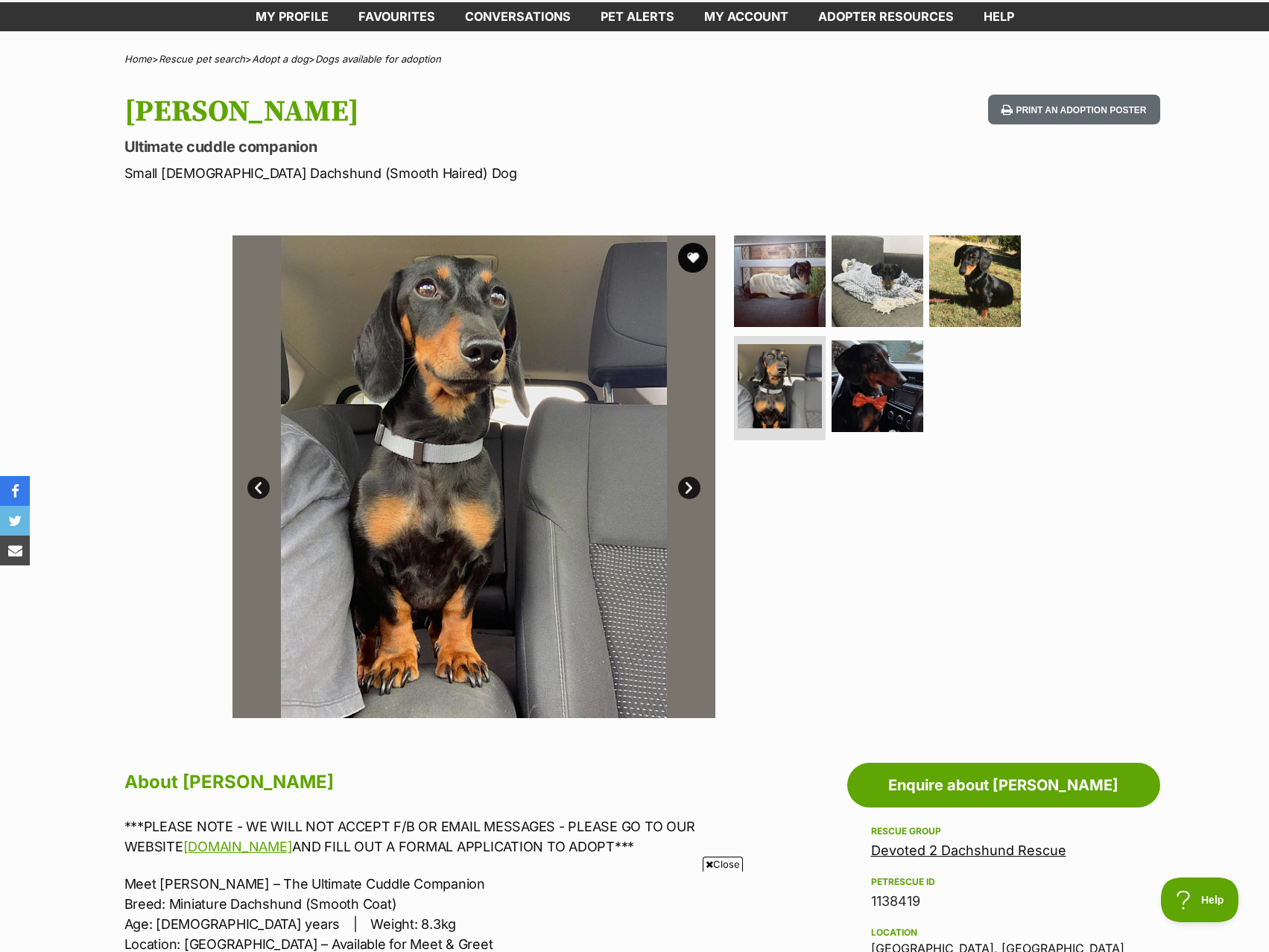
click at [686, 485] on link "Next" at bounding box center [689, 487] width 22 height 22
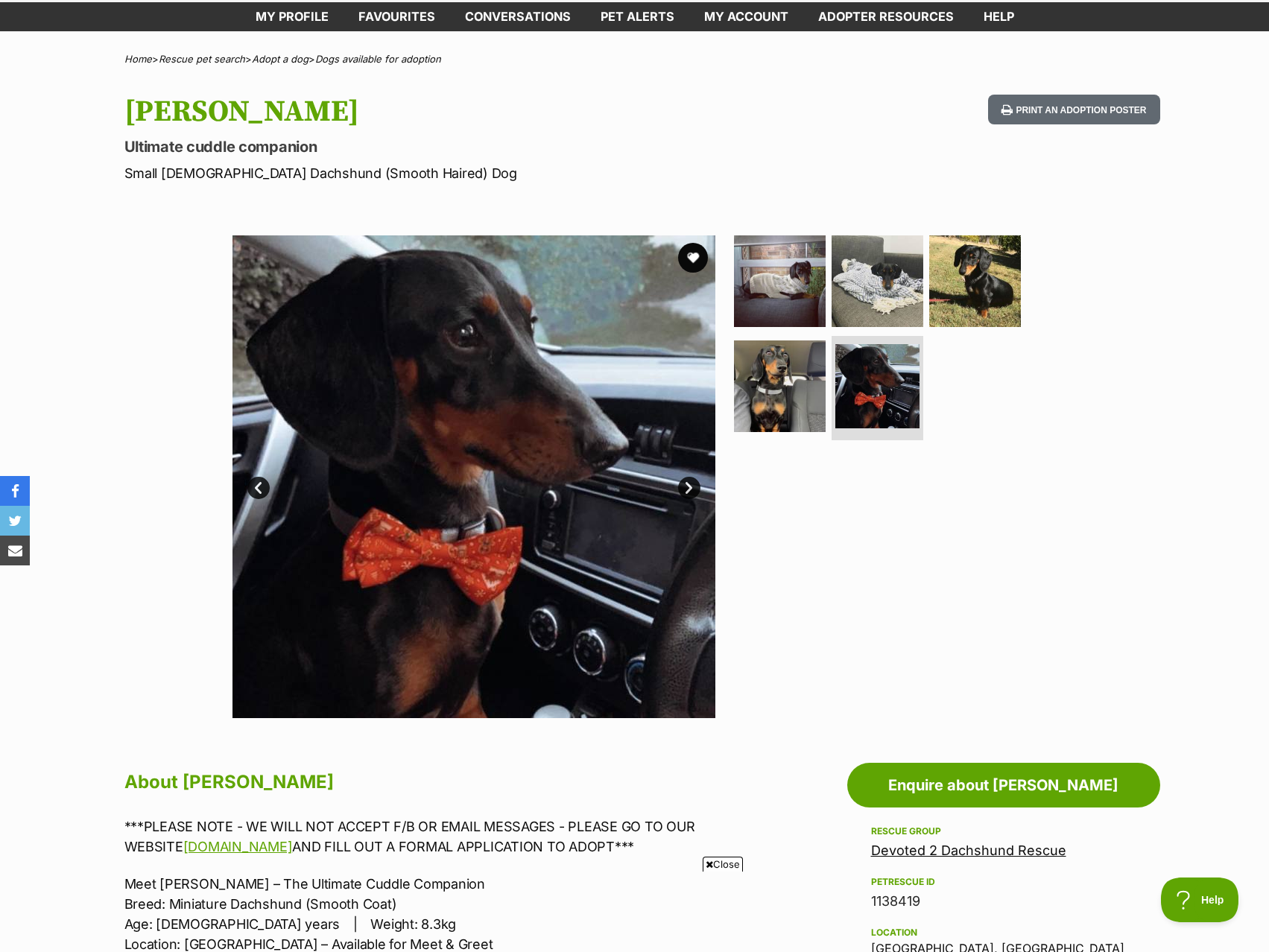
click at [686, 485] on link "Next" at bounding box center [689, 487] width 22 height 22
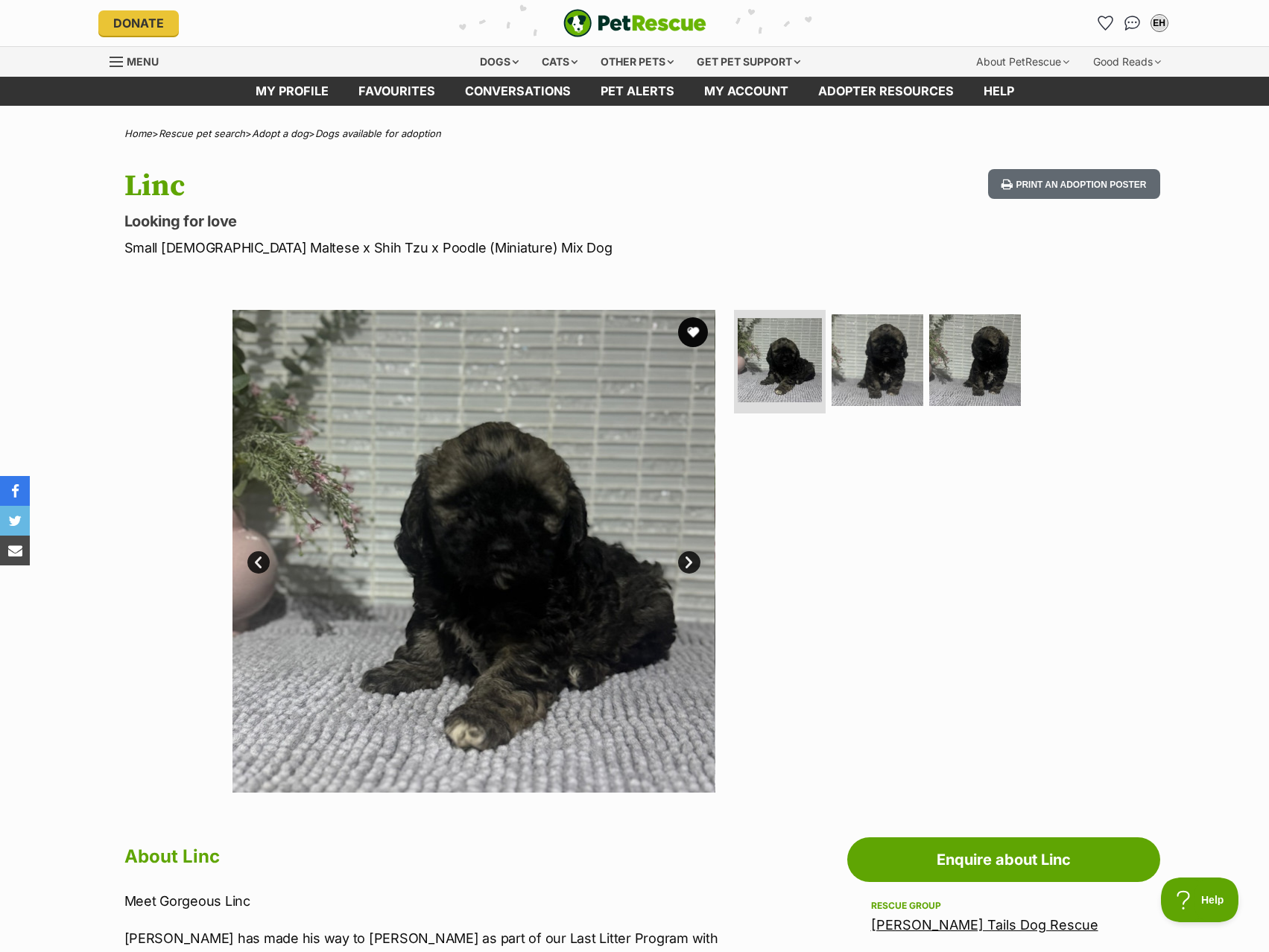
click at [692, 566] on link "Next" at bounding box center [689, 562] width 22 height 22
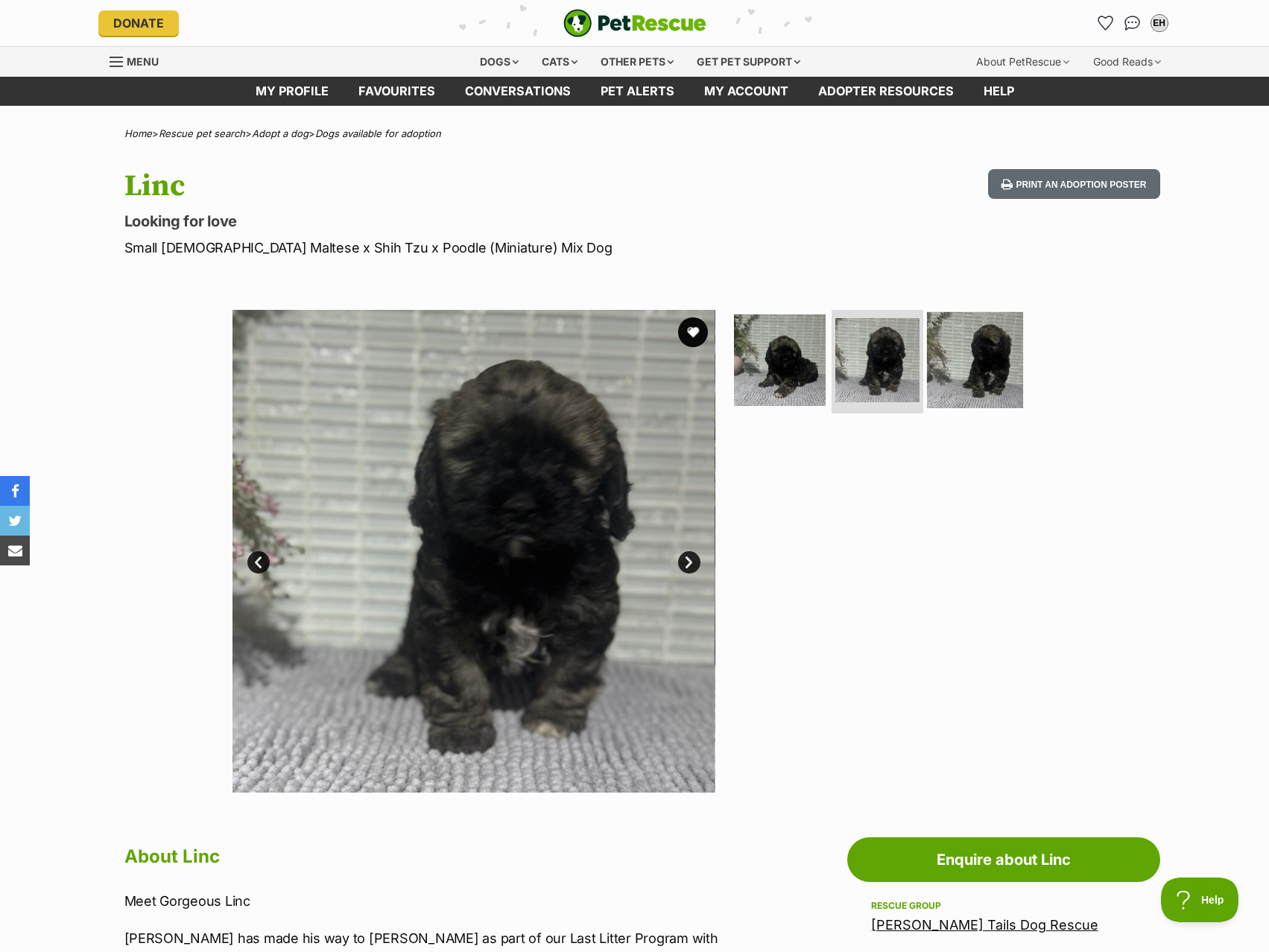
click at [954, 348] on img at bounding box center [975, 359] width 96 height 96
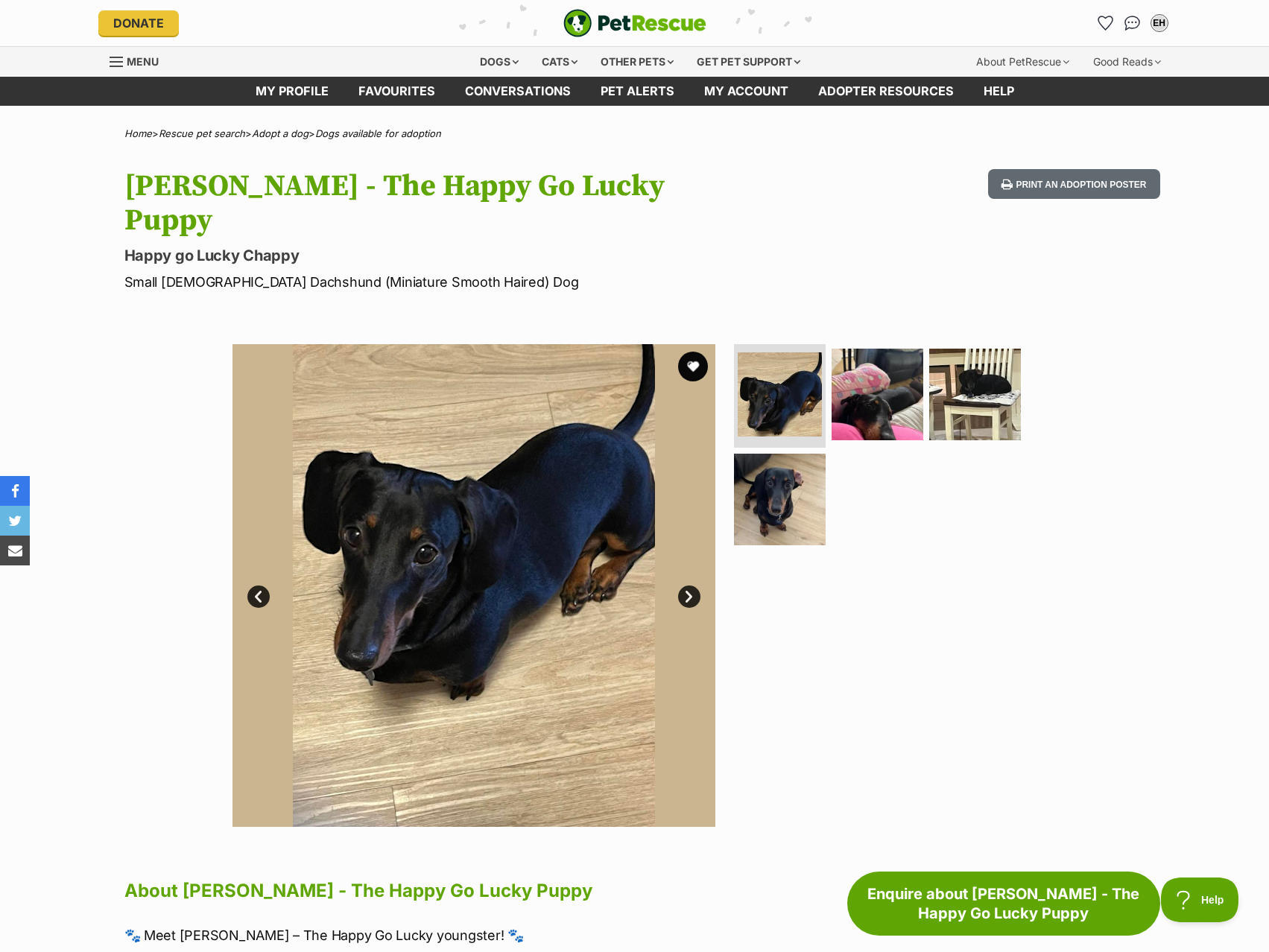
click at [684, 585] on link "Next" at bounding box center [689, 596] width 22 height 22
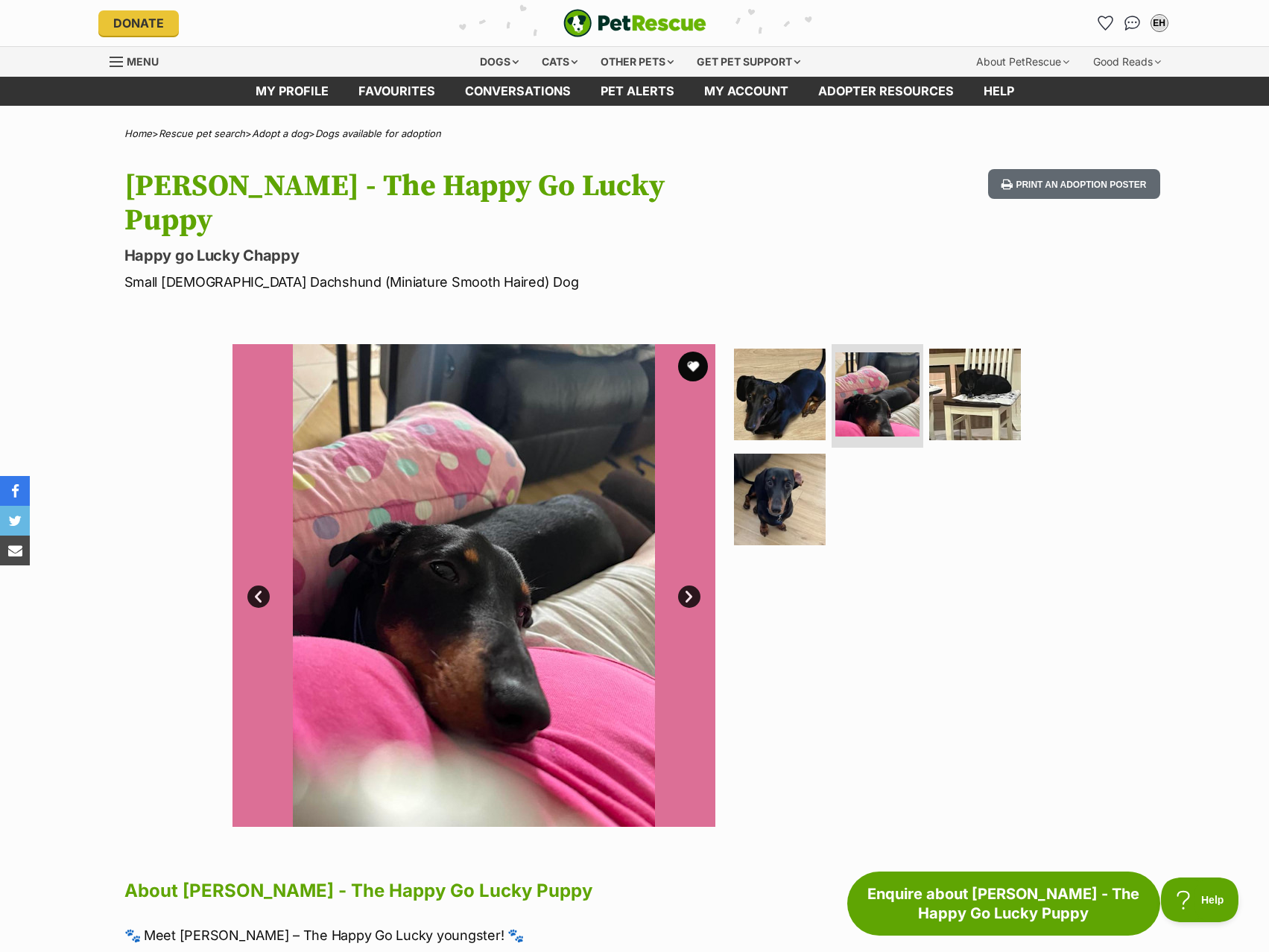
click at [684, 585] on link "Next" at bounding box center [689, 596] width 22 height 22
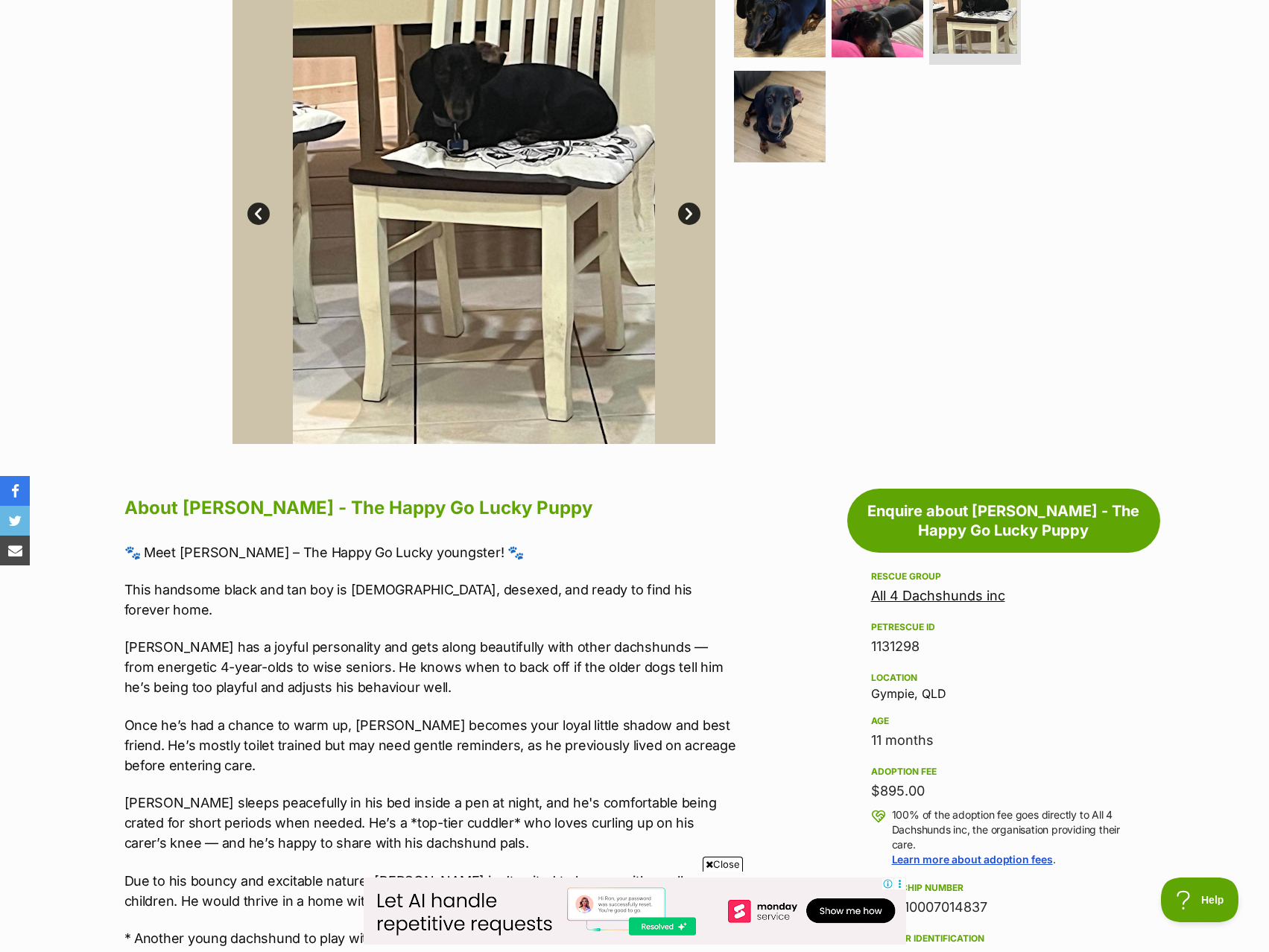
scroll to position [298, 0]
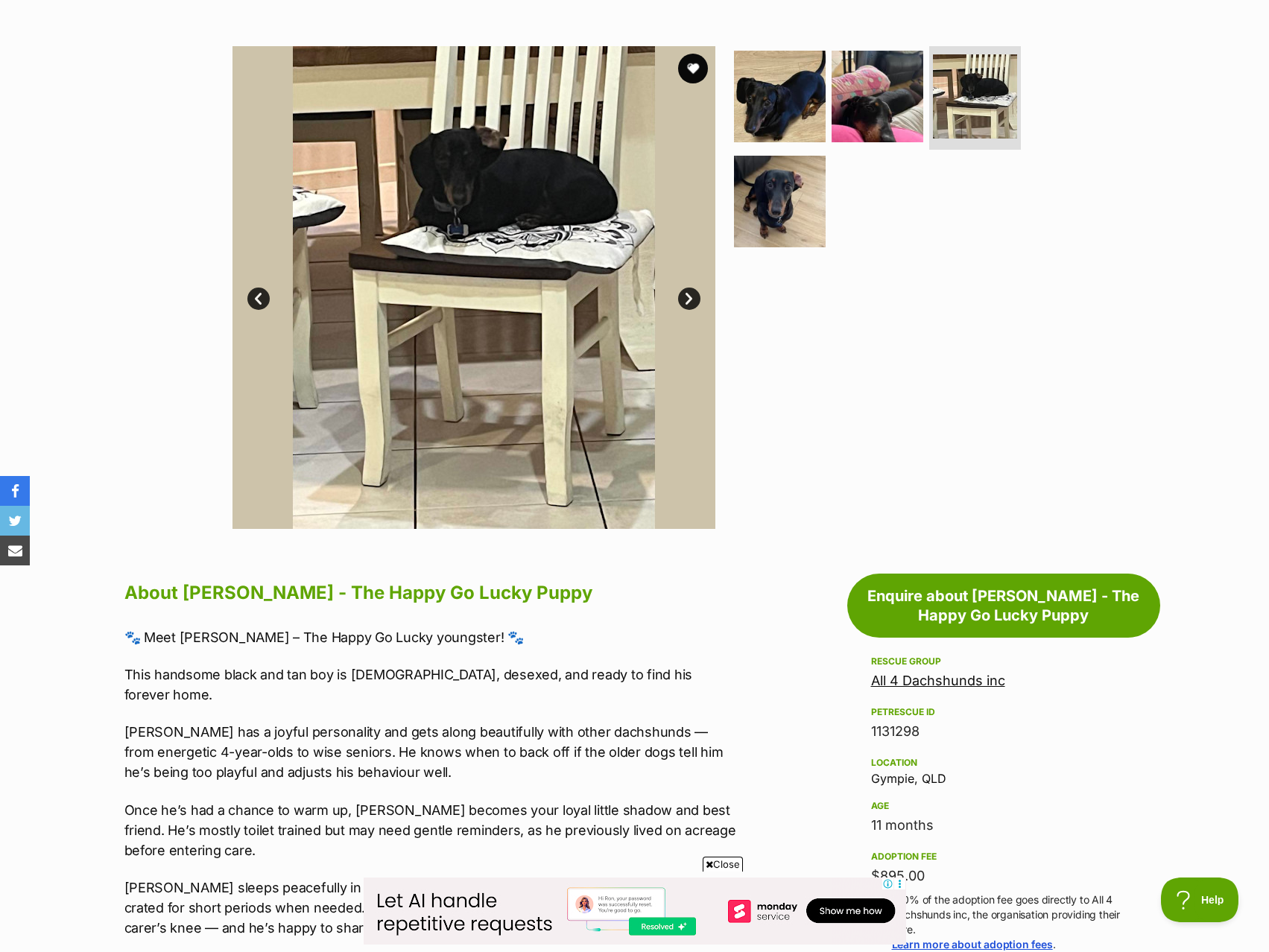
click at [687, 288] on link "Next" at bounding box center [689, 298] width 22 height 22
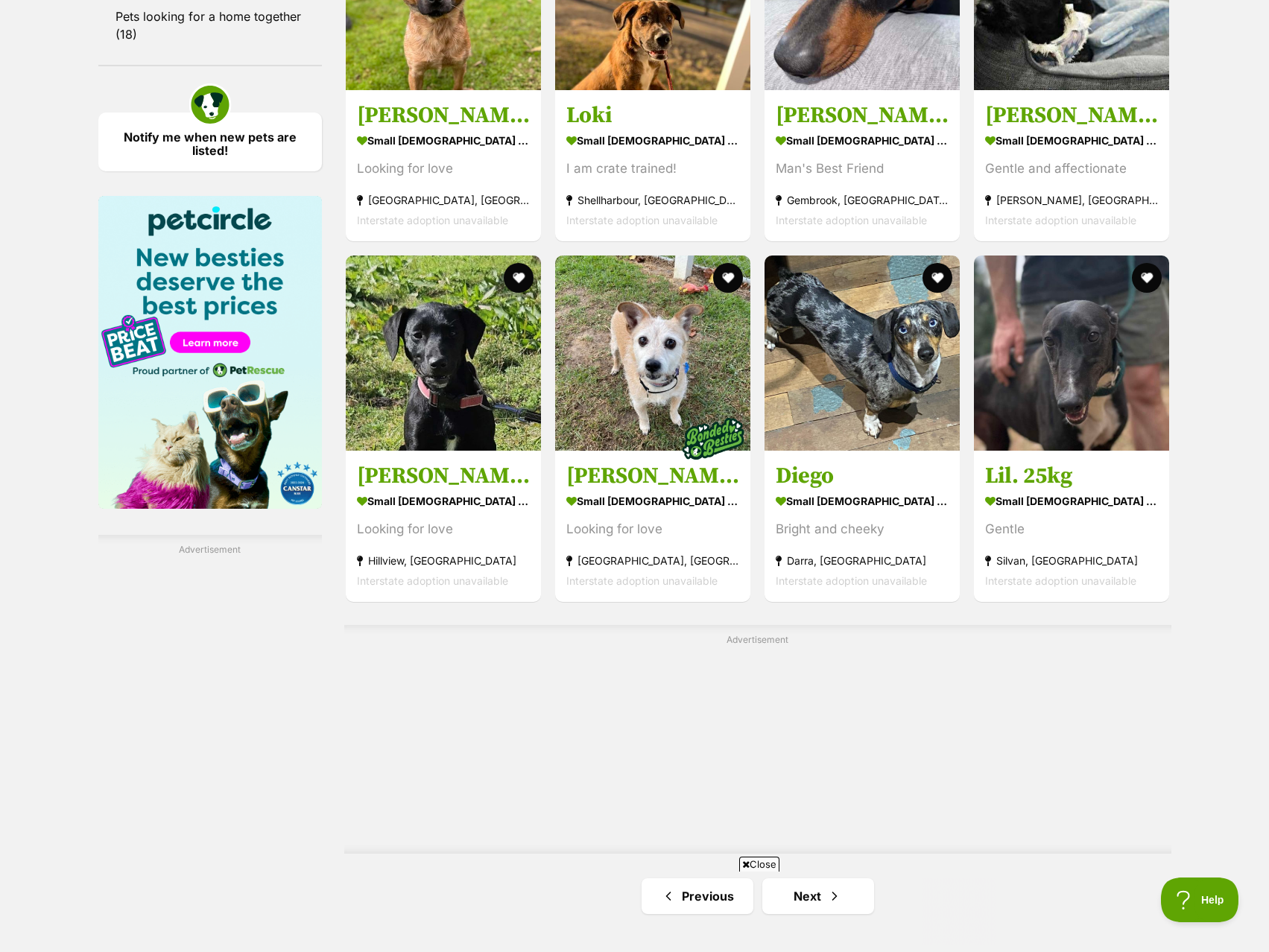
scroll to position [2458, 0]
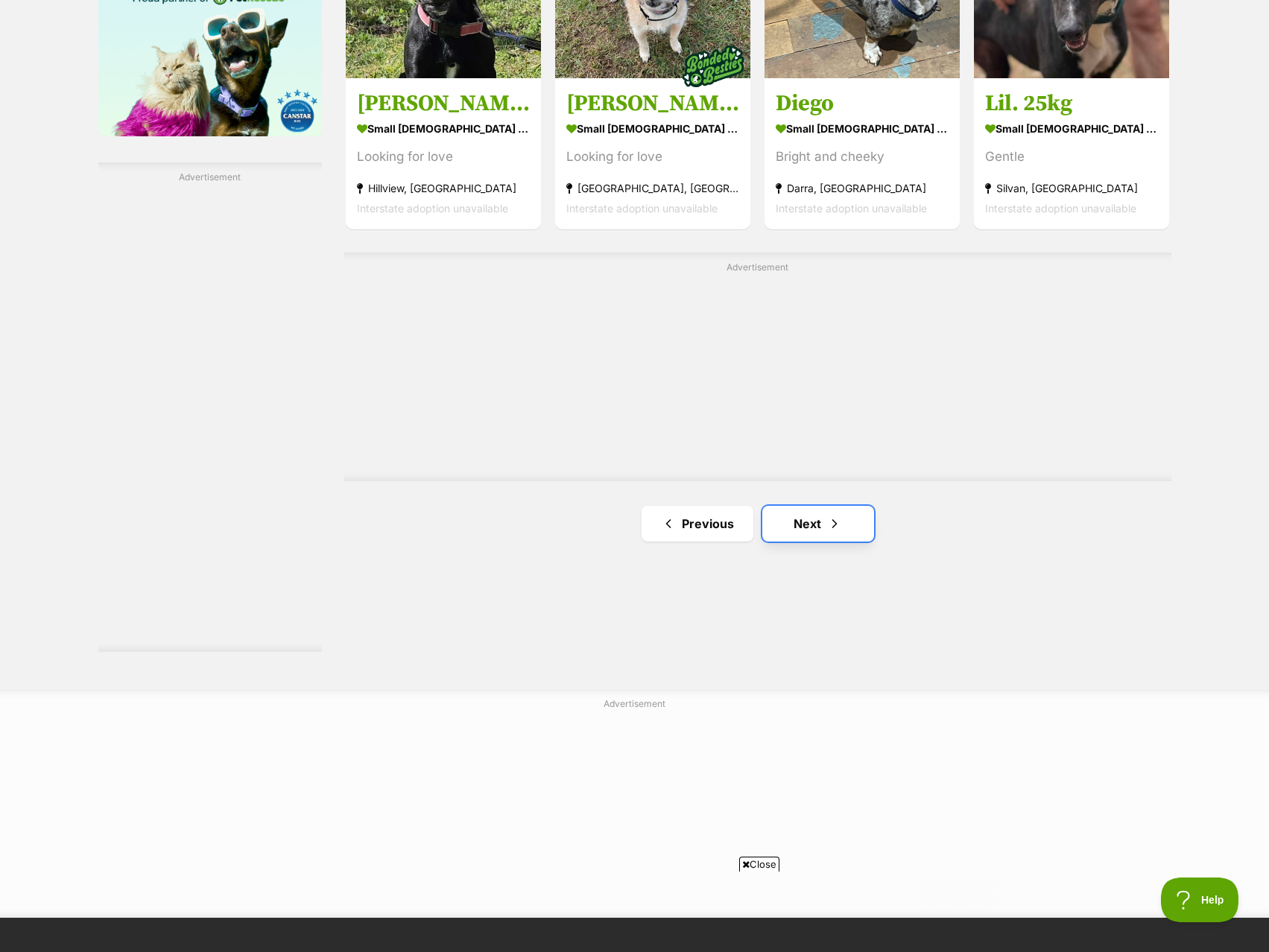
click at [814, 535] on link "Next" at bounding box center [818, 524] width 112 height 36
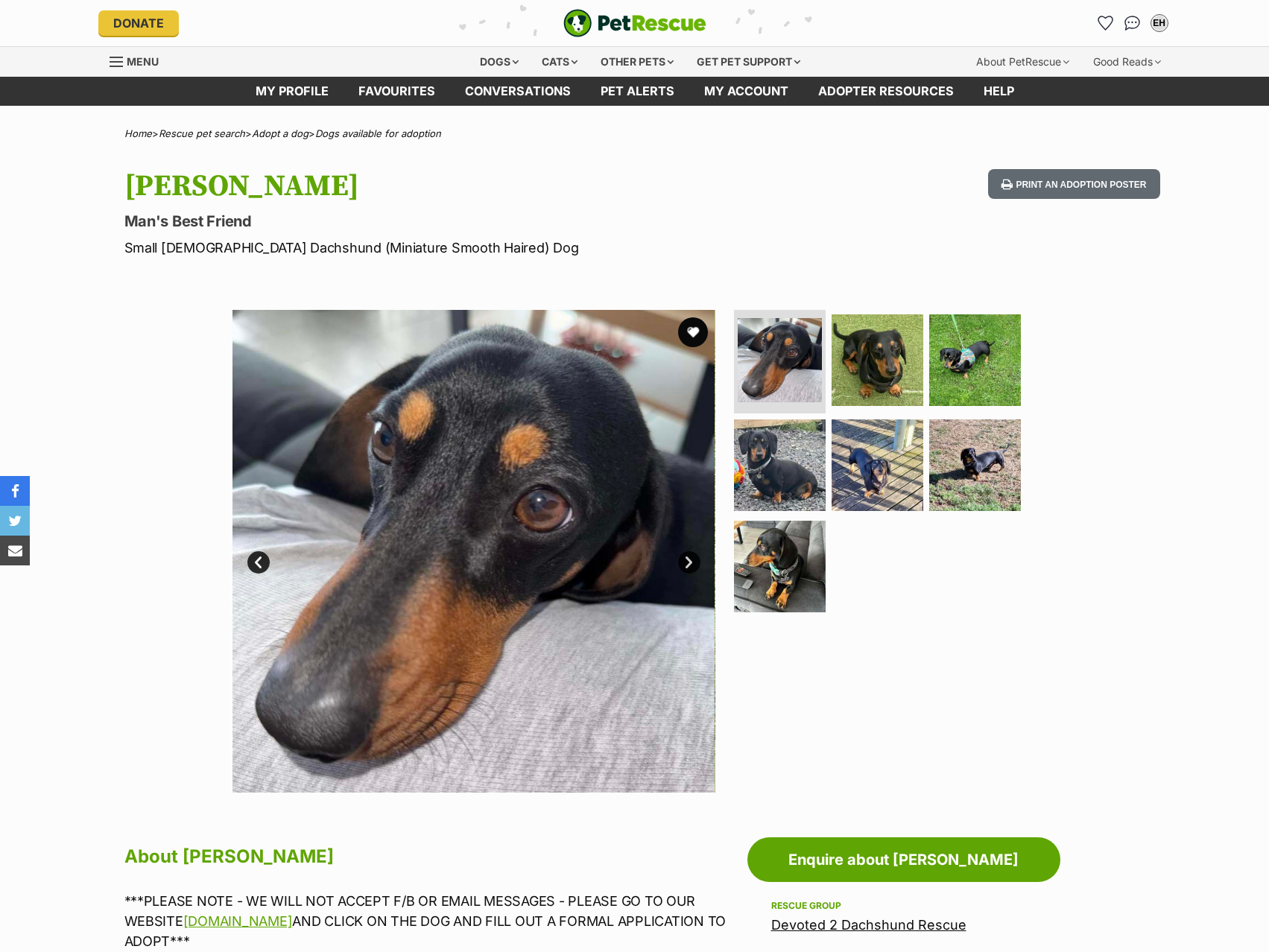
click at [695, 555] on link "Next" at bounding box center [689, 562] width 22 height 22
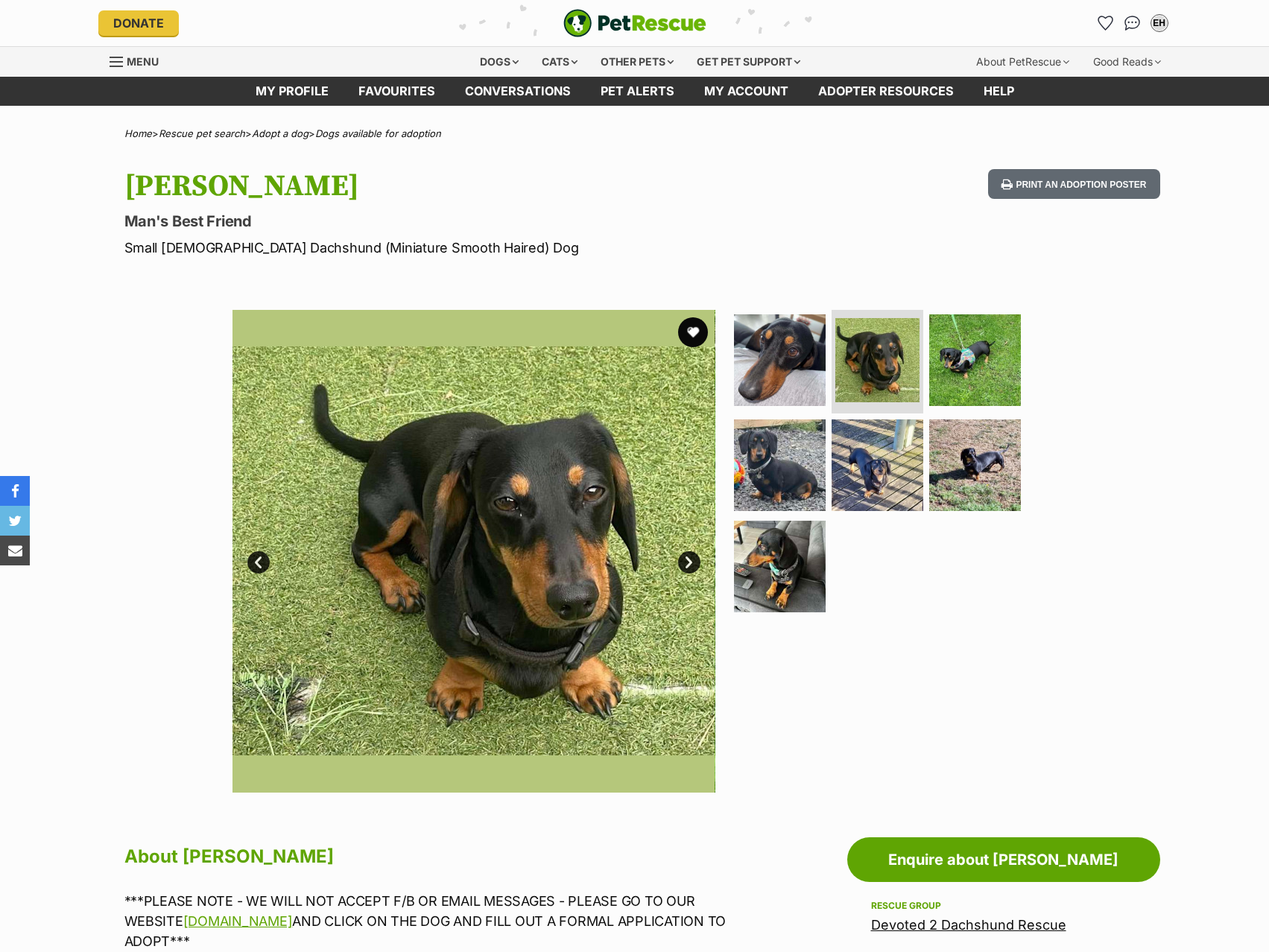
click at [695, 555] on link "Next" at bounding box center [689, 562] width 22 height 22
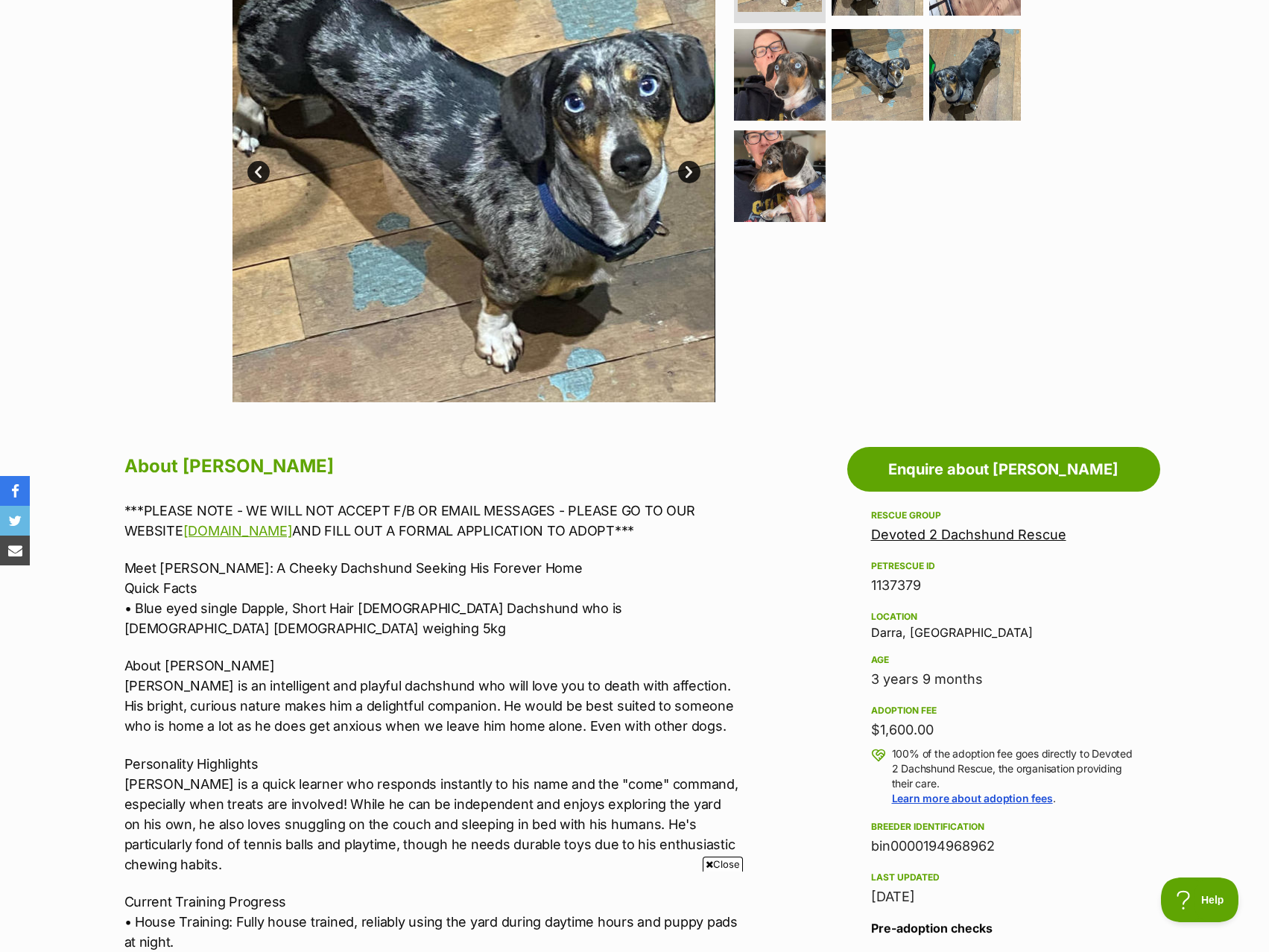
scroll to position [224, 0]
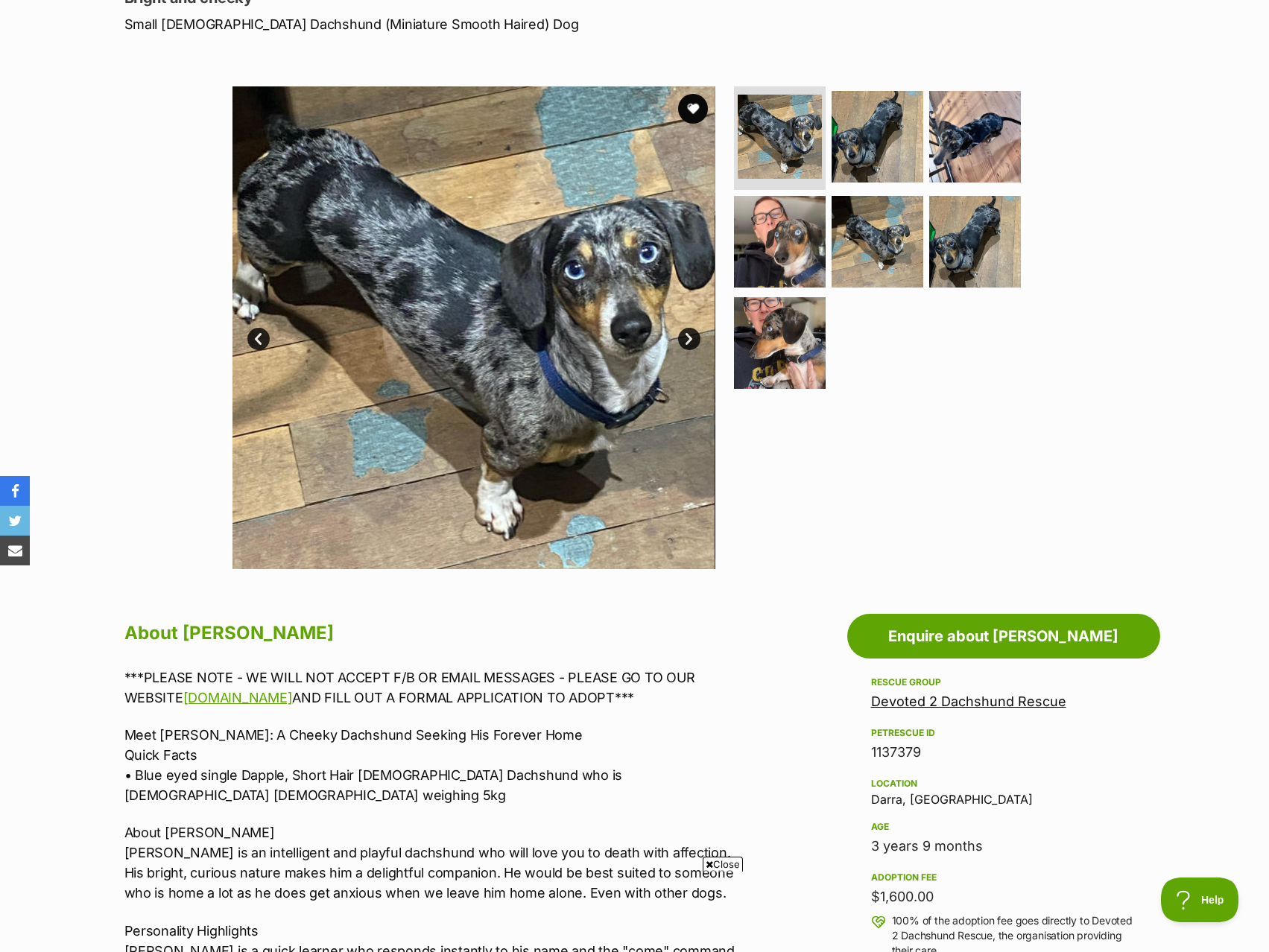
click at [692, 331] on link "Next" at bounding box center [689, 339] width 22 height 22
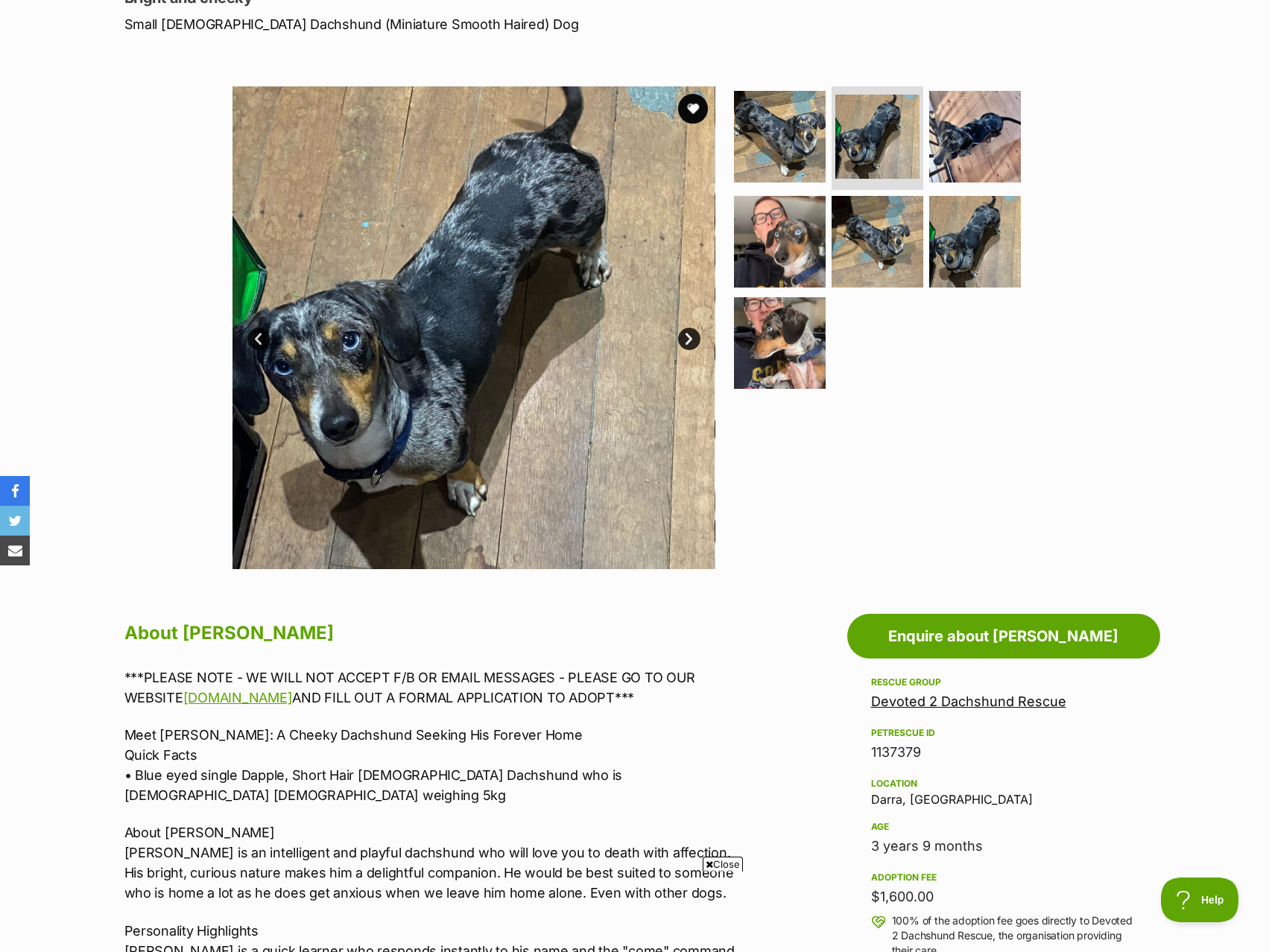
click at [692, 331] on link "Next" at bounding box center [689, 339] width 22 height 22
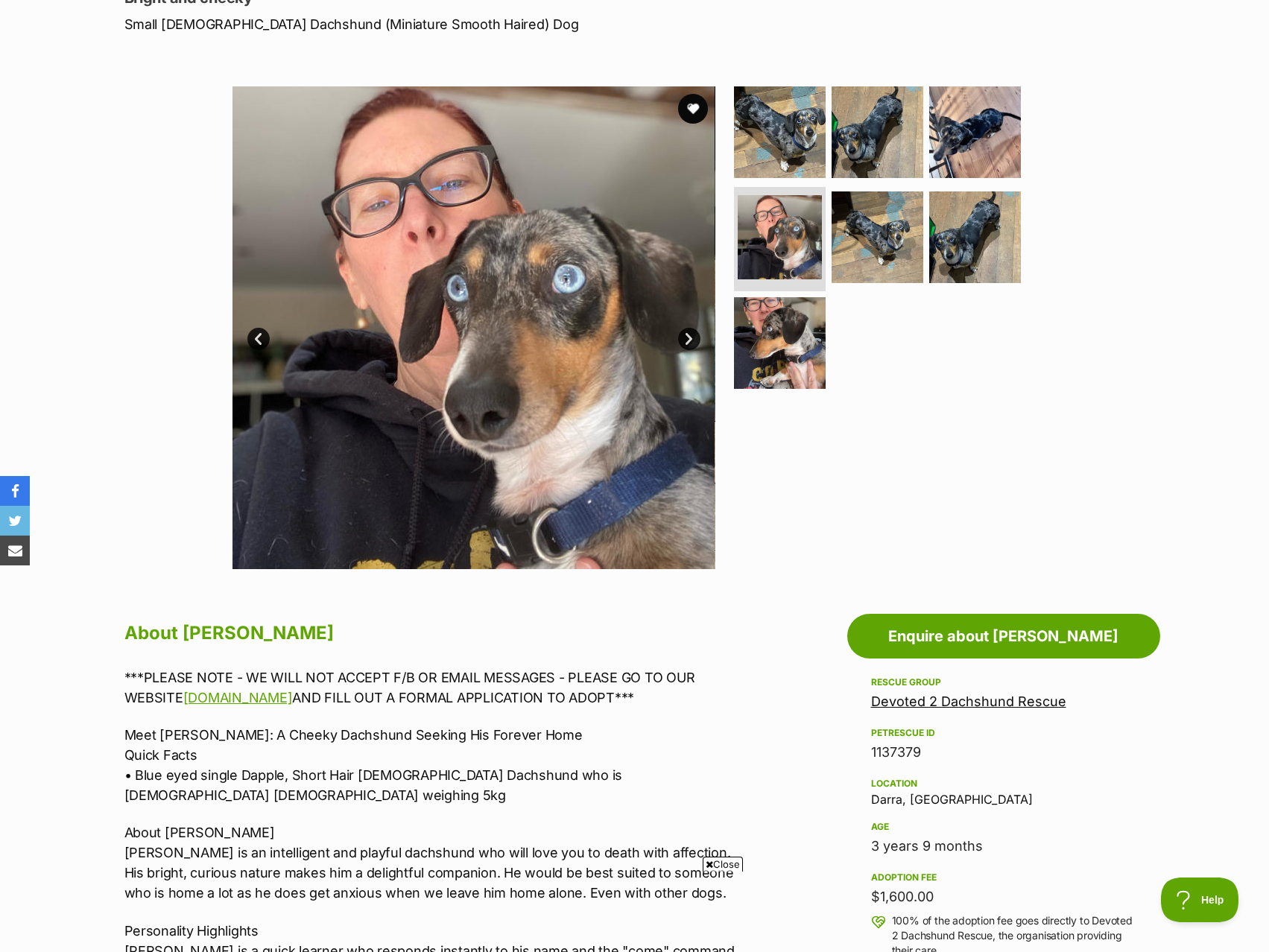
click at [692, 331] on link "Next" at bounding box center [689, 339] width 22 height 22
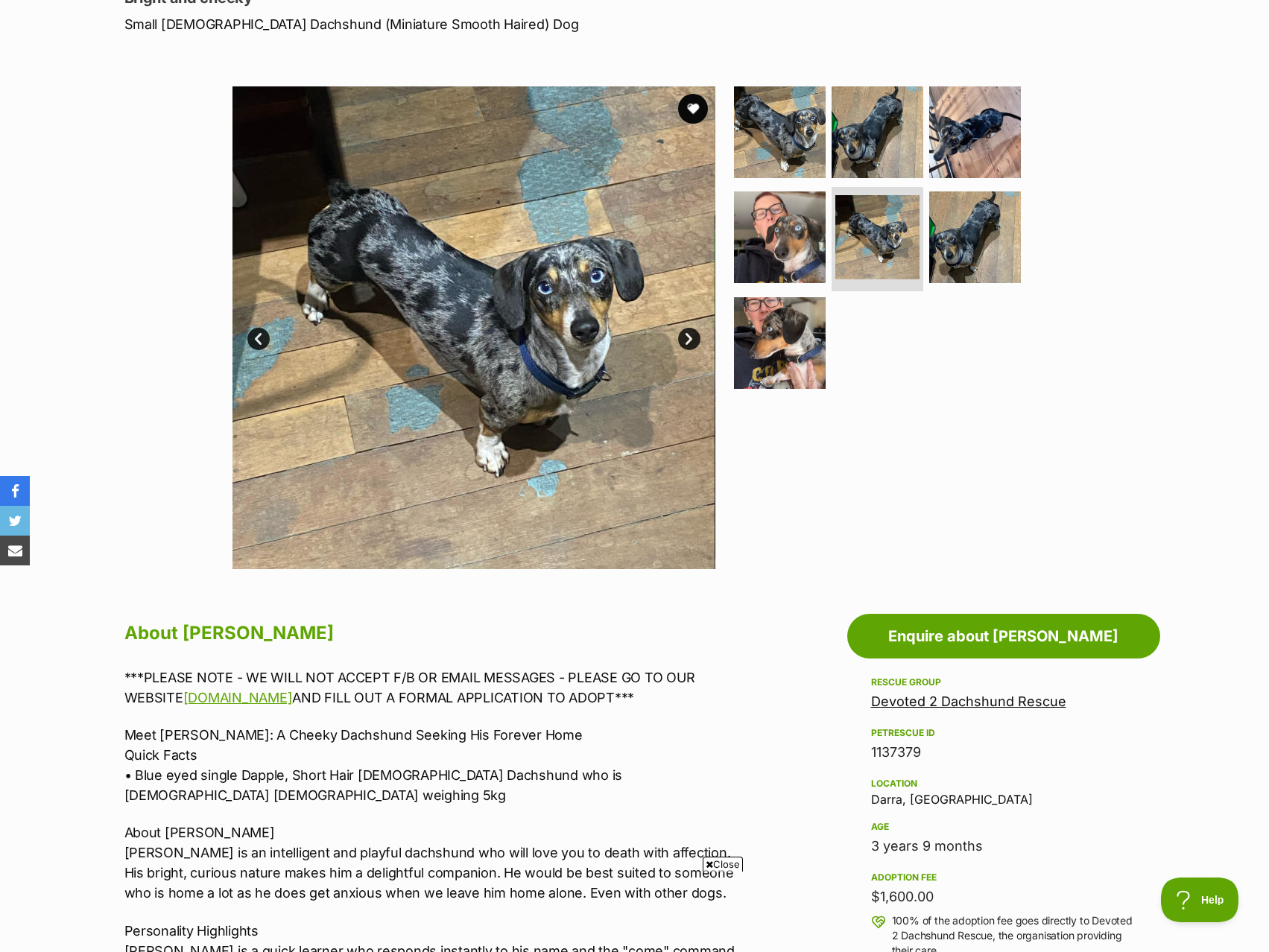
click at [692, 331] on link "Next" at bounding box center [689, 339] width 22 height 22
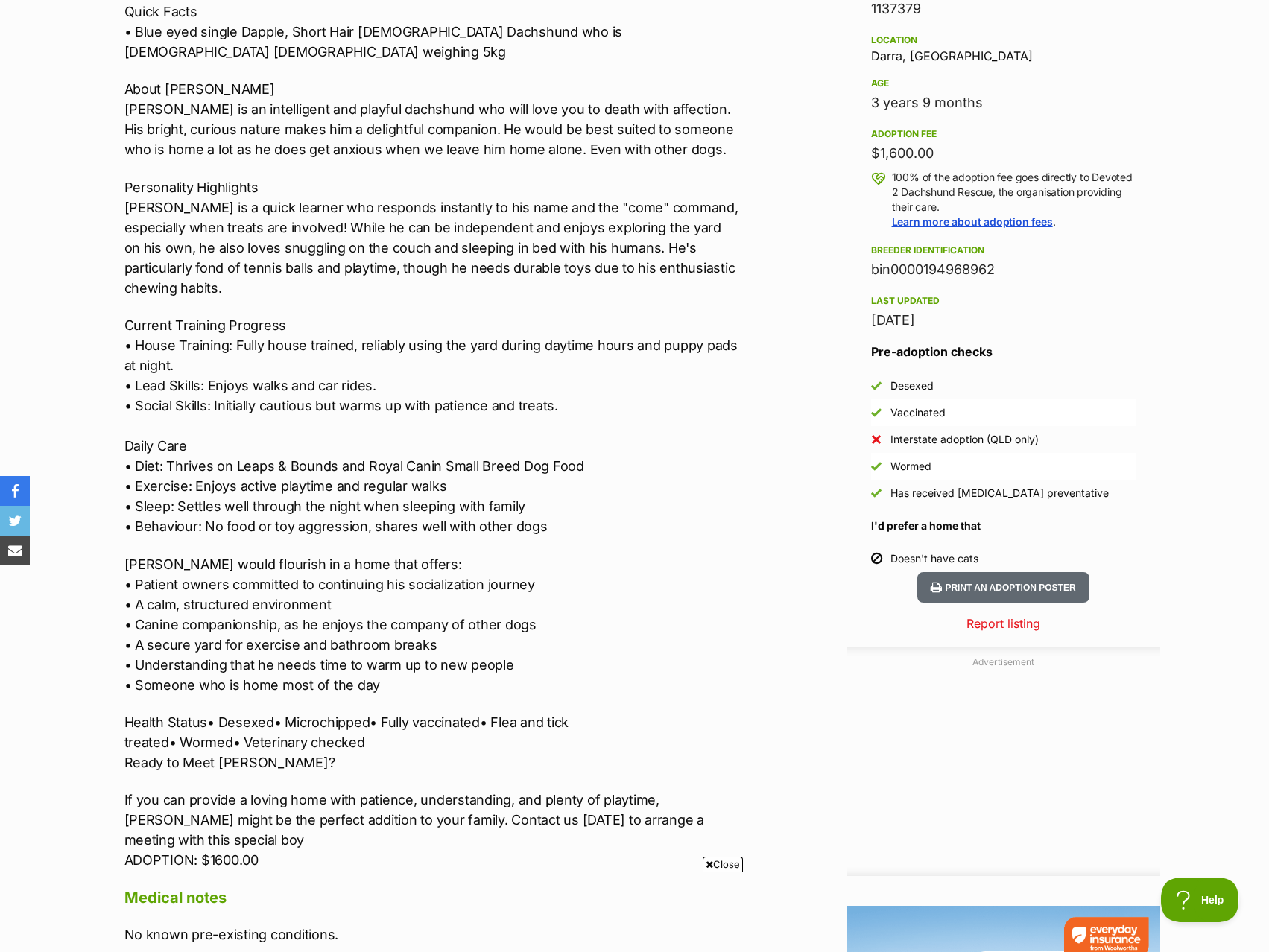
scroll to position [968, 0]
